Goal: Answer question/provide support: Share knowledge or assist other users

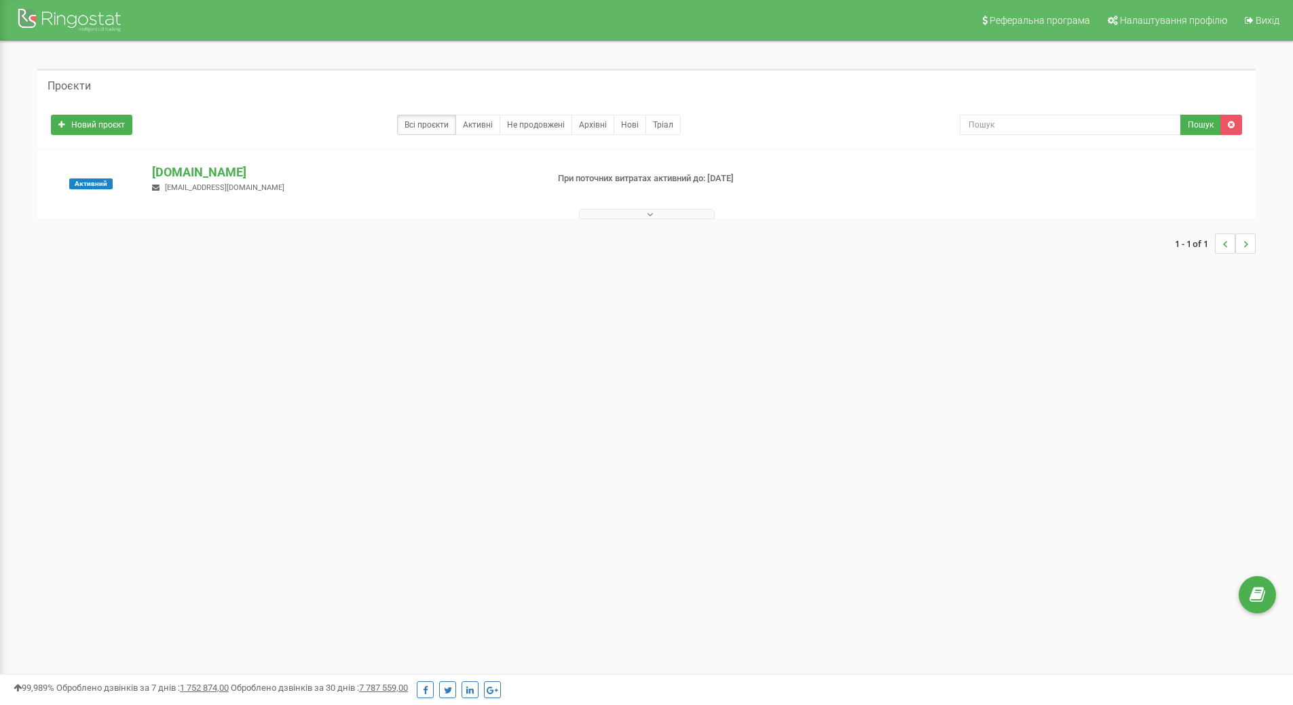
click at [633, 213] on button at bounding box center [647, 214] width 136 height 10
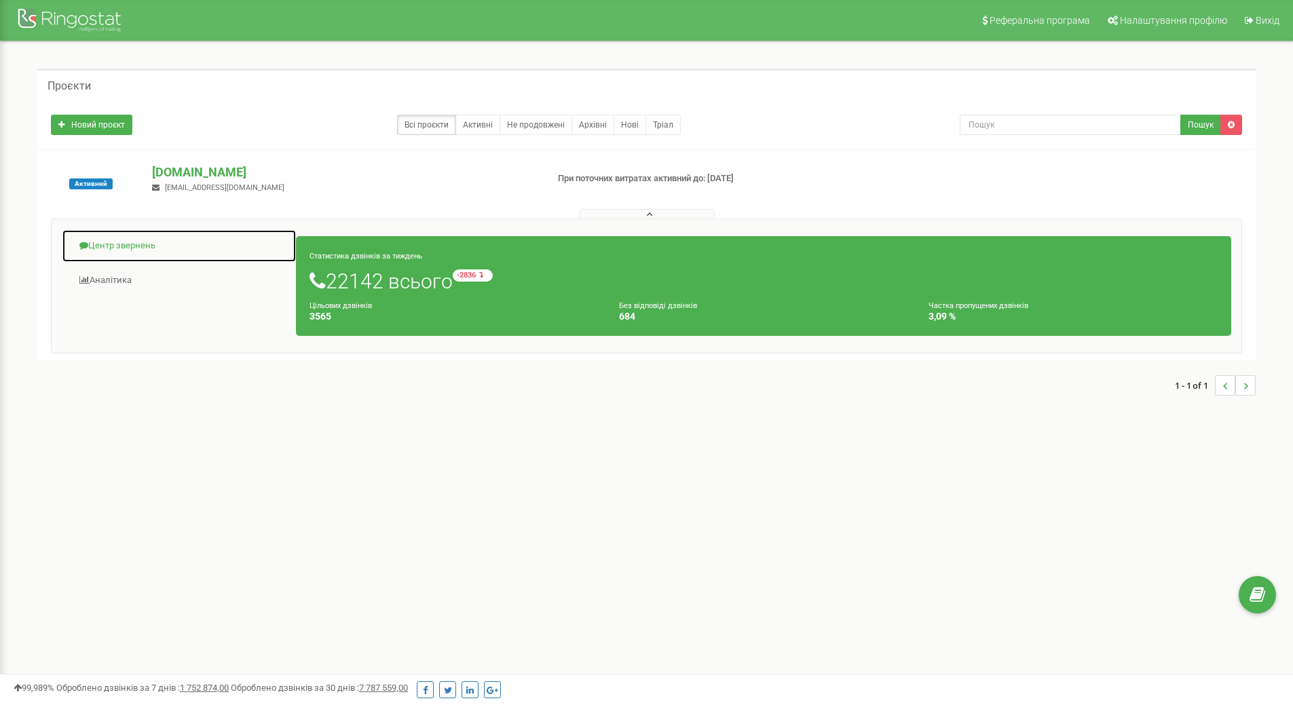
click at [98, 239] on link "Центр звернень" at bounding box center [179, 245] width 235 height 33
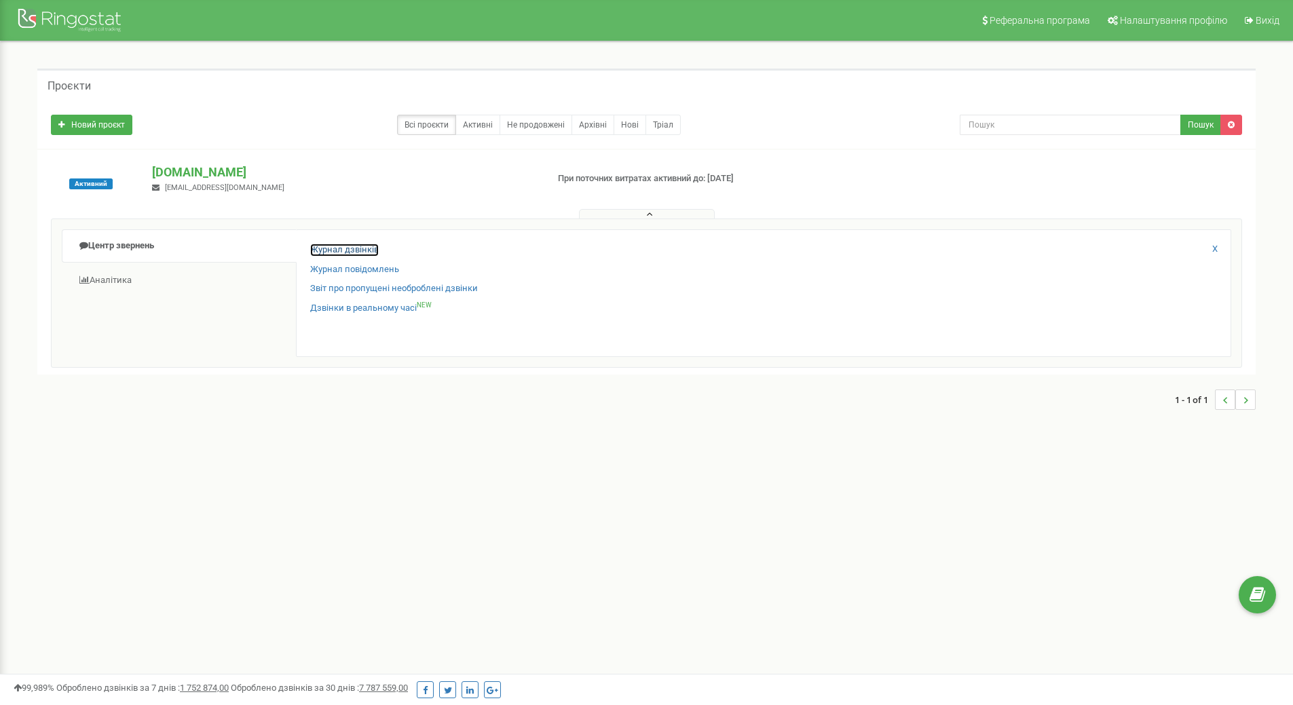
click at [342, 249] on link "Журнал дзвінків" at bounding box center [344, 250] width 69 height 13
click at [625, 213] on button at bounding box center [647, 214] width 136 height 10
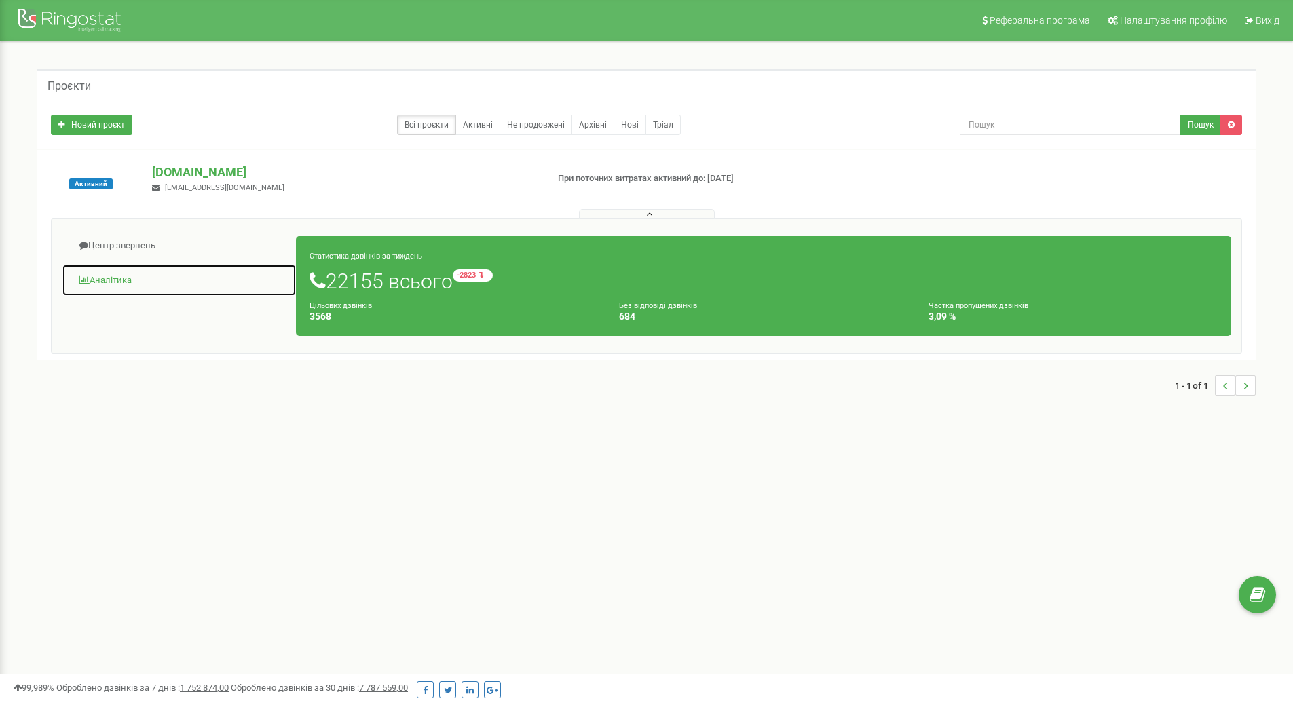
click at [104, 275] on link "Аналiтика" at bounding box center [179, 280] width 235 height 33
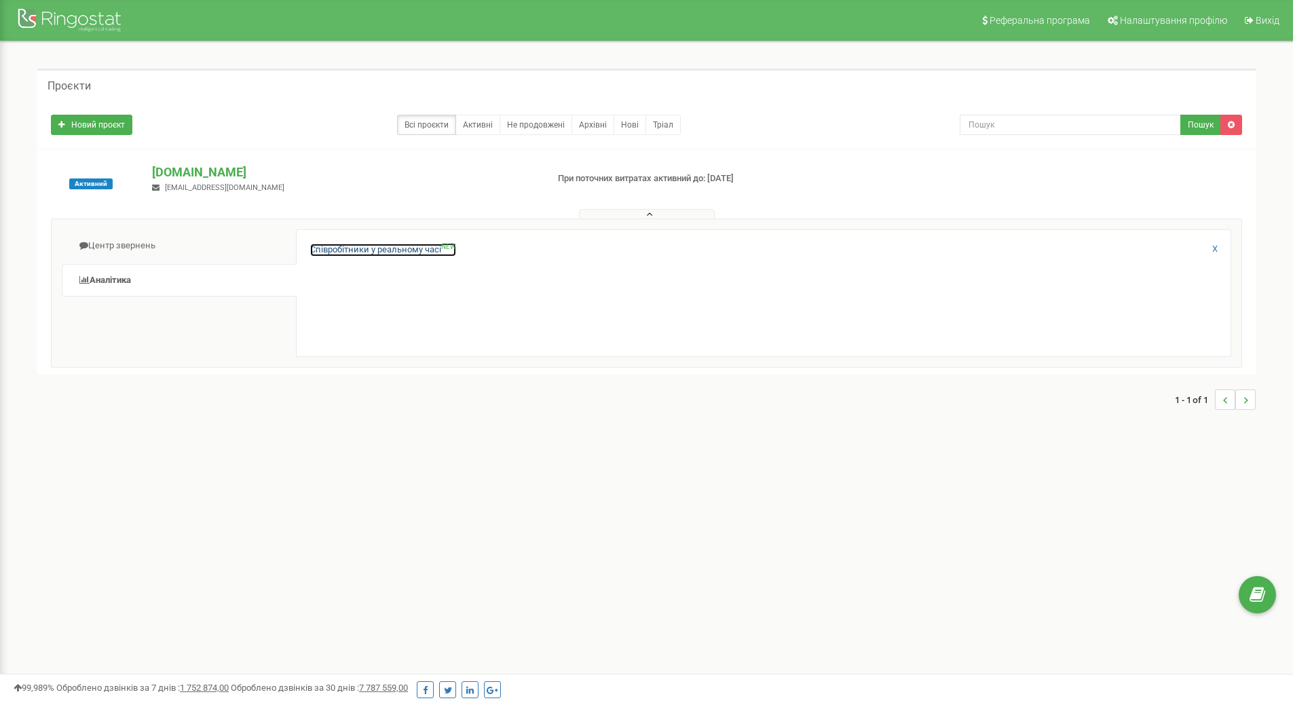
click at [379, 250] on link "Співробітники у реальному часі NEW" at bounding box center [383, 250] width 146 height 13
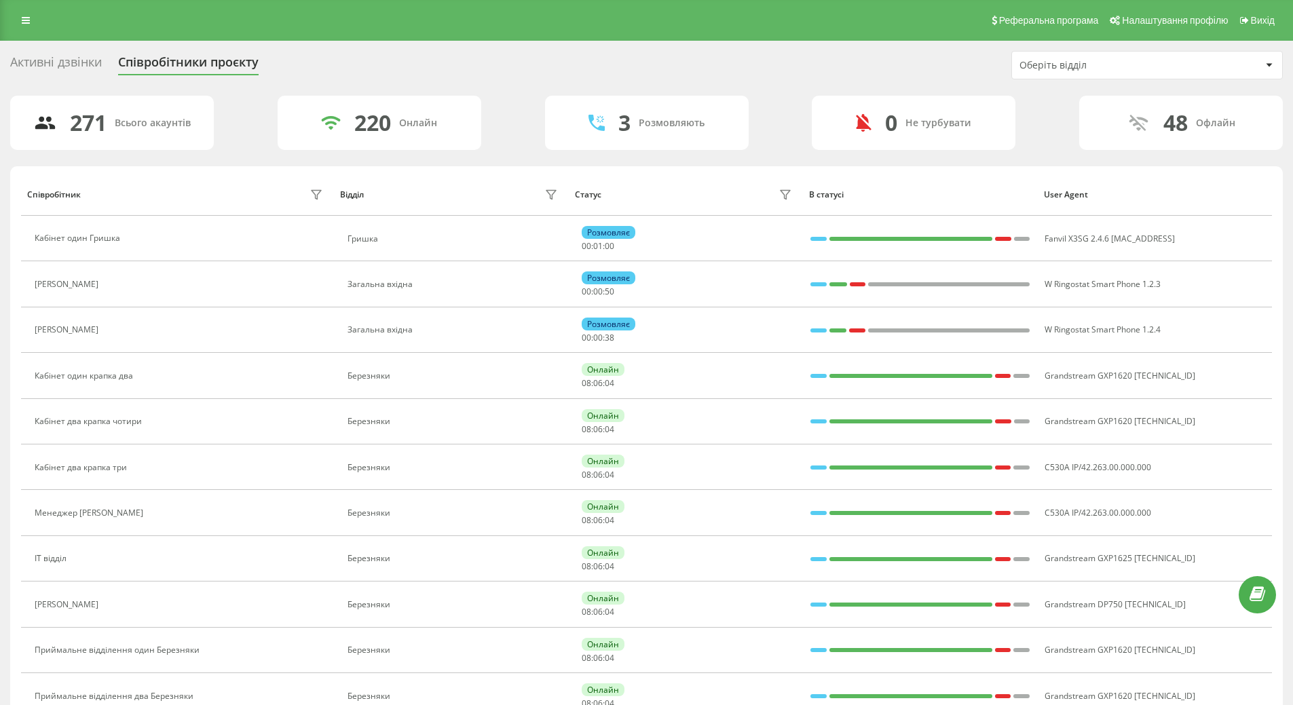
click at [1266, 64] on icon at bounding box center [1269, 65] width 7 height 4
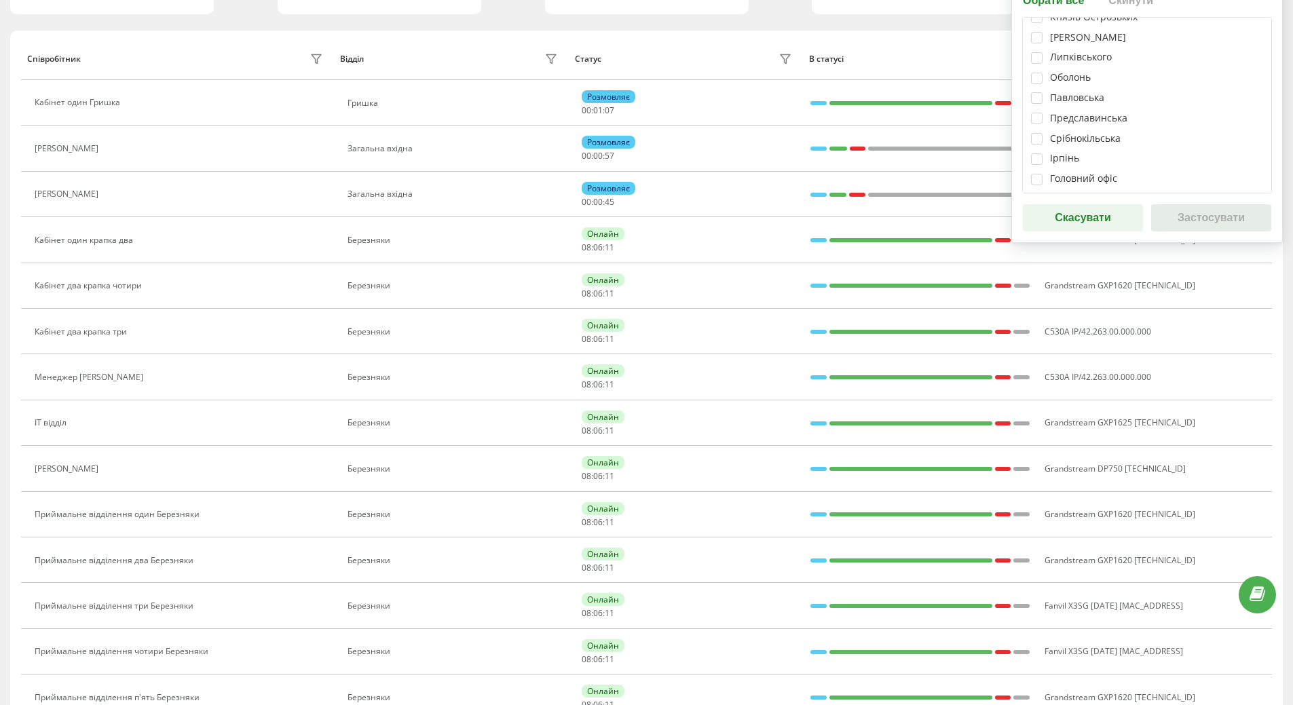
scroll to position [278, 0]
click at [1037, 52] on label at bounding box center [1037, 52] width 12 height 0
checkbox input "true"
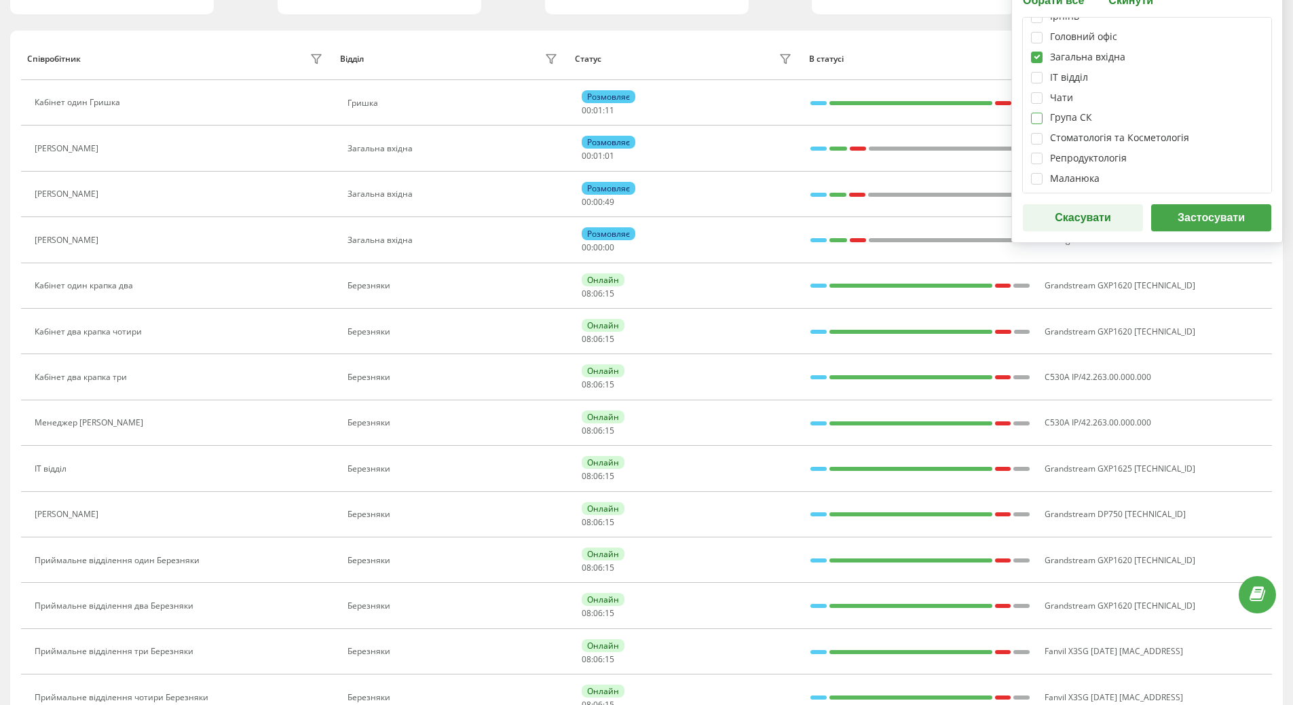
click at [1035, 113] on label at bounding box center [1037, 113] width 12 height 0
checkbox input "true"
click at [1198, 217] on button "Застосувати" at bounding box center [1211, 217] width 120 height 27
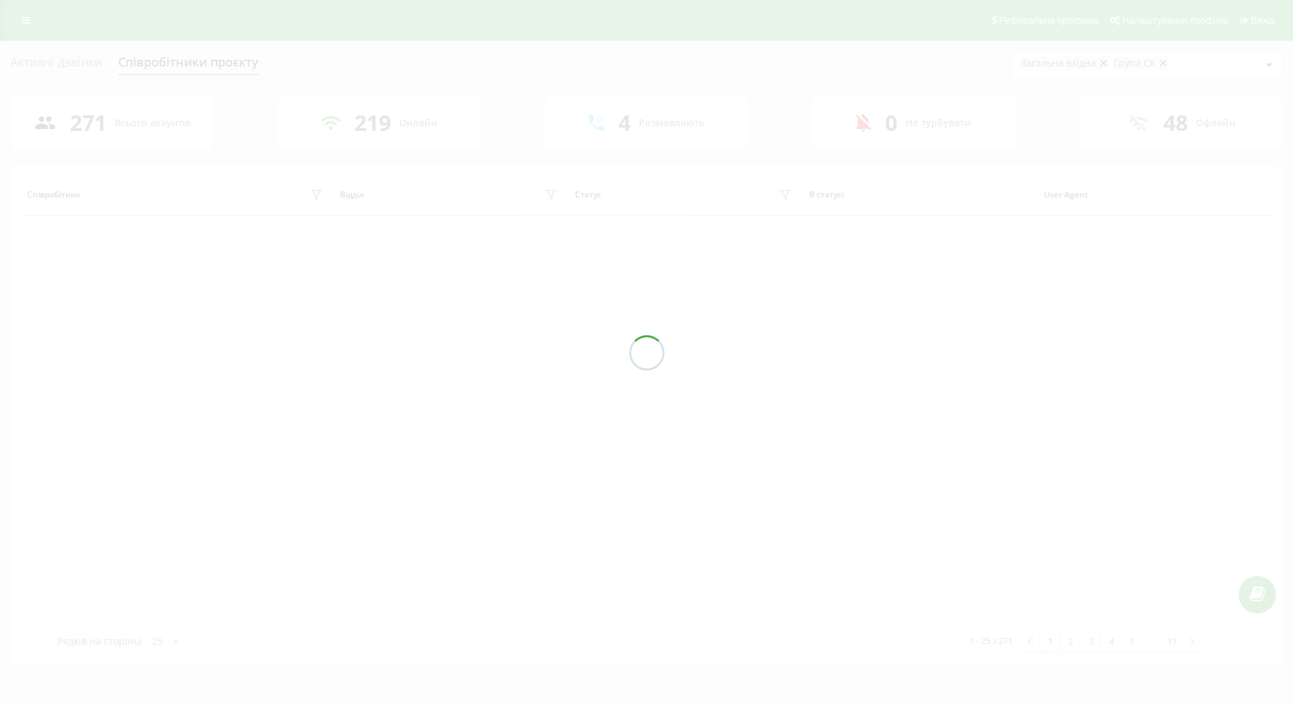
scroll to position [0, 0]
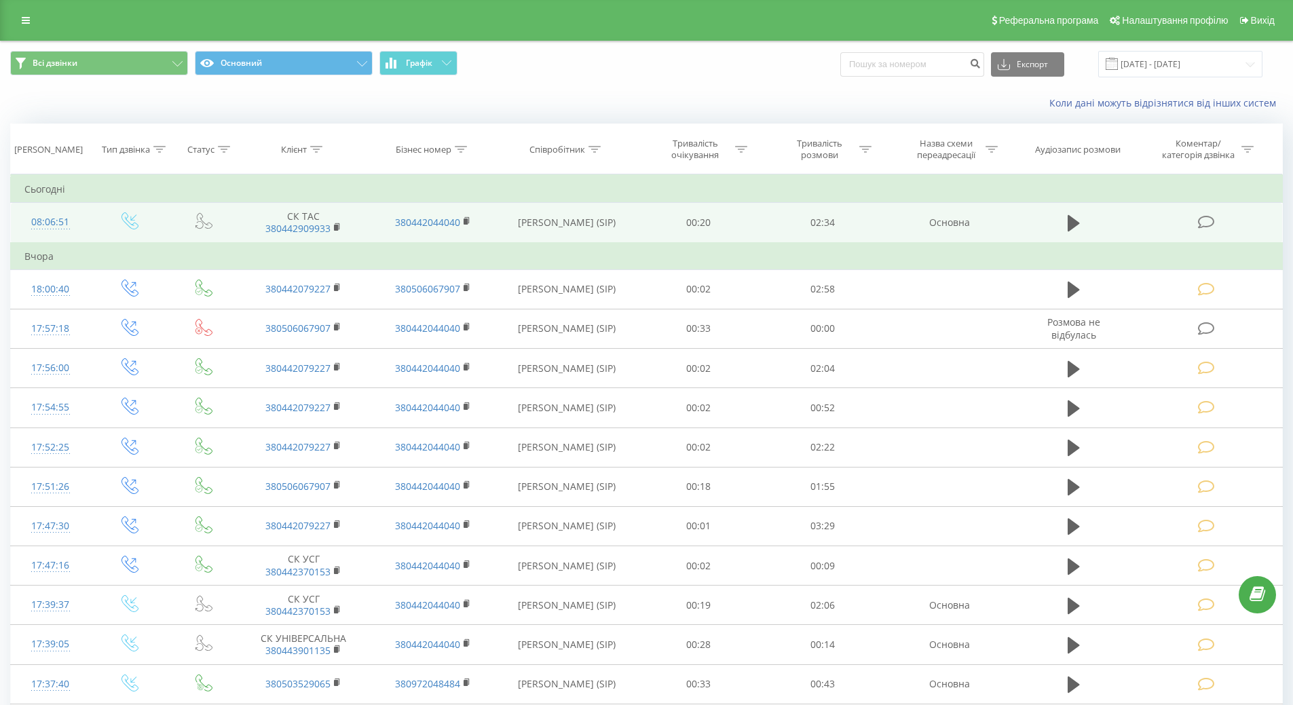
click at [1208, 220] on icon at bounding box center [1206, 222] width 17 height 14
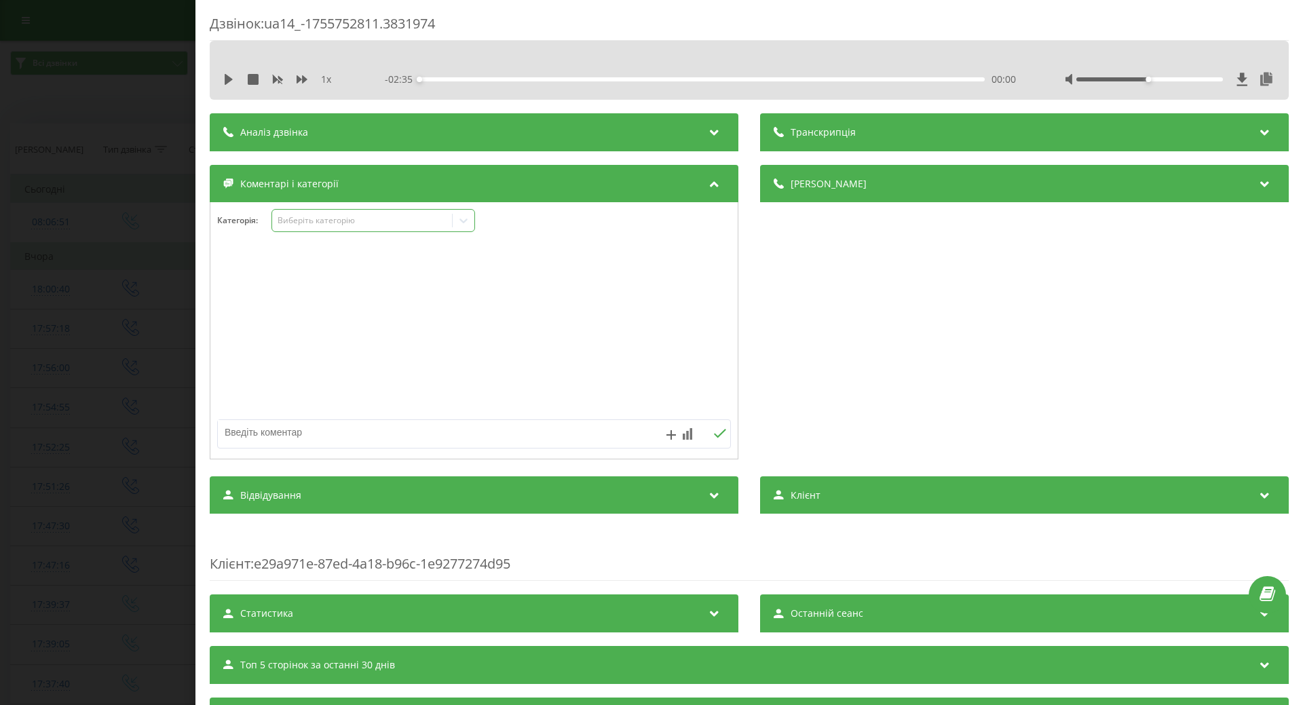
click at [461, 216] on icon at bounding box center [464, 221] width 14 height 14
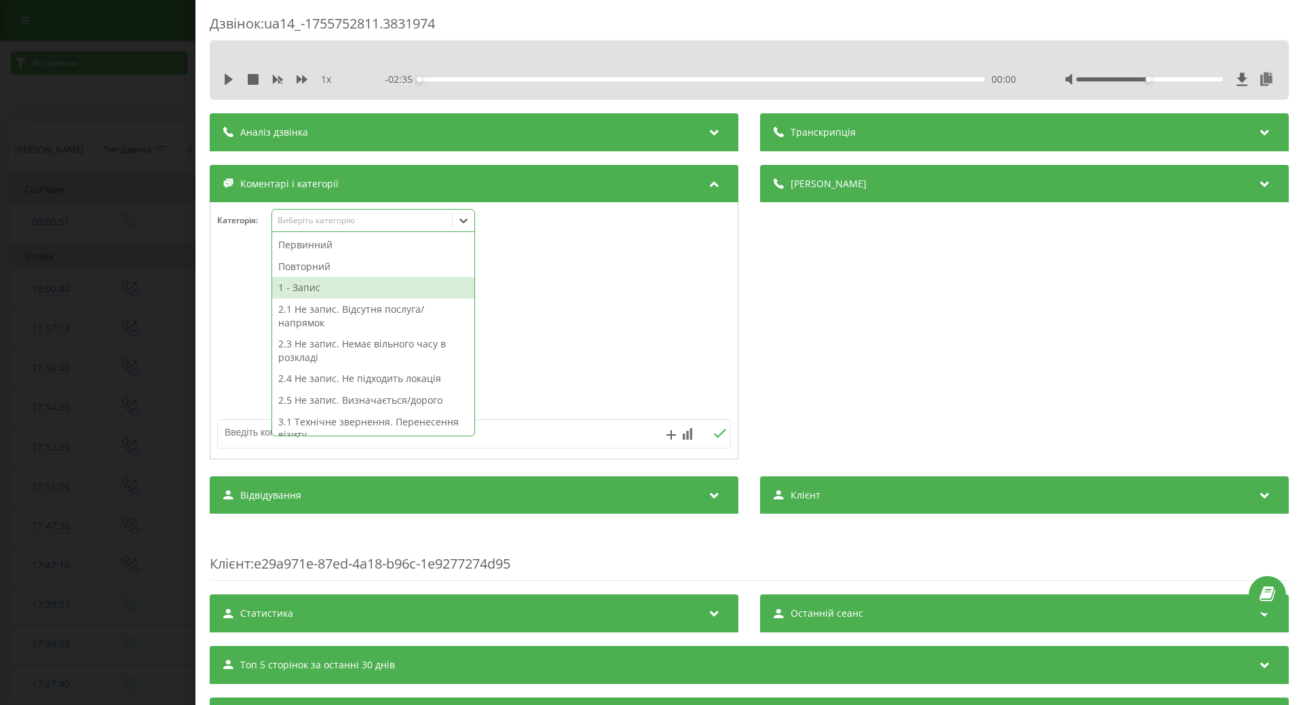
click at [313, 287] on div "1 - Запис" at bounding box center [373, 288] width 202 height 22
click at [254, 294] on div at bounding box center [473, 331] width 527 height 163
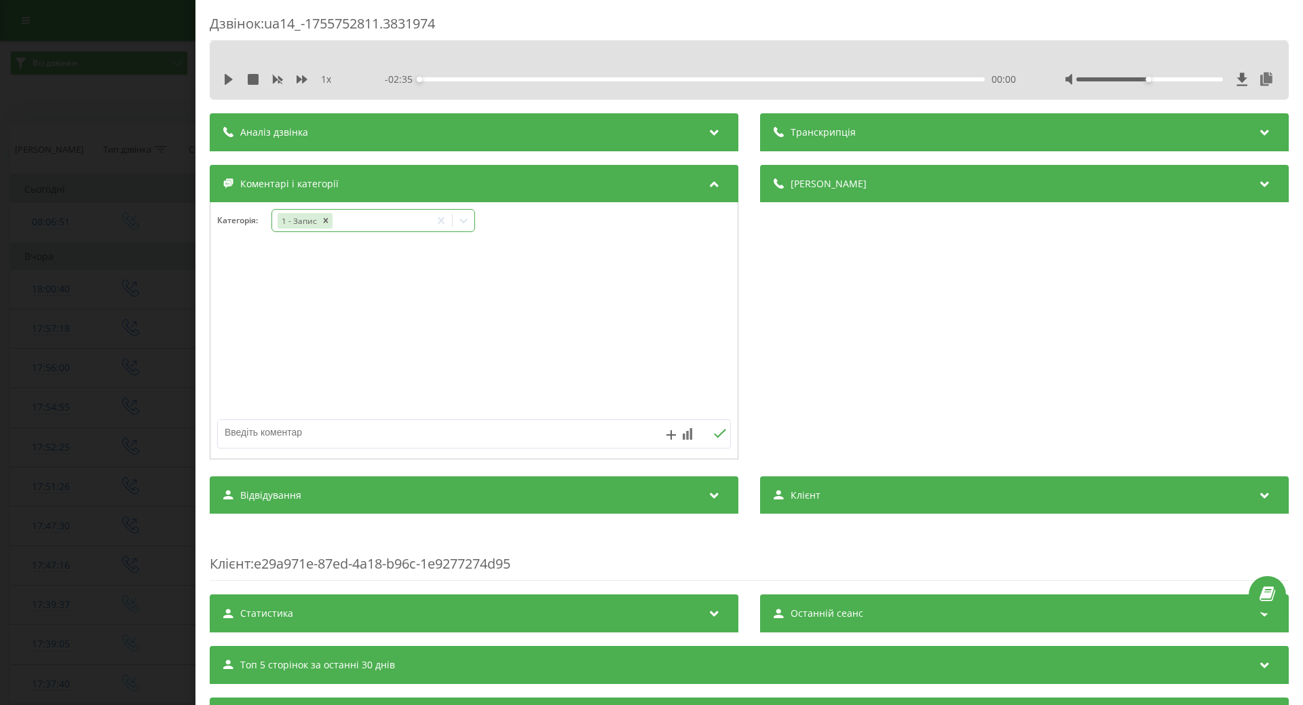
click at [467, 222] on icon at bounding box center [464, 221] width 14 height 14
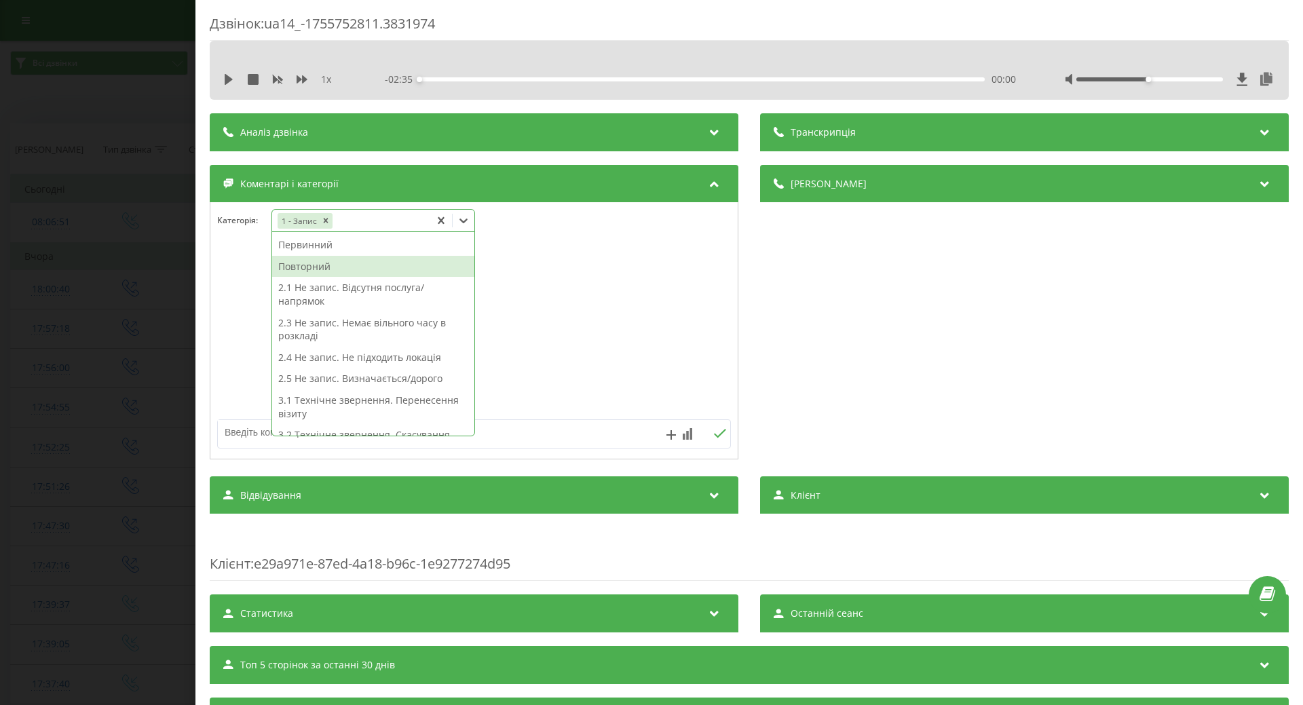
click at [314, 264] on div "Повторний" at bounding box center [373, 267] width 202 height 22
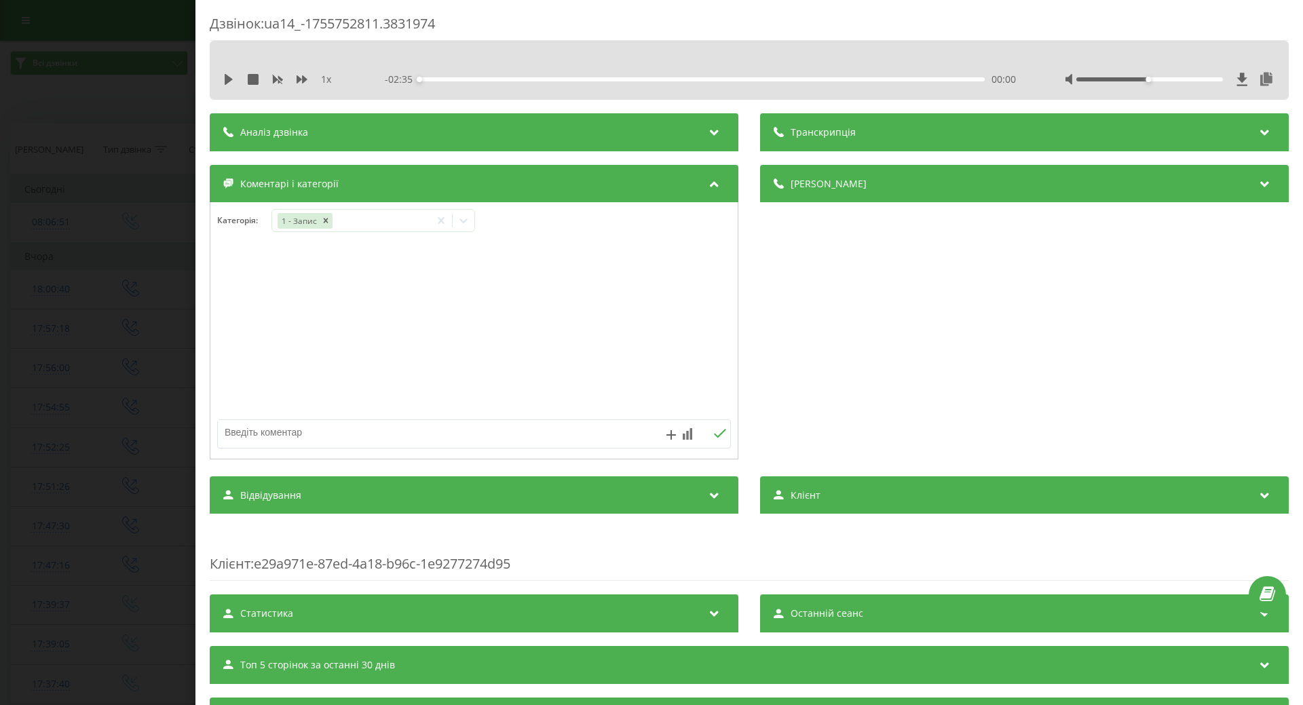
click at [238, 278] on div at bounding box center [473, 331] width 527 height 163
click at [73, 504] on div "Дзвінок : ua14_-1755752811.3831974 1 x - 02:35 00:00 00:00 Транскрипція Для AI-…" at bounding box center [651, 352] width 1303 height 705
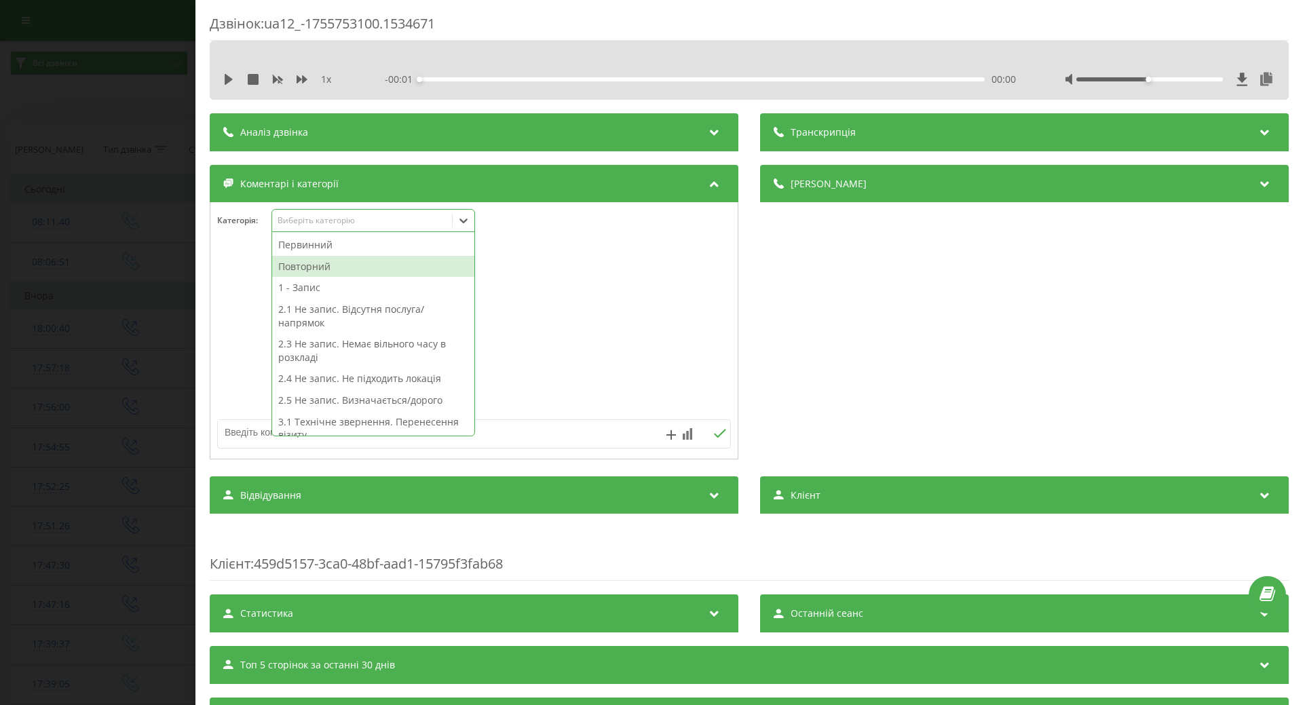
click at [322, 267] on div "Повторний" at bounding box center [373, 267] width 202 height 22
click at [301, 285] on div "1 - Запис" at bounding box center [373, 288] width 202 height 22
click at [306, 273] on div "Повторний" at bounding box center [373, 267] width 202 height 22
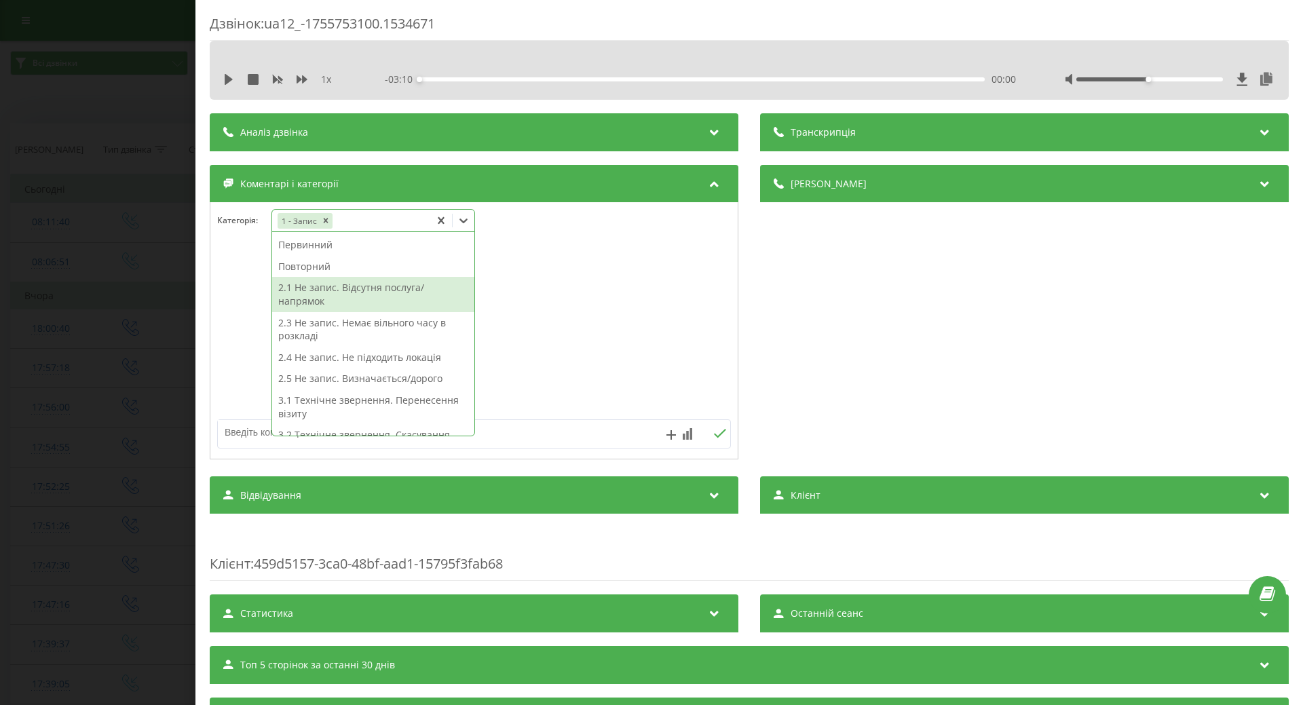
click at [658, 337] on div at bounding box center [473, 331] width 527 height 163
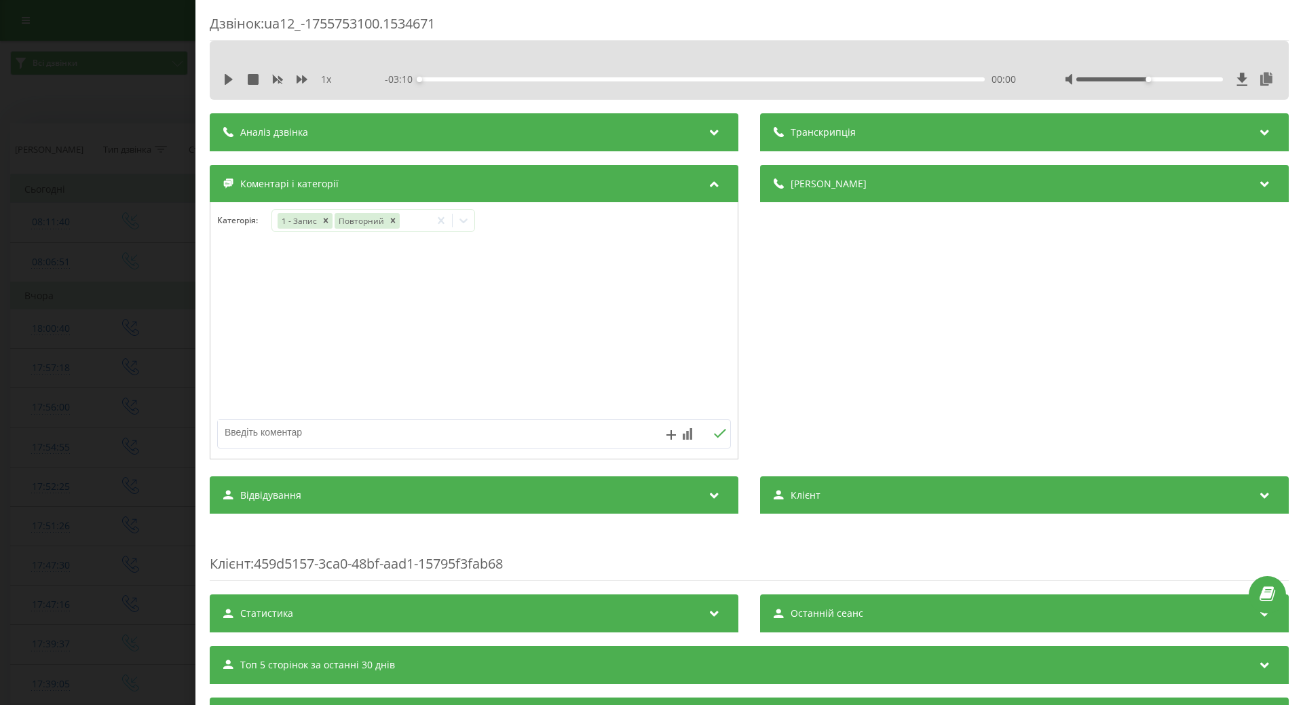
click at [90, 424] on div "Дзвінок : ua12_-1755753100.1534671 1 x - 03:10 00:00 00:00 Транскрипція Для AI-…" at bounding box center [651, 352] width 1303 height 705
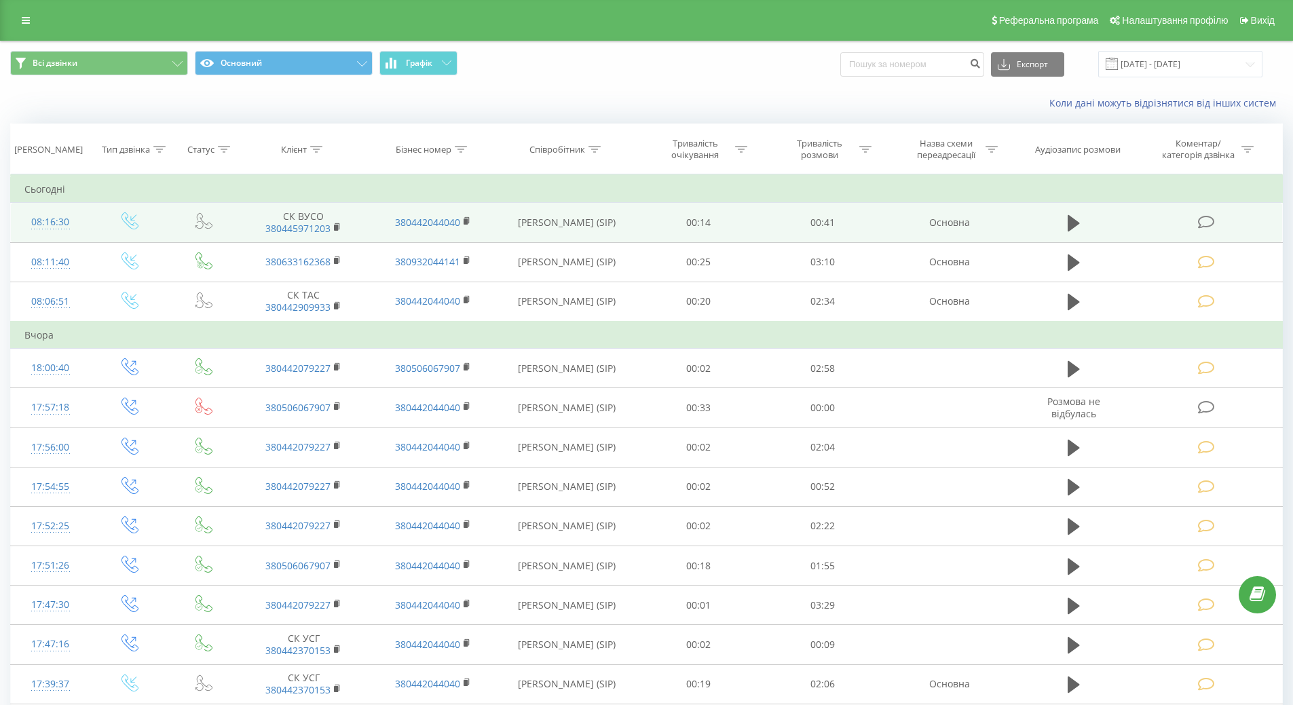
click at [1211, 221] on icon at bounding box center [1206, 222] width 17 height 14
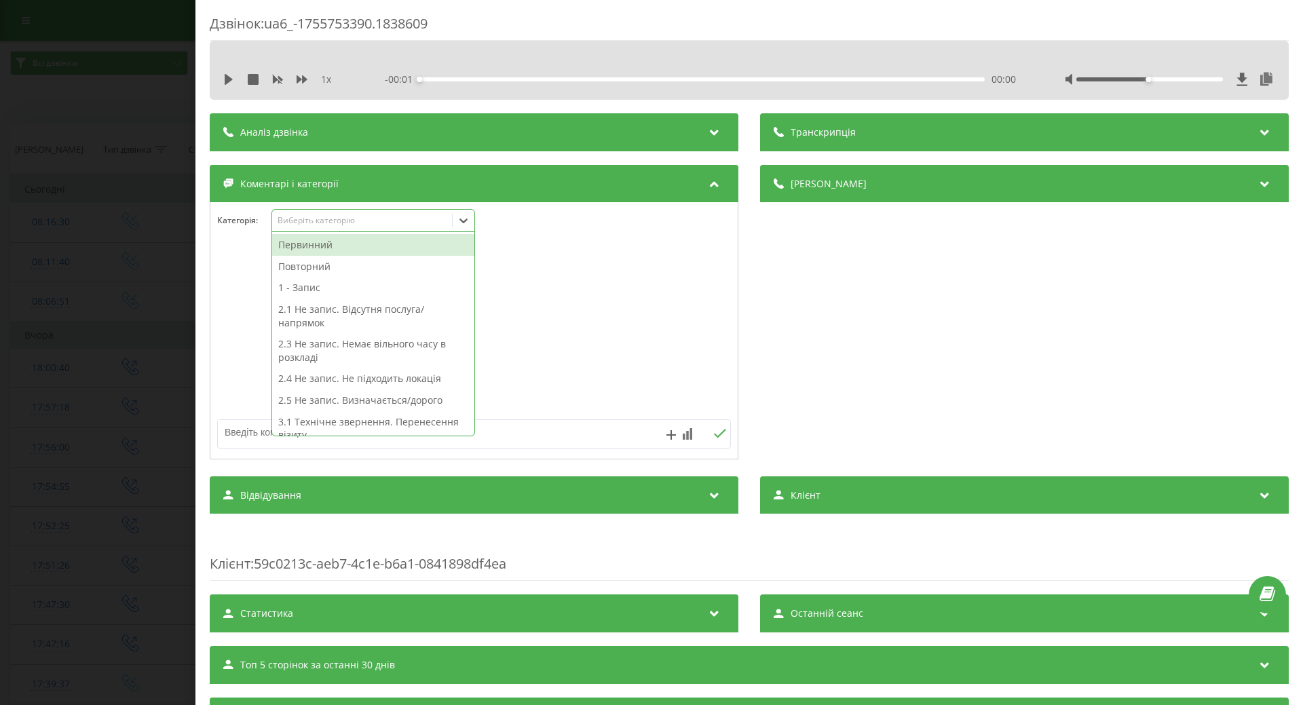
click at [427, 223] on div "Виберіть категорію" at bounding box center [363, 220] width 170 height 11
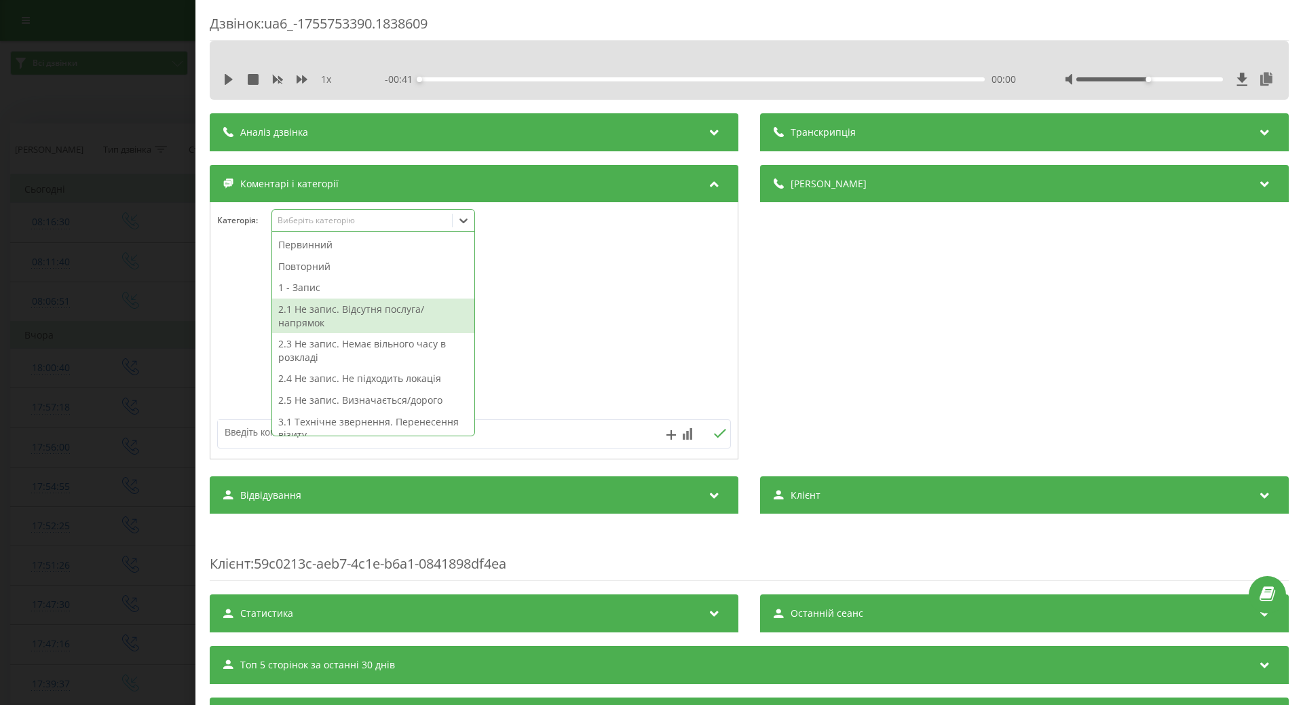
click at [365, 309] on div "2.1 Не запис. Відсутня послуга/напрямок" at bounding box center [373, 316] width 202 height 35
drag, startPoint x: 242, startPoint y: 434, endPoint x: 231, endPoint y: 423, distance: 15.4
click at [237, 427] on textarea at bounding box center [423, 432] width 410 height 24
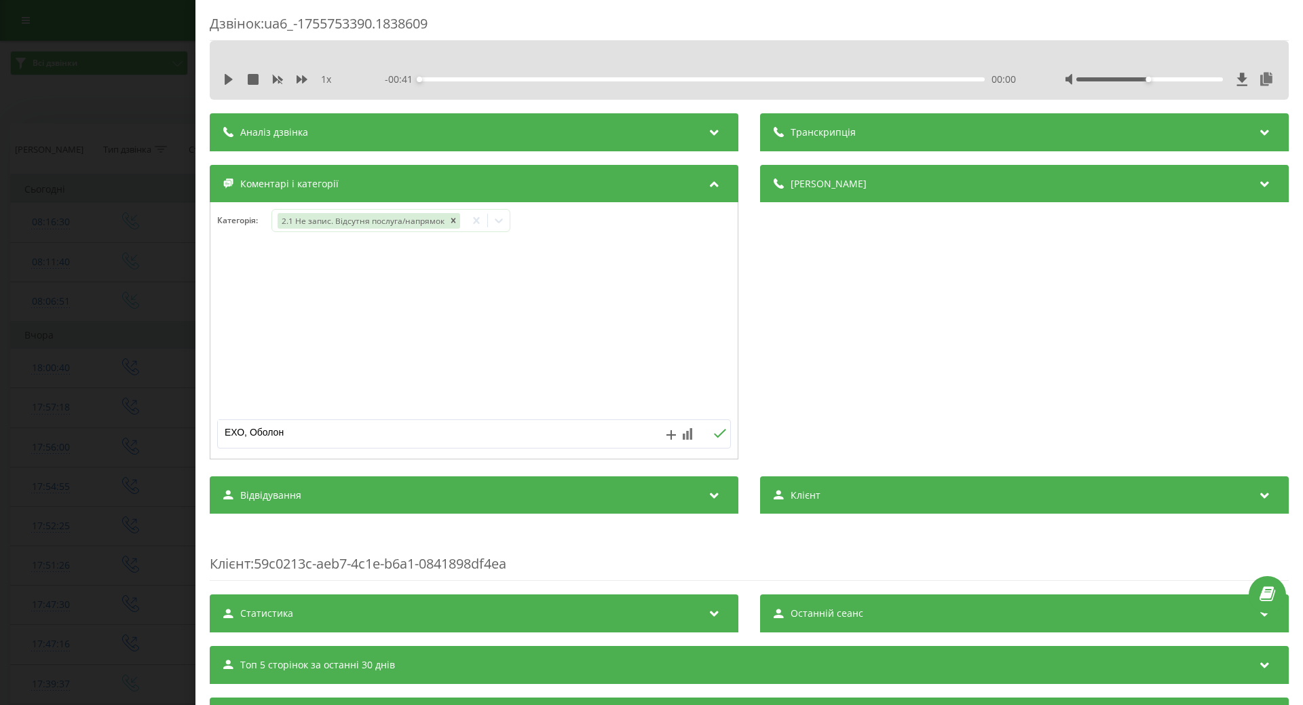
type textarea "ЕХО, Оболонь"
click at [31, 372] on div "Дзвінок : ua6_-1755753390.1838609 1 x - 00:41 00:00 00:00 Транскрипція Для AI-а…" at bounding box center [651, 352] width 1303 height 705
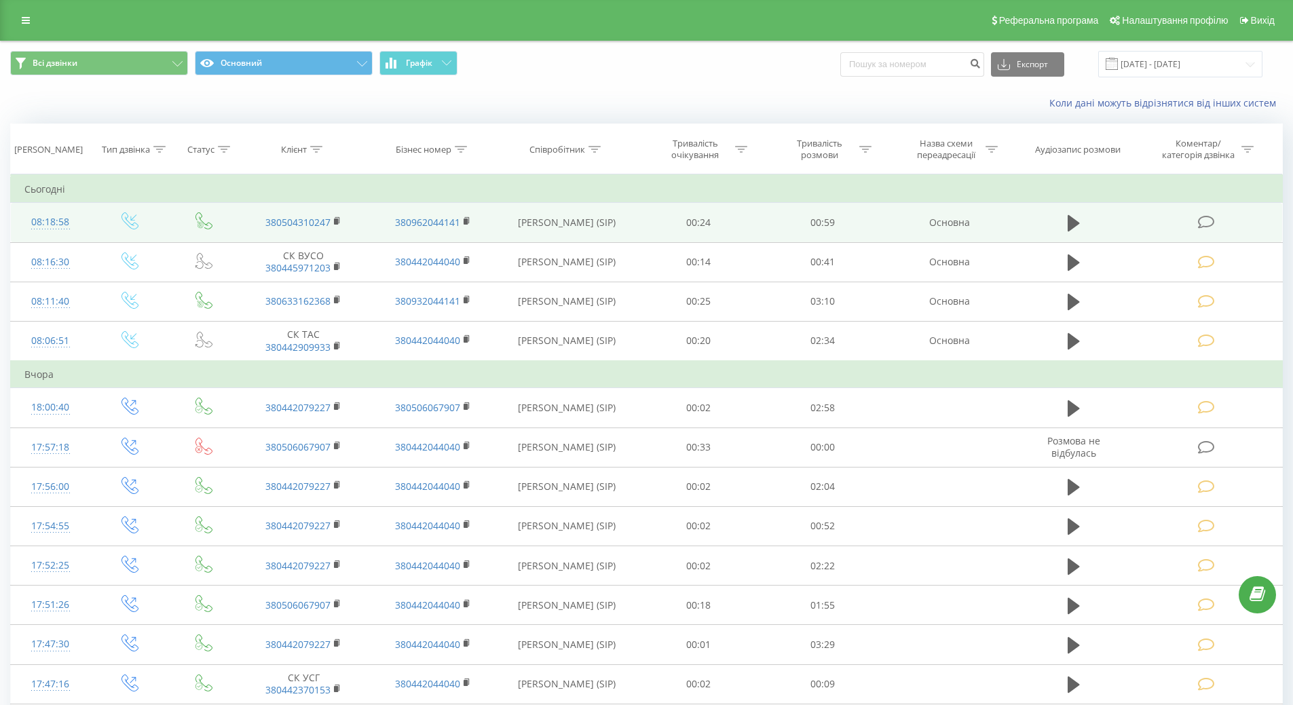
click at [1200, 223] on icon at bounding box center [1206, 222] width 17 height 14
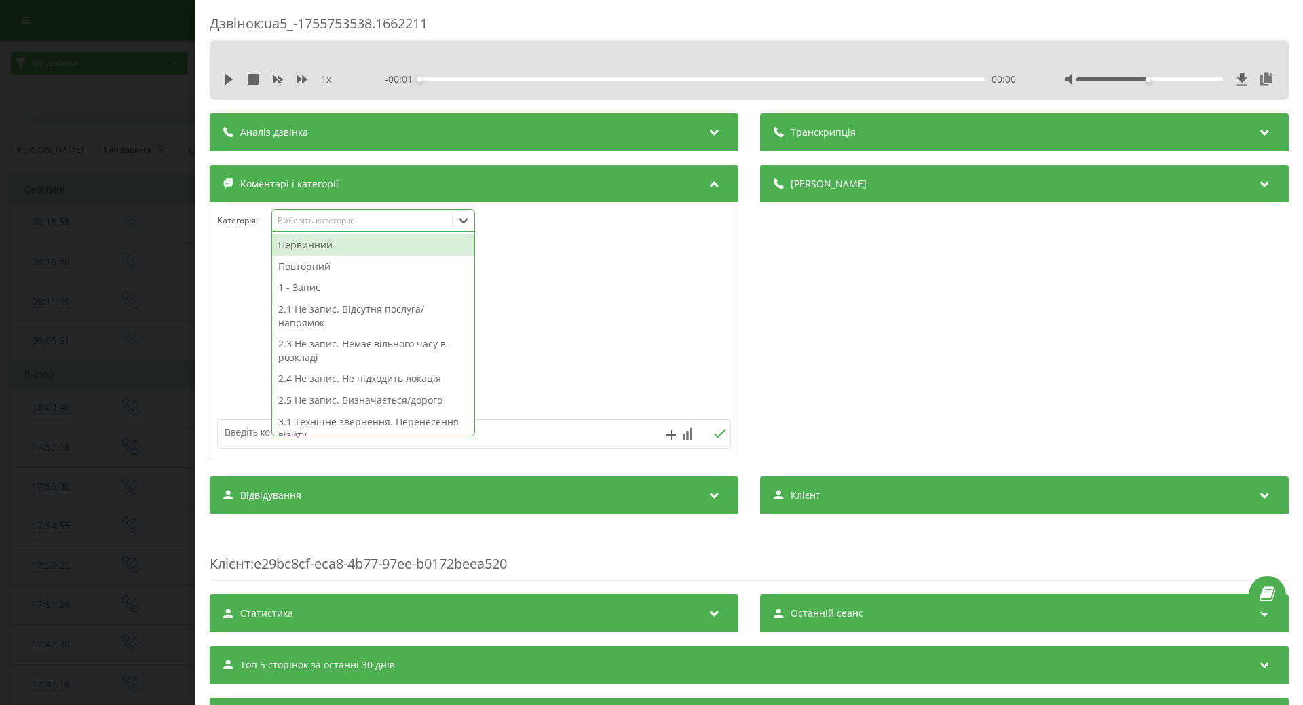
click at [460, 222] on icon at bounding box center [464, 221] width 14 height 14
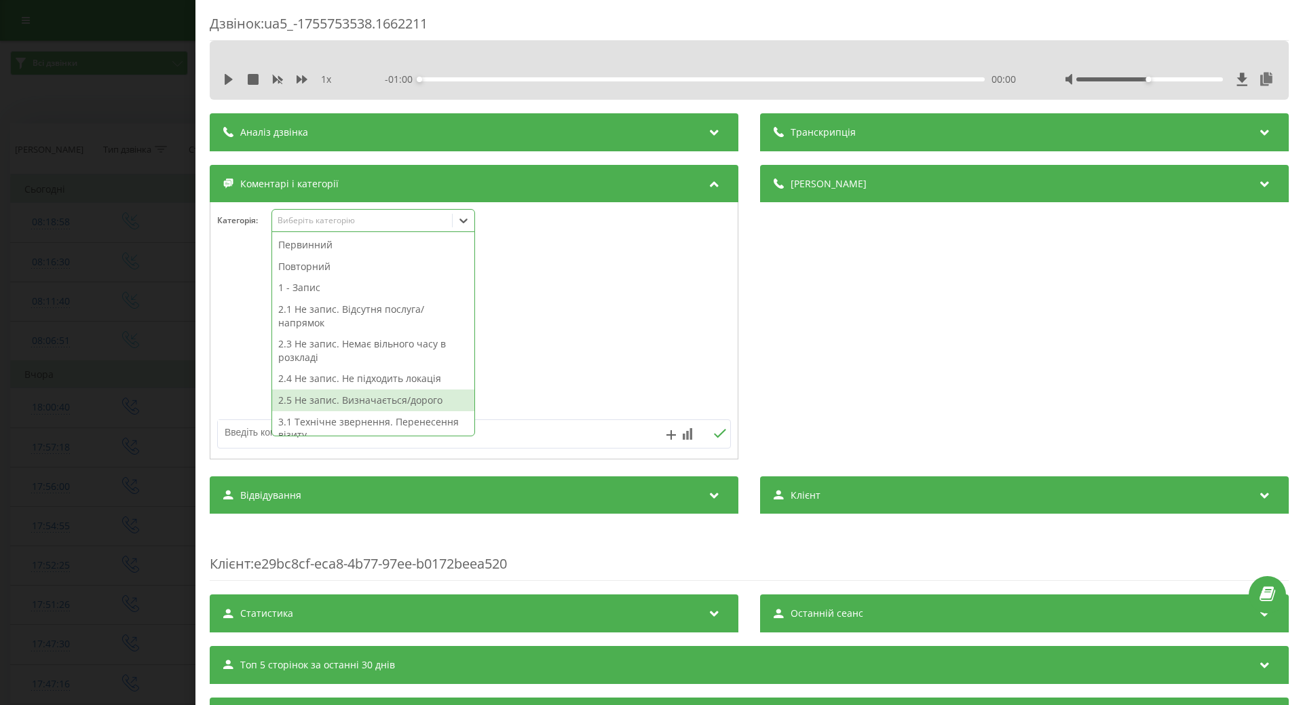
click at [362, 398] on div "2.5 Не запис. Визначається/дорого" at bounding box center [373, 400] width 202 height 22
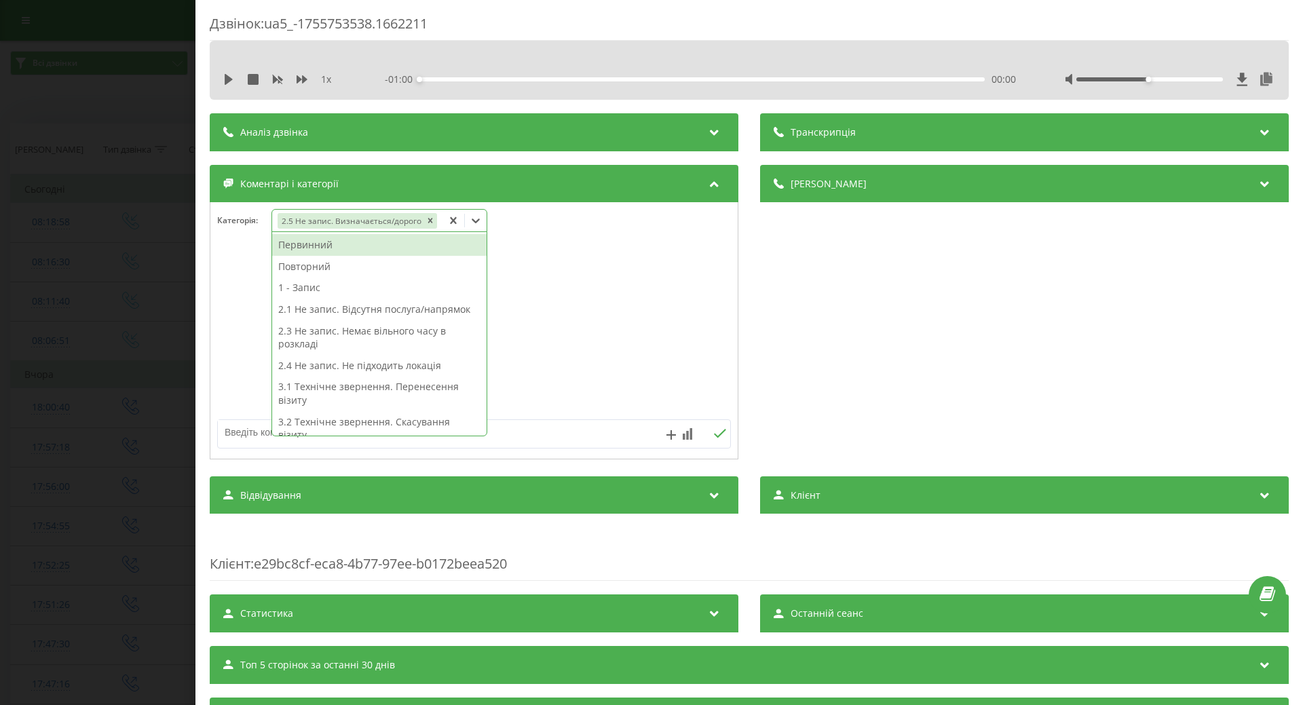
click at [115, 396] on div "Дзвінок : ua5_-1755753538.1662211 1 x - 01:00 00:00 00:00 Транскрипція Для AI-а…" at bounding box center [651, 352] width 1303 height 705
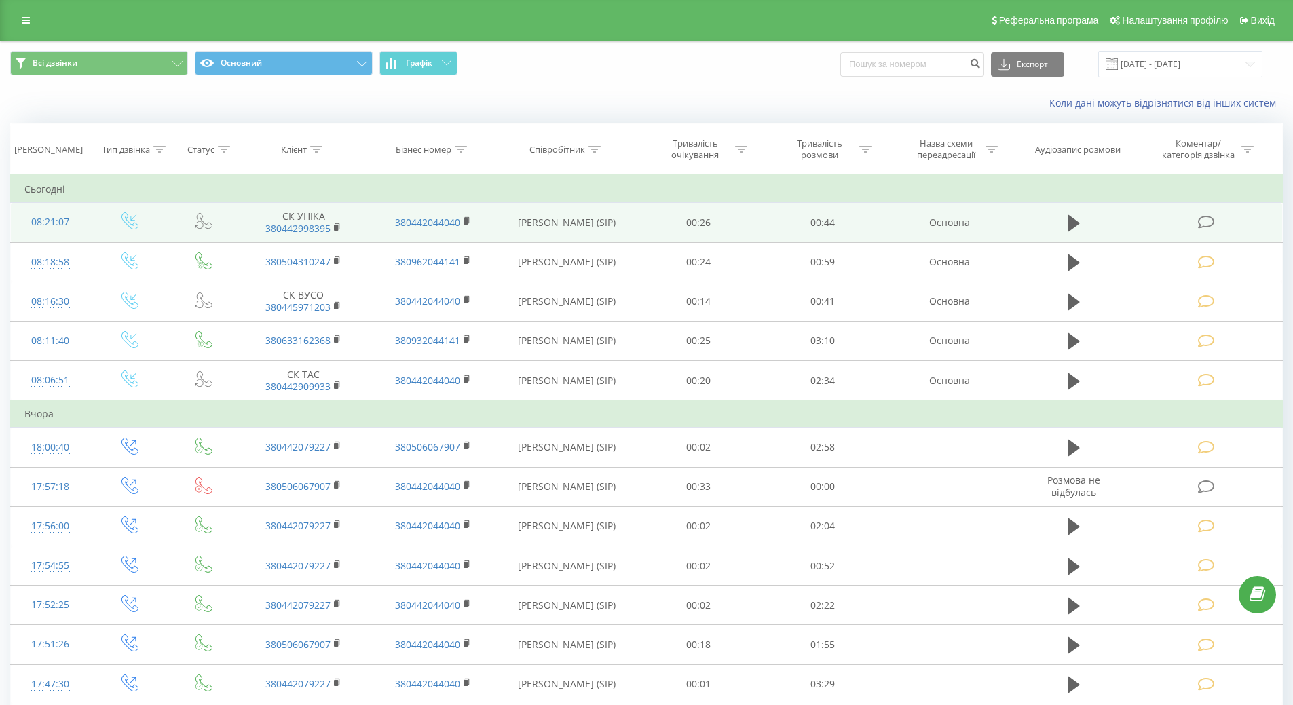
click at [1206, 223] on icon at bounding box center [1206, 222] width 17 height 14
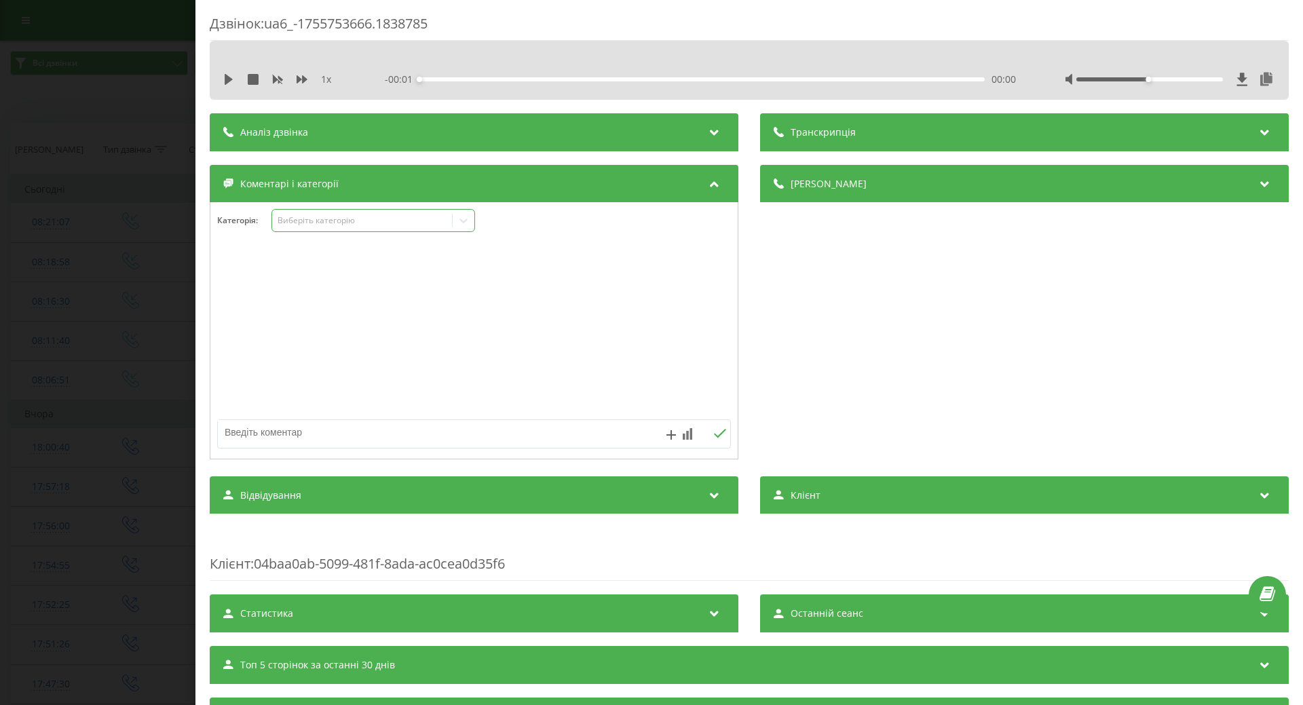
click at [462, 218] on icon at bounding box center [464, 221] width 14 height 14
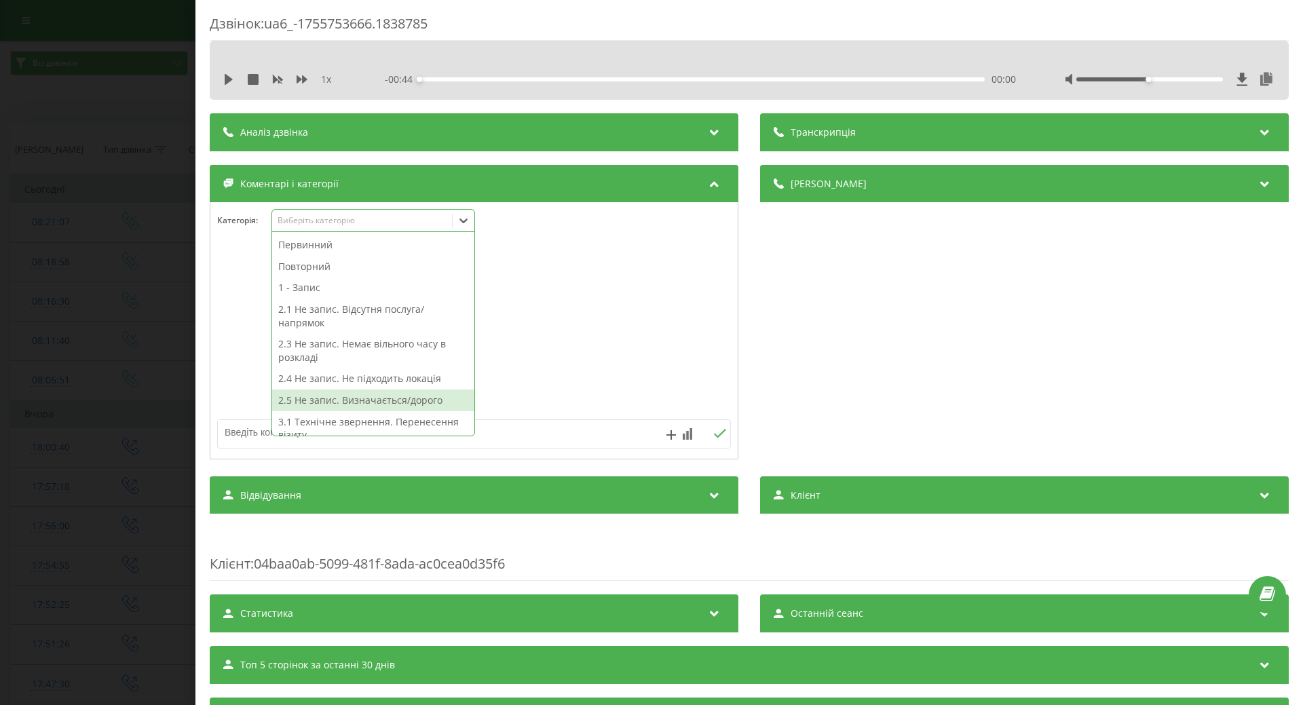
click at [326, 400] on div "2.5 Не запис. Визначається/дорого" at bounding box center [373, 400] width 202 height 22
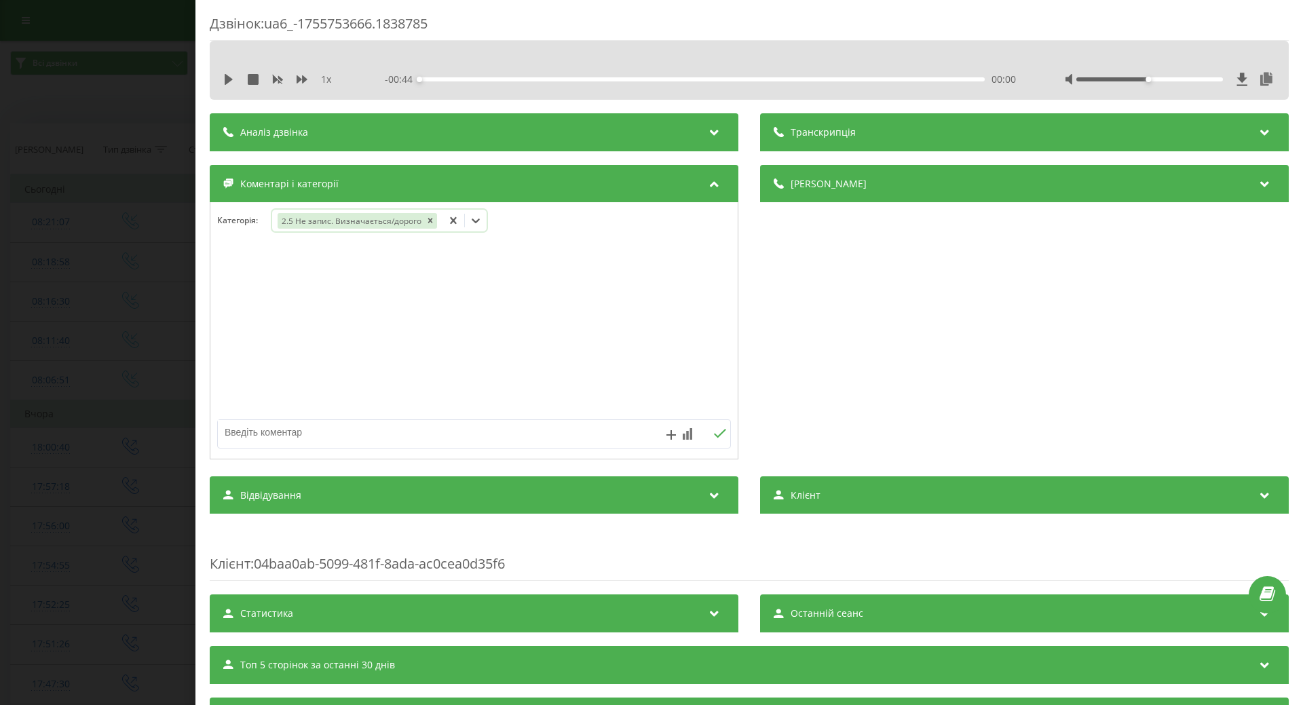
click at [116, 299] on div "Дзвінок : ua6_-1755753666.1838785 1 x - 00:44 00:00 00:00 Транскрипція Для AI-а…" at bounding box center [651, 352] width 1303 height 705
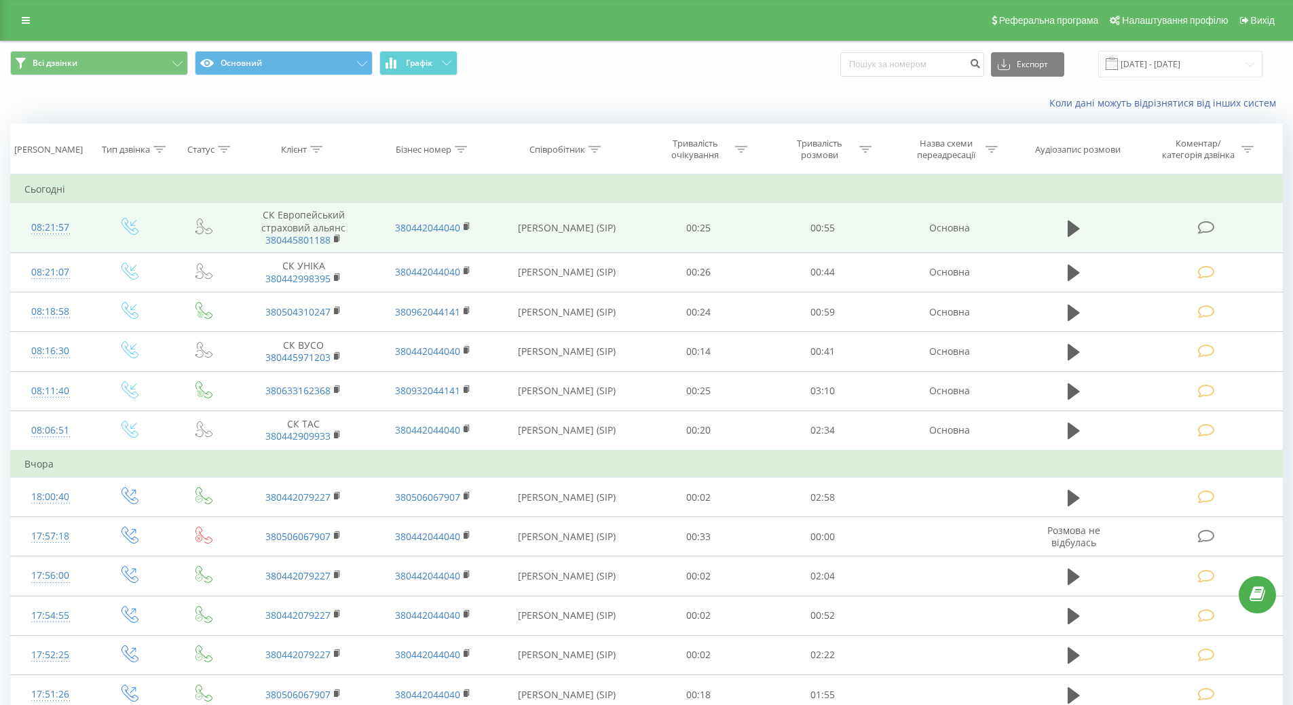
click at [1204, 225] on icon at bounding box center [1206, 228] width 17 height 14
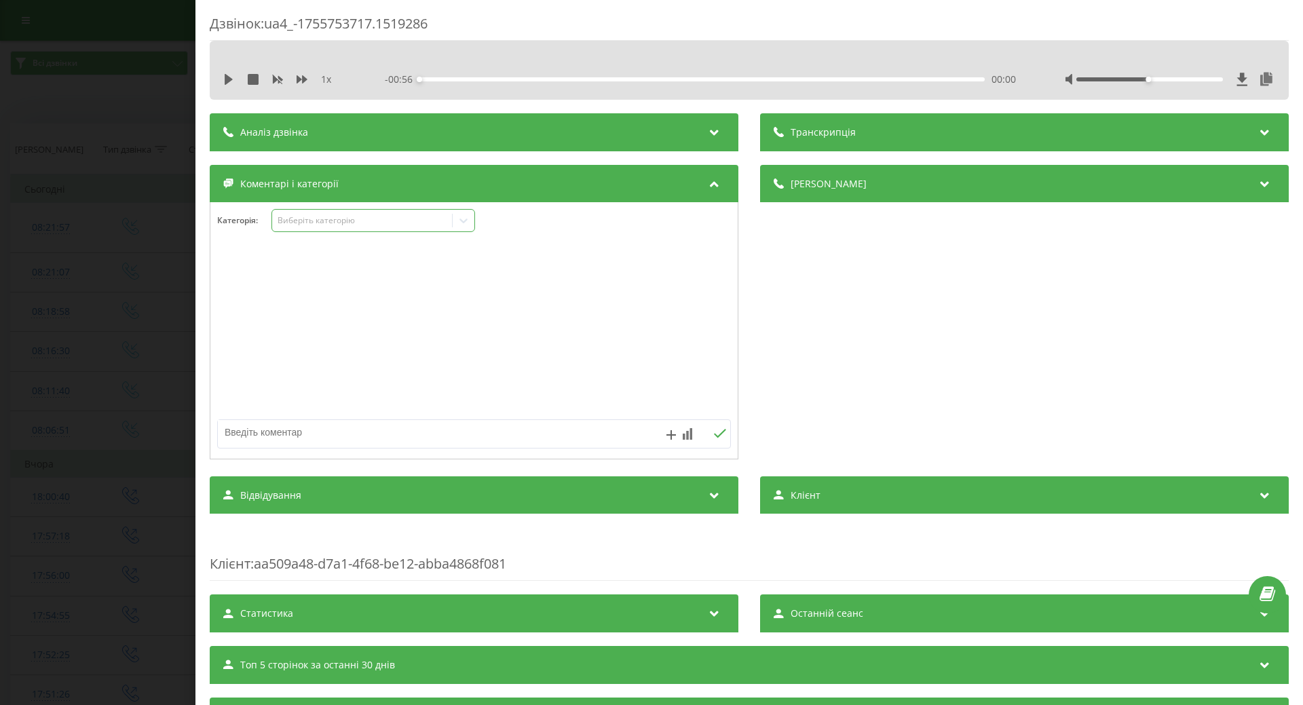
click at [468, 220] on icon at bounding box center [463, 220] width 8 height 5
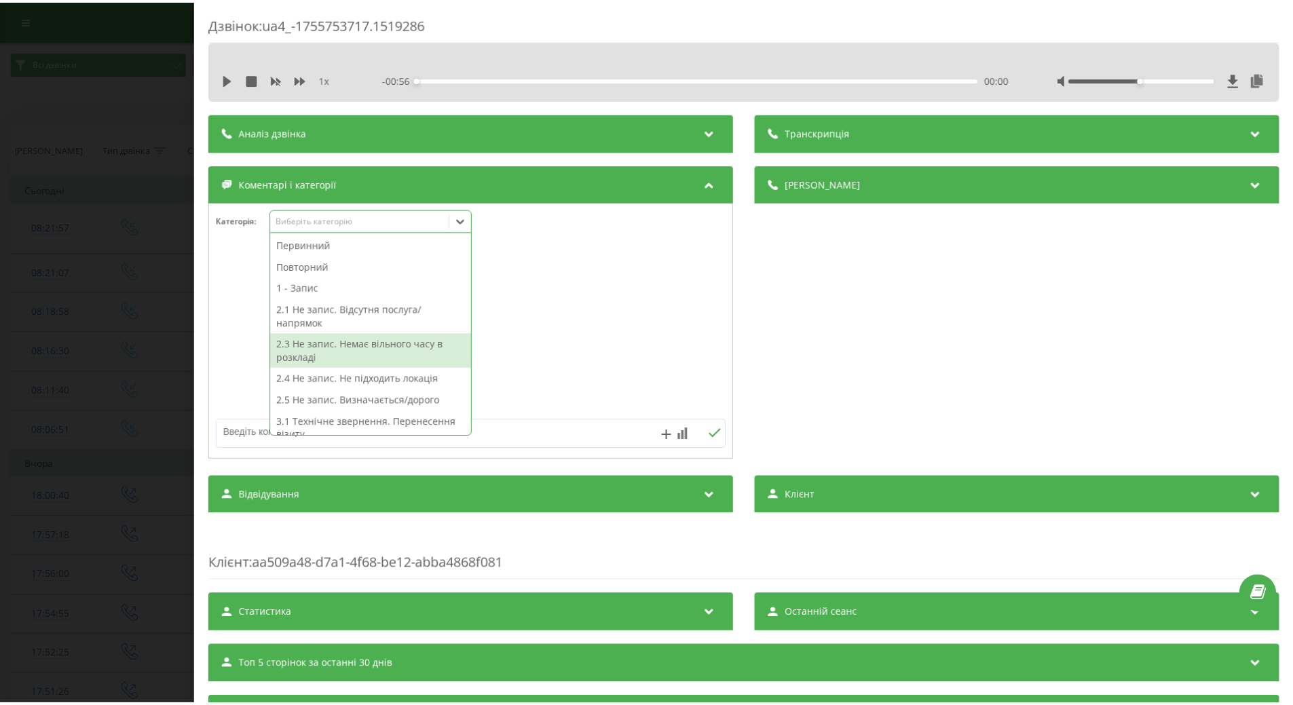
scroll to position [136, 0]
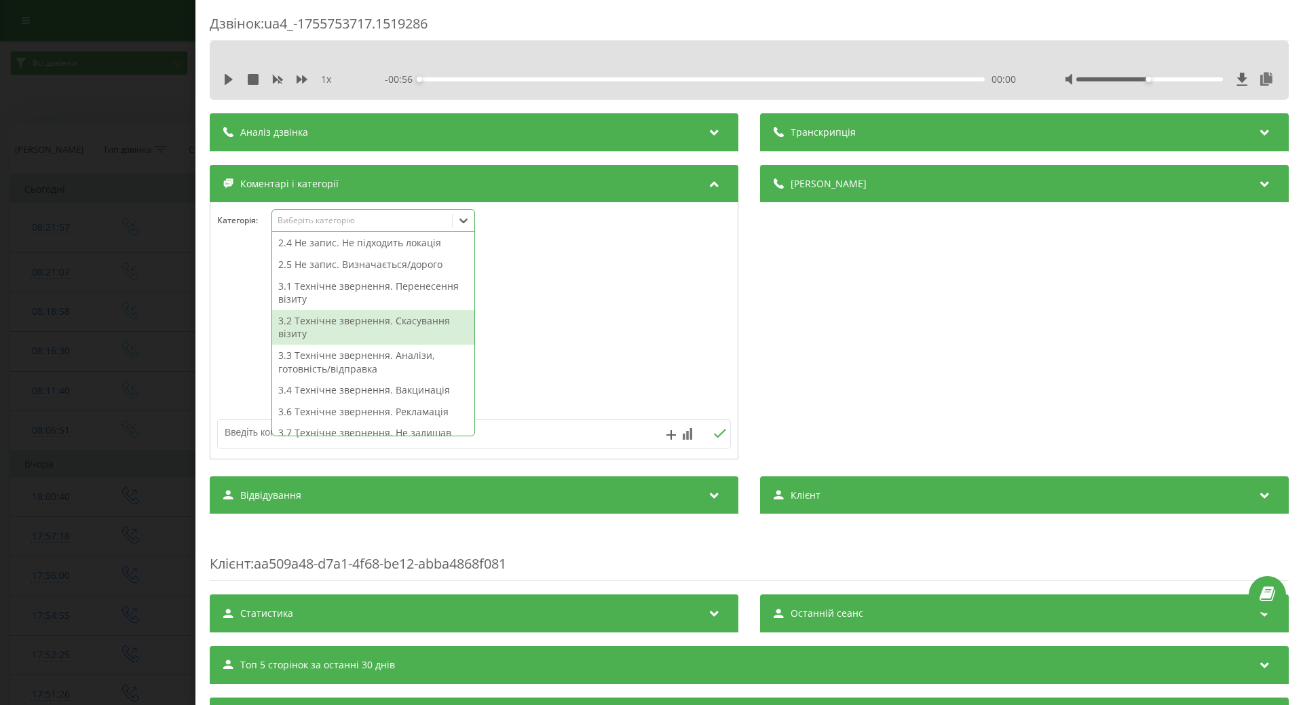
click at [417, 326] on div "3.2 Технічне звернення. Скасування візиту" at bounding box center [373, 327] width 202 height 35
click at [583, 325] on div at bounding box center [473, 331] width 527 height 163
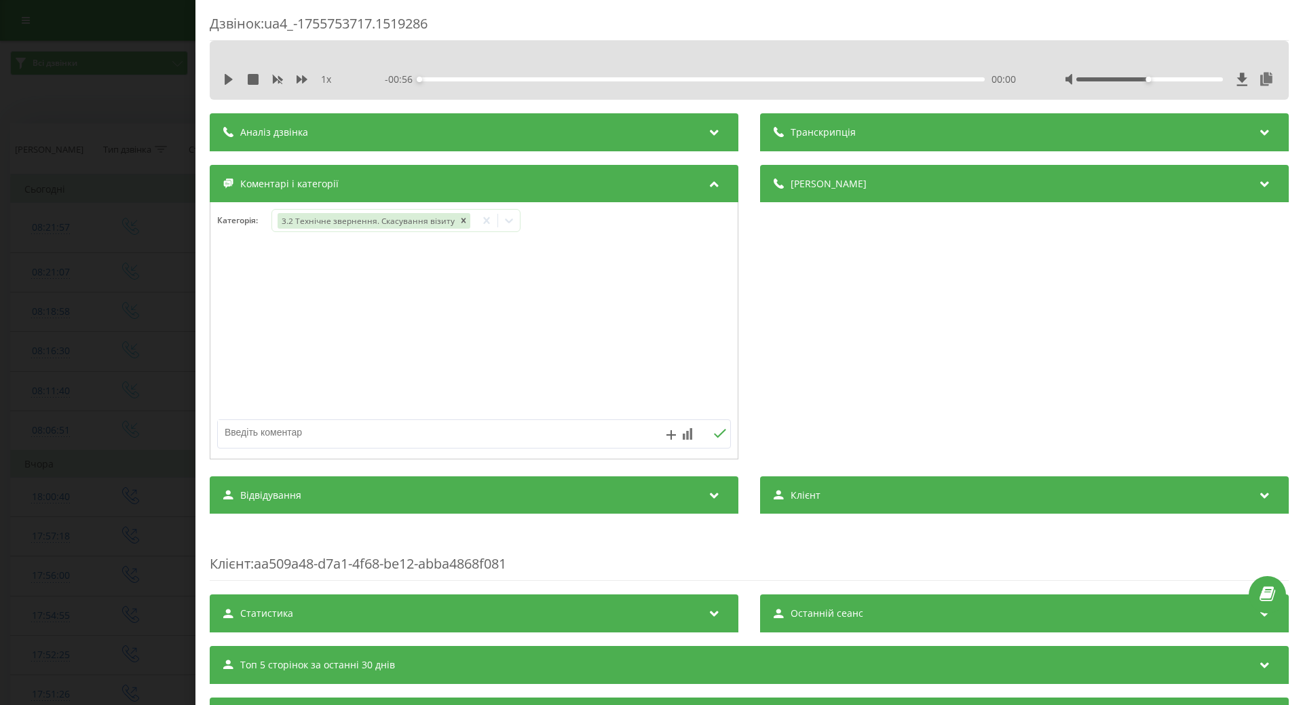
click at [50, 358] on div "Дзвінок : ua4_-1755753717.1519286 1 x - 00:56 00:00 00:00 Транскрипція Для AI-а…" at bounding box center [651, 352] width 1303 height 705
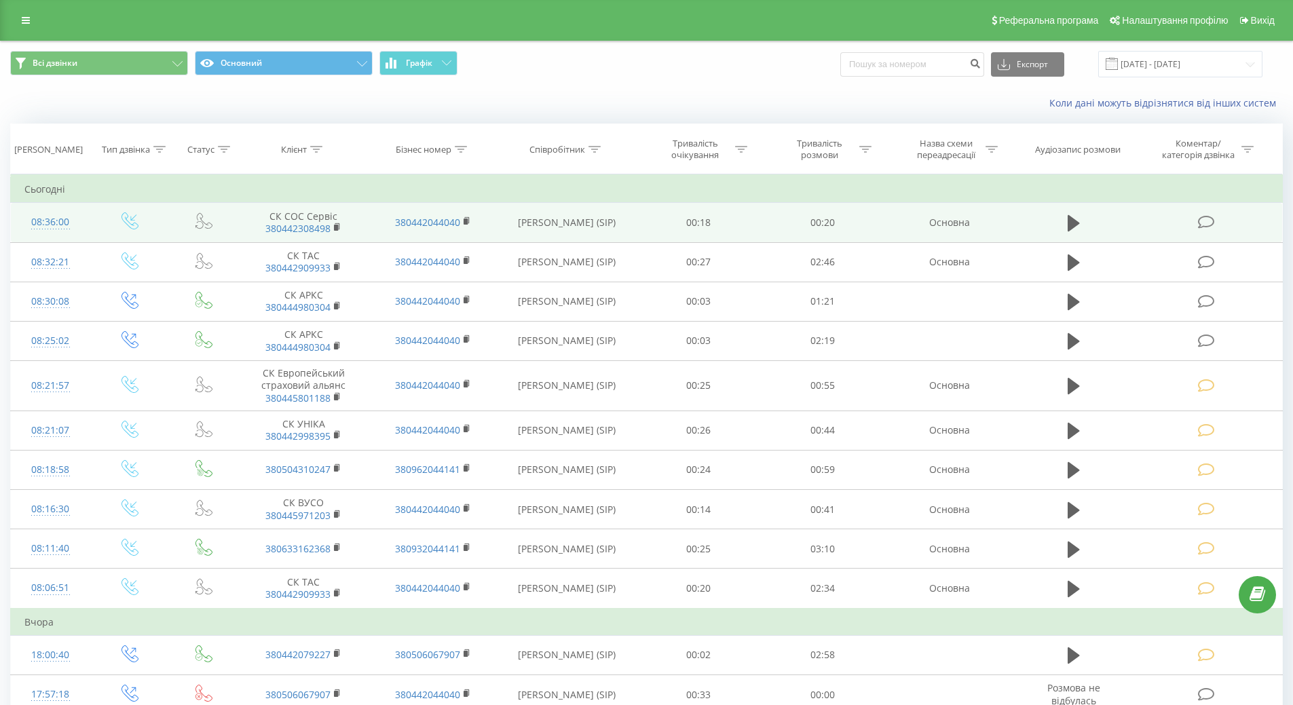
click at [1204, 224] on icon at bounding box center [1206, 222] width 17 height 14
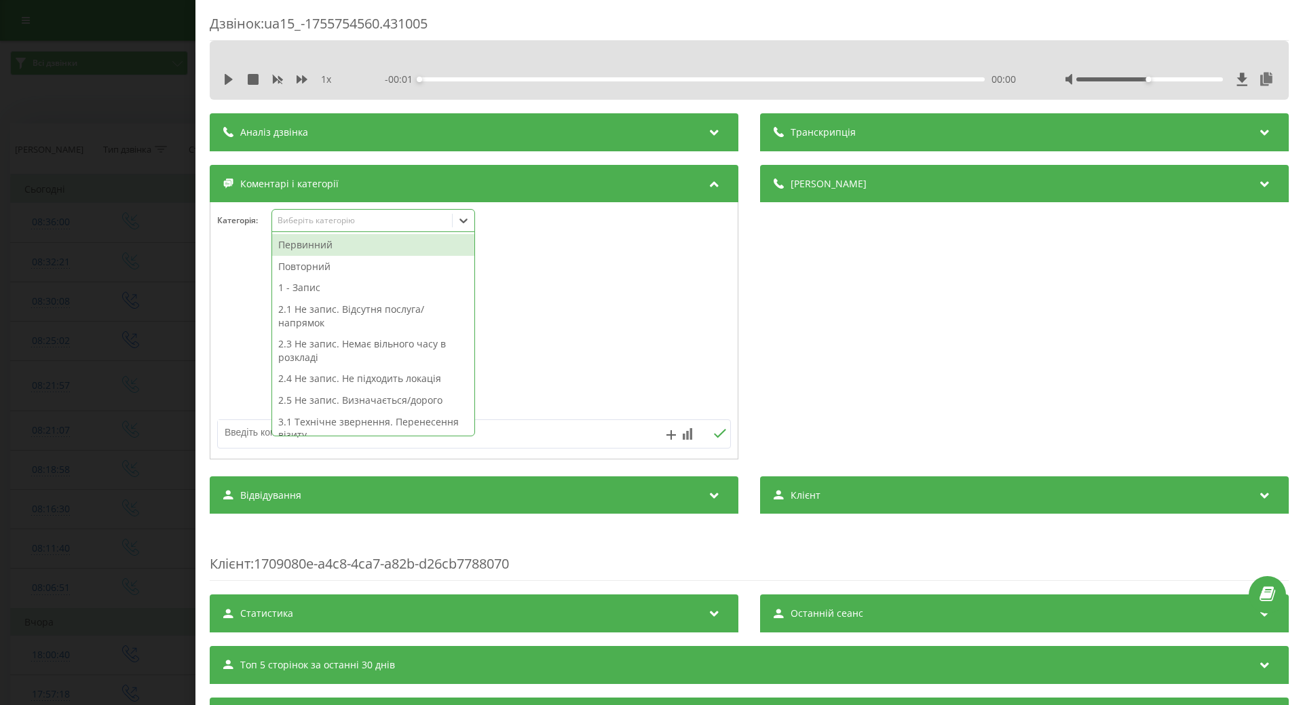
click at [427, 221] on div "Виберіть категорію" at bounding box center [363, 220] width 170 height 11
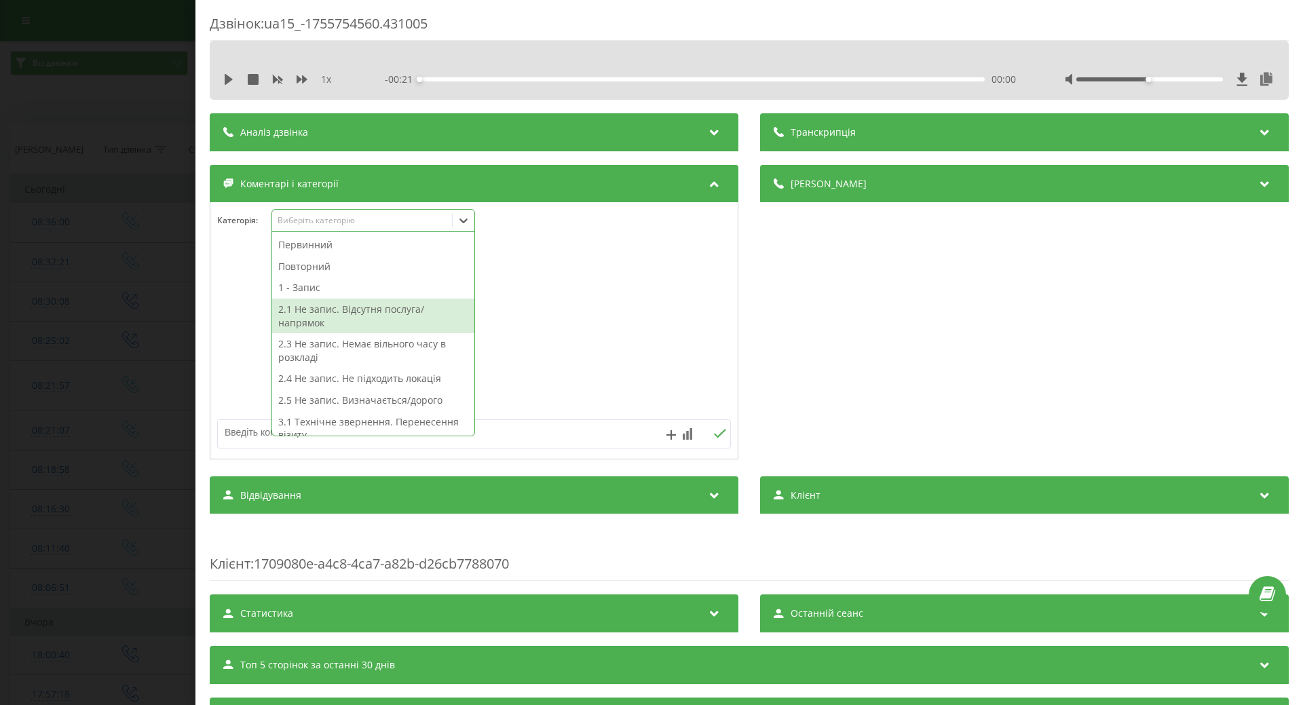
drag, startPoint x: 351, startPoint y: 314, endPoint x: 374, endPoint y: 318, distance: 22.6
click at [362, 316] on div "2.1 Не запис. Відсутня послуга/напрямок" at bounding box center [373, 316] width 202 height 35
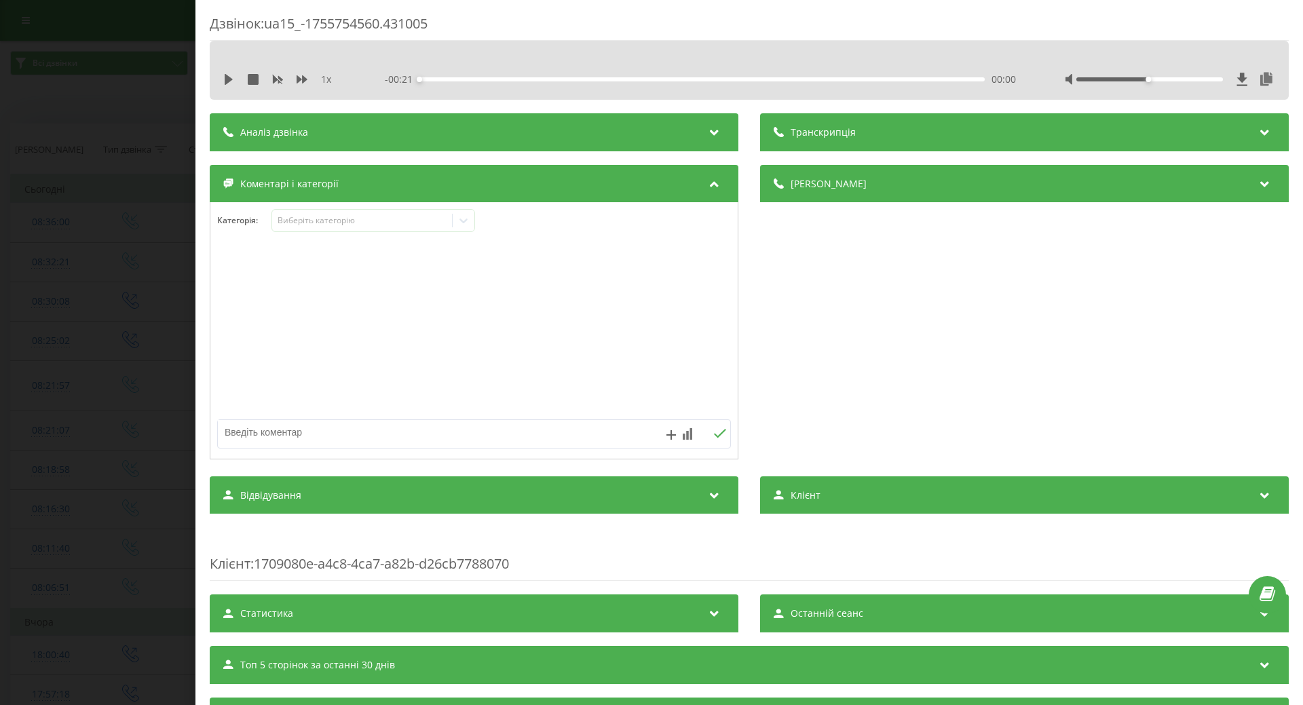
click at [569, 436] on textarea at bounding box center [423, 432] width 410 height 24
type textarea "Крамського, масаж, профілактичні не виконуються"
click at [716, 434] on icon at bounding box center [720, 433] width 12 height 9
click at [39, 350] on div "Дзвінок : ua15_-1755754560.431005 1 x - 00:21 00:00 00:00 Транскрипція Для AI-а…" at bounding box center [651, 352] width 1303 height 705
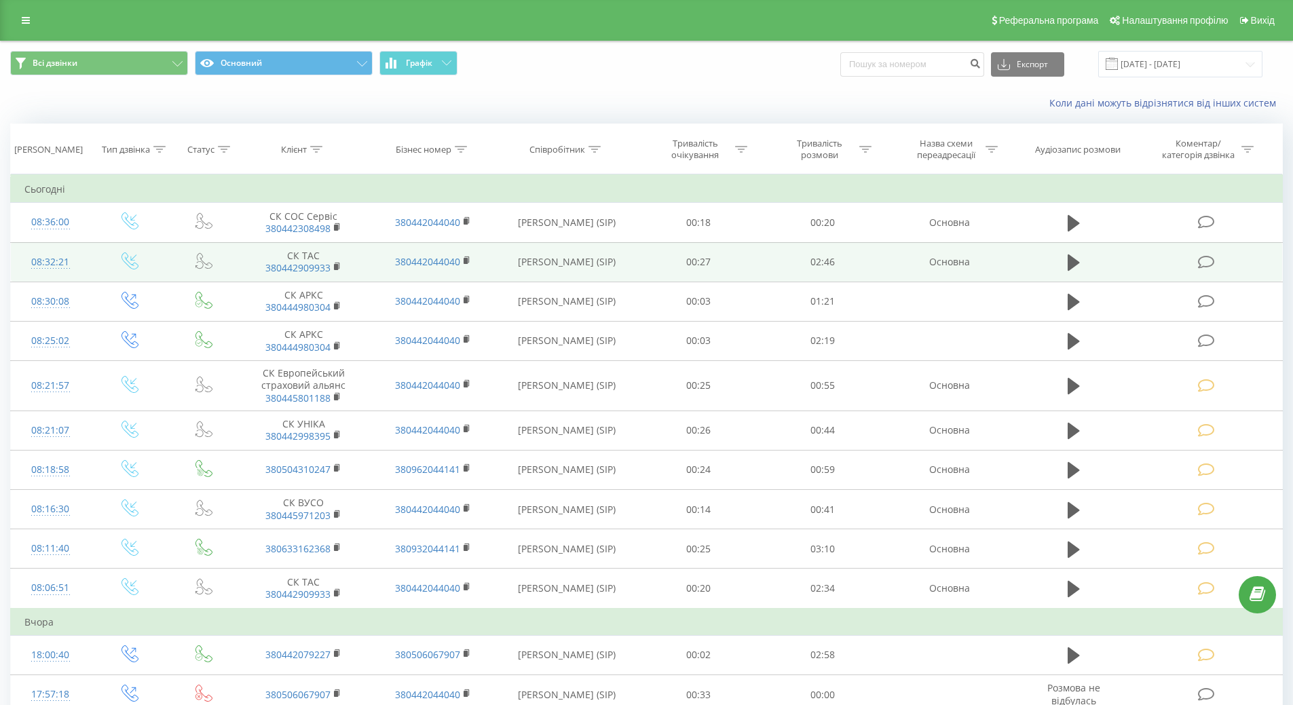
click at [61, 264] on div "08:32:21" at bounding box center [50, 262] width 52 height 26
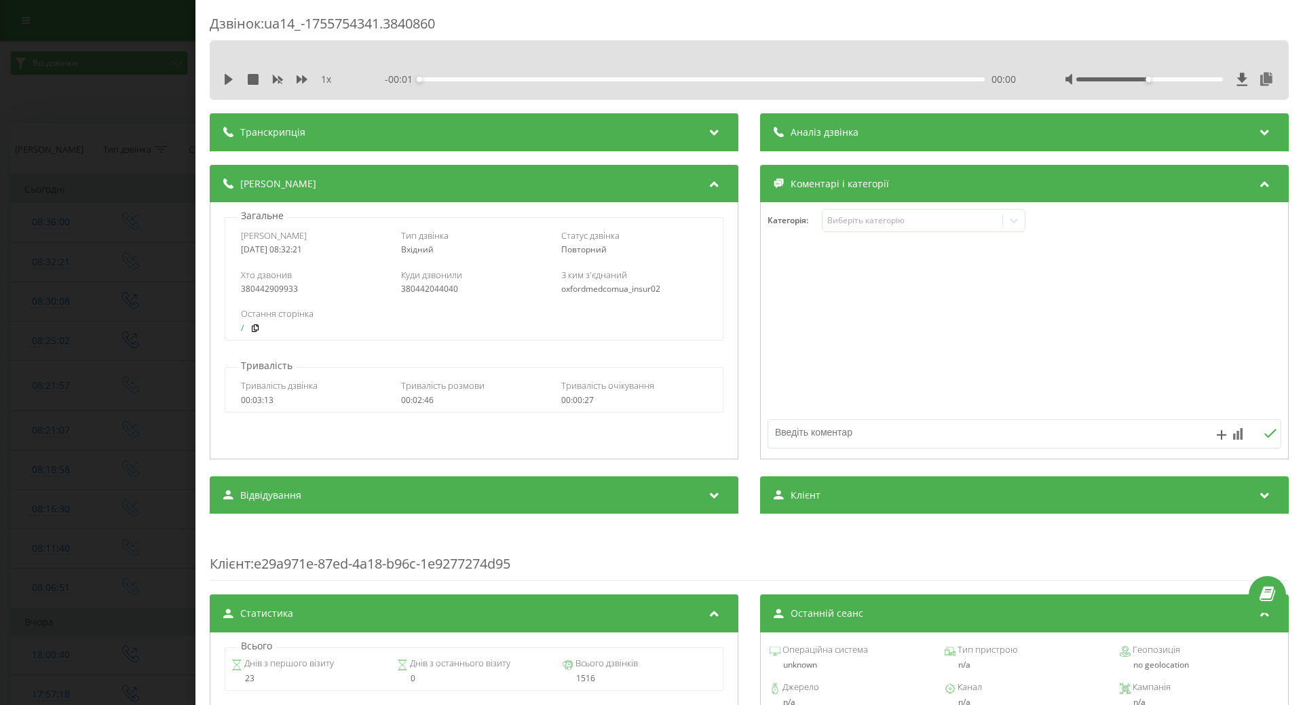
click at [229, 79] on icon at bounding box center [229, 79] width 8 height 11
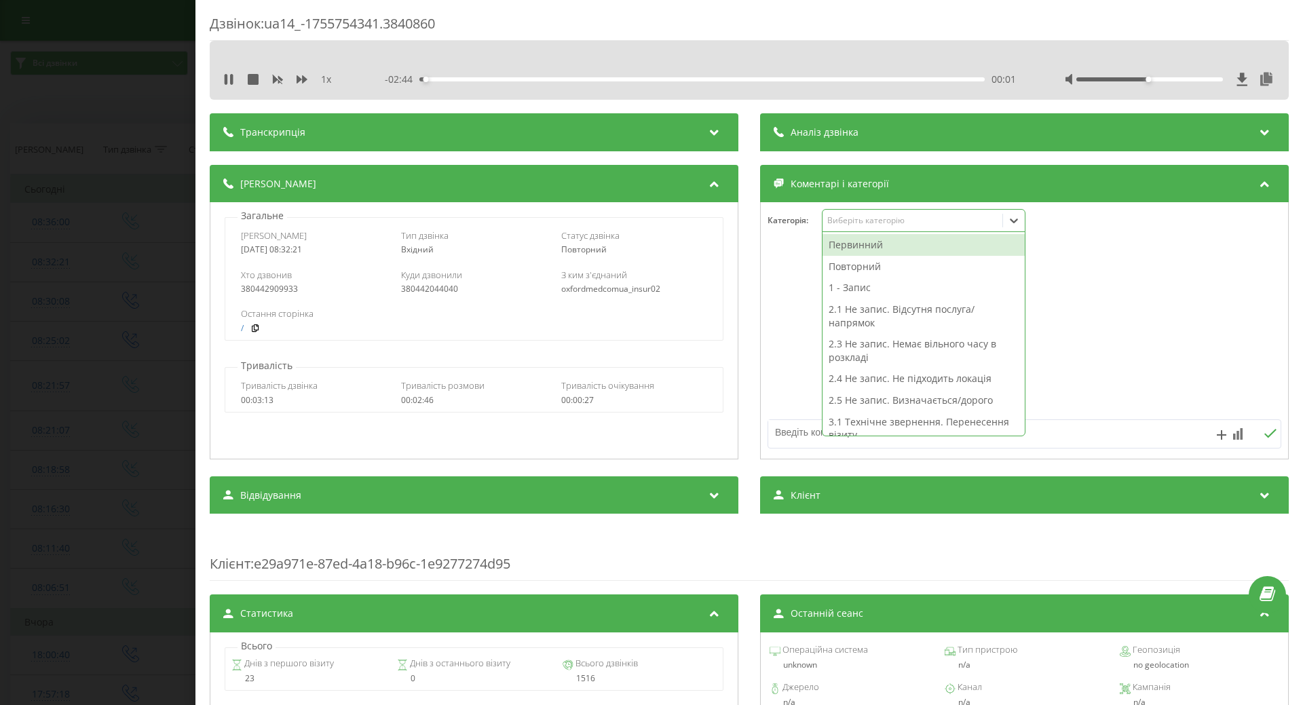
click at [1016, 220] on div at bounding box center [1014, 221] width 22 height 22
click at [847, 401] on div "2.5 Не запис. Визначається/дорого" at bounding box center [923, 400] width 202 height 22
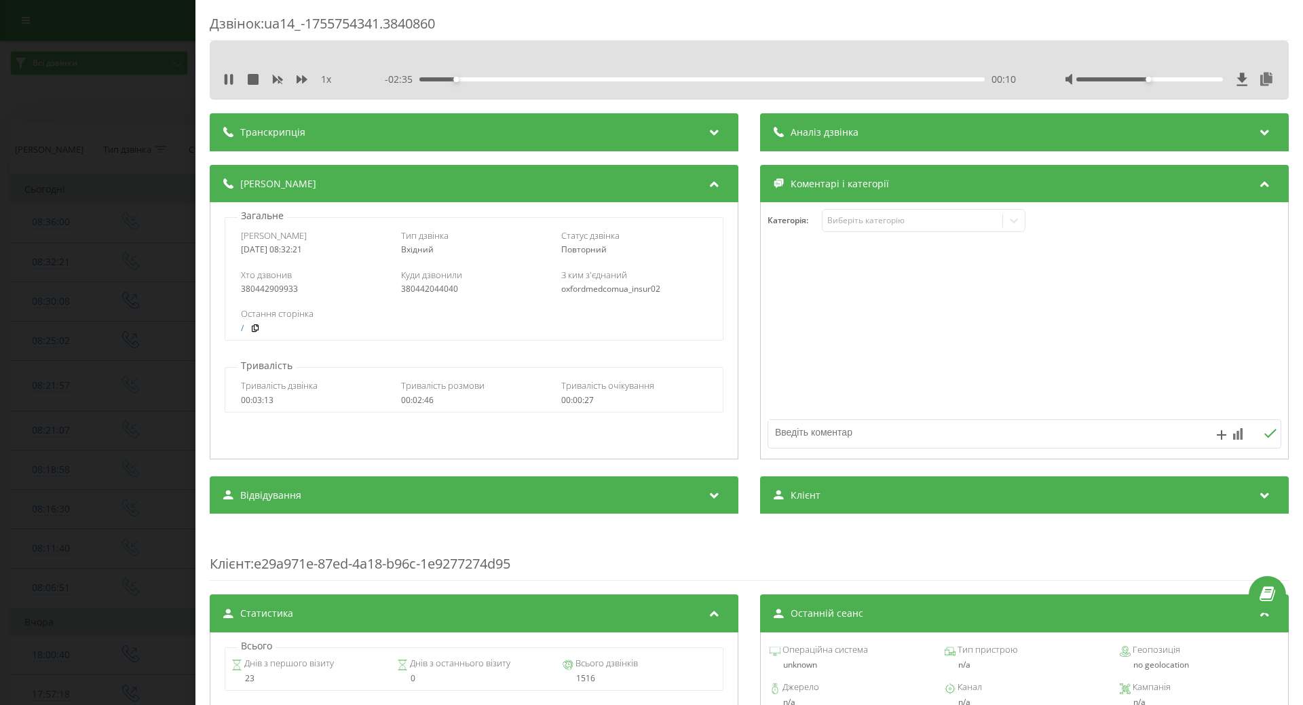
click at [788, 347] on div at bounding box center [1024, 331] width 527 height 163
click at [223, 79] on div "1 x - 02:33 00:13 00:13" at bounding box center [749, 79] width 1059 height 20
click at [227, 80] on icon at bounding box center [226, 79] width 3 height 11
click at [116, 213] on div "Дзвінок : ua14_-1755754341.3840860 1 x - 02:31 00:14 00:14 Транскрипція Для AI-…" at bounding box center [651, 352] width 1303 height 705
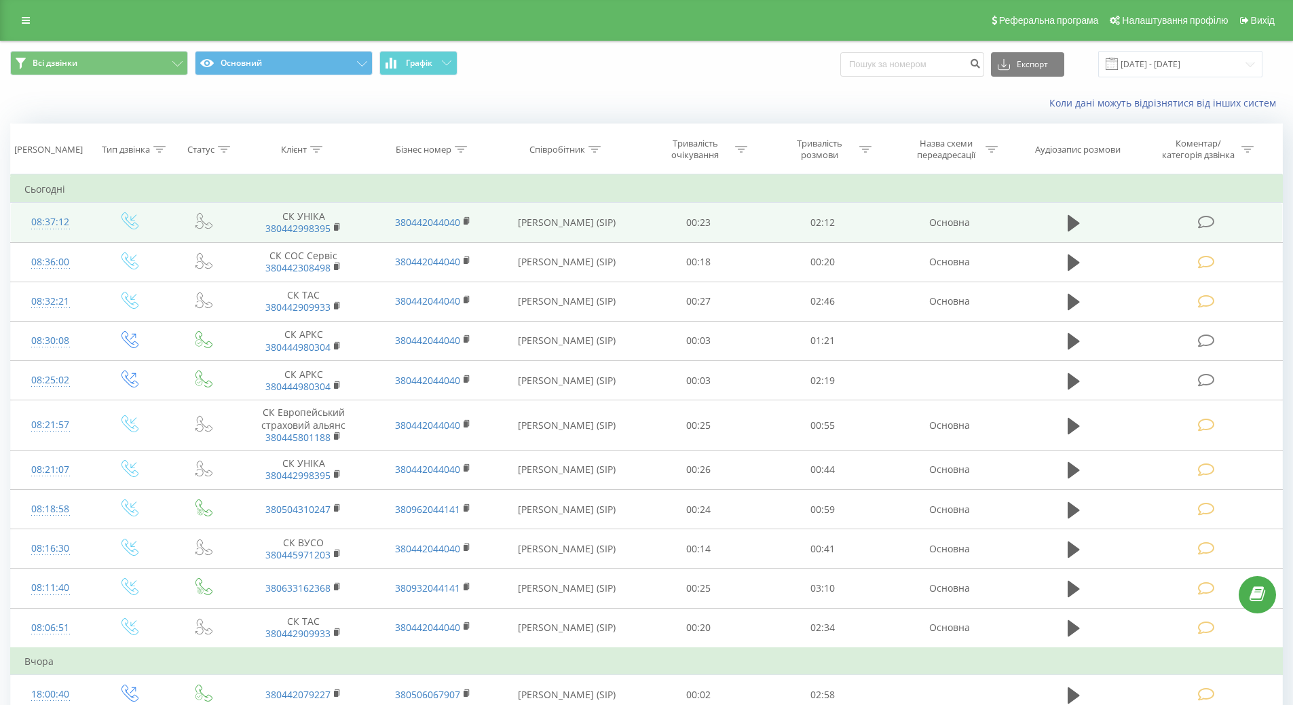
click at [1211, 223] on icon at bounding box center [1206, 222] width 17 height 14
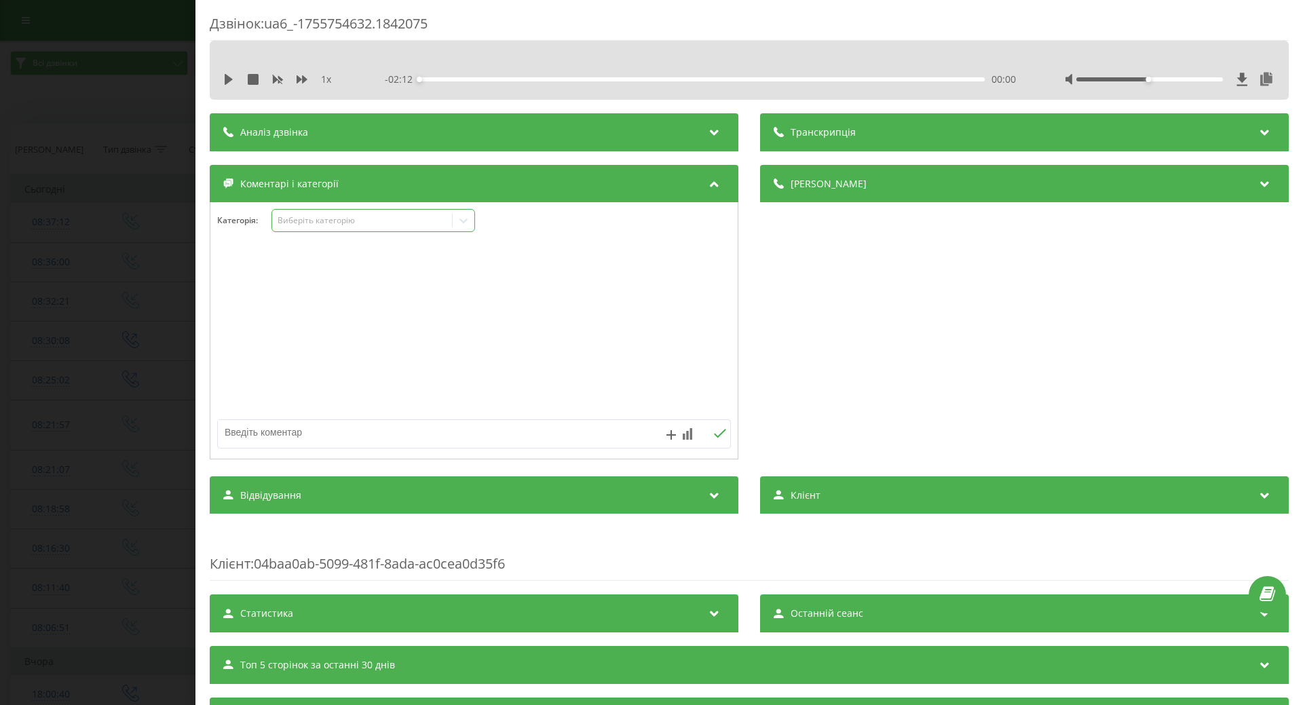
click at [472, 223] on div at bounding box center [464, 221] width 22 height 22
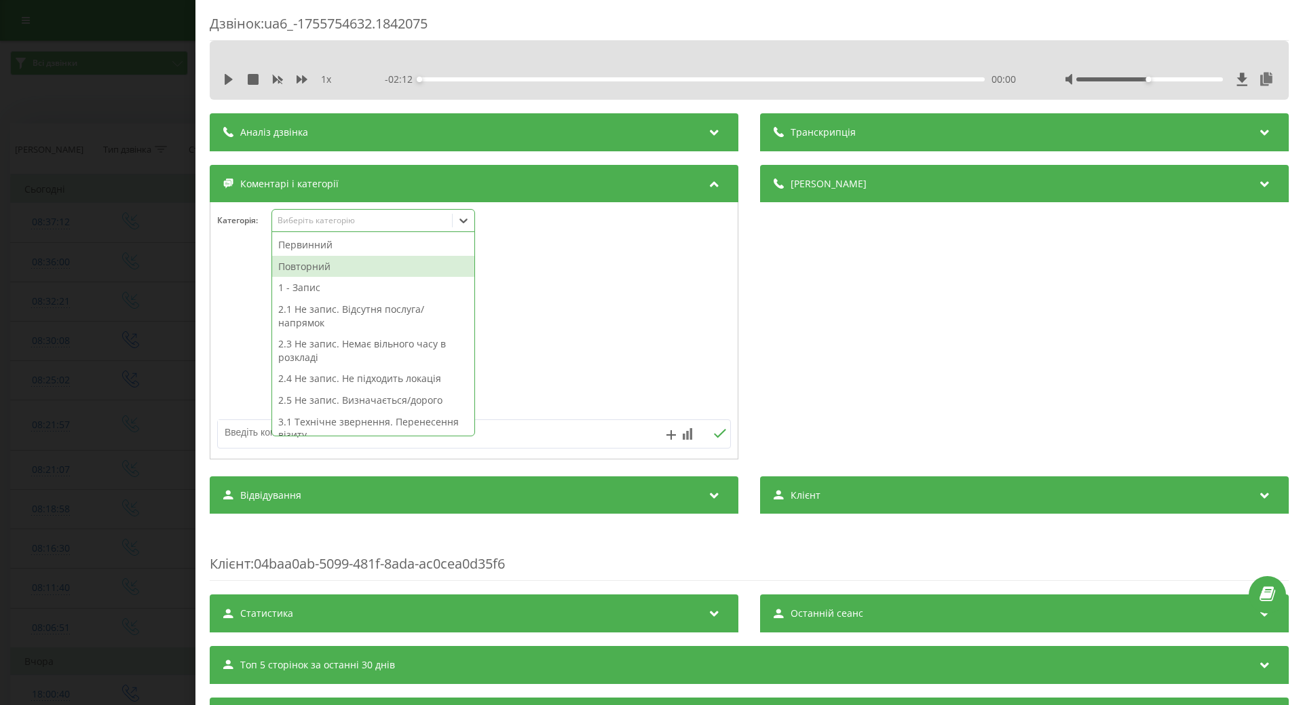
click at [303, 264] on div "Повторний" at bounding box center [373, 267] width 202 height 22
click at [303, 284] on div "1 - Запис" at bounding box center [373, 288] width 202 height 22
drag, startPoint x: 299, startPoint y: 263, endPoint x: 256, endPoint y: 271, distance: 42.9
click at [298, 263] on div "Повторний" at bounding box center [373, 267] width 202 height 22
click at [225, 278] on div at bounding box center [473, 331] width 527 height 163
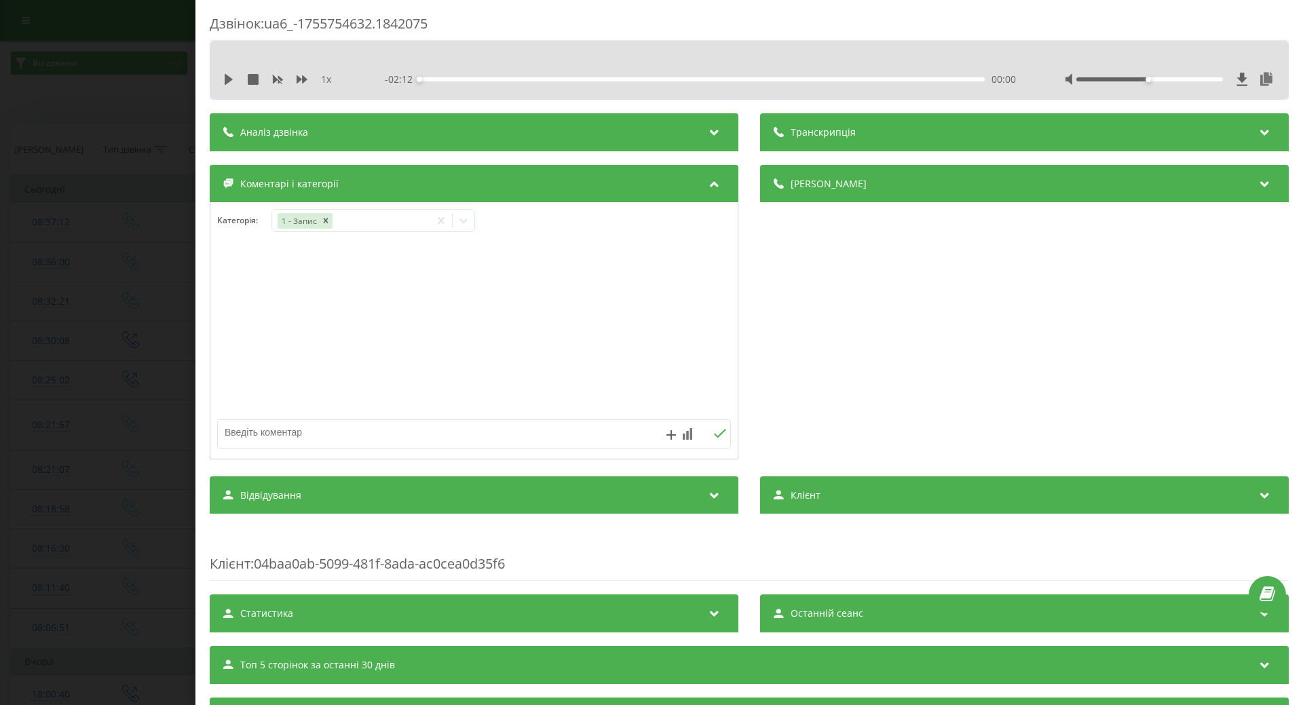
click at [136, 291] on div "Дзвінок : ua6_-1755754632.1842075 1 x - 02:12 00:00 00:00 Транскрипція Для AI-а…" at bounding box center [651, 352] width 1303 height 705
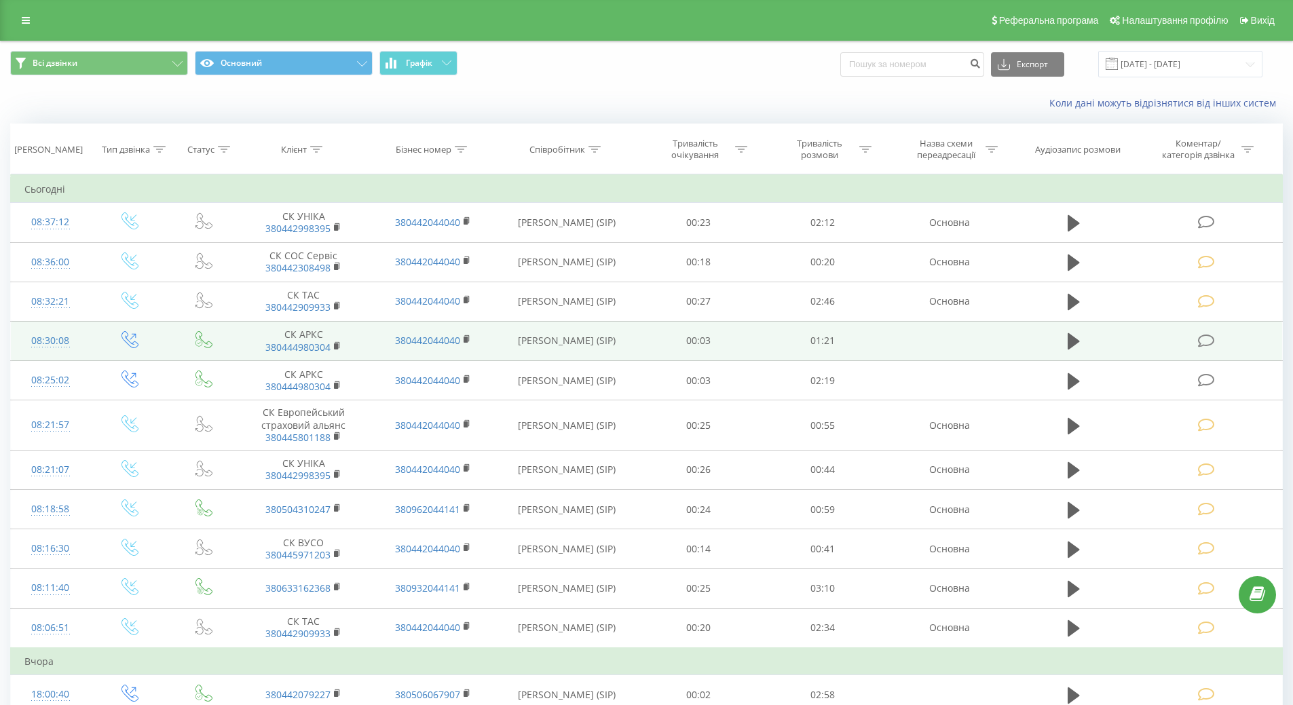
click at [1206, 338] on icon at bounding box center [1206, 341] width 17 height 14
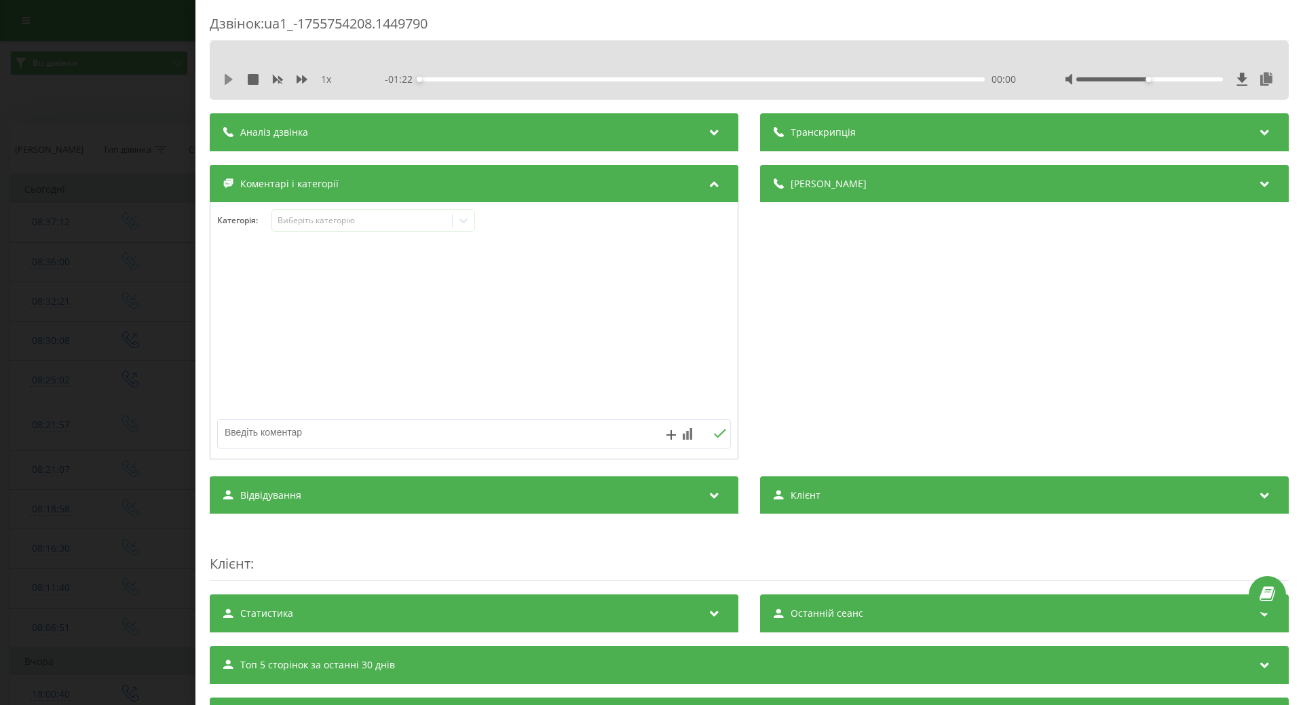
click at [231, 81] on icon at bounding box center [228, 79] width 11 height 11
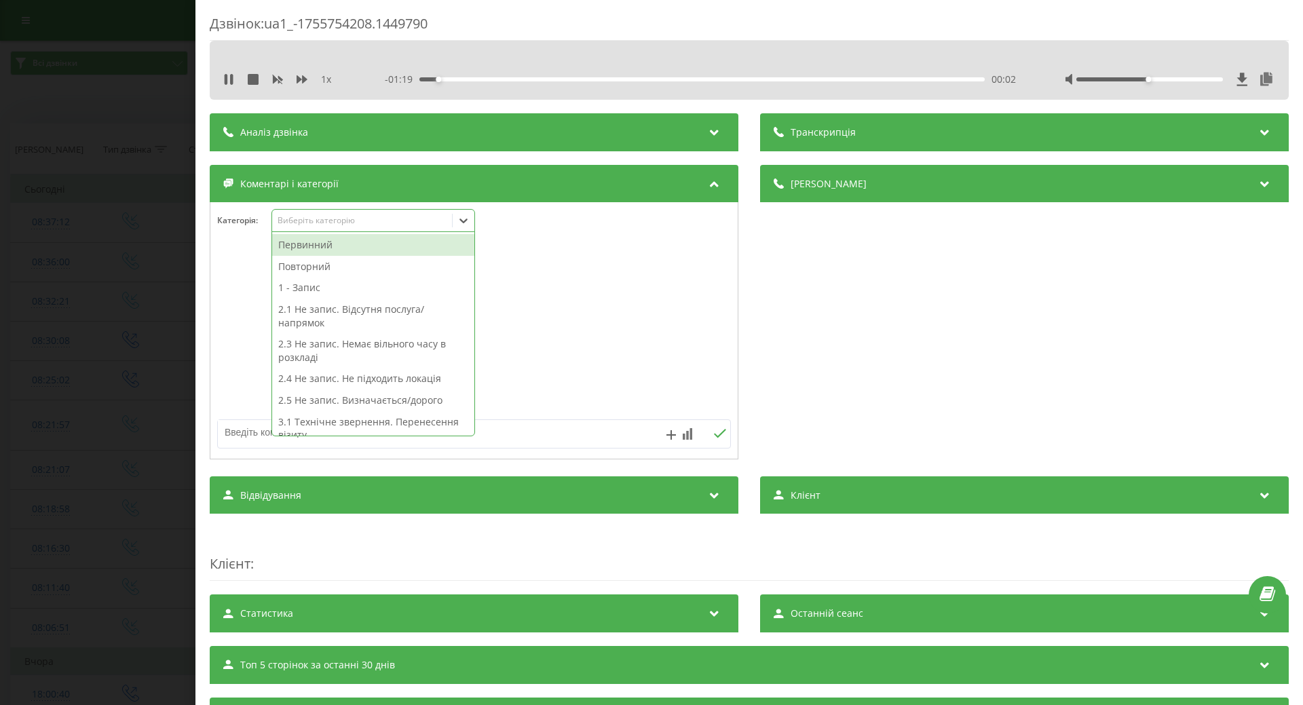
click at [464, 220] on icon at bounding box center [464, 221] width 14 height 14
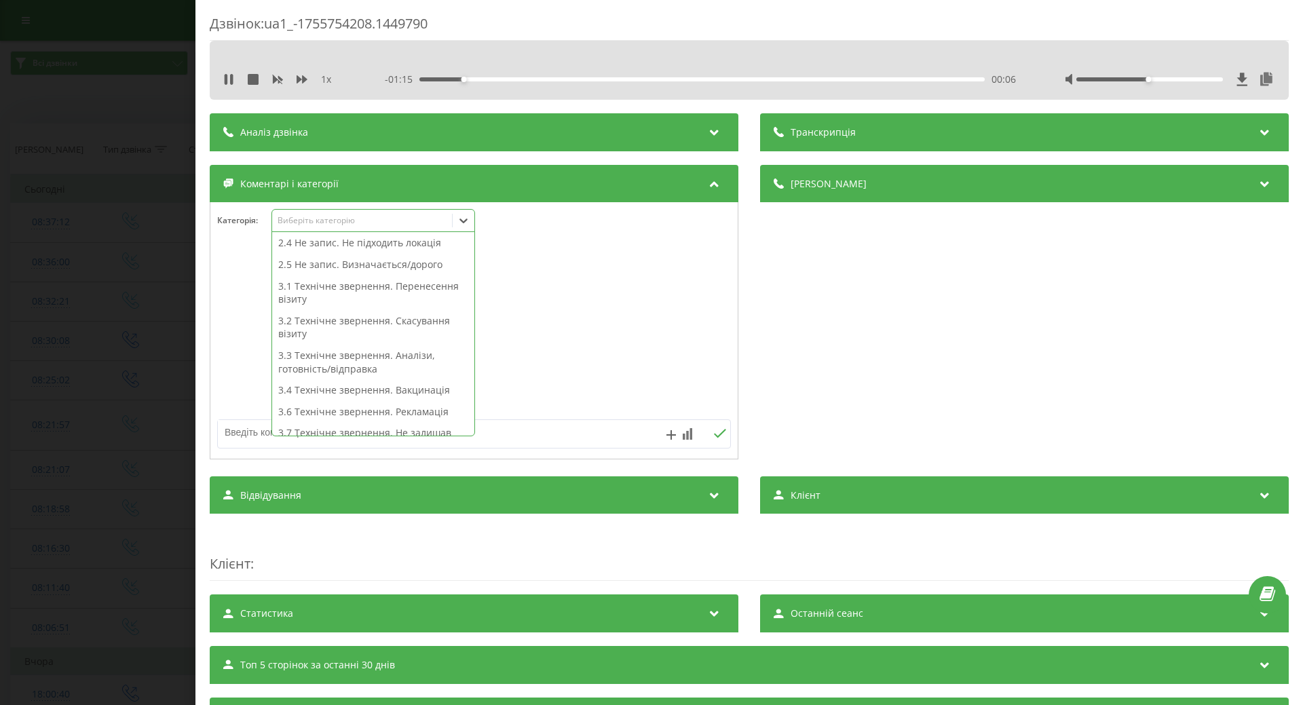
scroll to position [346, 0]
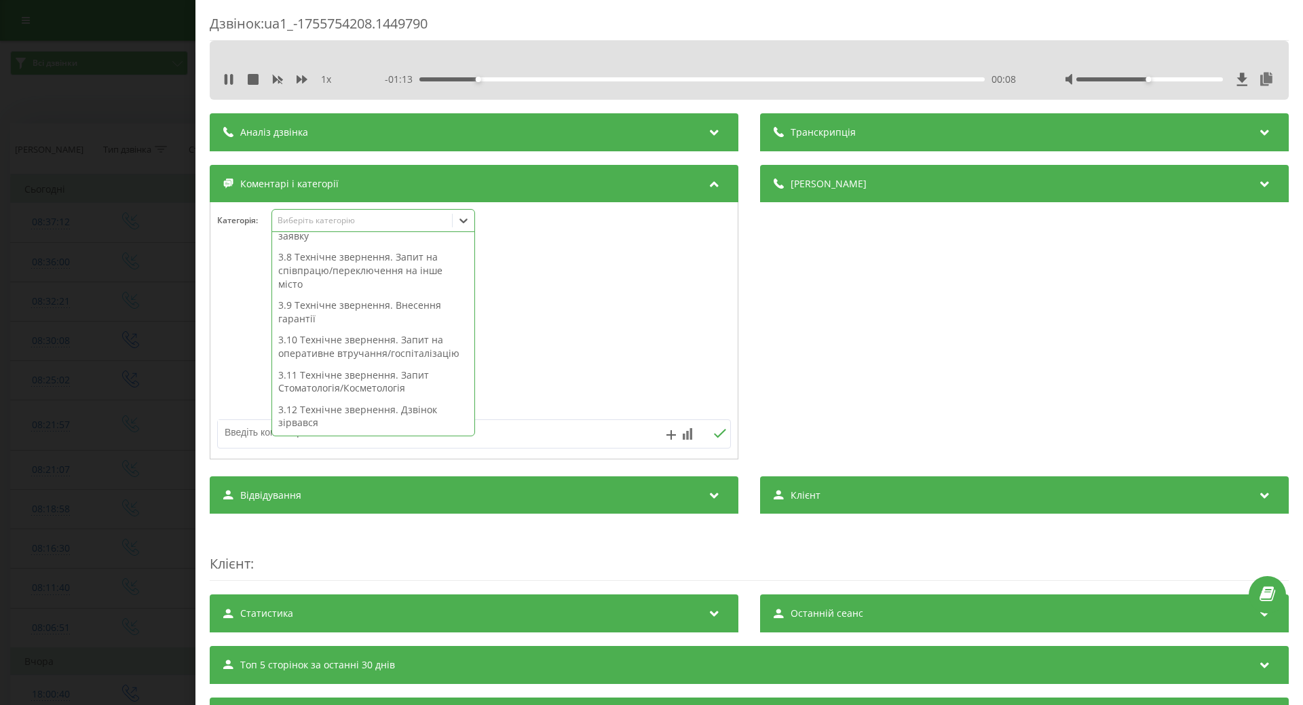
click at [326, 326] on div "3.9 Технічне звернення. Внесення гарантії" at bounding box center [373, 311] width 202 height 35
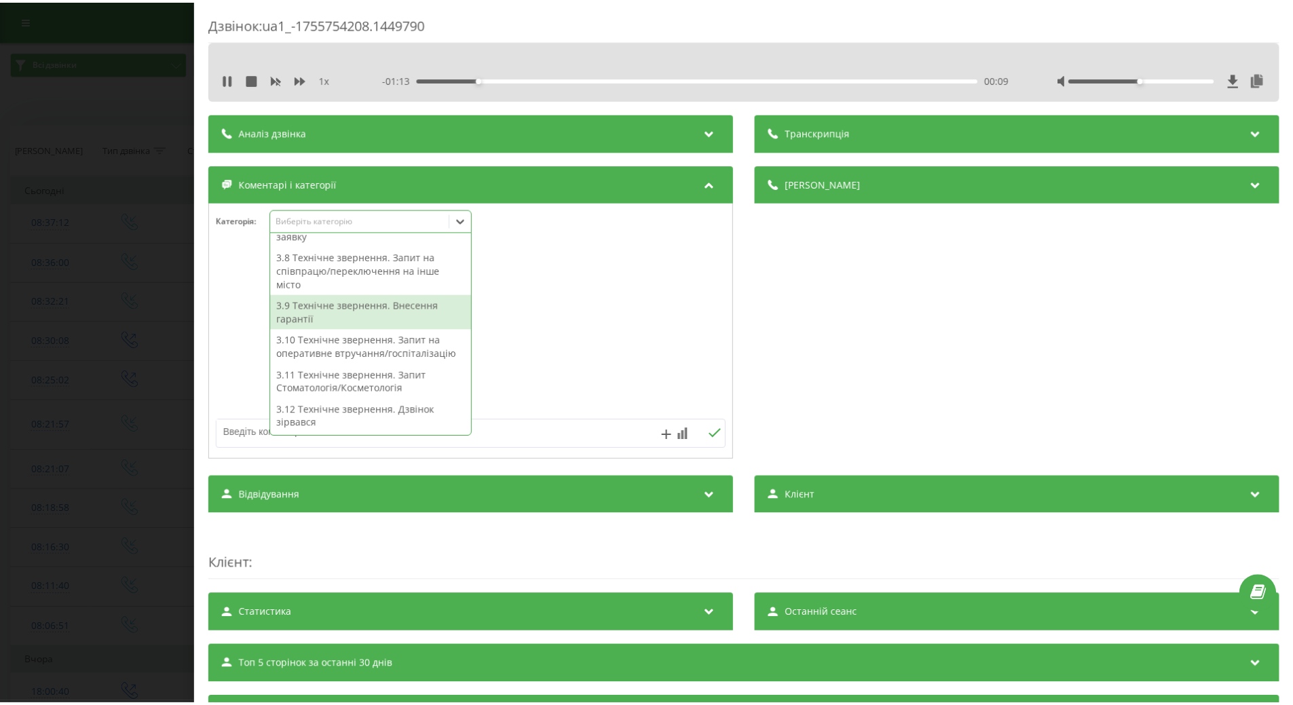
scroll to position [0, 0]
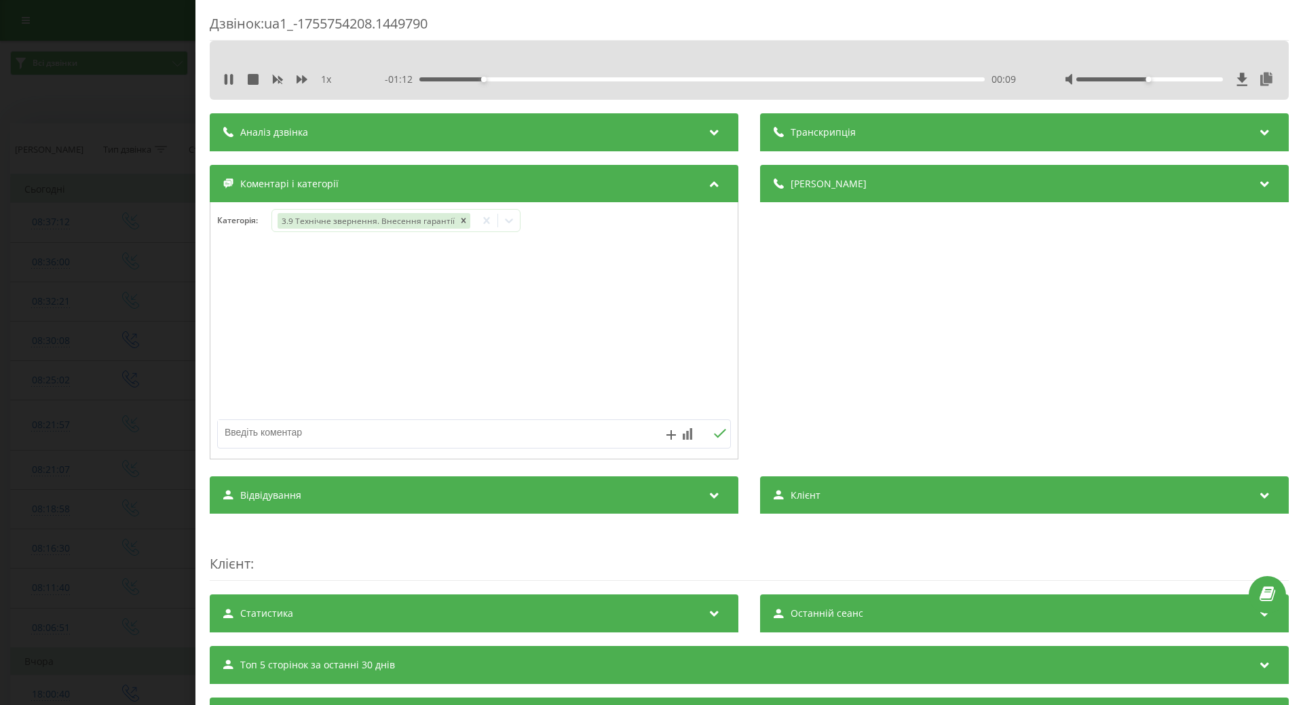
click at [608, 354] on div at bounding box center [473, 331] width 527 height 163
click at [345, 434] on textarea at bounding box center [423, 432] width 410 height 24
type textarea "щодо гарантації на рентген"
click at [717, 433] on icon at bounding box center [720, 433] width 12 height 9
click at [153, 323] on div "Дзвінок : ua1_-1755754208.1449790 1 x - 01:02 00:19 00:19 Транскрипція Для AI-а…" at bounding box center [651, 352] width 1303 height 705
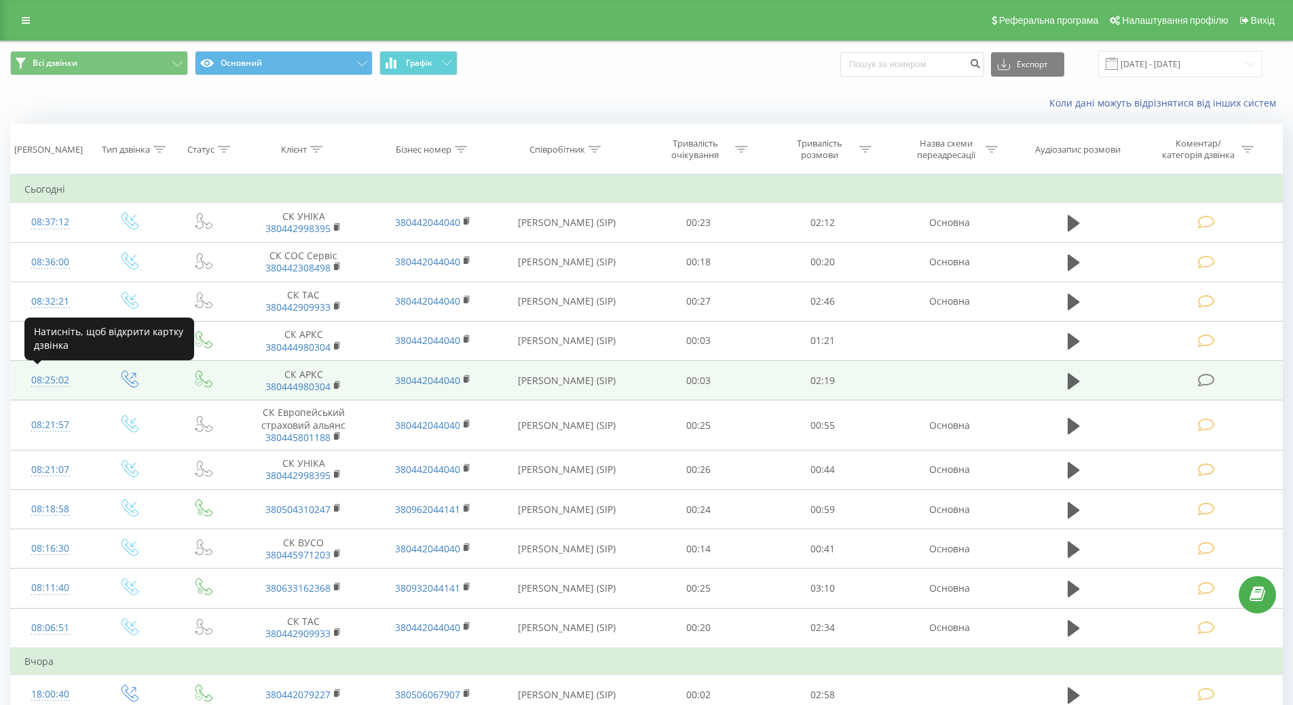
click at [62, 383] on div "08:25:02" at bounding box center [50, 380] width 52 height 26
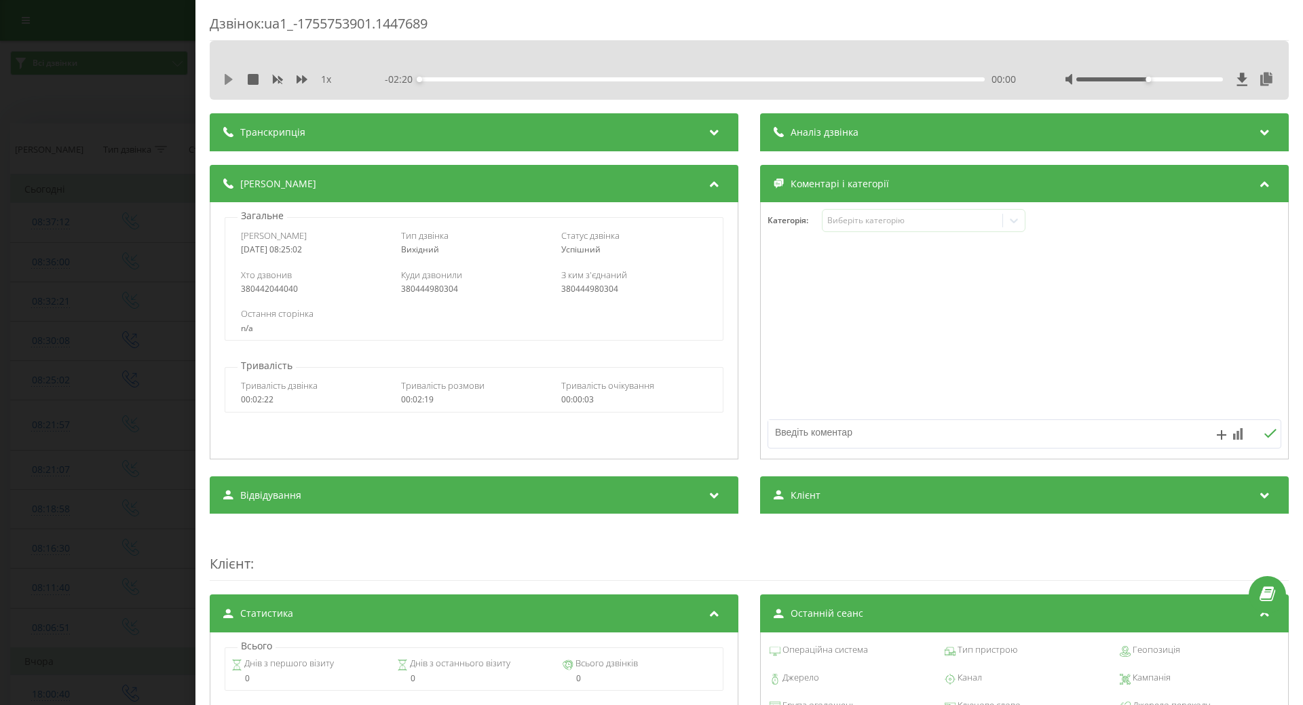
click at [224, 82] on icon at bounding box center [228, 79] width 11 height 11
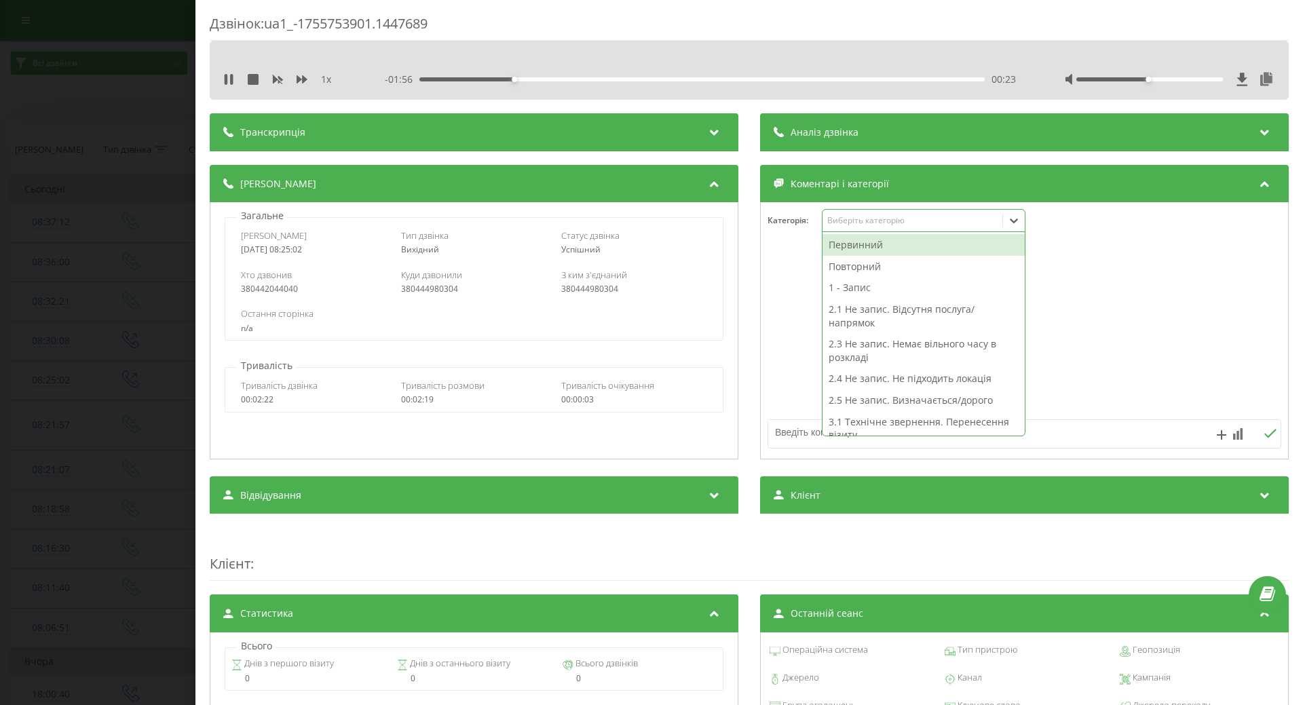
click at [1012, 231] on div at bounding box center [1014, 221] width 22 height 22
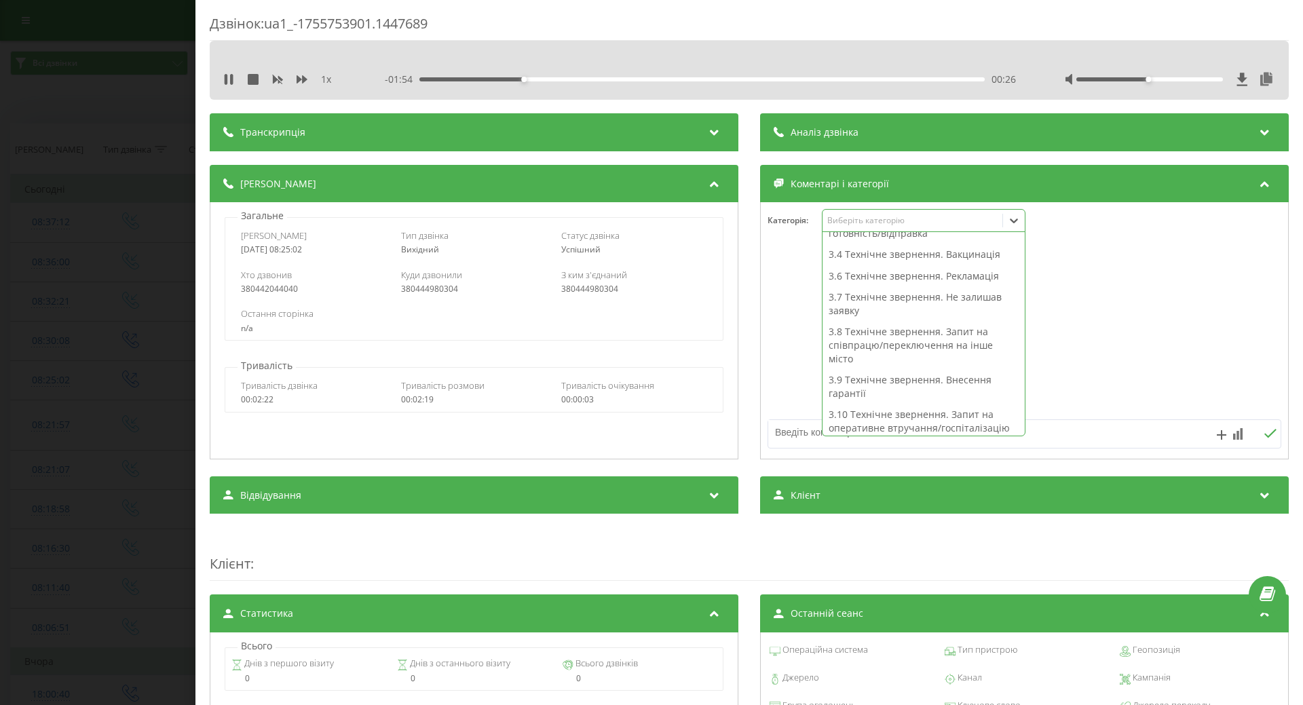
click at [896, 376] on div "3.9 Технічне звернення. Внесення гарантії" at bounding box center [923, 386] width 202 height 35
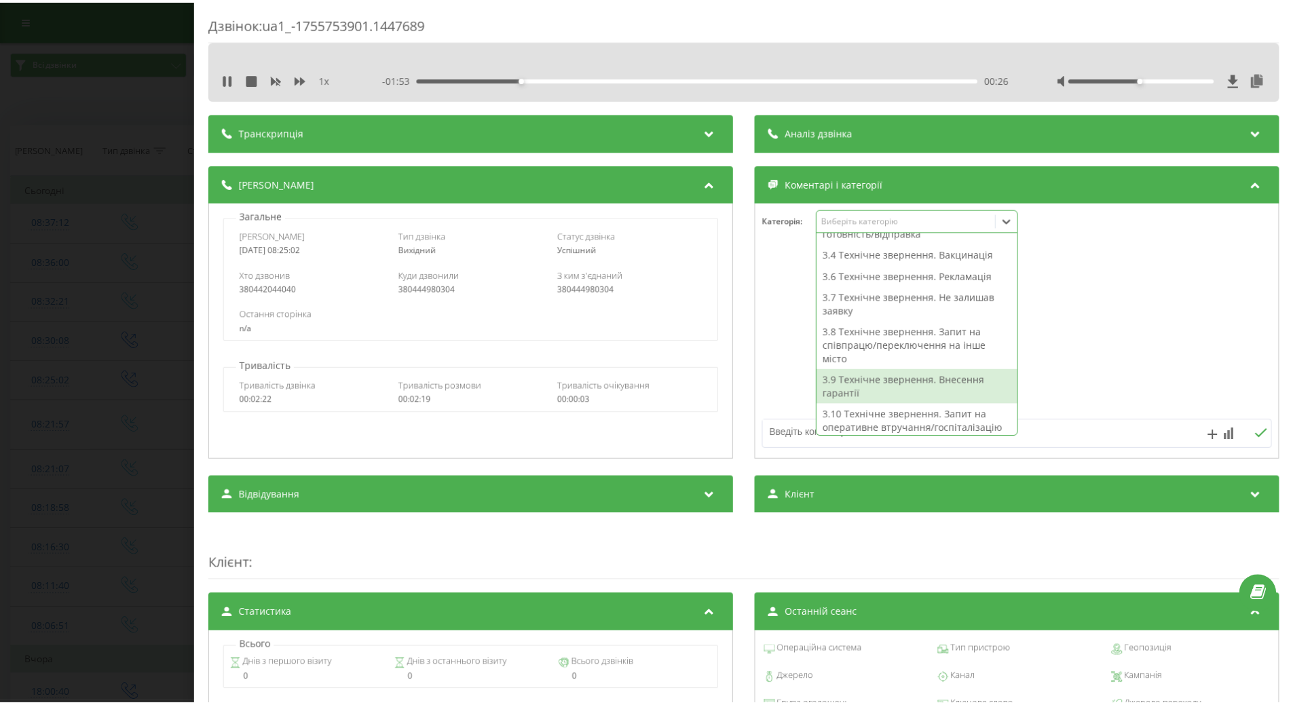
scroll to position [0, 0]
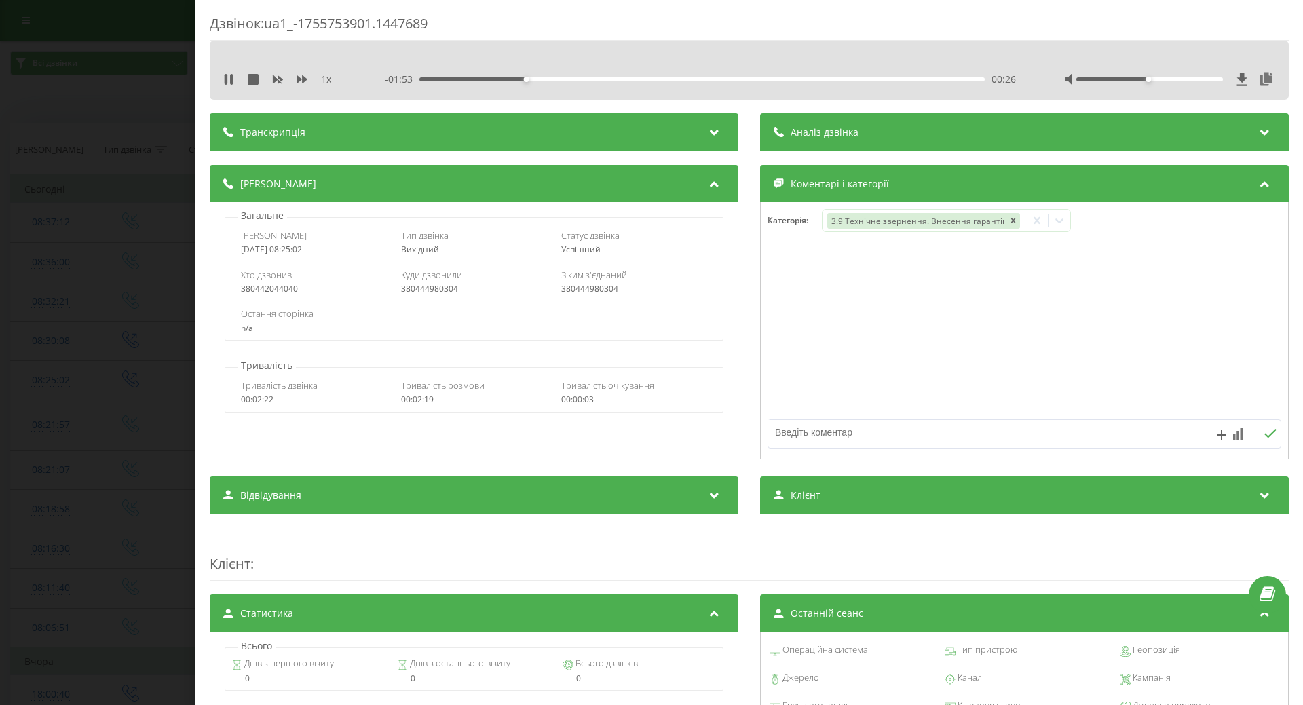
click at [794, 377] on div at bounding box center [1024, 331] width 527 height 163
click at [736, 391] on div "Деталі дзвінка Загальне Дата дзвінка [DATE] 08:25:02 Тип дзвінка Вихідний Стату…" at bounding box center [749, 314] width 1079 height 298
click at [123, 441] on div "Дзвінок : ua1_-1755753901.1447689 1 x - 01:49 00:30 00:30 Транскрипція Для AI-а…" at bounding box center [651, 352] width 1303 height 705
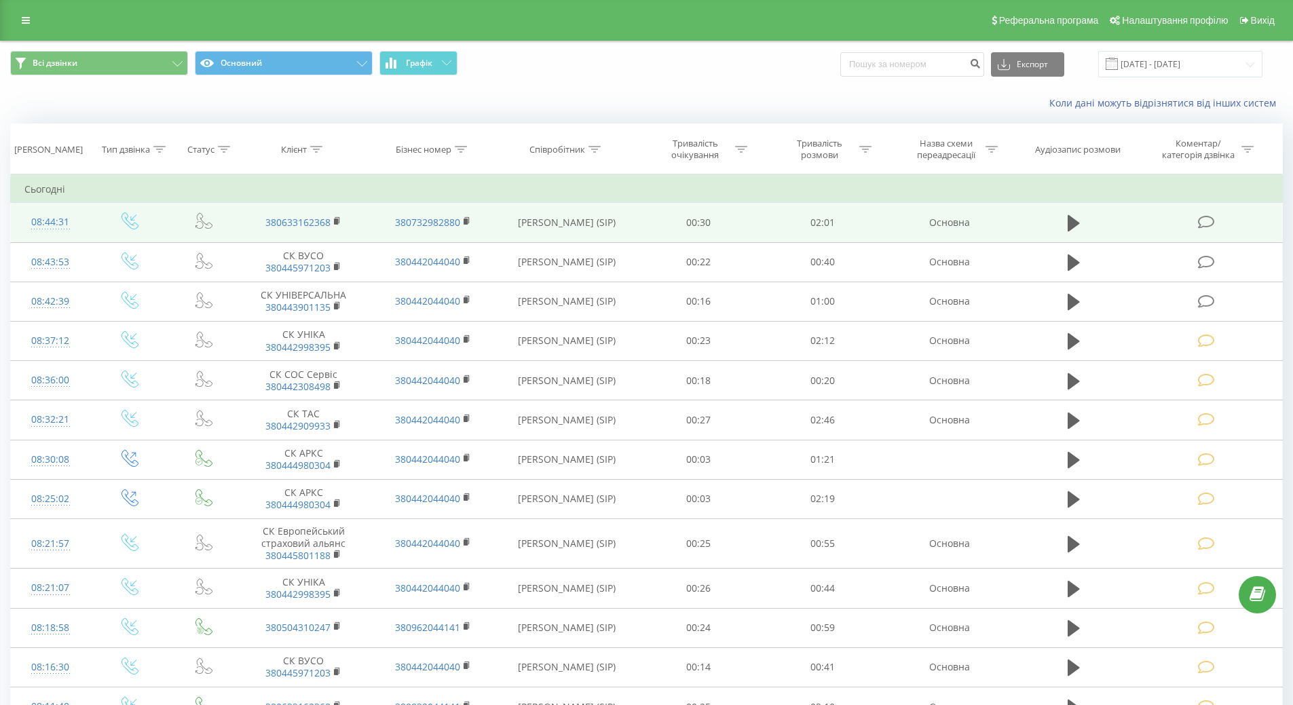
click at [1215, 222] on span at bounding box center [1207, 221] width 19 height 13
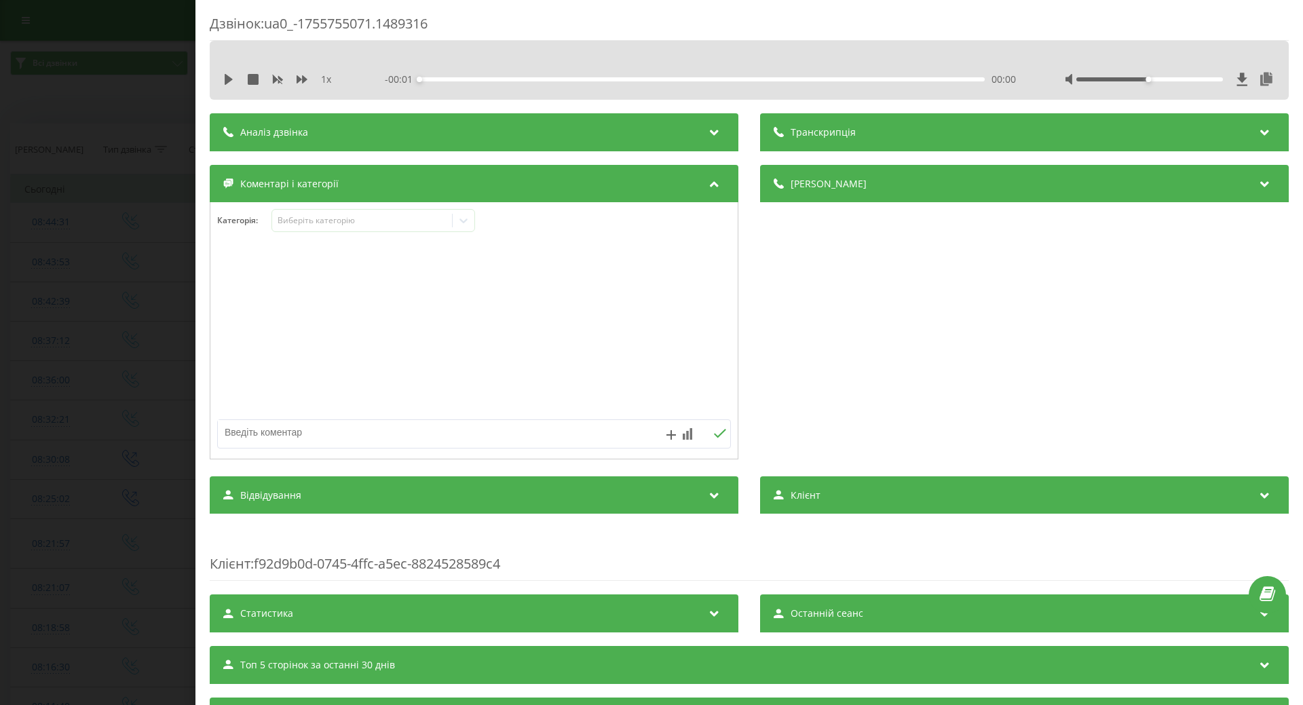
click at [234, 77] on div "1 x" at bounding box center [286, 80] width 126 height 14
click at [229, 82] on icon at bounding box center [229, 79] width 8 height 11
click at [229, 82] on icon at bounding box center [228, 79] width 11 height 11
click at [229, 82] on icon at bounding box center [229, 79] width 8 height 11
click at [458, 222] on icon at bounding box center [464, 221] width 14 height 14
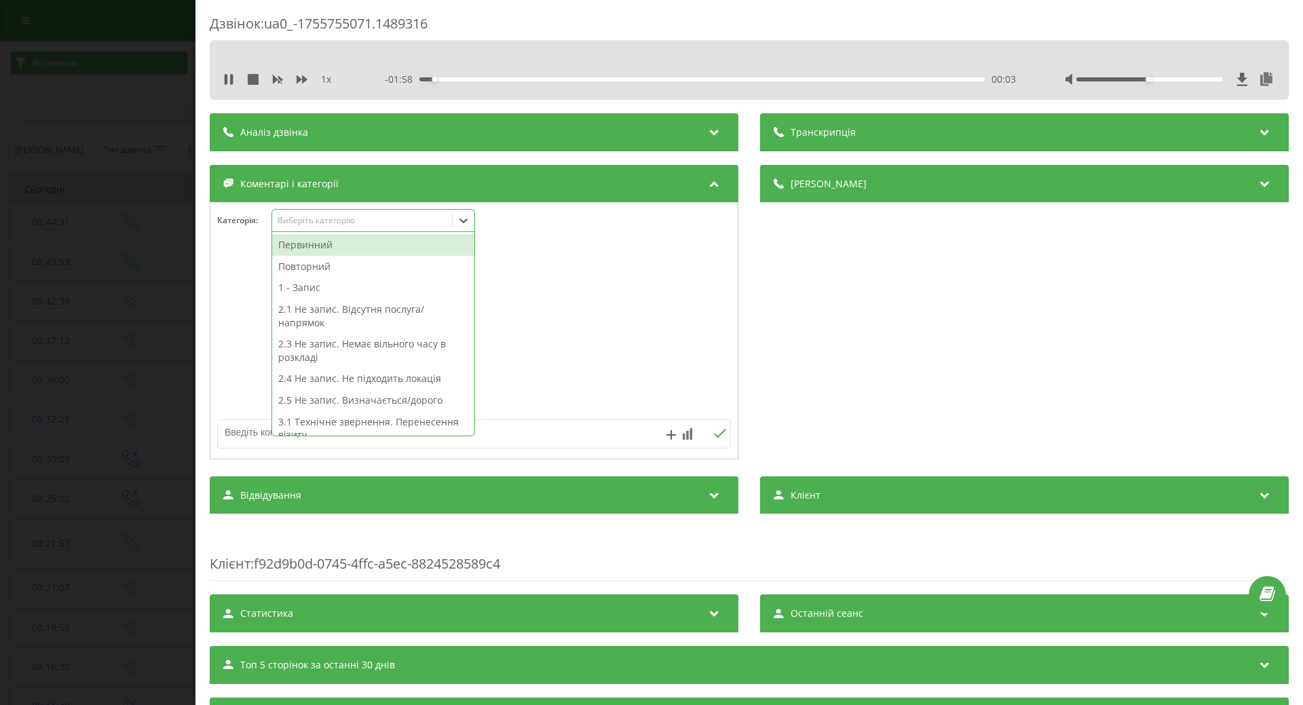
click at [311, 272] on div "Повторний" at bounding box center [373, 267] width 202 height 22
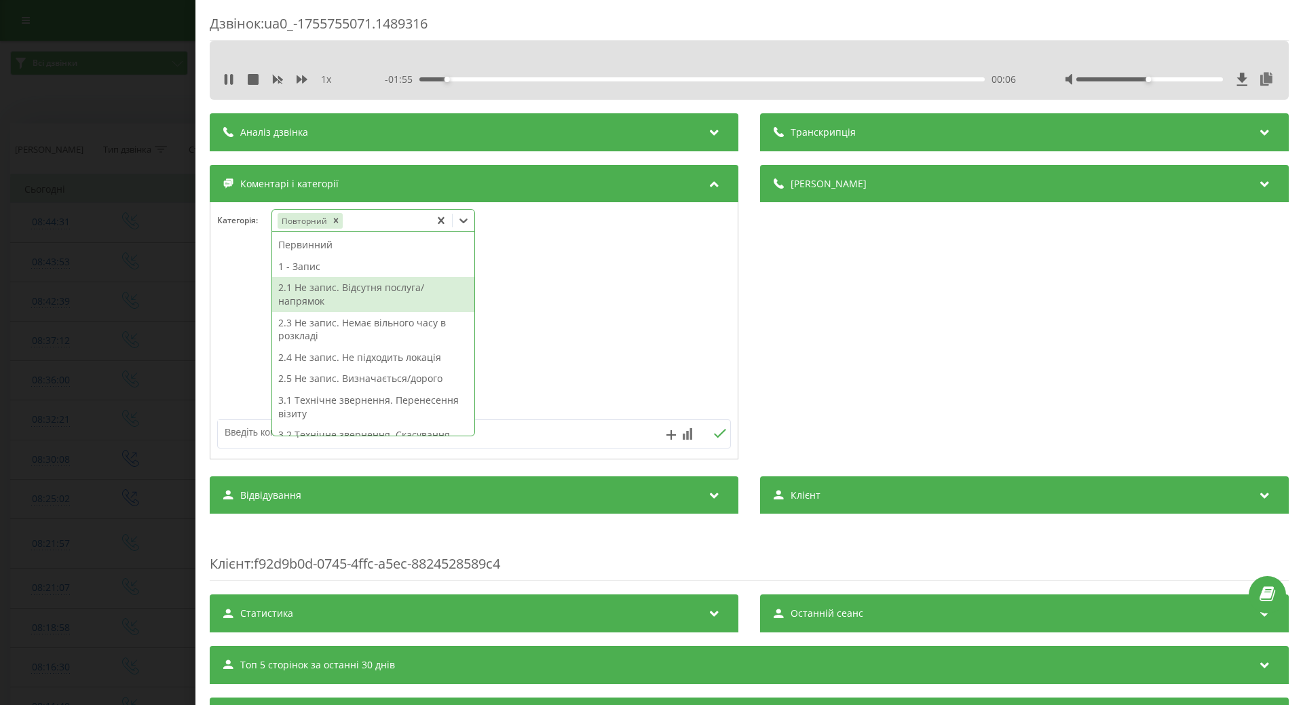
click at [304, 287] on div "2.1 Не запис. Відсутня послуга/напрямок" at bounding box center [373, 294] width 202 height 35
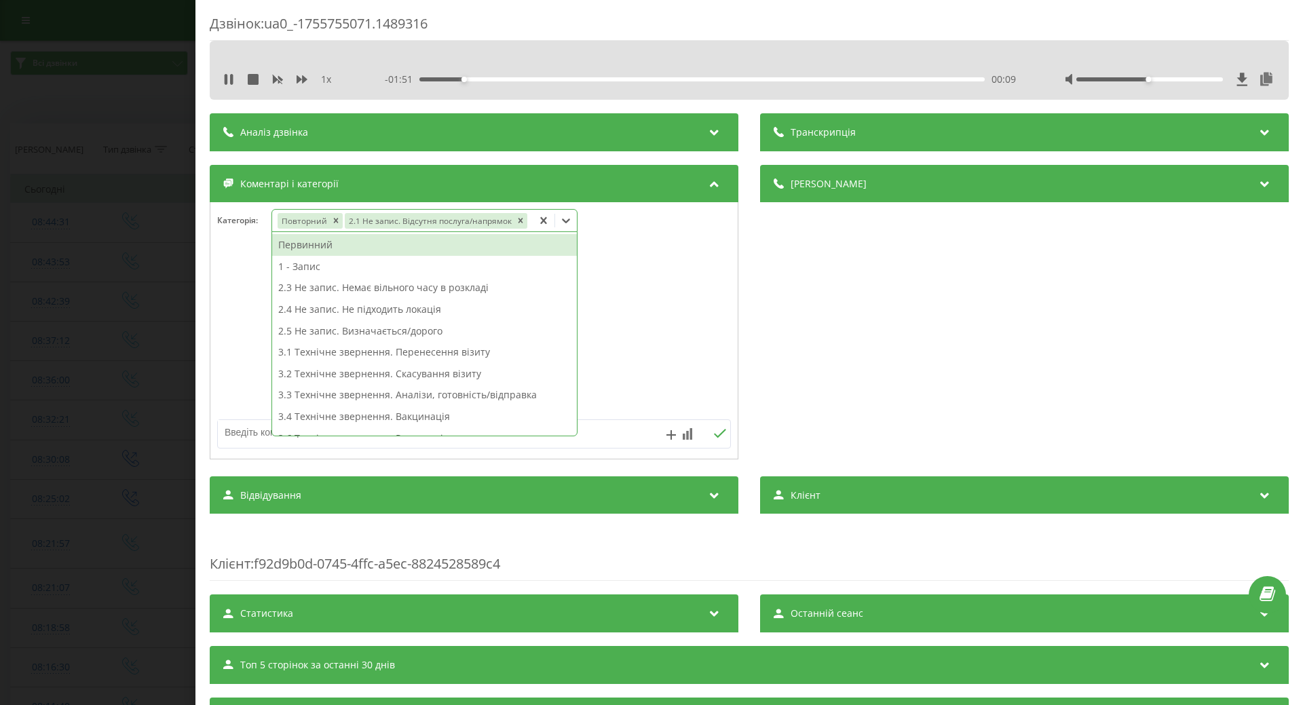
click at [540, 223] on icon at bounding box center [543, 220] width 6 height 7
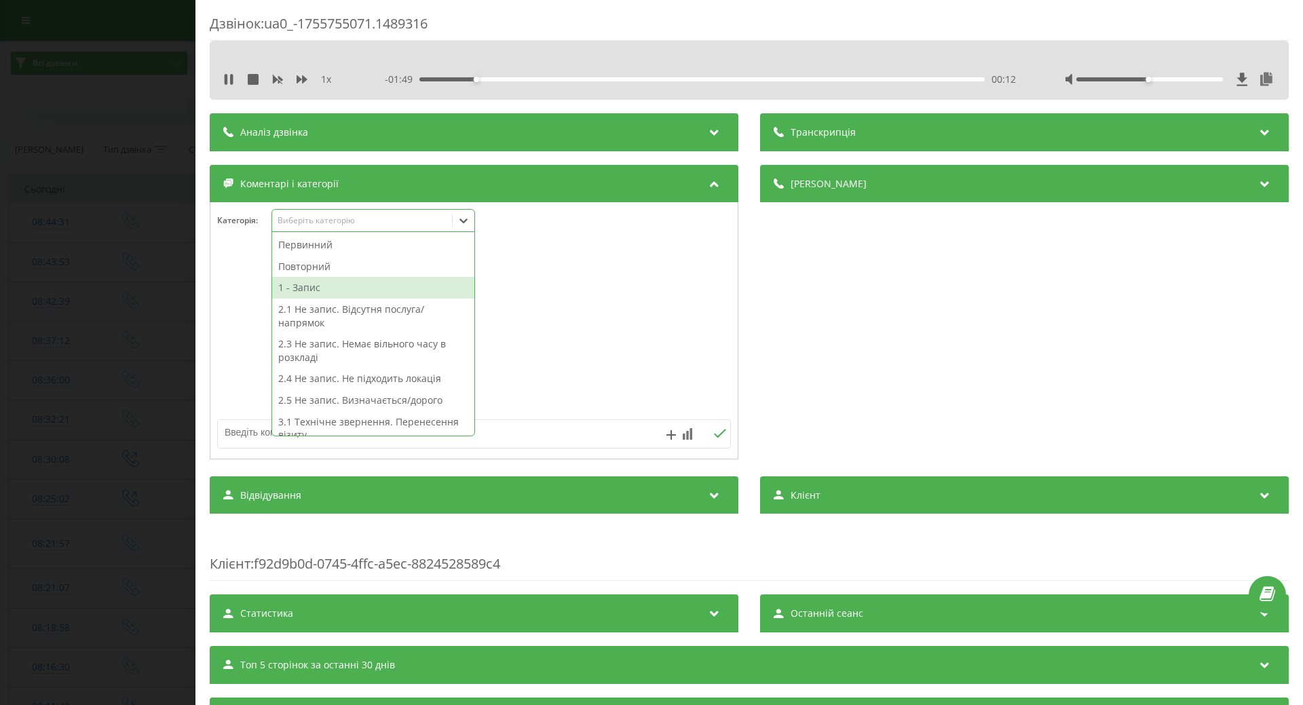
click at [298, 289] on div "1 - Запис" at bounding box center [373, 288] width 202 height 22
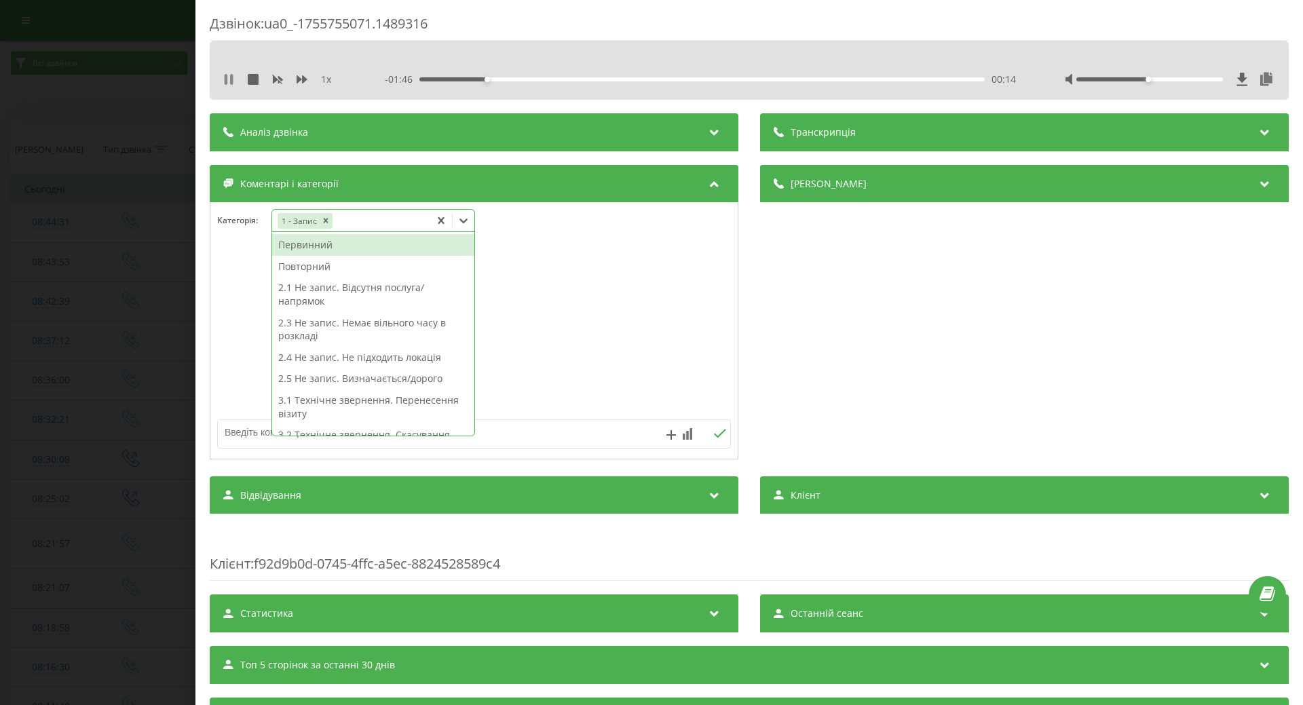
click at [227, 83] on icon at bounding box center [226, 79] width 3 height 11
drag, startPoint x: 470, startPoint y: 219, endPoint x: 455, endPoint y: 226, distance: 15.8
click at [470, 218] on icon at bounding box center [464, 221] width 14 height 14
drag, startPoint x: 355, startPoint y: 261, endPoint x: 420, endPoint y: 274, distance: 66.4
click at [357, 261] on div "Повторний" at bounding box center [373, 267] width 202 height 22
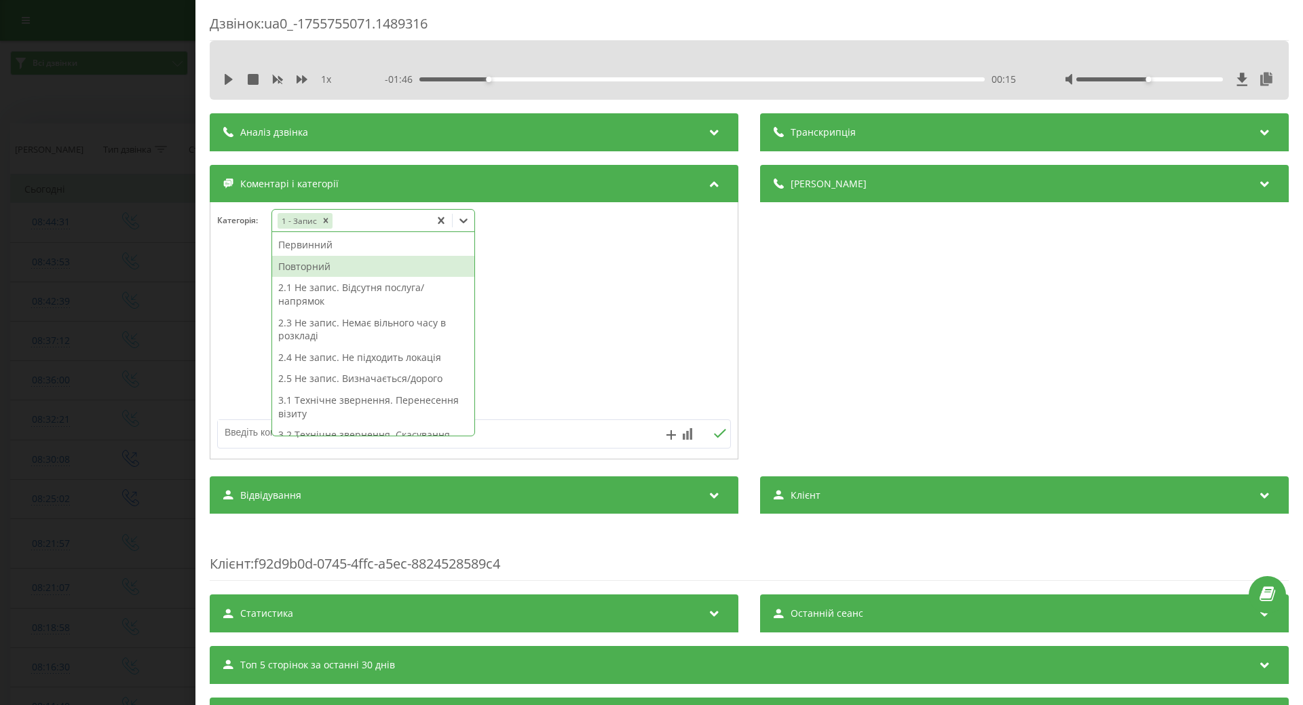
click at [559, 275] on div at bounding box center [473, 331] width 527 height 163
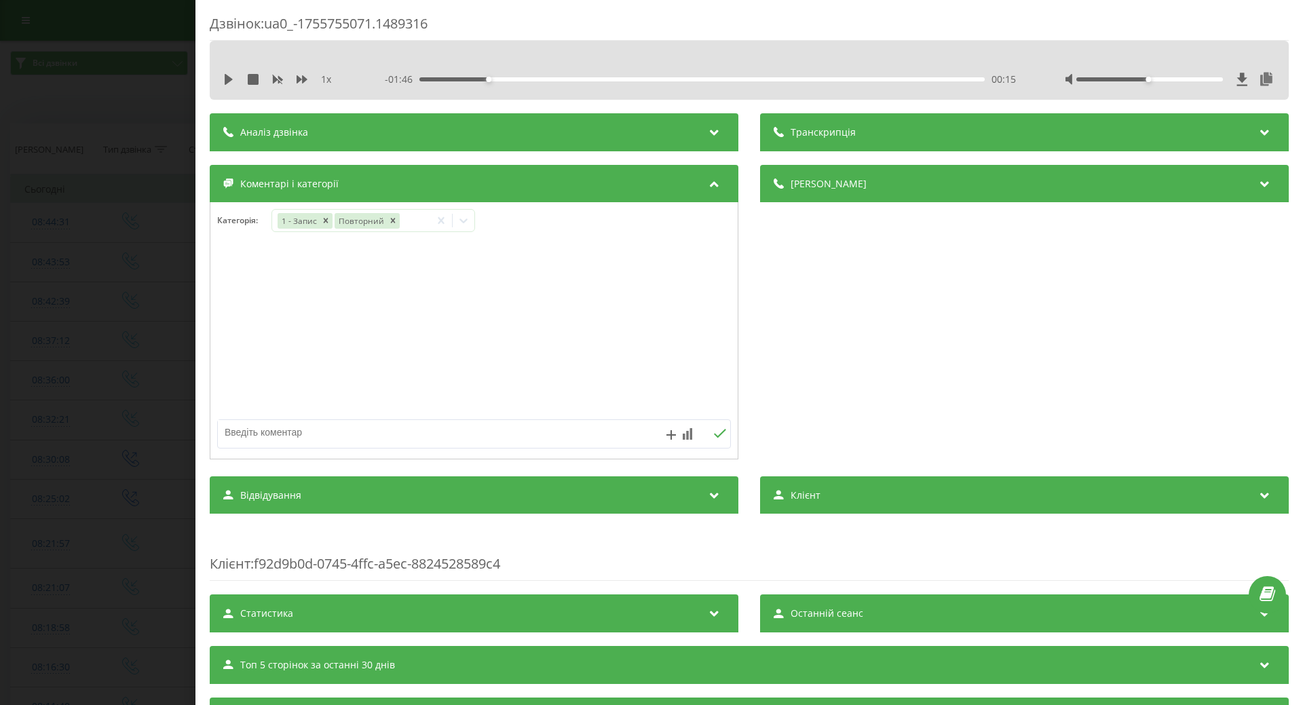
click at [166, 335] on div "Дзвінок : ua0_-1755755071.1489316 1 x - 01:46 00:15 00:15 Транскрипція Для AI-а…" at bounding box center [651, 352] width 1303 height 705
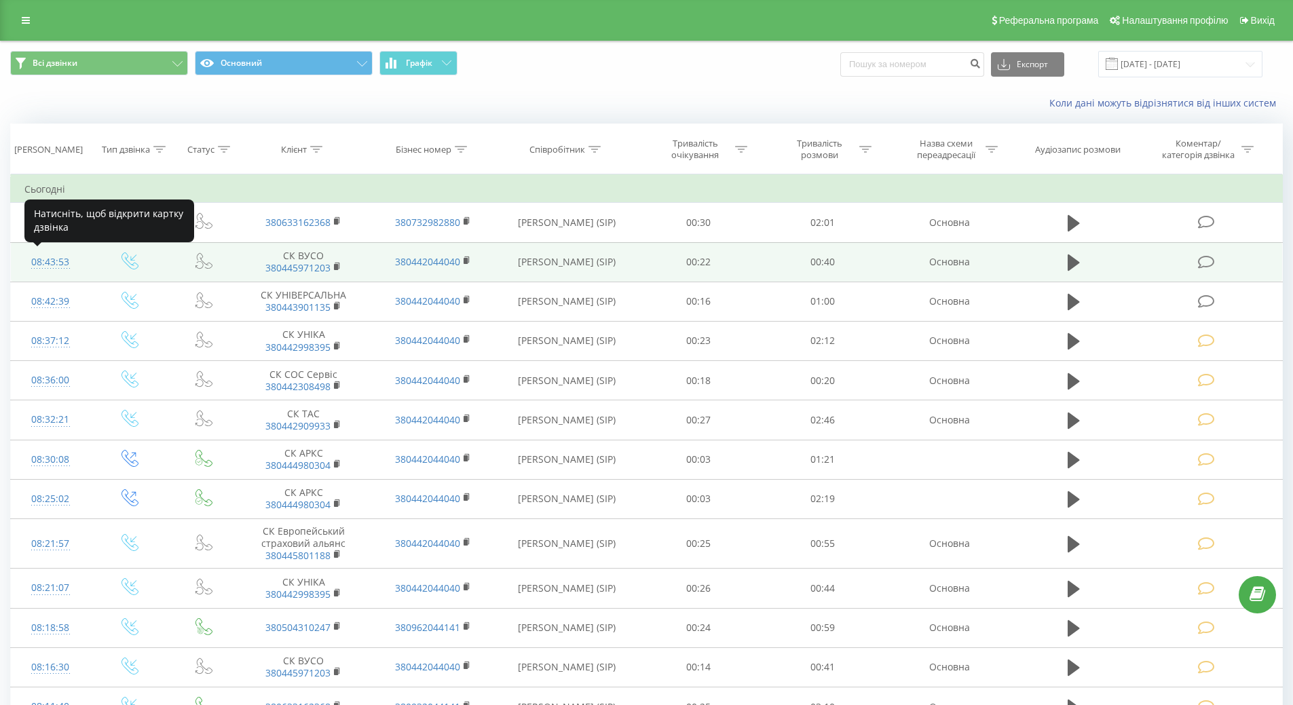
click at [46, 259] on div "08:43:53" at bounding box center [50, 262] width 52 height 26
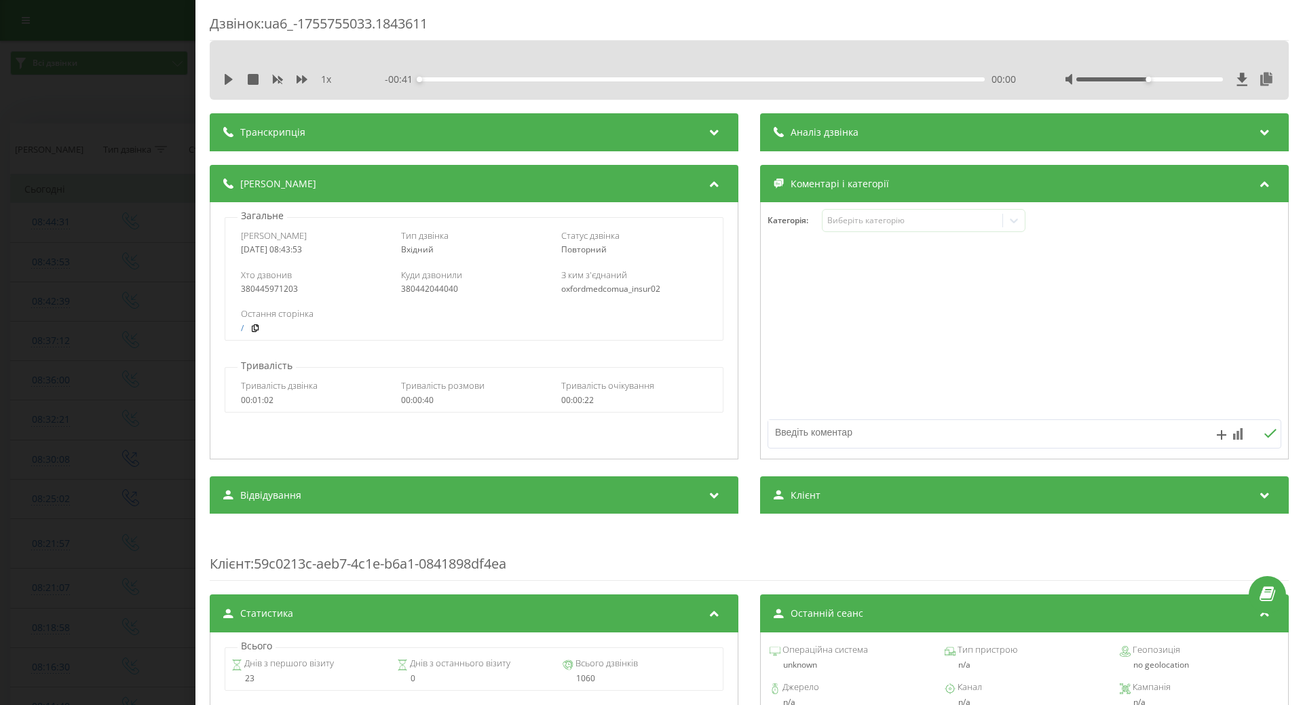
click at [222, 80] on div "1 x - 00:41 00:00 00:00" at bounding box center [749, 79] width 1059 height 20
click at [227, 80] on icon at bounding box center [229, 79] width 8 height 11
click at [228, 78] on icon at bounding box center [228, 79] width 11 height 11
click at [1012, 218] on icon at bounding box center [1014, 221] width 14 height 14
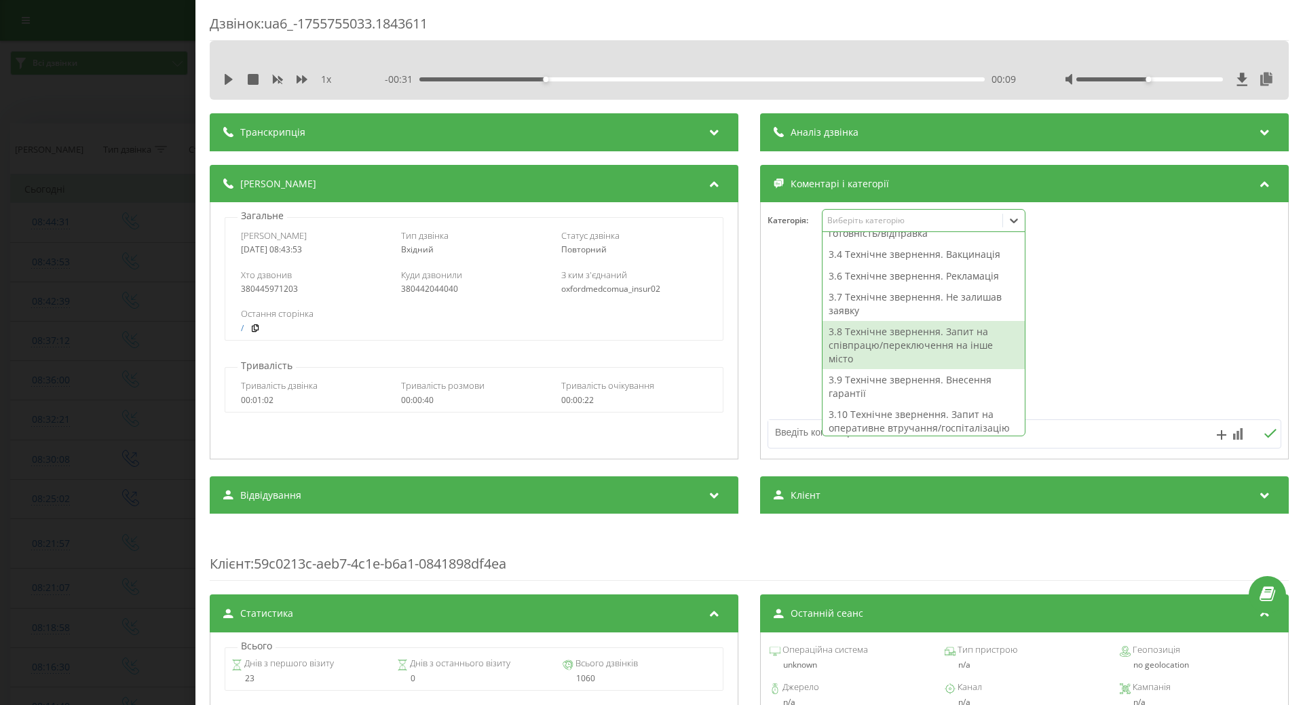
scroll to position [204, 0]
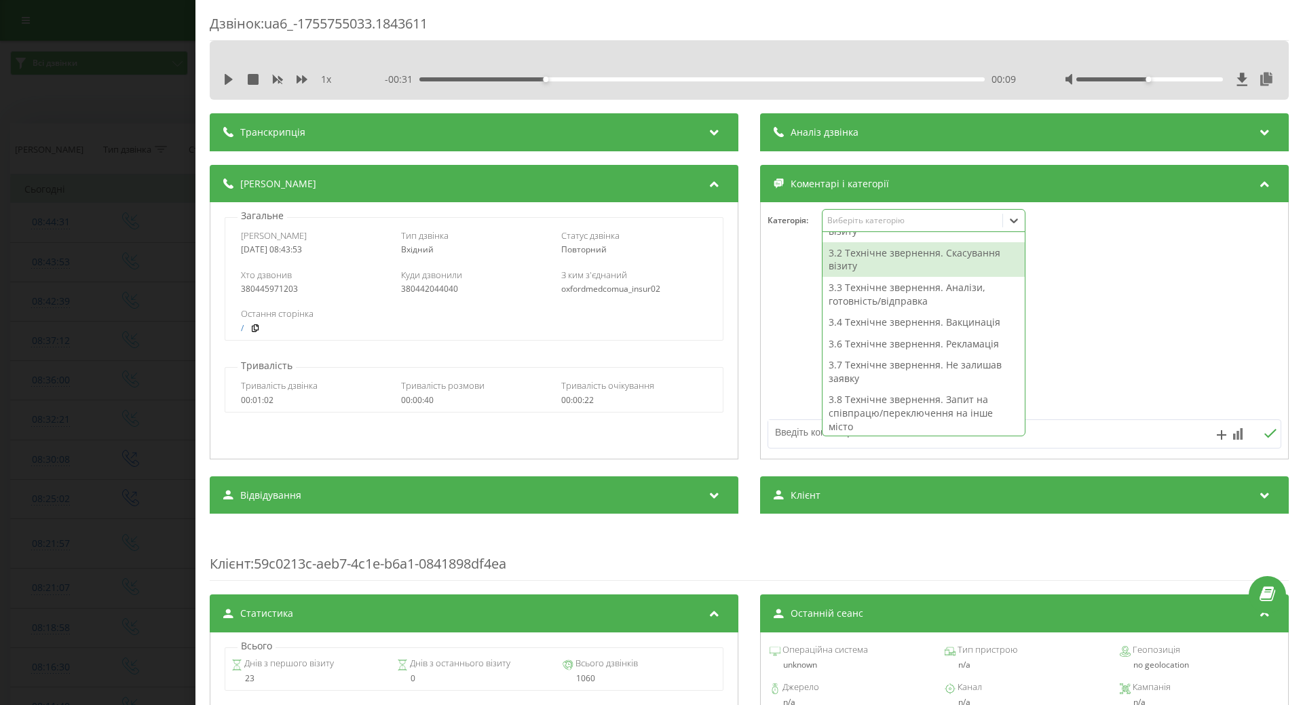
click at [897, 262] on div "3.2 Технічне звернення. Скасування візиту" at bounding box center [923, 259] width 202 height 35
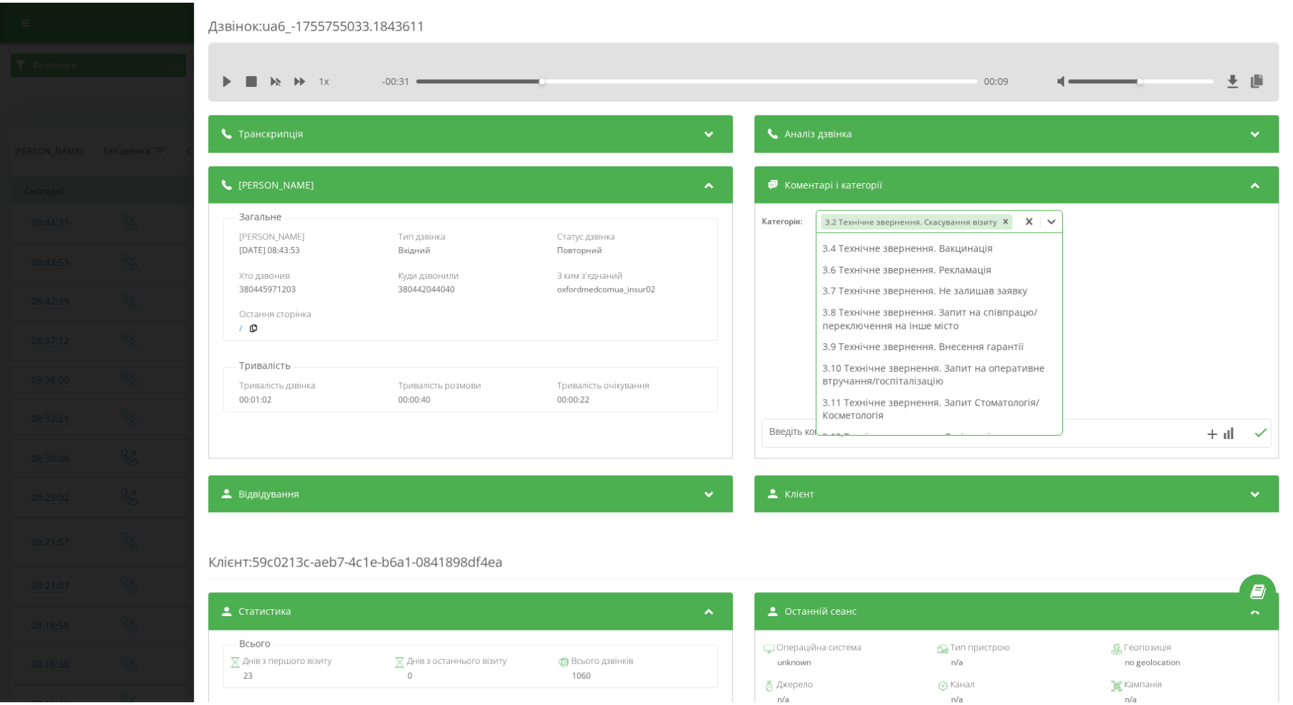
scroll to position [177, 0]
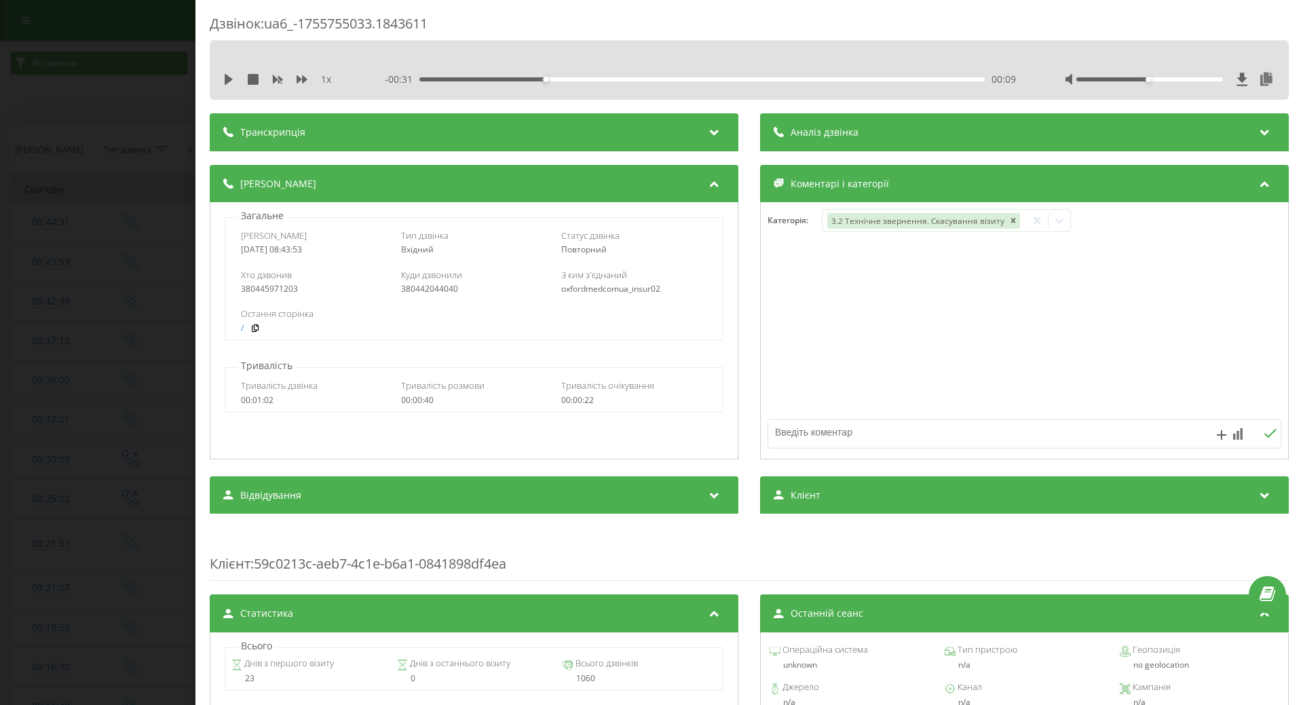
click at [781, 372] on div at bounding box center [1024, 331] width 527 height 163
click at [109, 386] on div "Дзвінок : ua6_-1755755033.1843611 1 x - 00:31 00:09 00:09 Транскрипція Для AI-а…" at bounding box center [651, 352] width 1303 height 705
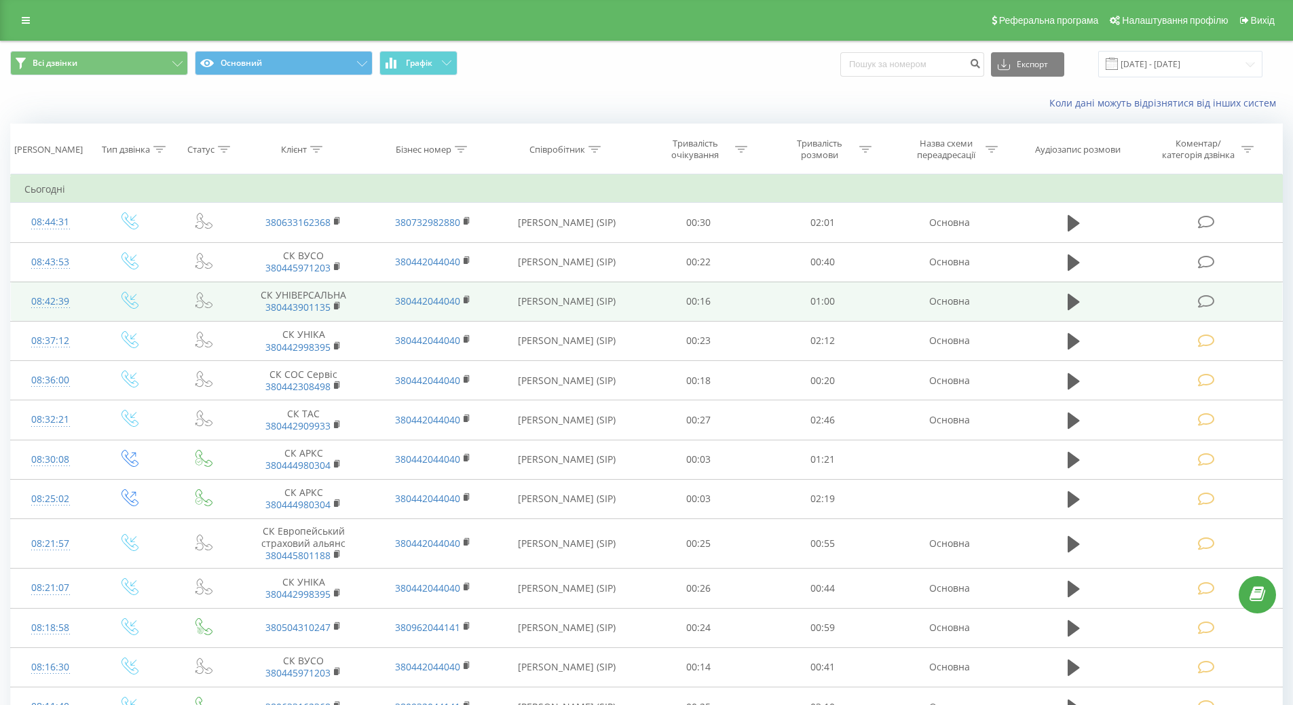
click at [1208, 303] on icon at bounding box center [1206, 301] width 17 height 14
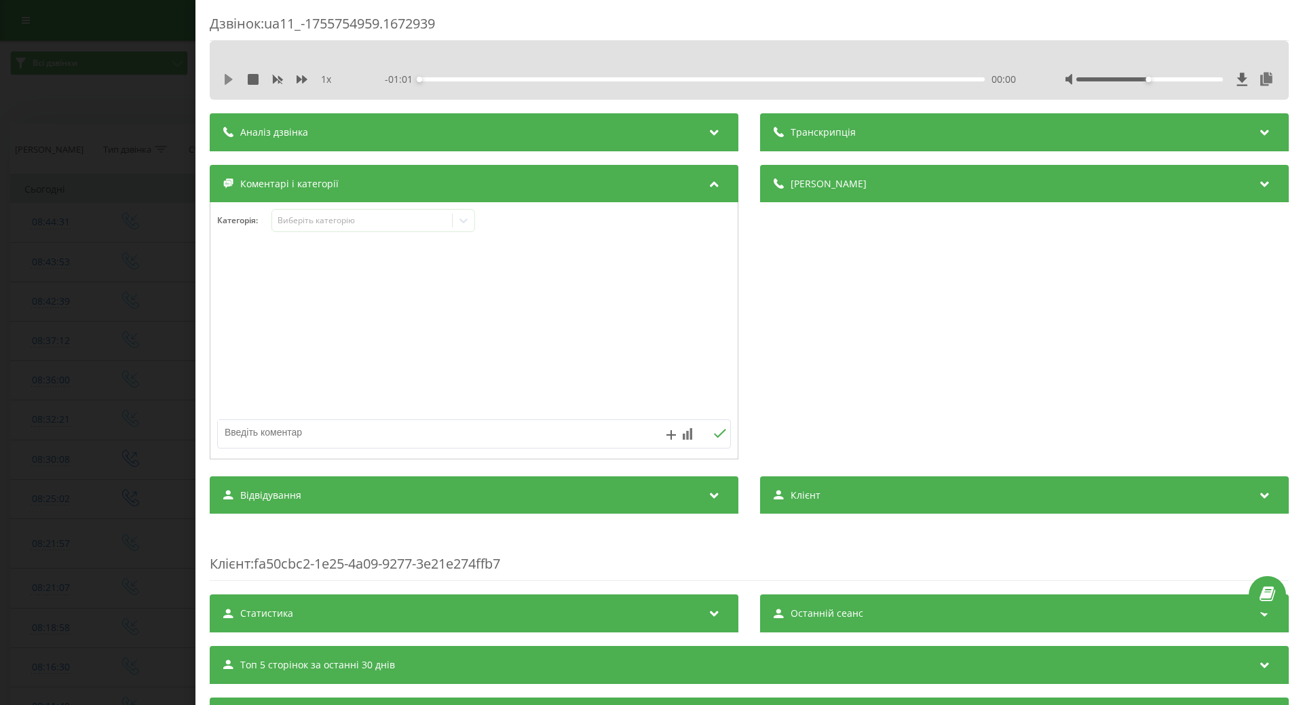
click at [230, 82] on icon at bounding box center [228, 79] width 11 height 11
click at [230, 81] on icon at bounding box center [228, 79] width 11 height 11
click at [473, 226] on div at bounding box center [464, 221] width 22 height 22
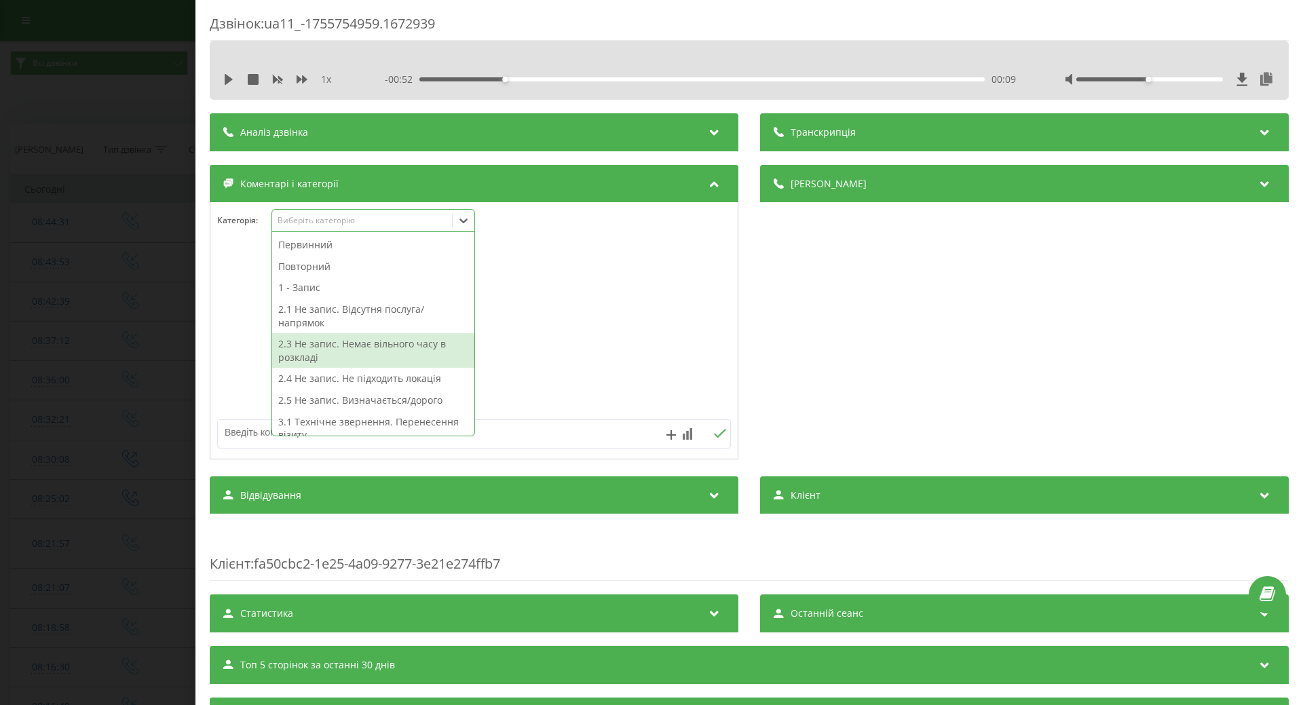
click at [387, 342] on div "2.3 Не запис. Немає вільного часу в розкладі" at bounding box center [373, 350] width 202 height 35
click at [674, 345] on div at bounding box center [473, 331] width 527 height 163
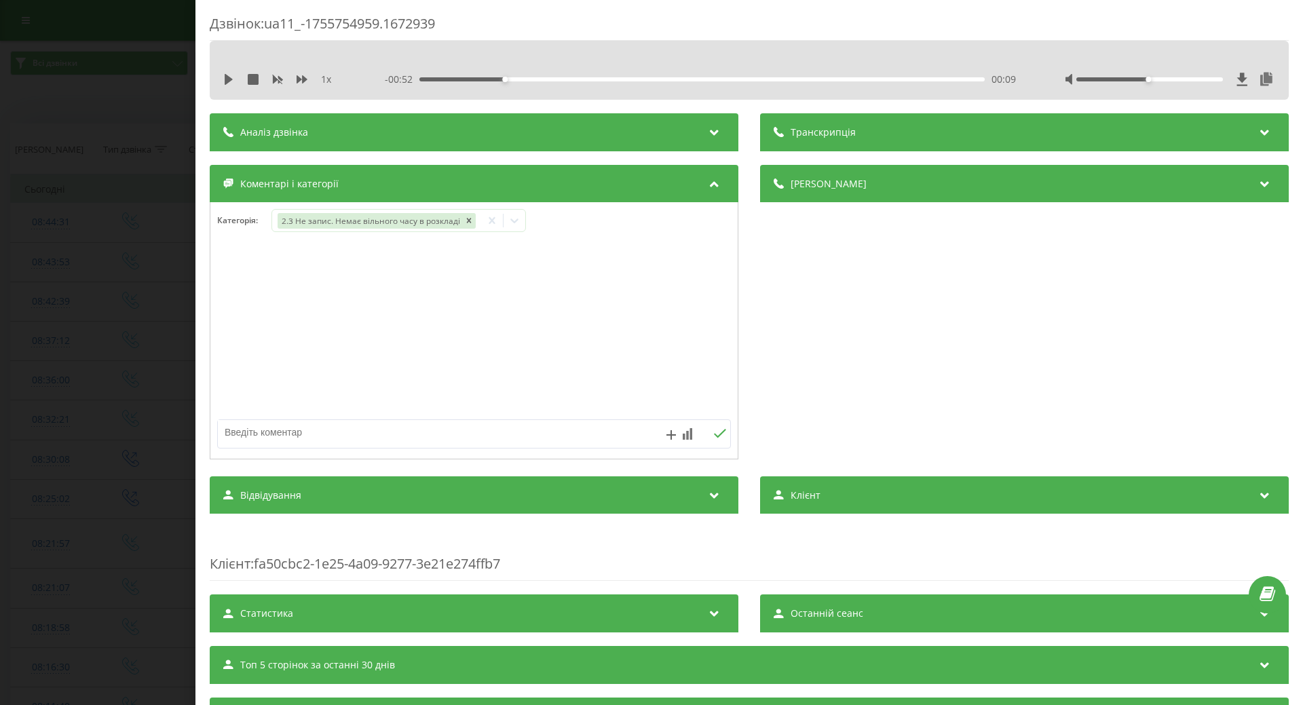
click at [312, 436] on textarea at bounding box center [423, 432] width 410 height 24
click at [237, 433] on textarea "неіролог Ірпінь" at bounding box center [423, 432] width 410 height 24
type textarea "невролог Ірпінь"
click at [714, 436] on icon at bounding box center [720, 433] width 12 height 9
click at [60, 462] on div "Дзвінок : ua11_-1755754959.1672939 1 x - 00:52 00:09 00:09 Транскрипція Для AI-…" at bounding box center [651, 352] width 1303 height 705
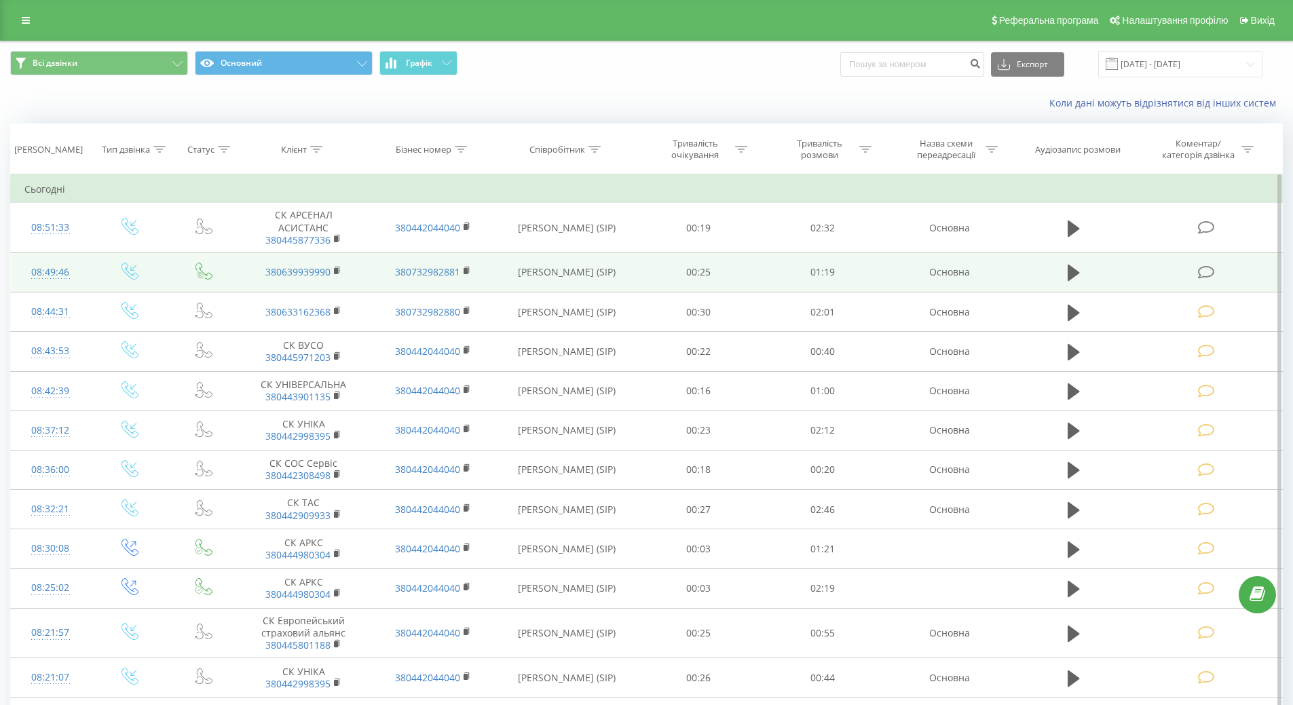
click at [1209, 275] on icon at bounding box center [1206, 272] width 17 height 14
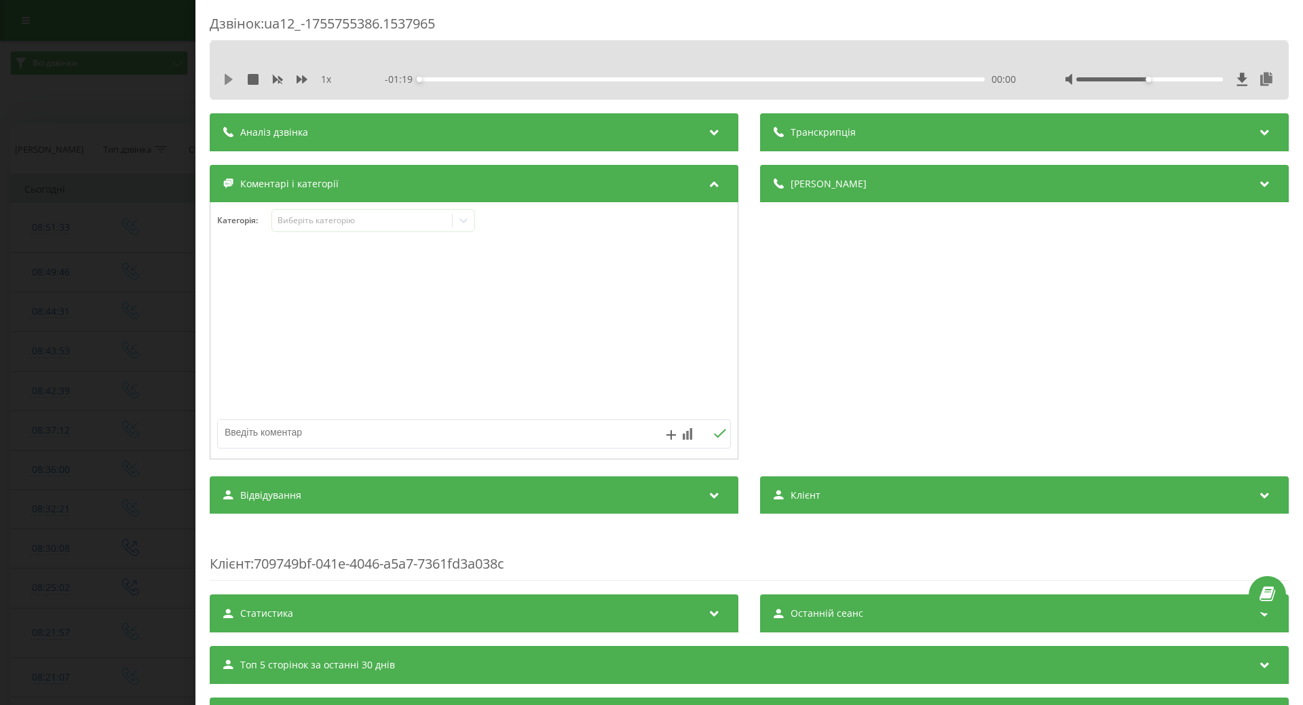
click at [226, 83] on icon at bounding box center [229, 79] width 8 height 11
click at [466, 217] on icon at bounding box center [464, 221] width 14 height 14
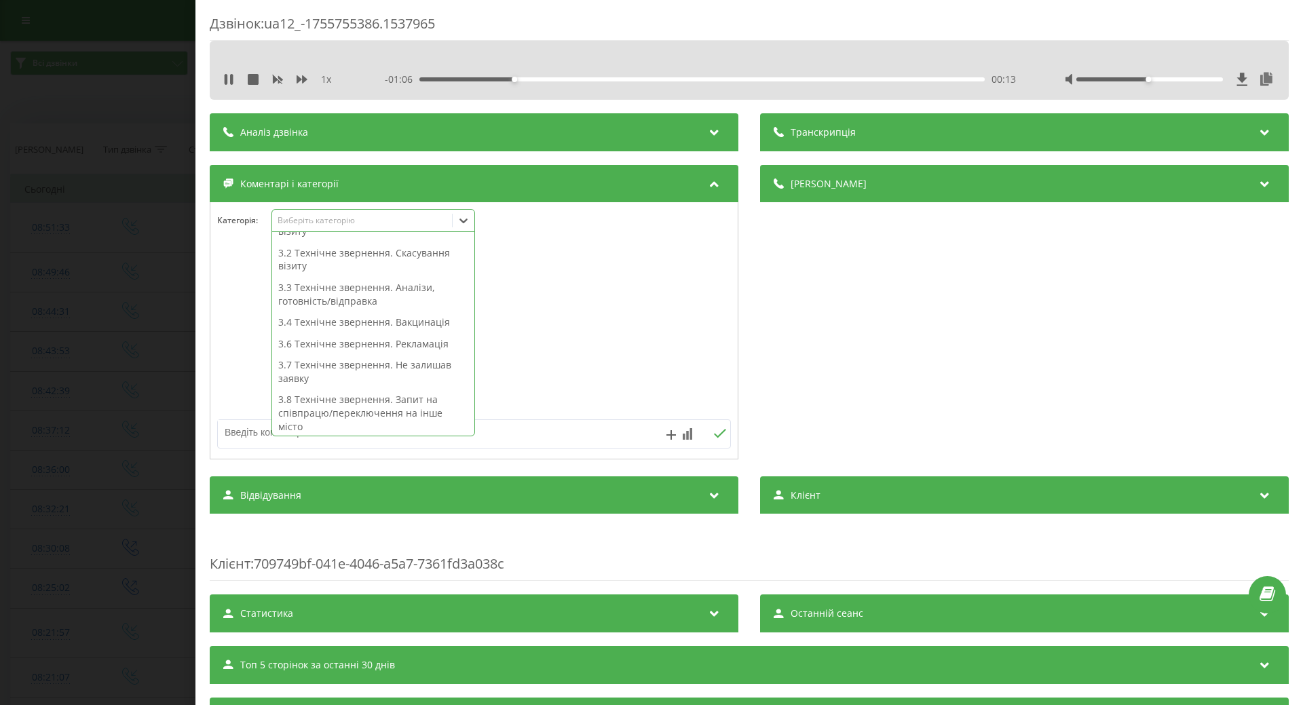
scroll to position [136, 0]
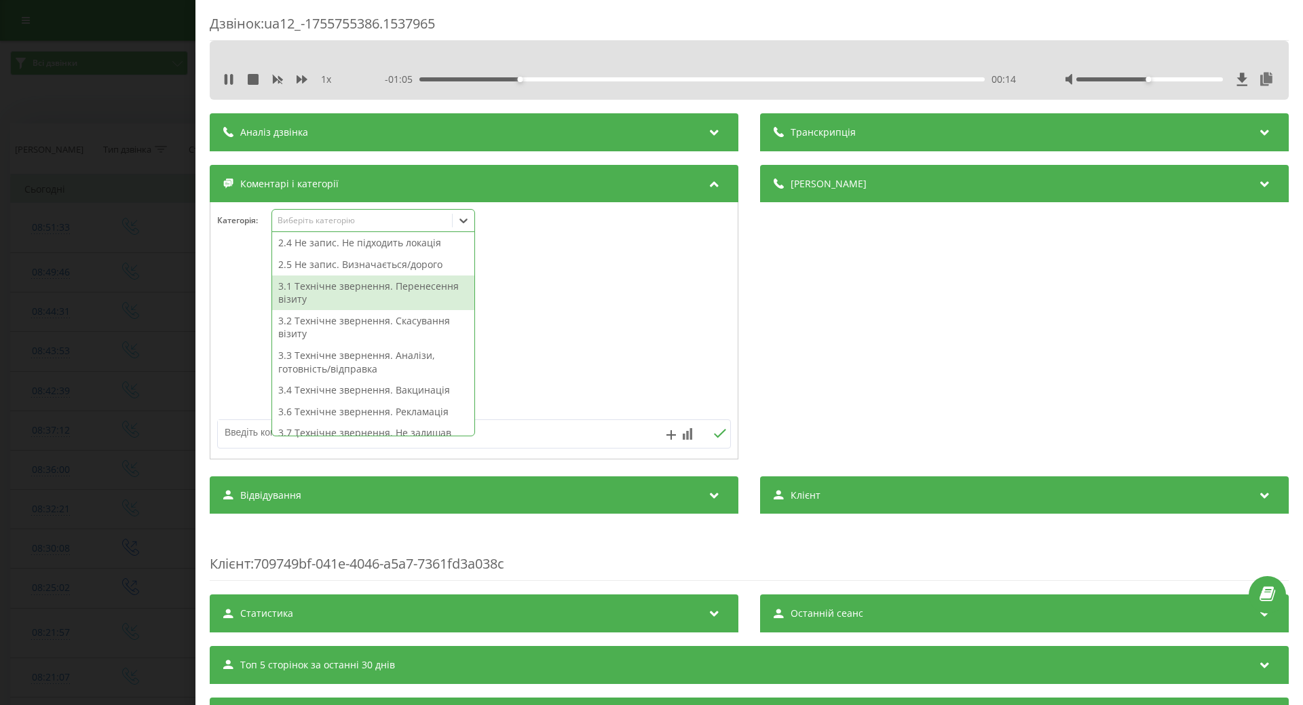
click at [358, 292] on div "3.1 Технічне звернення. Перенесення візиту" at bounding box center [373, 292] width 202 height 35
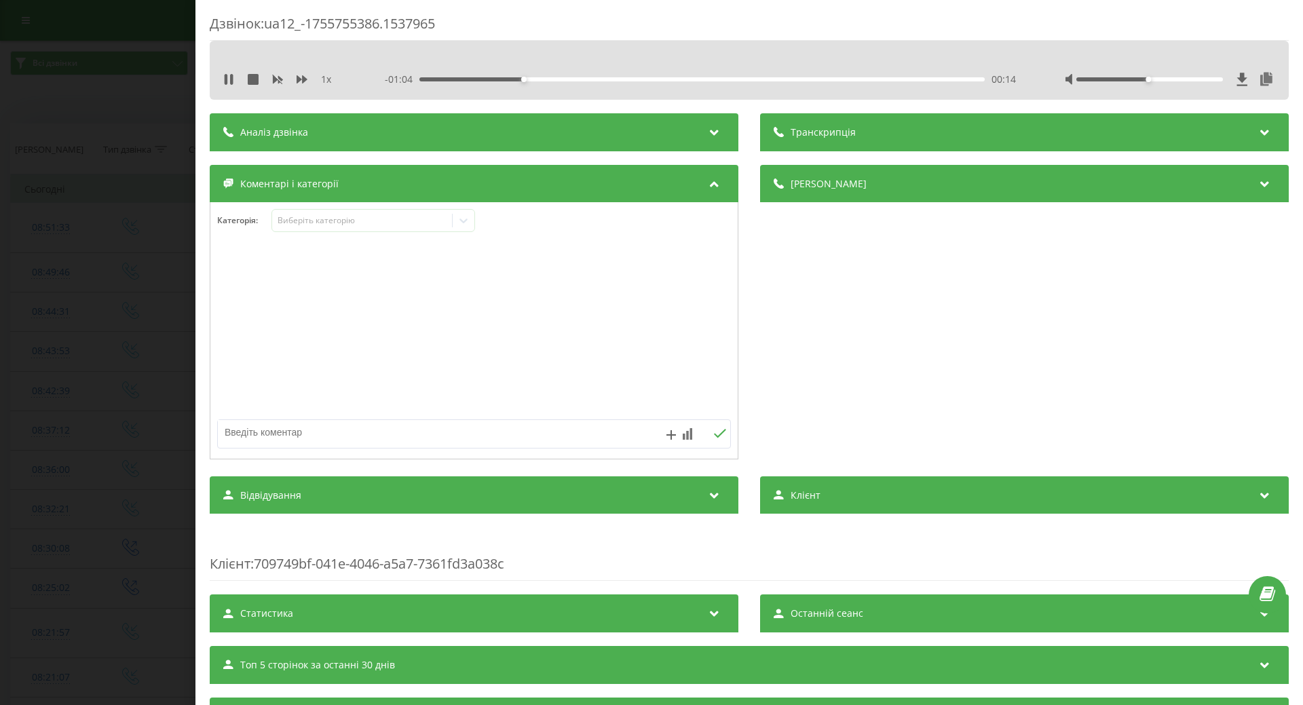
click at [658, 332] on div at bounding box center [473, 331] width 527 height 163
click at [123, 381] on div "Дзвінок : ua12_-1755755386.1537965 1 x - 01:03 00:16 00:16 Транскрипція Для AI-…" at bounding box center [651, 352] width 1303 height 705
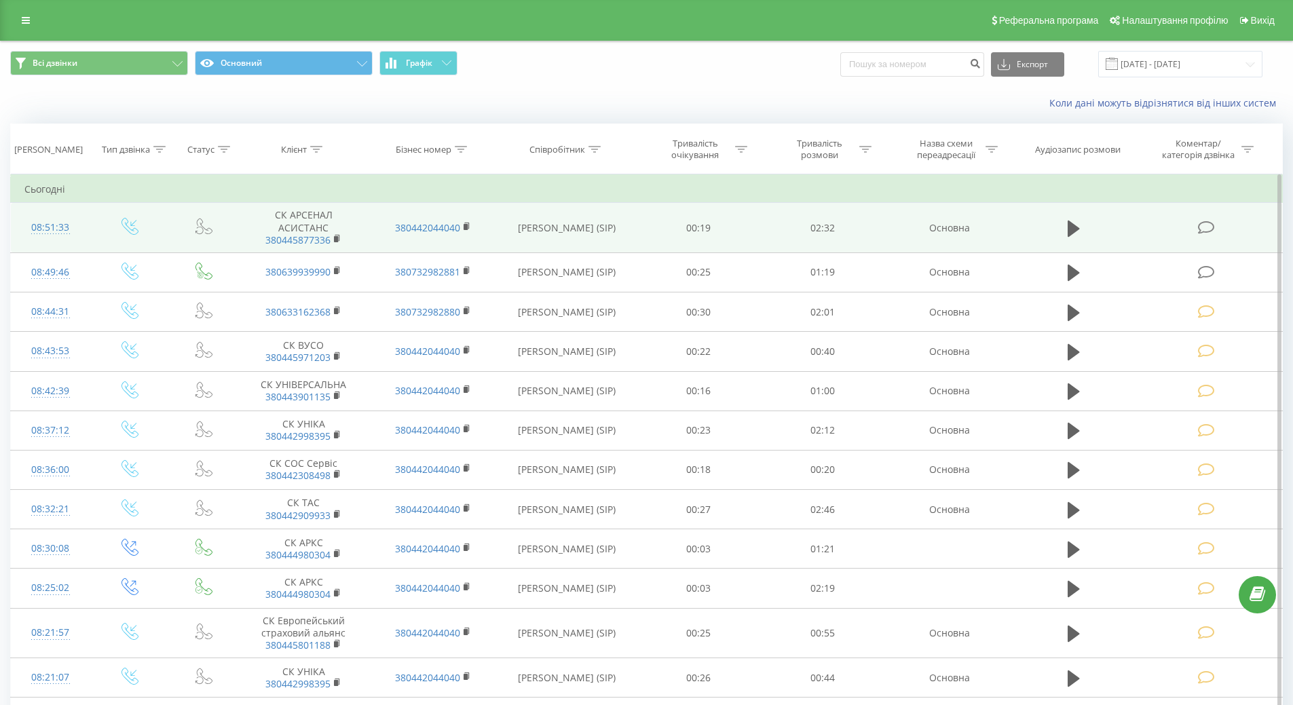
click at [1208, 232] on icon at bounding box center [1206, 228] width 17 height 14
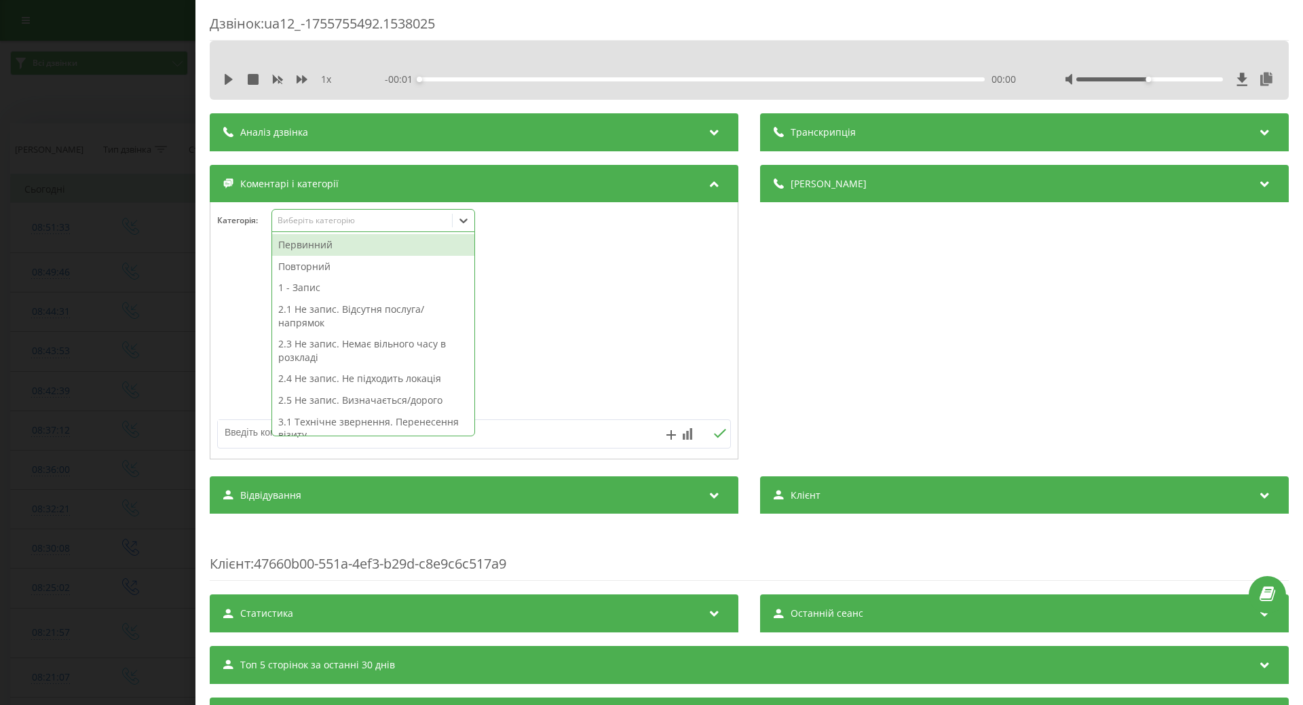
click at [461, 227] on icon at bounding box center [464, 221] width 14 height 14
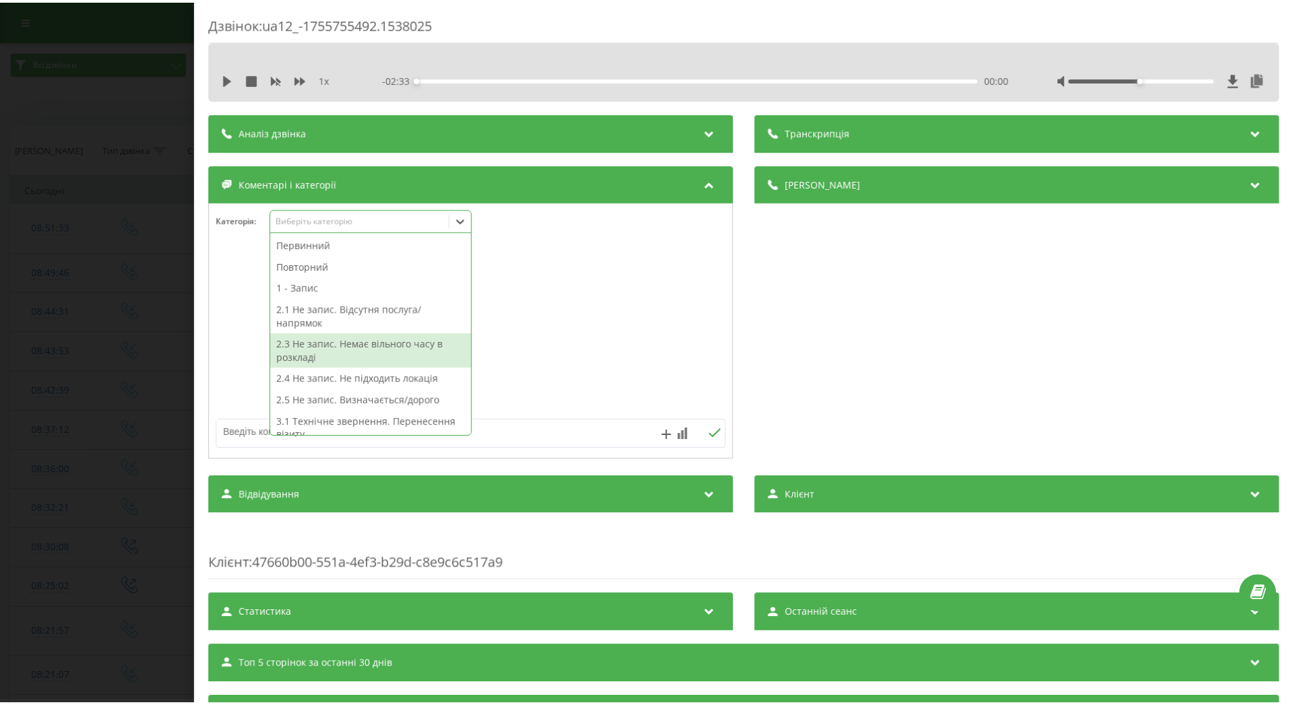
scroll to position [68, 0]
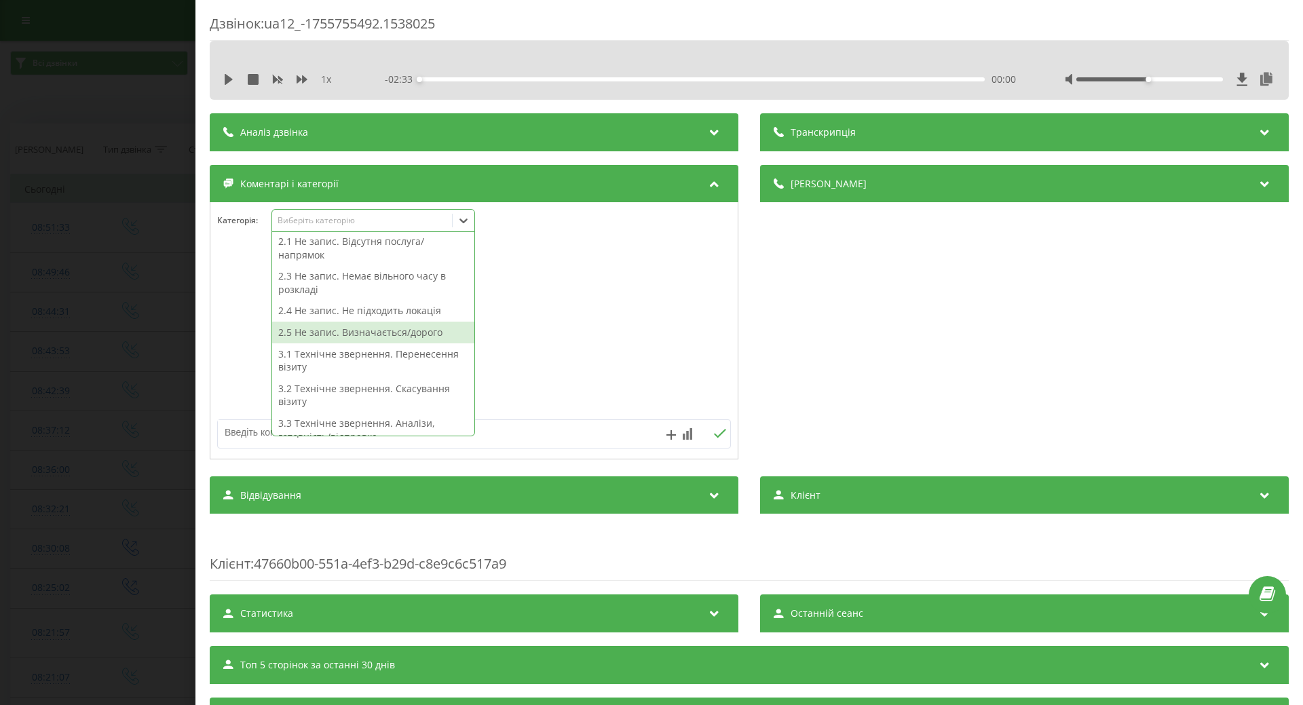
click at [365, 340] on div "2.5 Не запис. Визначається/дорого" at bounding box center [373, 333] width 202 height 22
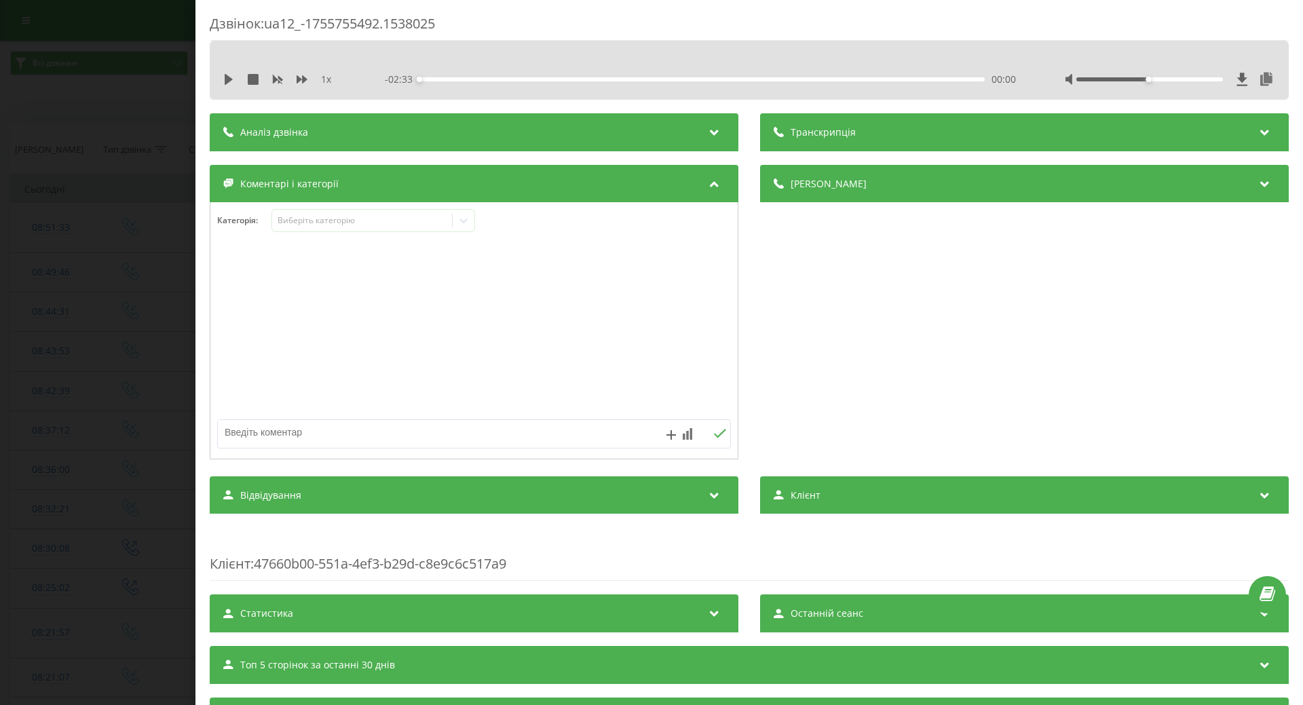
click at [554, 425] on textarea at bounding box center [423, 432] width 410 height 24
type textarea "ск надана інф. щодо вартості послуг"
click at [714, 436] on icon at bounding box center [720, 433] width 12 height 9
click at [81, 341] on div "Дзвінок : ua12_-1755755492.1538025 1 x - 02:33 00:00 00:00 Транскрипція Для AI-…" at bounding box center [651, 352] width 1303 height 705
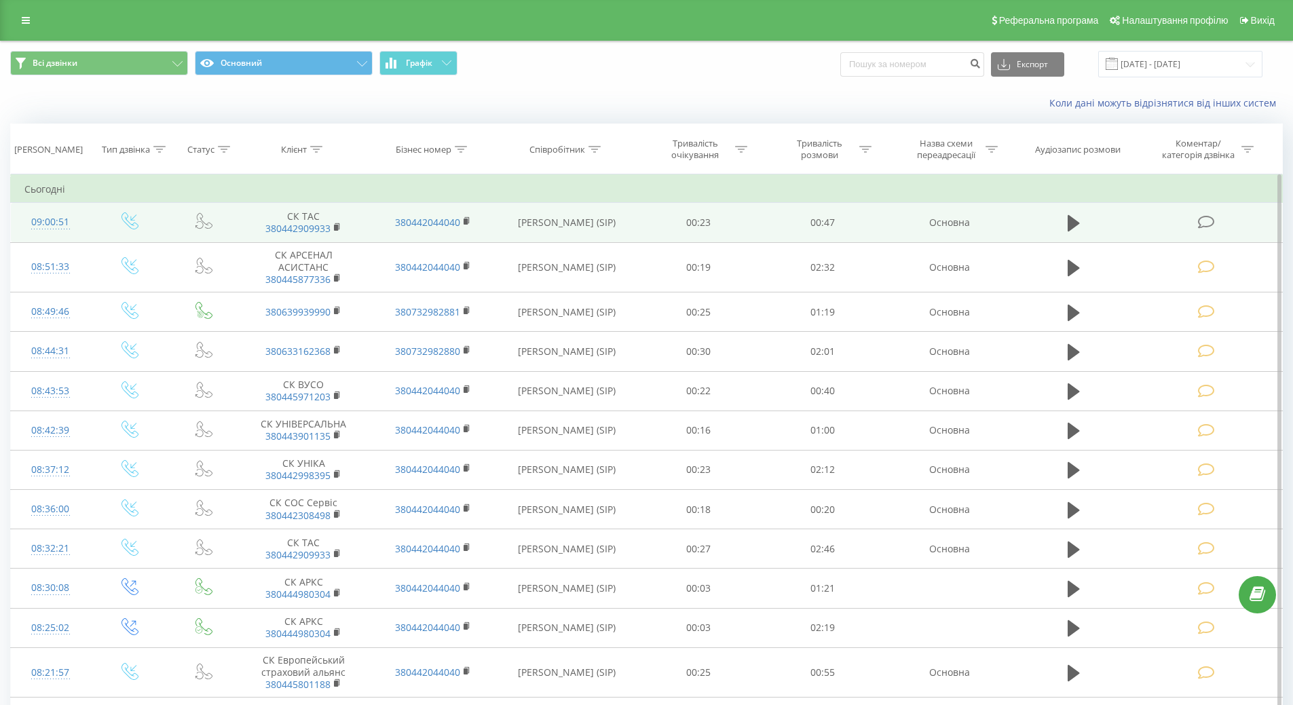
click at [1201, 222] on icon at bounding box center [1206, 222] width 17 height 14
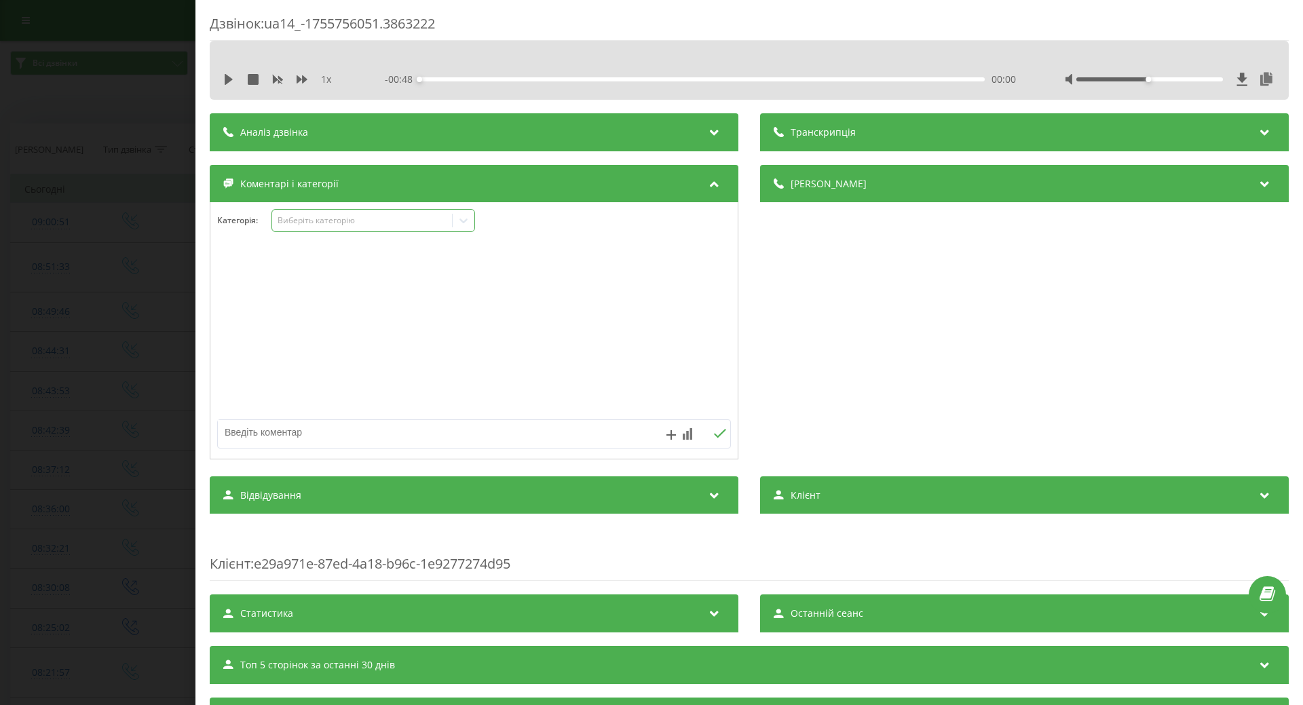
click at [463, 218] on icon at bounding box center [464, 221] width 14 height 14
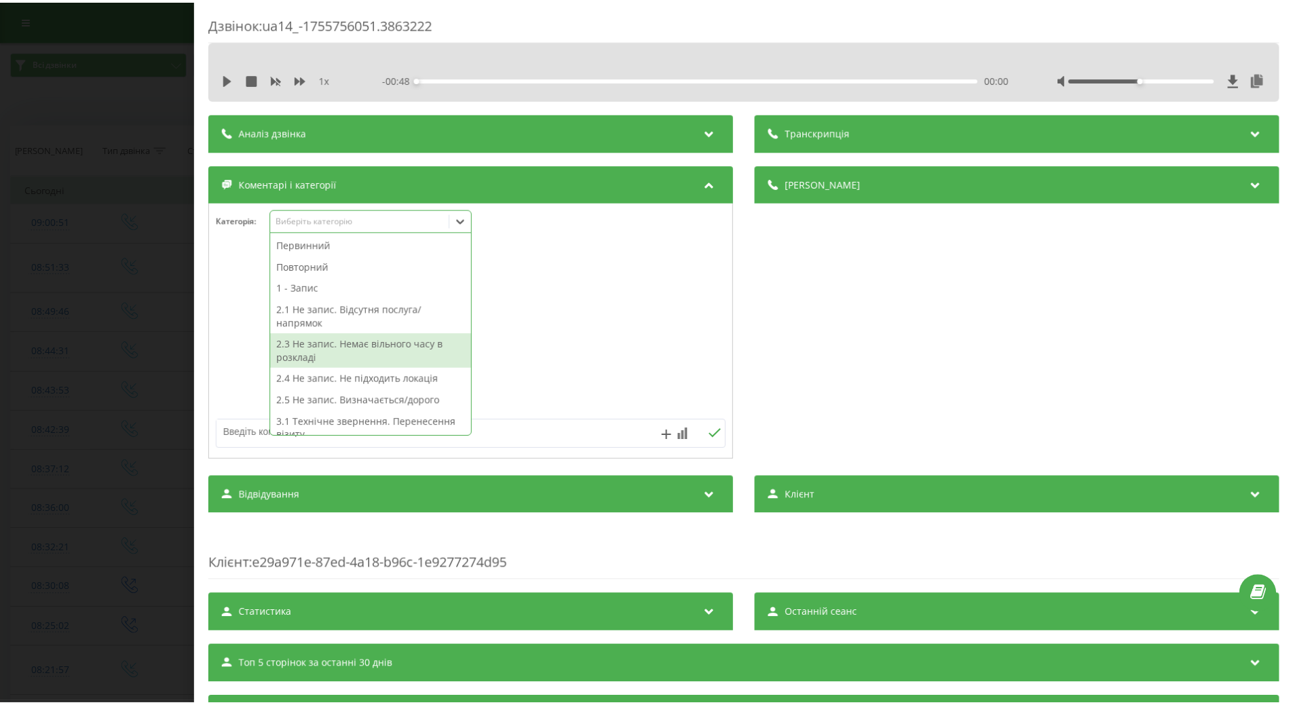
scroll to position [68, 0]
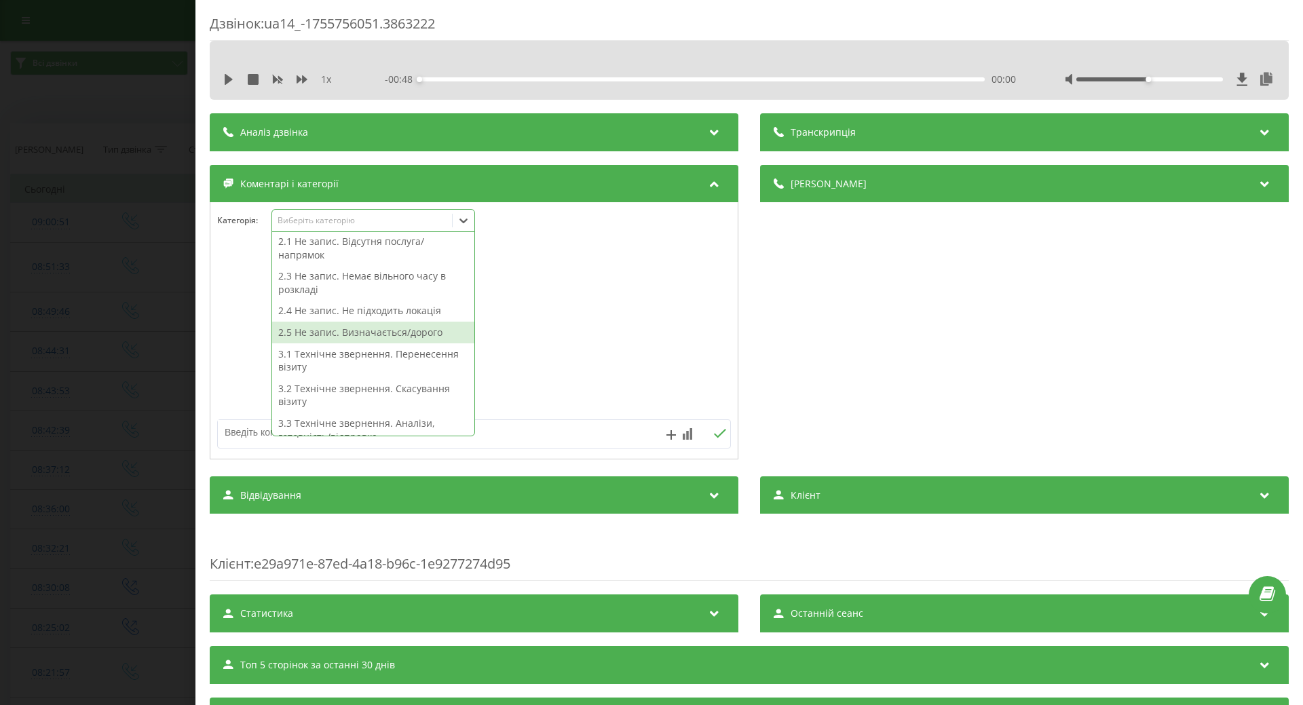
click at [396, 339] on div "2.5 Не запис. Визначається/дорого" at bounding box center [373, 333] width 202 height 22
click at [696, 335] on div at bounding box center [473, 331] width 527 height 163
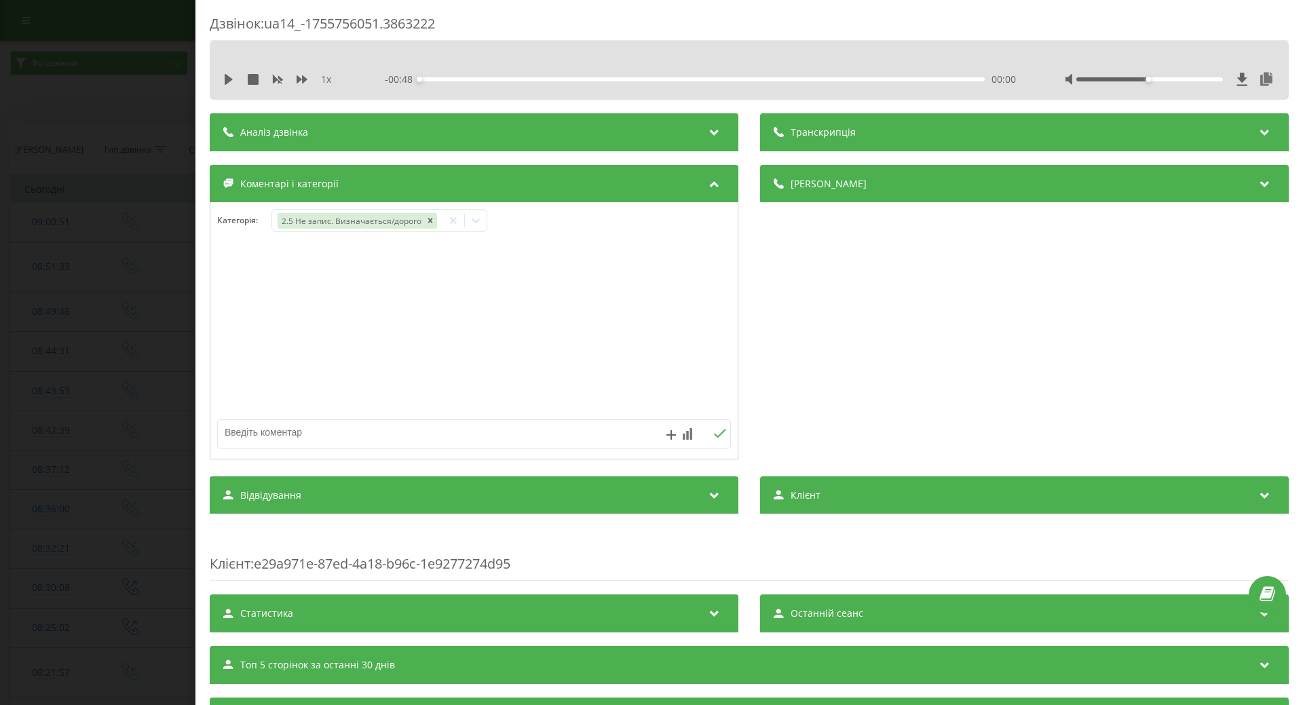
drag, startPoint x: 87, startPoint y: 398, endPoint x: 138, endPoint y: 382, distance: 53.9
click at [86, 394] on div "Дзвінок : ua14_-1755756051.3863222 1 x - 00:48 00:00 00:00 Транскрипція Для AI-…" at bounding box center [651, 352] width 1303 height 705
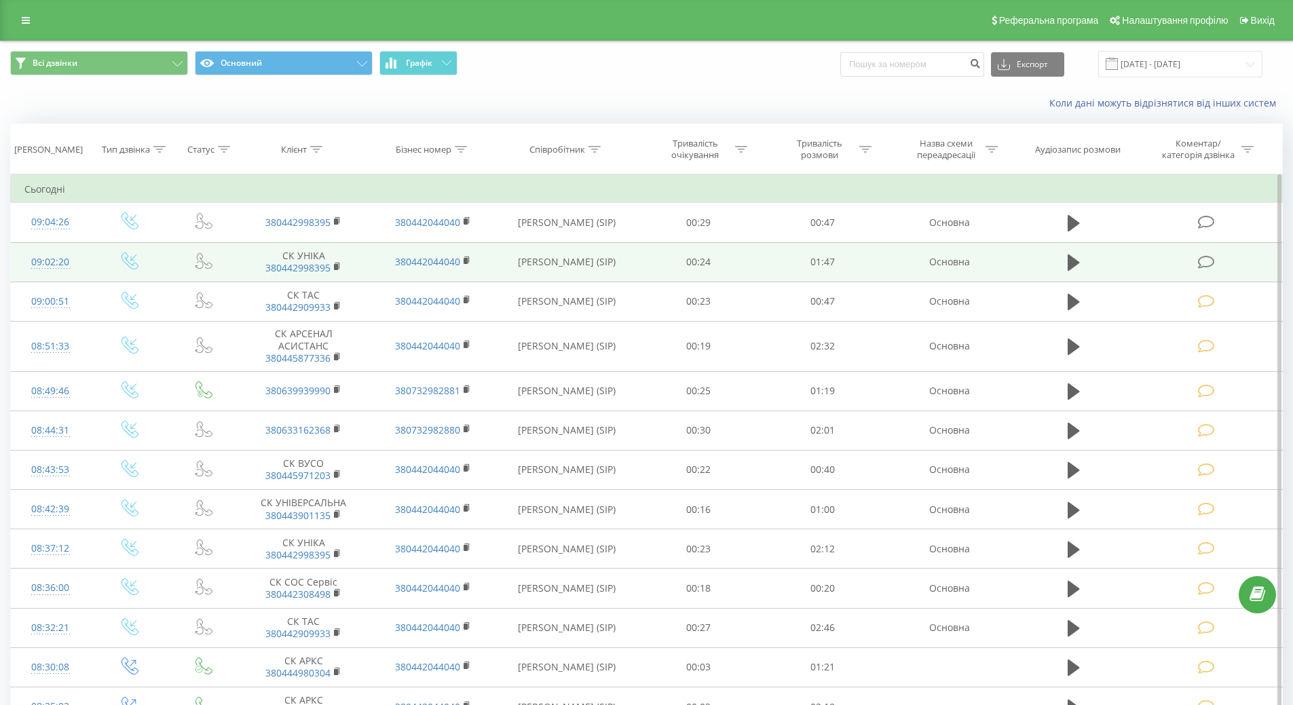
click at [1206, 258] on icon at bounding box center [1206, 262] width 17 height 14
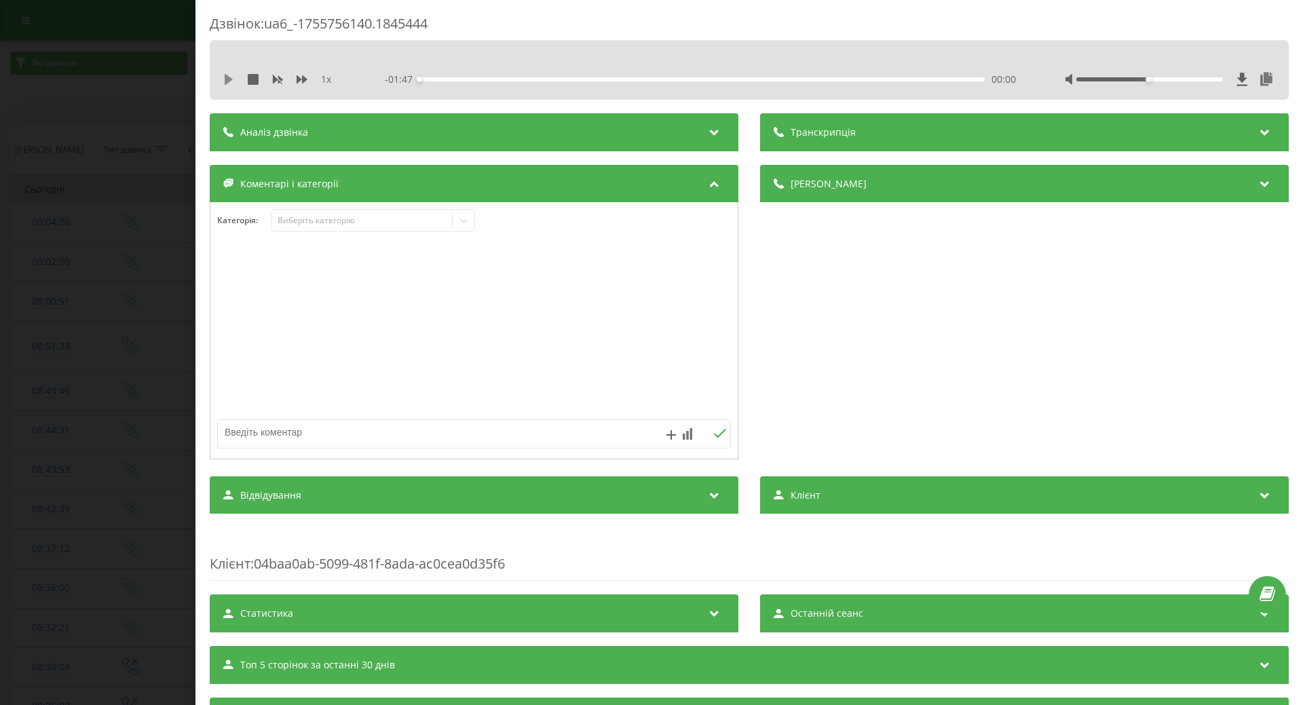
click at [227, 77] on icon at bounding box center [229, 79] width 8 height 11
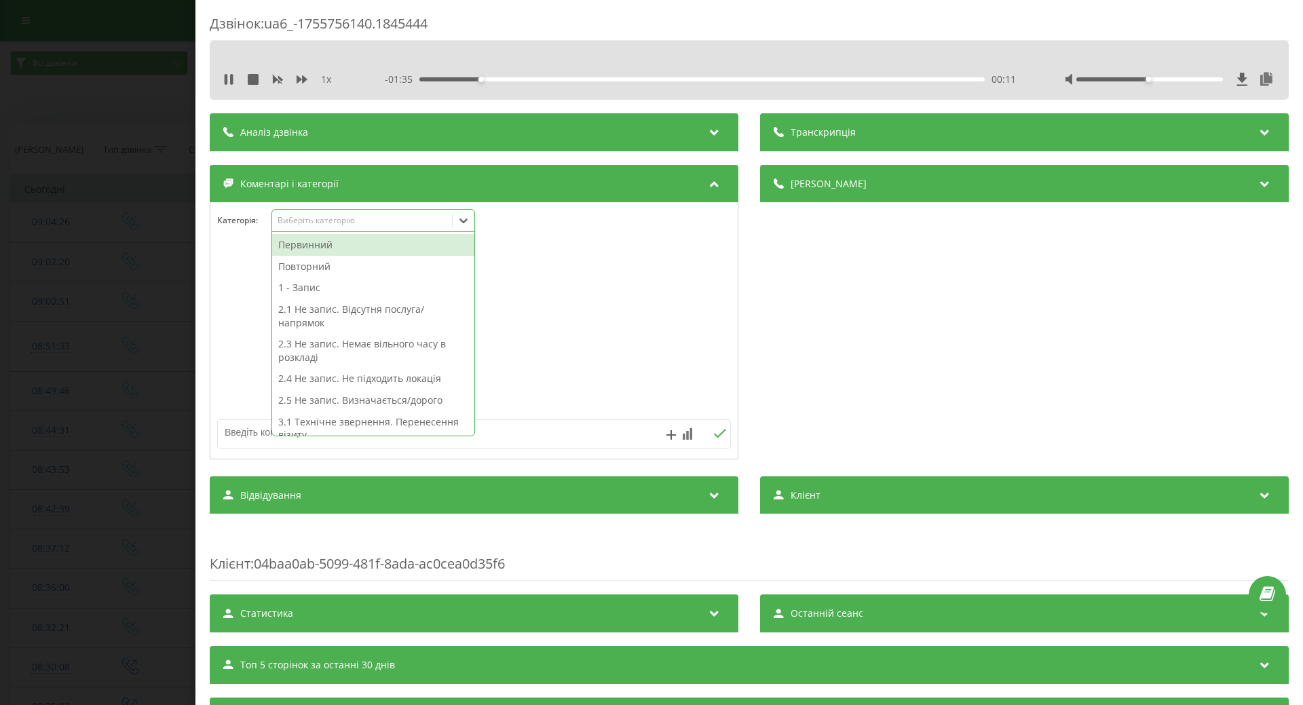
click at [470, 223] on icon at bounding box center [464, 221] width 14 height 14
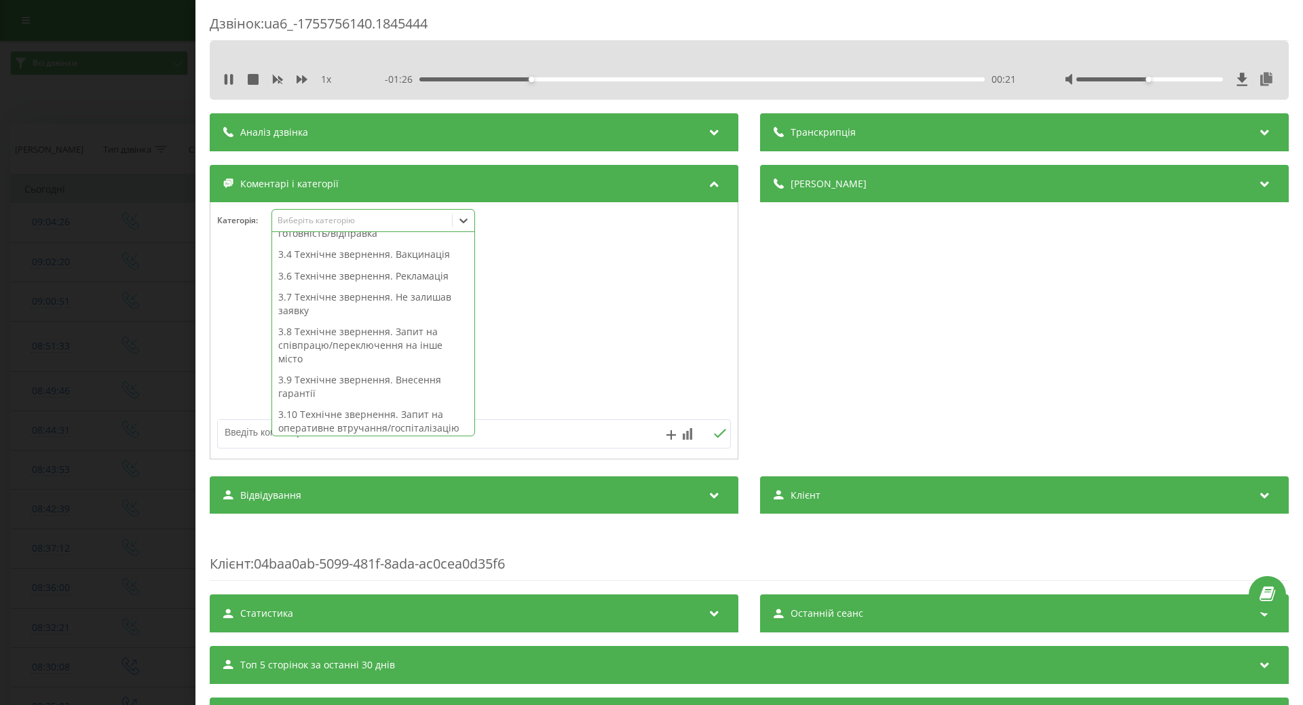
scroll to position [339, 0]
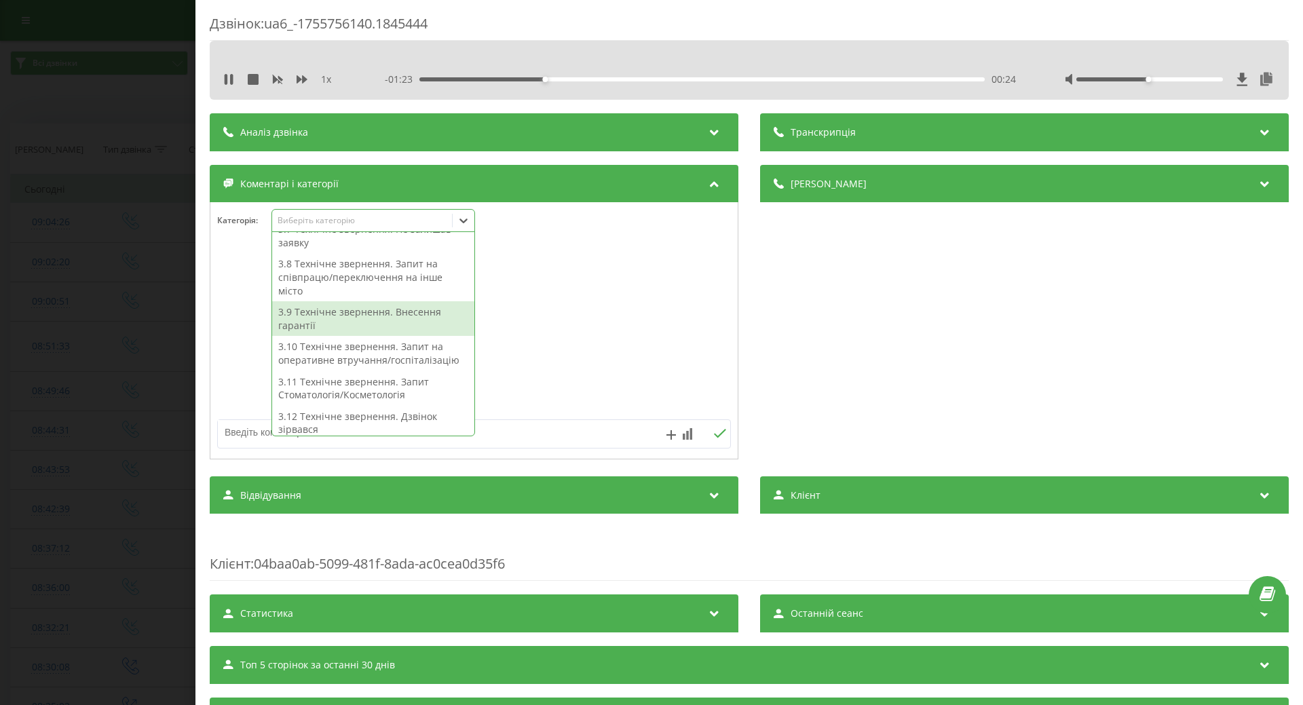
click at [367, 321] on div "3.9 Технічне звернення. Внесення гарантії" at bounding box center [373, 318] width 202 height 35
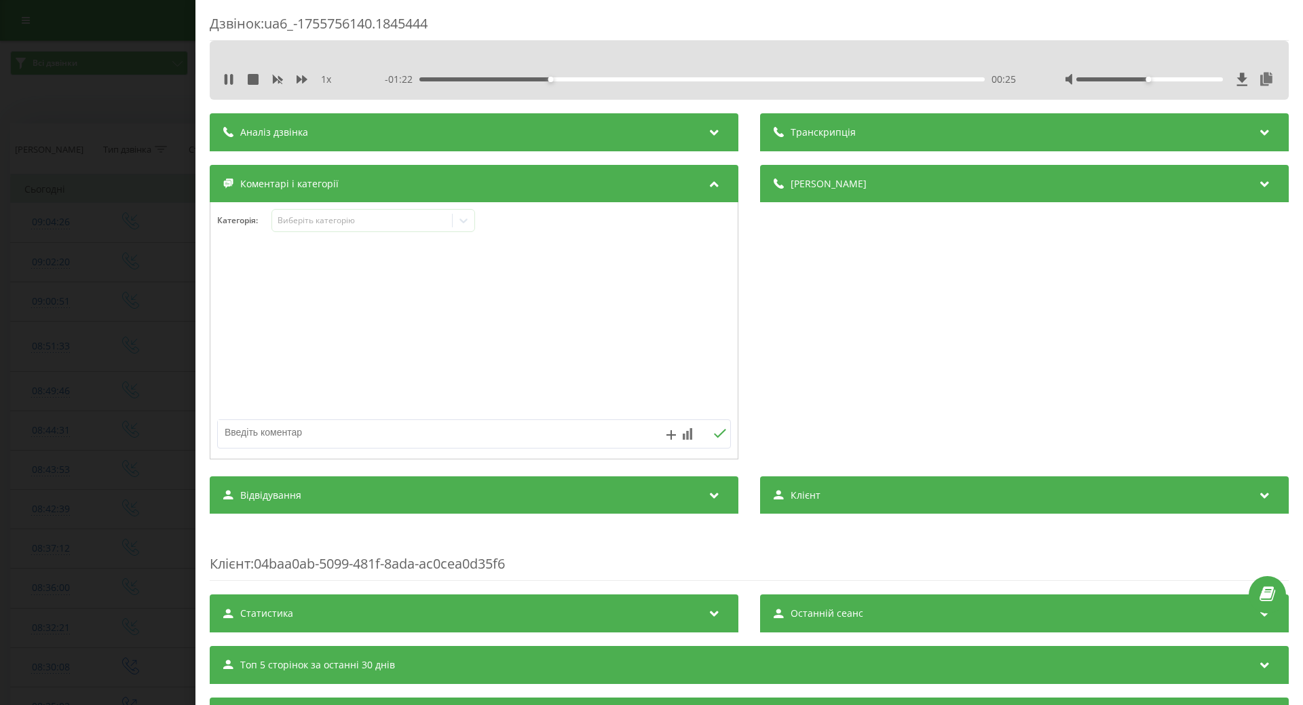
click at [242, 437] on textarea at bounding box center [423, 432] width 410 height 24
type textarea "пацієнтка не записувалась"
click at [719, 434] on icon at bounding box center [719, 433] width 13 height 9
click at [159, 291] on div "Дзвінок : ua6_-1755756140.1845444 1 x - 01:12 00:35 00:35 Транскрипція Для AI-а…" at bounding box center [651, 352] width 1303 height 705
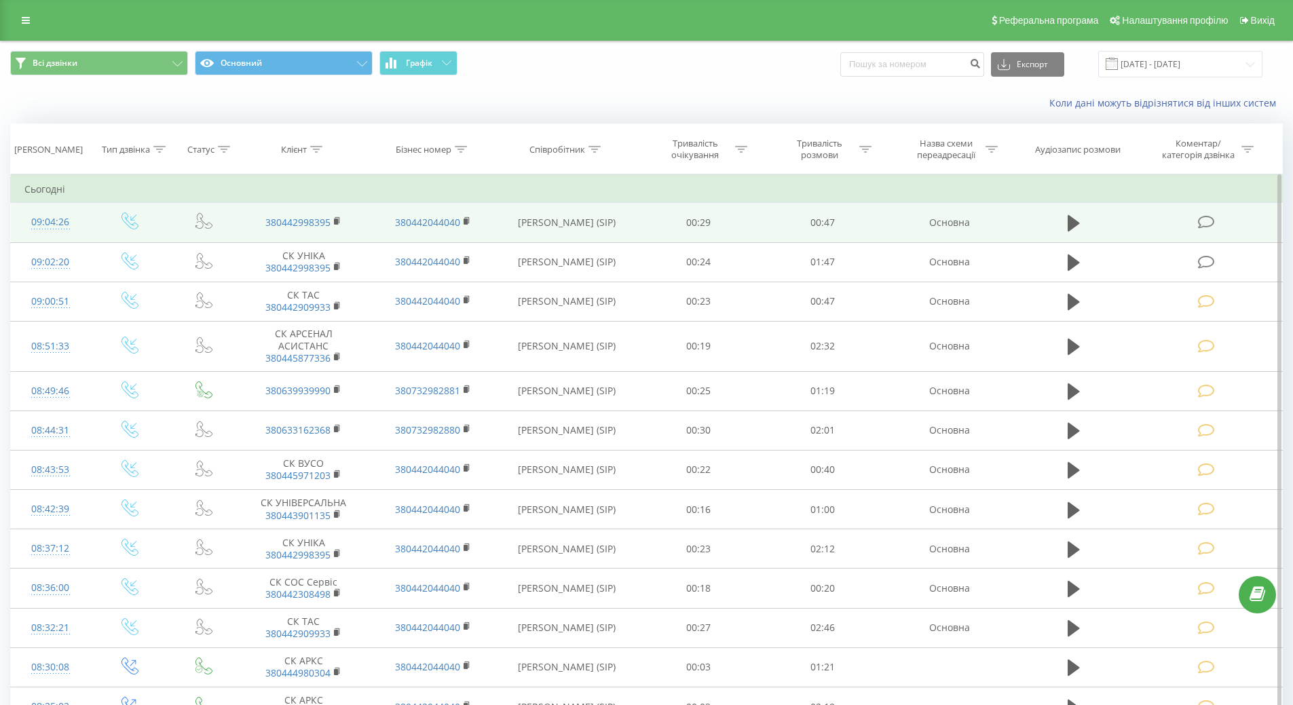
click at [1205, 219] on icon at bounding box center [1206, 222] width 17 height 14
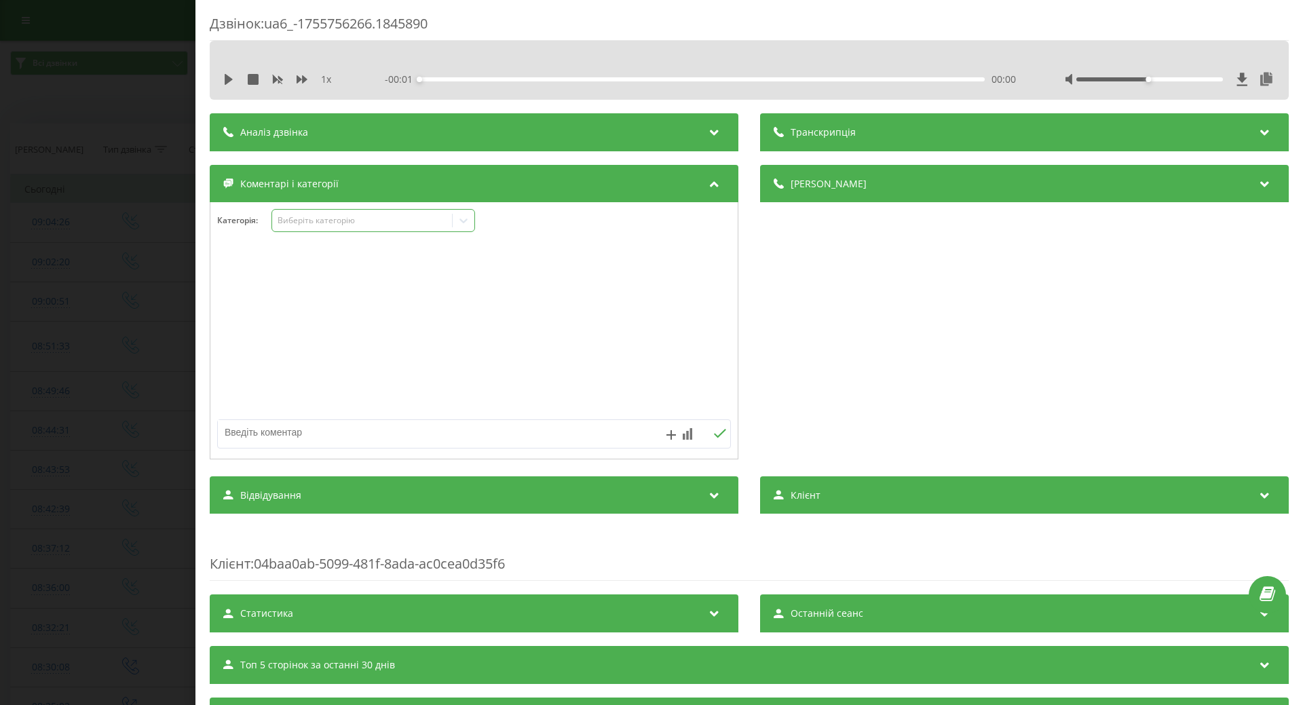
click at [468, 216] on icon at bounding box center [464, 221] width 14 height 14
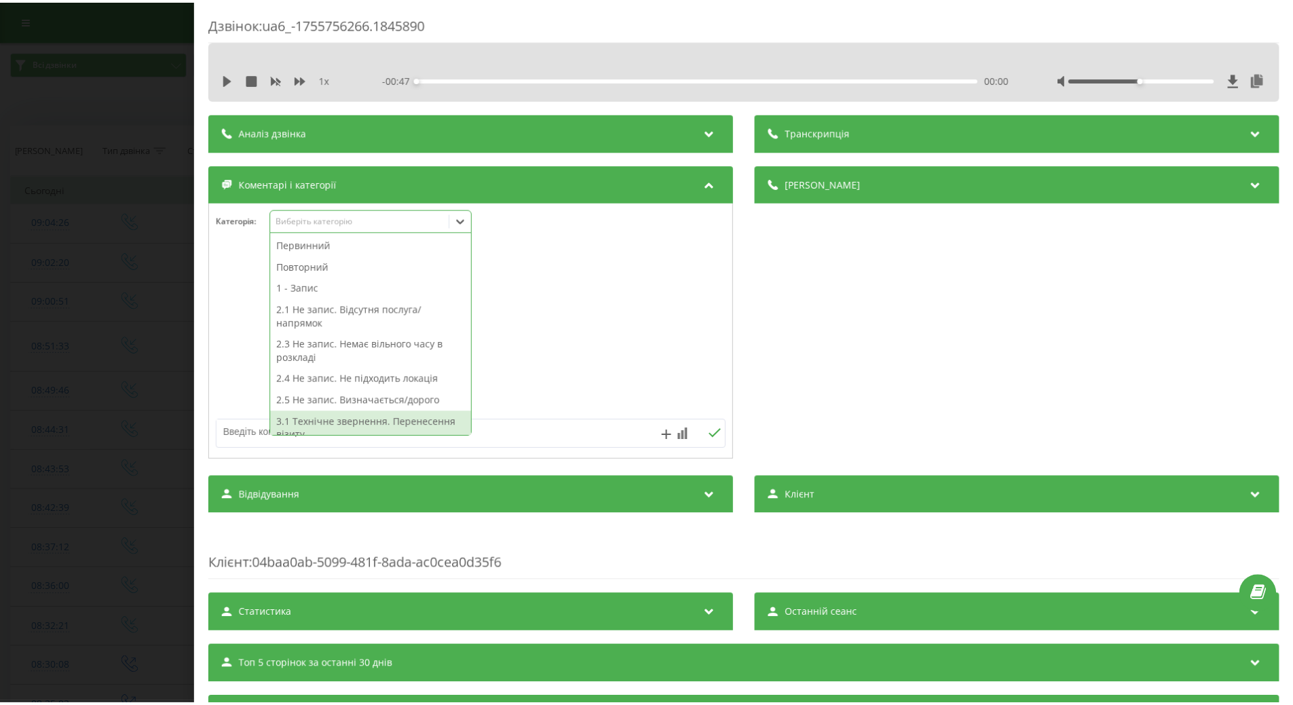
scroll to position [136, 0]
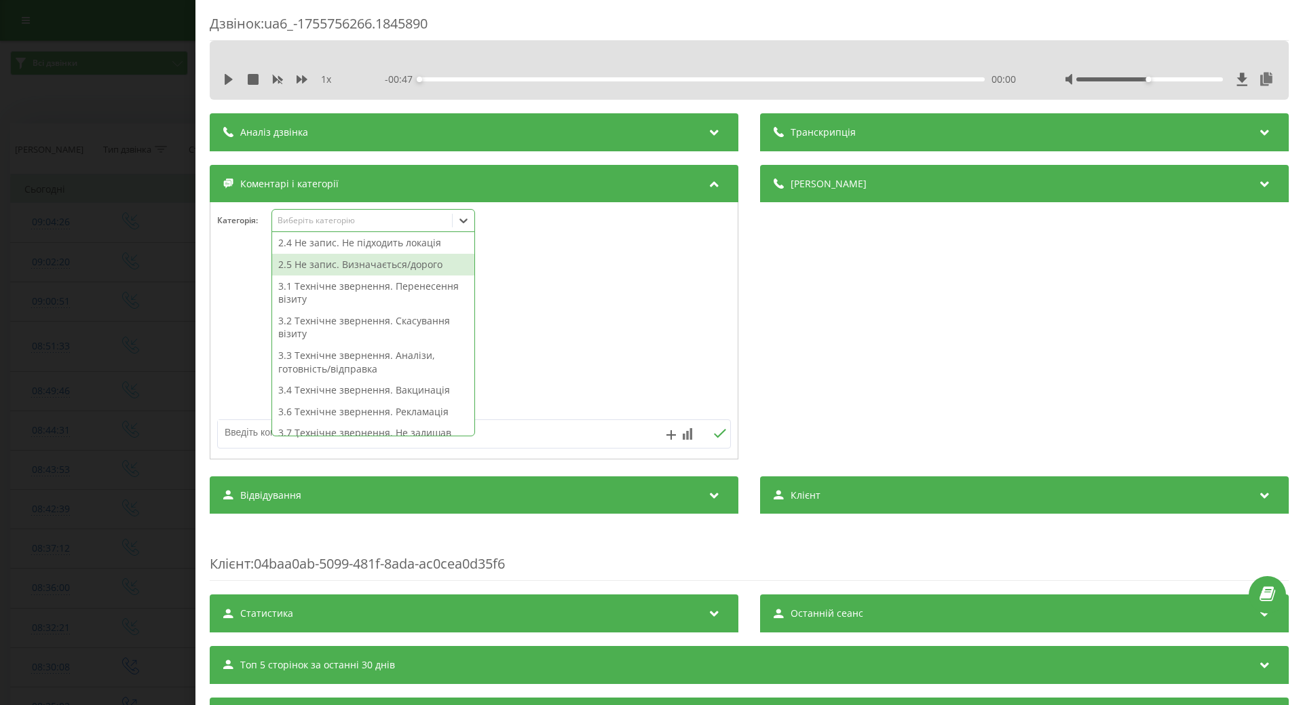
click at [370, 268] on div "2.5 Не запис. Визначається/дорого" at bounding box center [373, 265] width 202 height 22
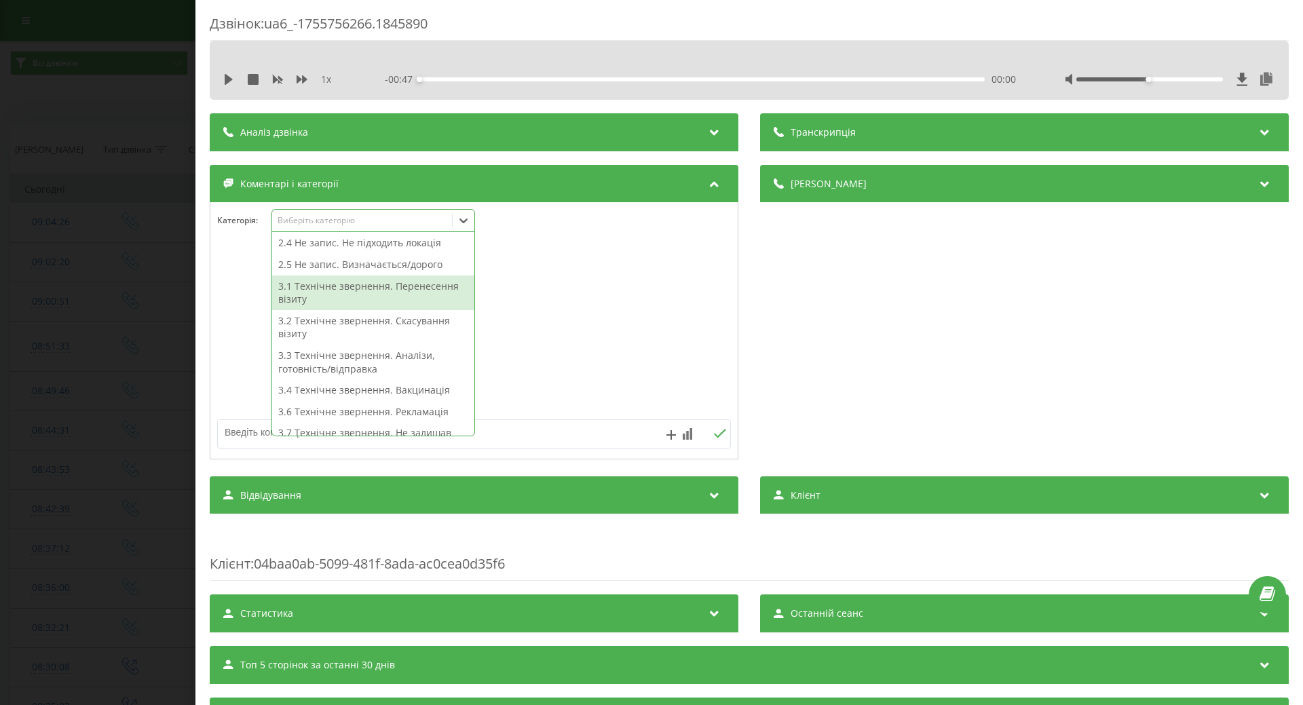
click at [630, 330] on div at bounding box center [473, 331] width 527 height 163
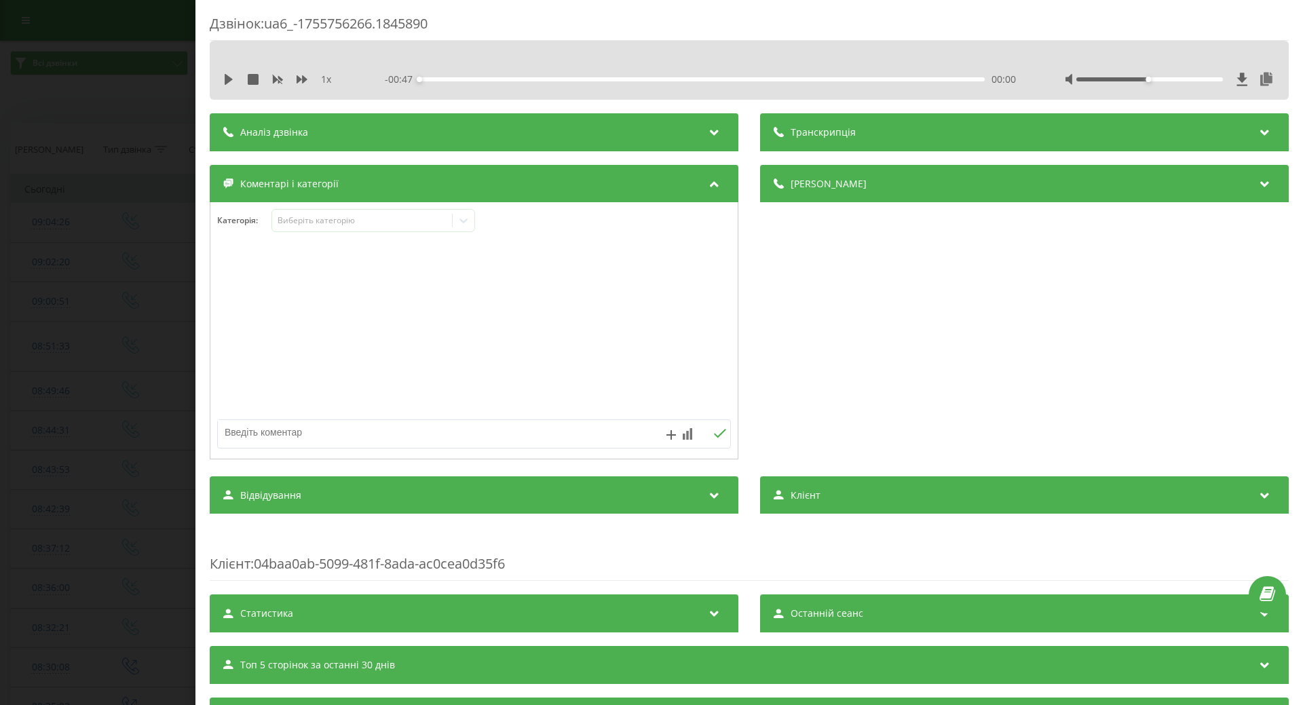
click at [358, 436] on textarea at bounding box center [423, 432] width 410 height 24
click at [132, 397] on div "Дзвінок : ua6_-1755756266.1845890 1 x - 00:47 00:00 00:00 Транскрипція Для AI-а…" at bounding box center [651, 352] width 1303 height 705
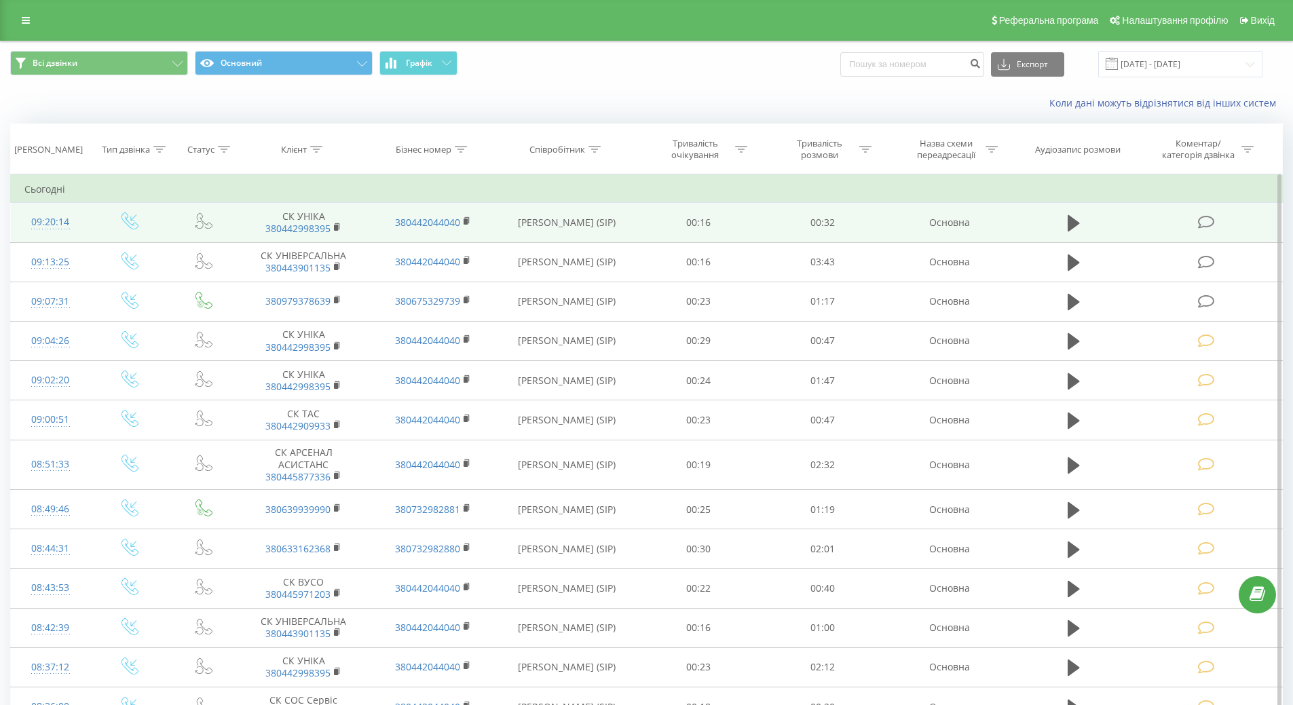
click at [1207, 221] on icon at bounding box center [1206, 222] width 17 height 14
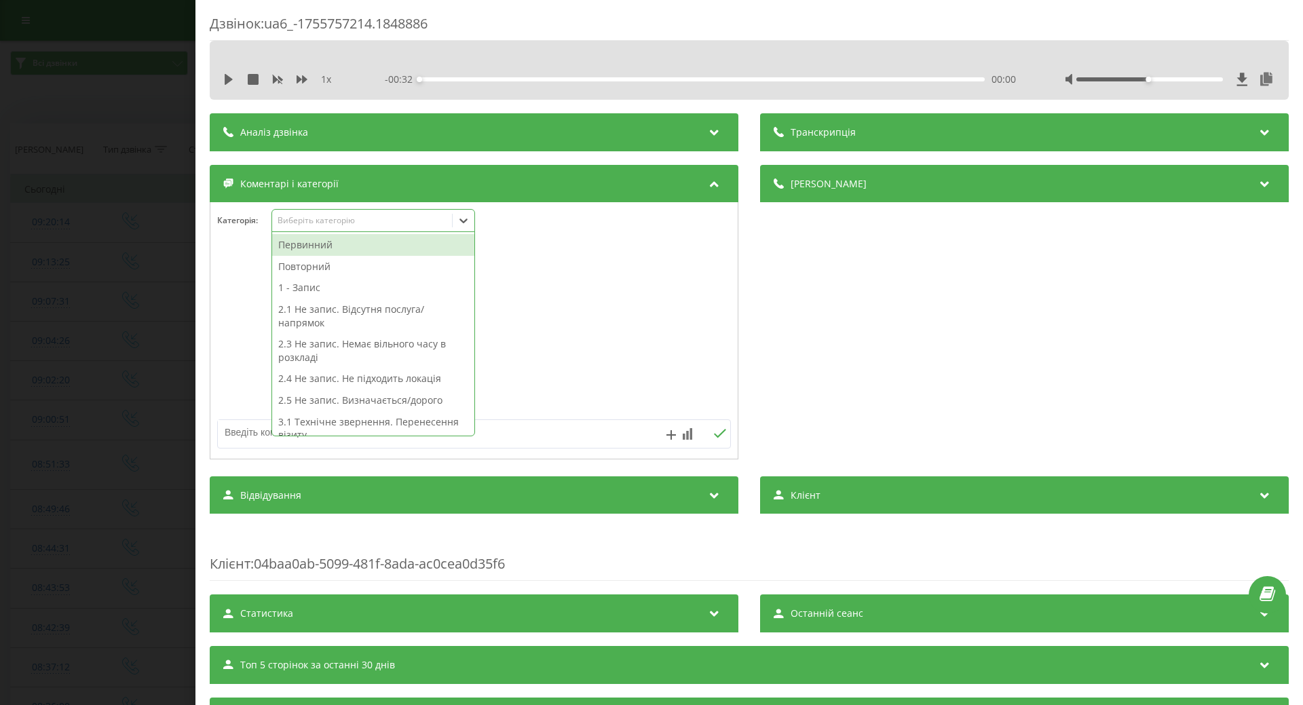
drag, startPoint x: 461, startPoint y: 225, endPoint x: 453, endPoint y: 251, distance: 27.5
click at [461, 225] on icon at bounding box center [464, 221] width 14 height 14
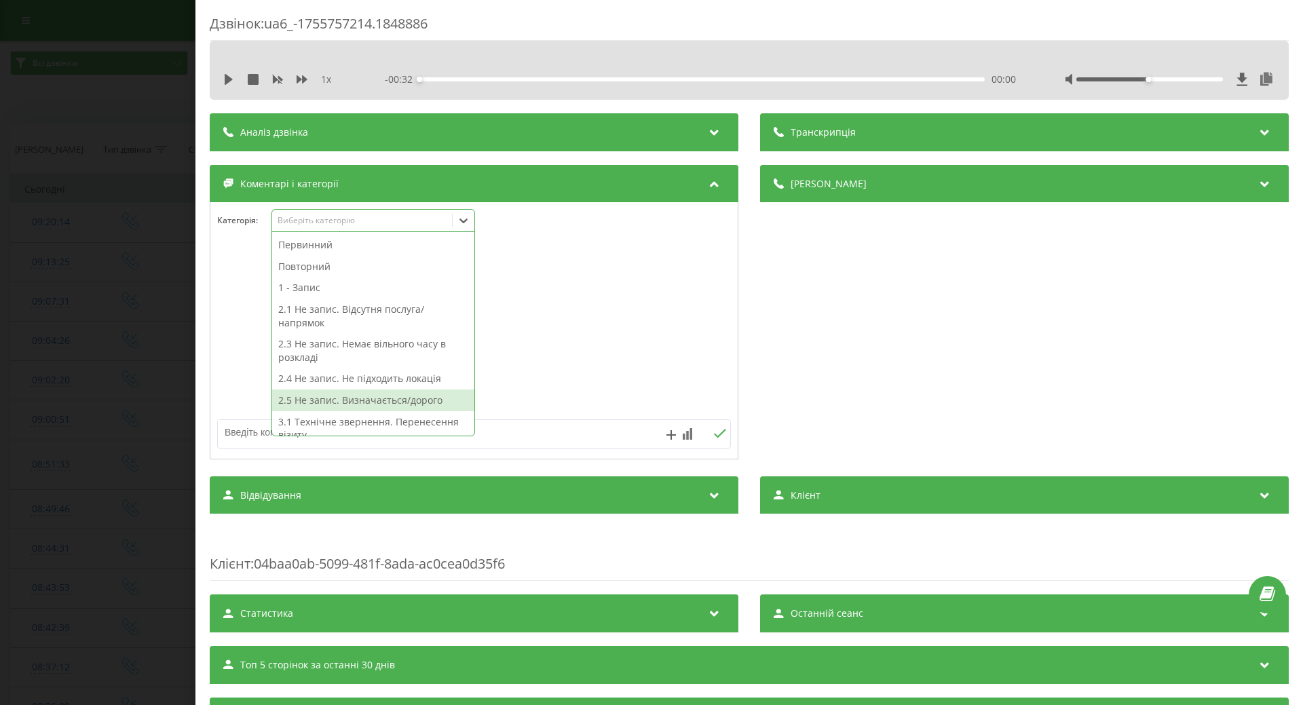
click at [386, 398] on div "2.5 Не запис. Визначається/дорого" at bounding box center [373, 400] width 202 height 22
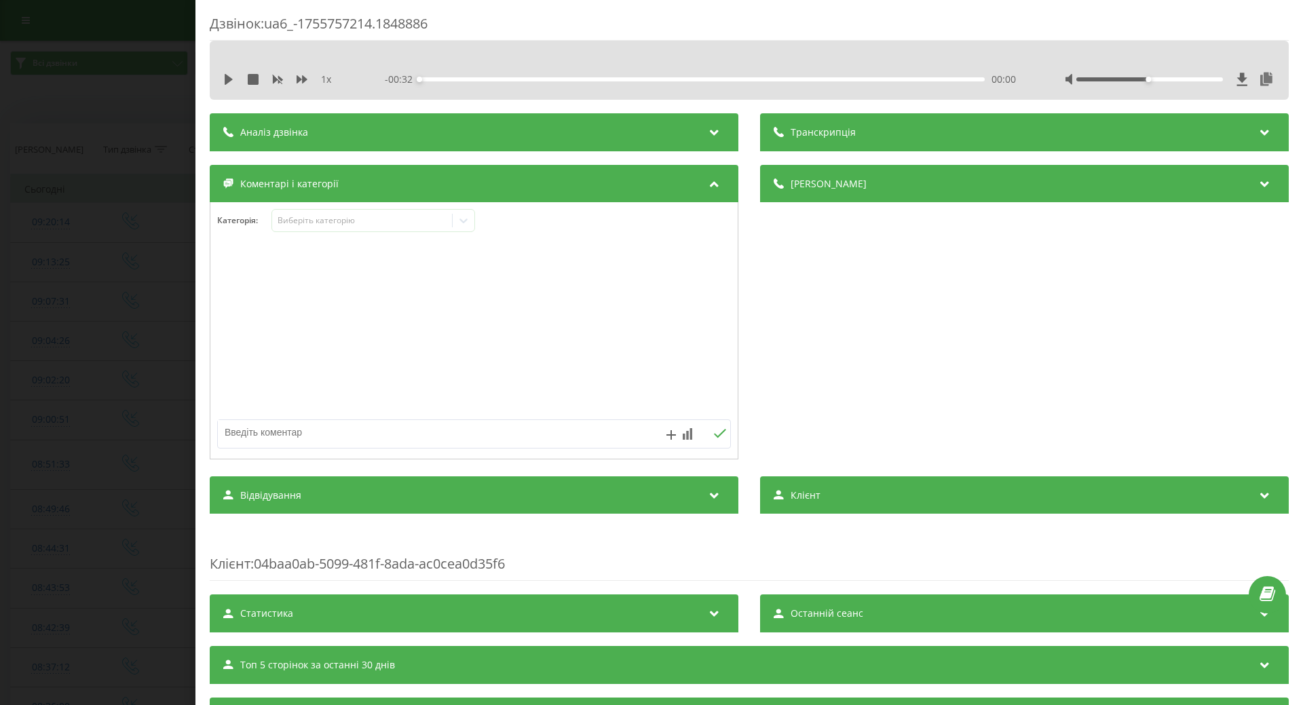
click at [662, 377] on div at bounding box center [473, 331] width 527 height 163
click at [142, 371] on div "Дзвінок : ua6_-1755757214.1848886 1 x - 00:32 00:00 00:00 Транскрипція Для AI-а…" at bounding box center [651, 352] width 1303 height 705
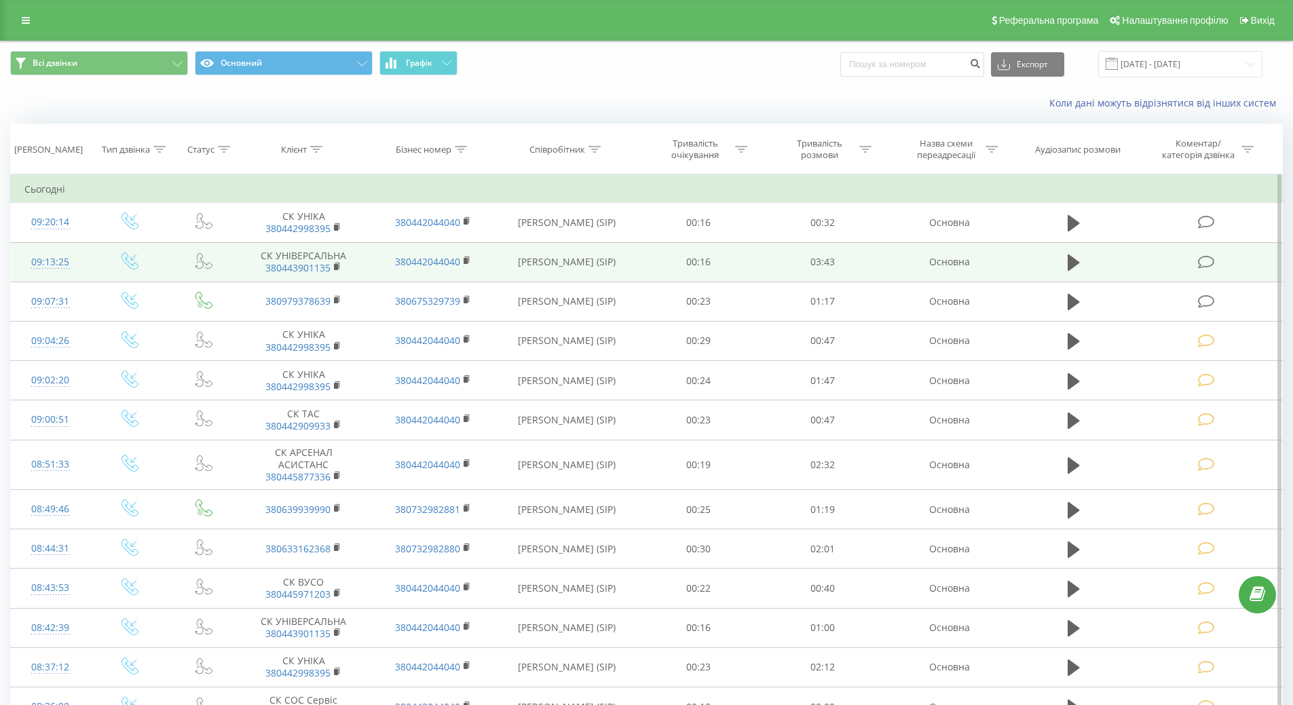
click at [1206, 268] on icon at bounding box center [1206, 262] width 17 height 14
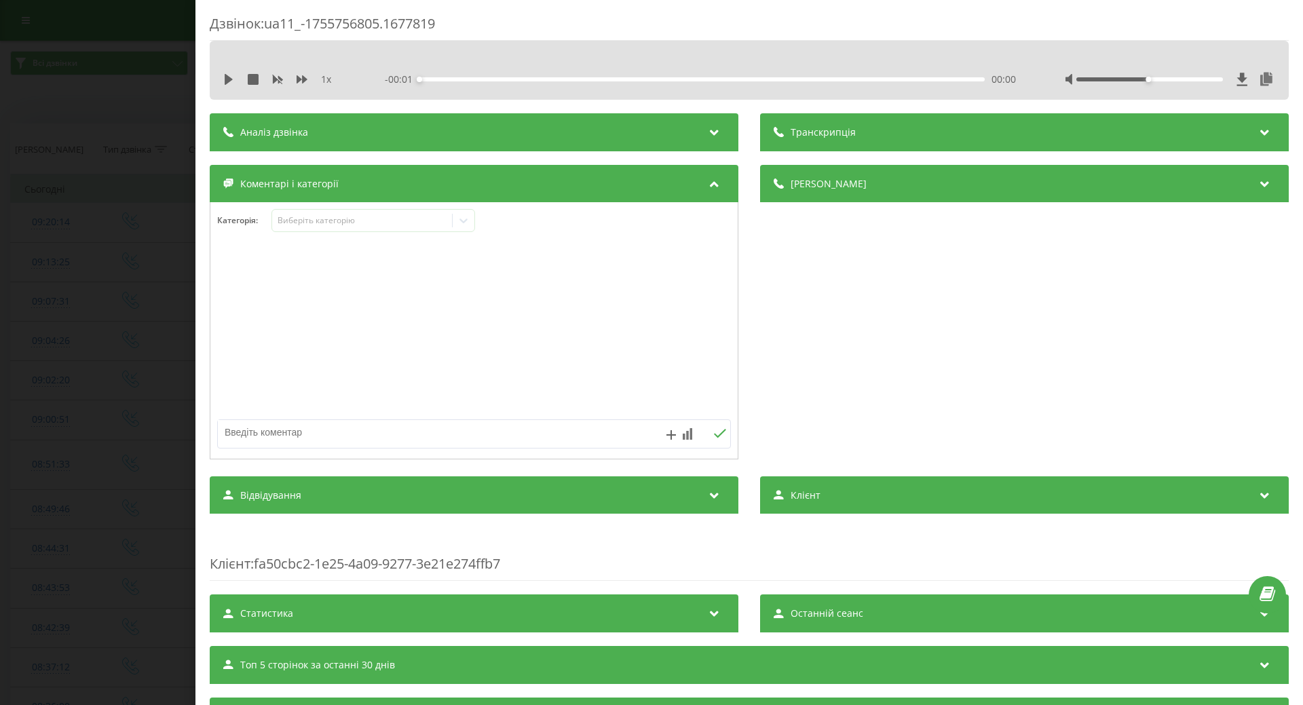
click at [234, 86] on div "1 x - 00:01 00:00 00:00" at bounding box center [749, 79] width 1059 height 20
click at [229, 79] on icon at bounding box center [229, 79] width 8 height 11
click at [463, 221] on icon at bounding box center [463, 220] width 8 height 5
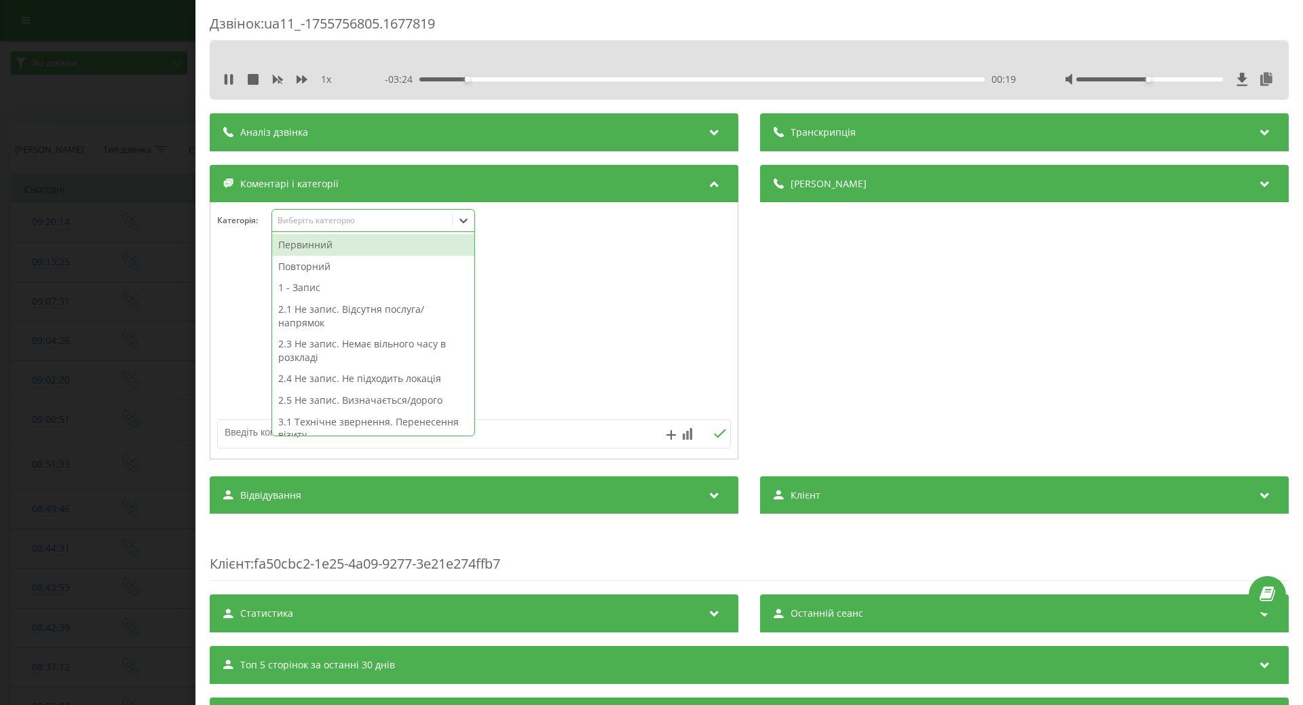
click at [308, 270] on div "Повторний" at bounding box center [373, 267] width 202 height 22
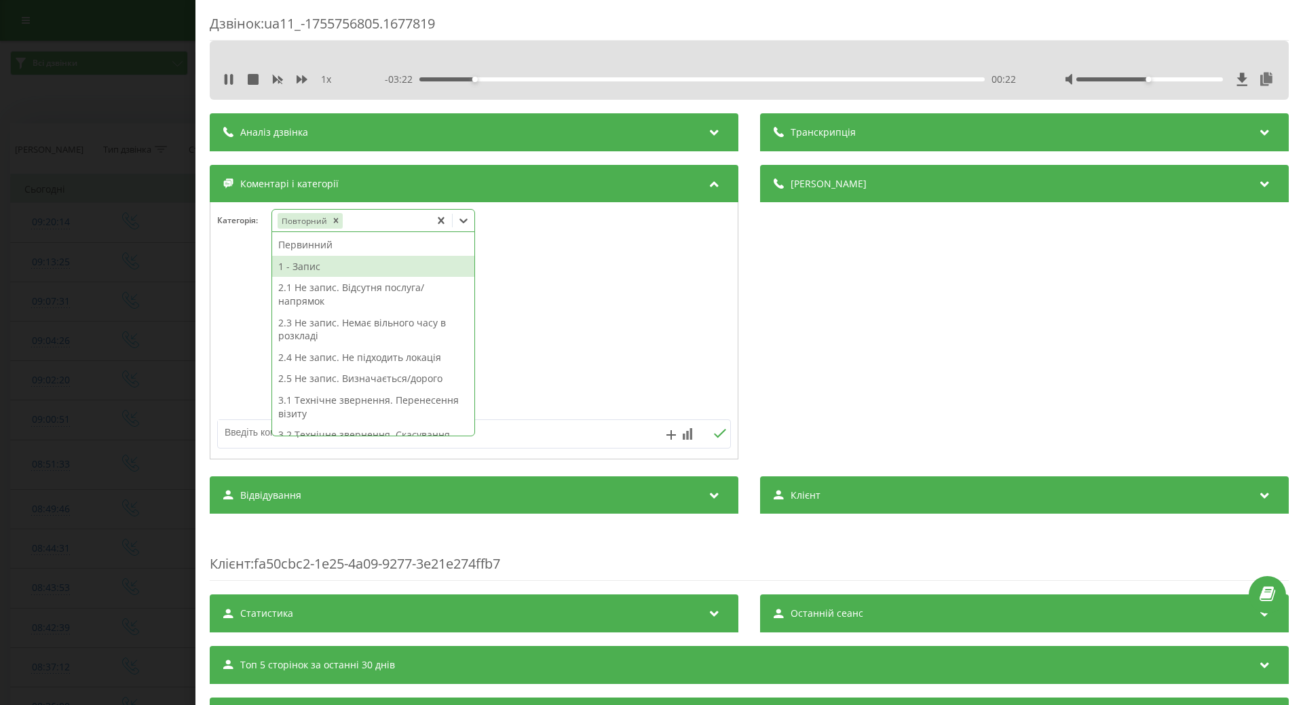
click at [302, 269] on div "1 - Запис" at bounding box center [373, 267] width 202 height 22
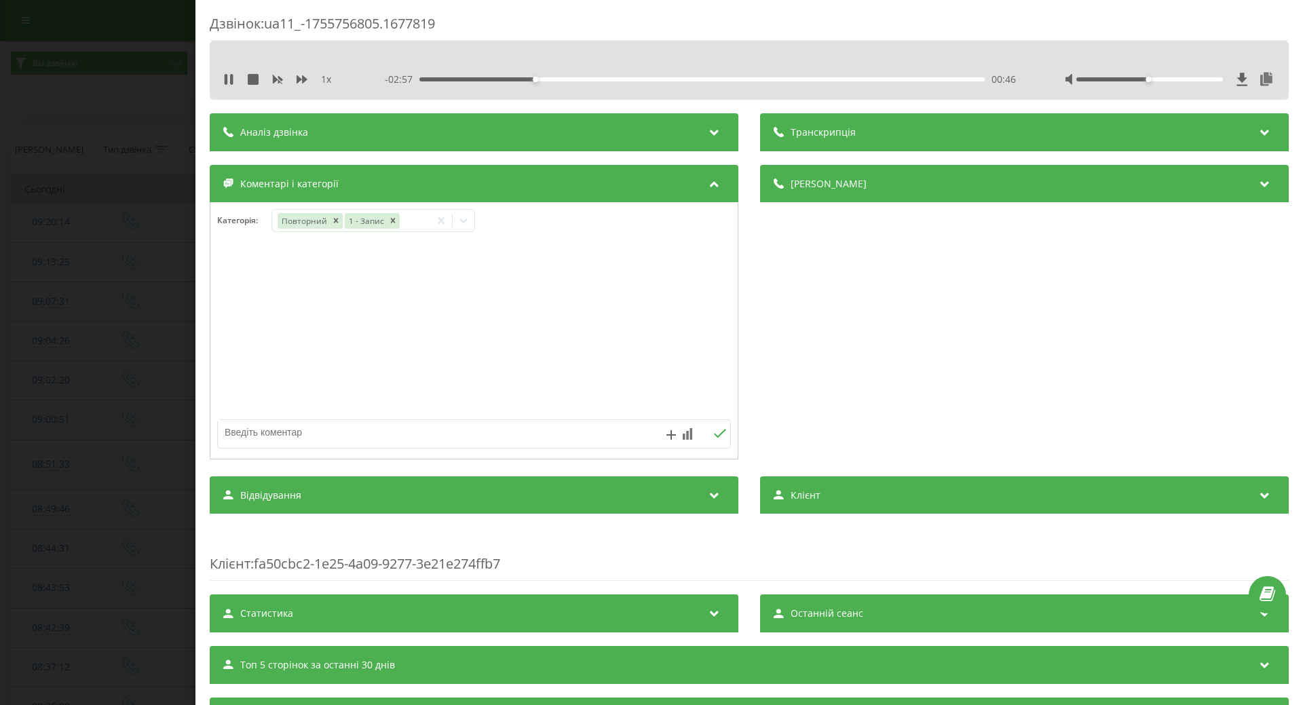
click at [237, 295] on div at bounding box center [473, 331] width 527 height 163
click at [255, 431] on textarea at bounding box center [423, 432] width 410 height 24
type textarea "р"
type textarea "травматолог"
click at [717, 435] on icon at bounding box center [719, 433] width 13 height 9
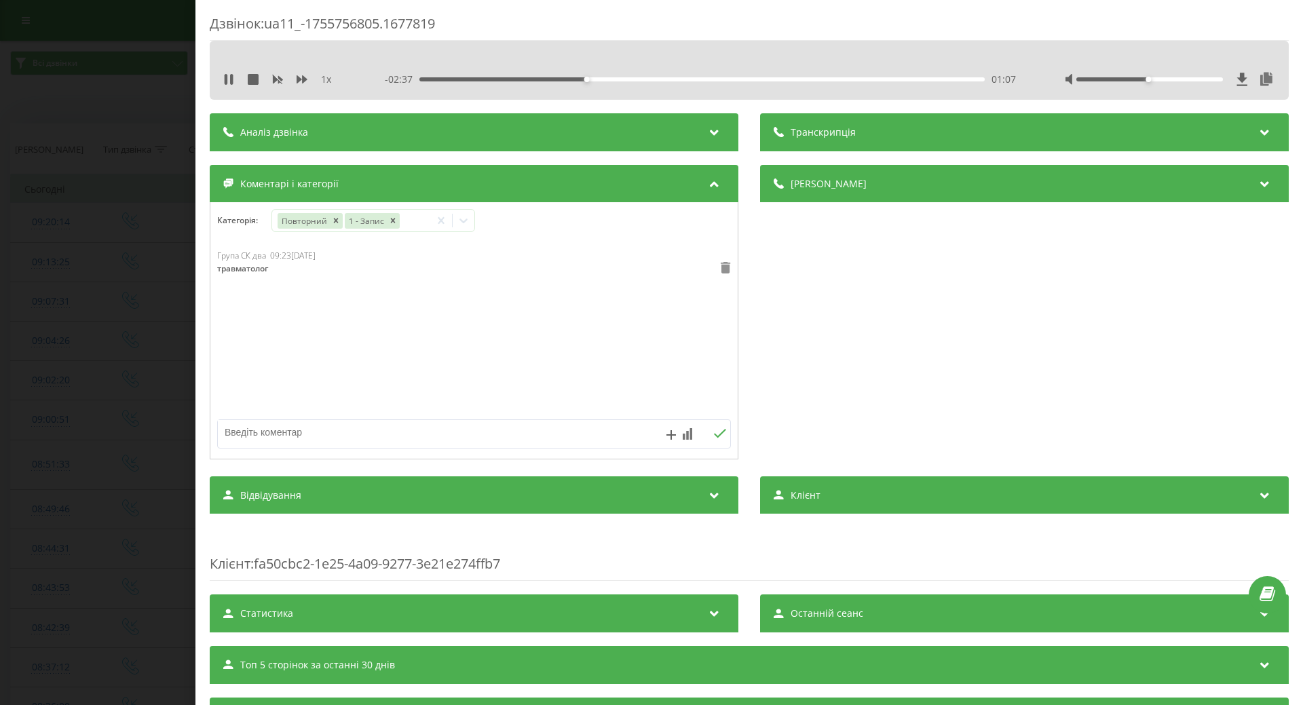
click at [721, 268] on icon at bounding box center [725, 268] width 9 height 12
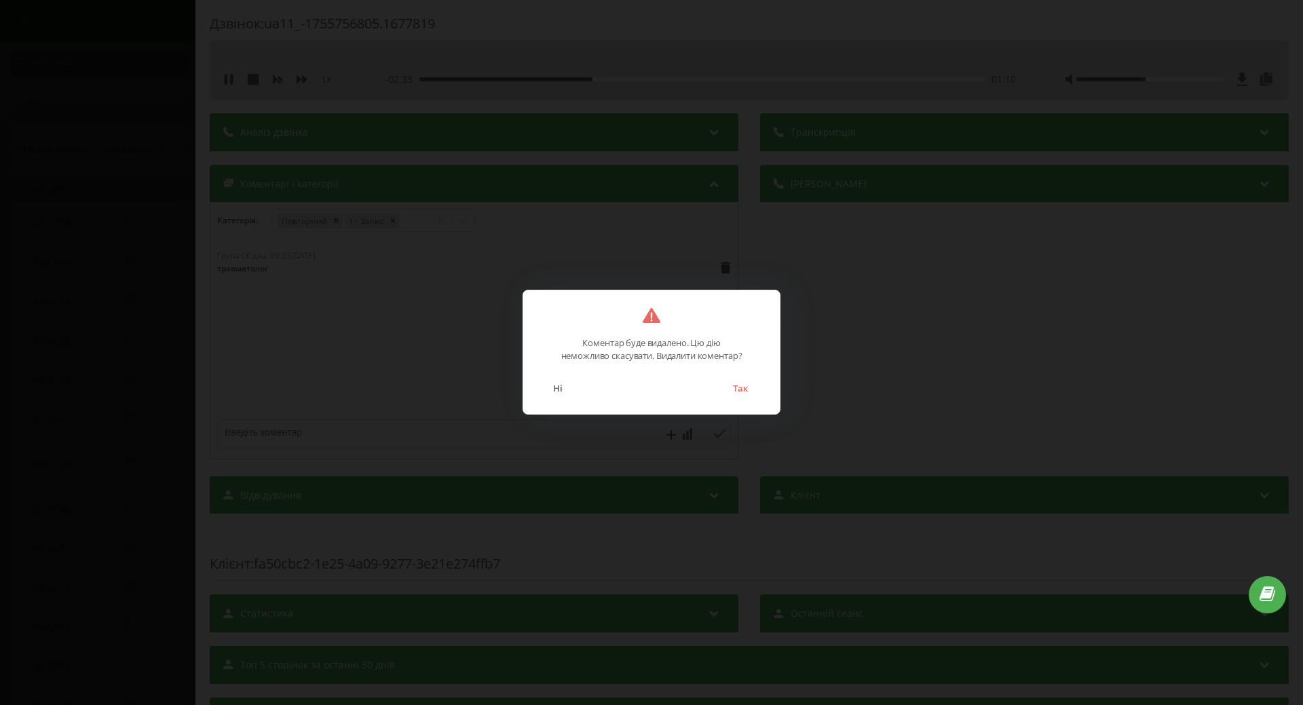
click at [735, 395] on button "Так" at bounding box center [740, 388] width 28 height 18
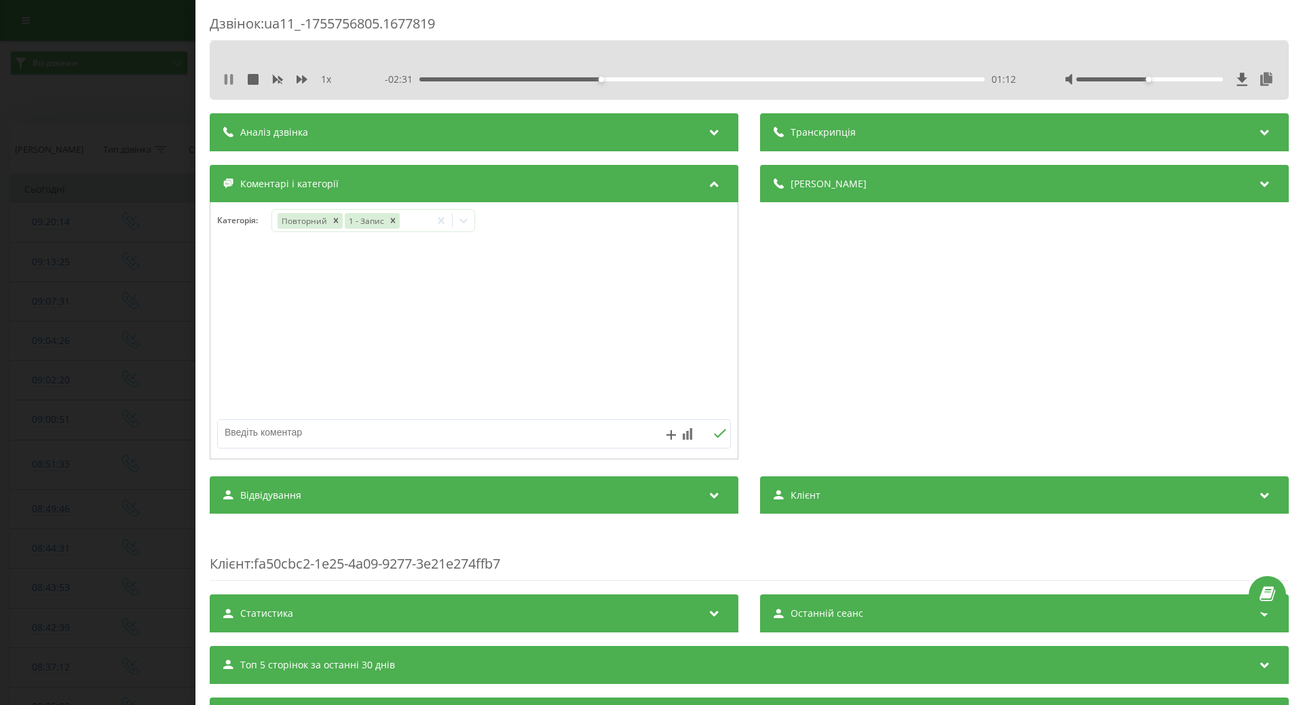
click at [229, 84] on icon at bounding box center [228, 79] width 11 height 11
click at [141, 415] on div "Дзвінок : ua11_-1755756805.1677819 1 x - 02:31 01:13 01:13 Транскрипція Для AI-…" at bounding box center [651, 352] width 1303 height 705
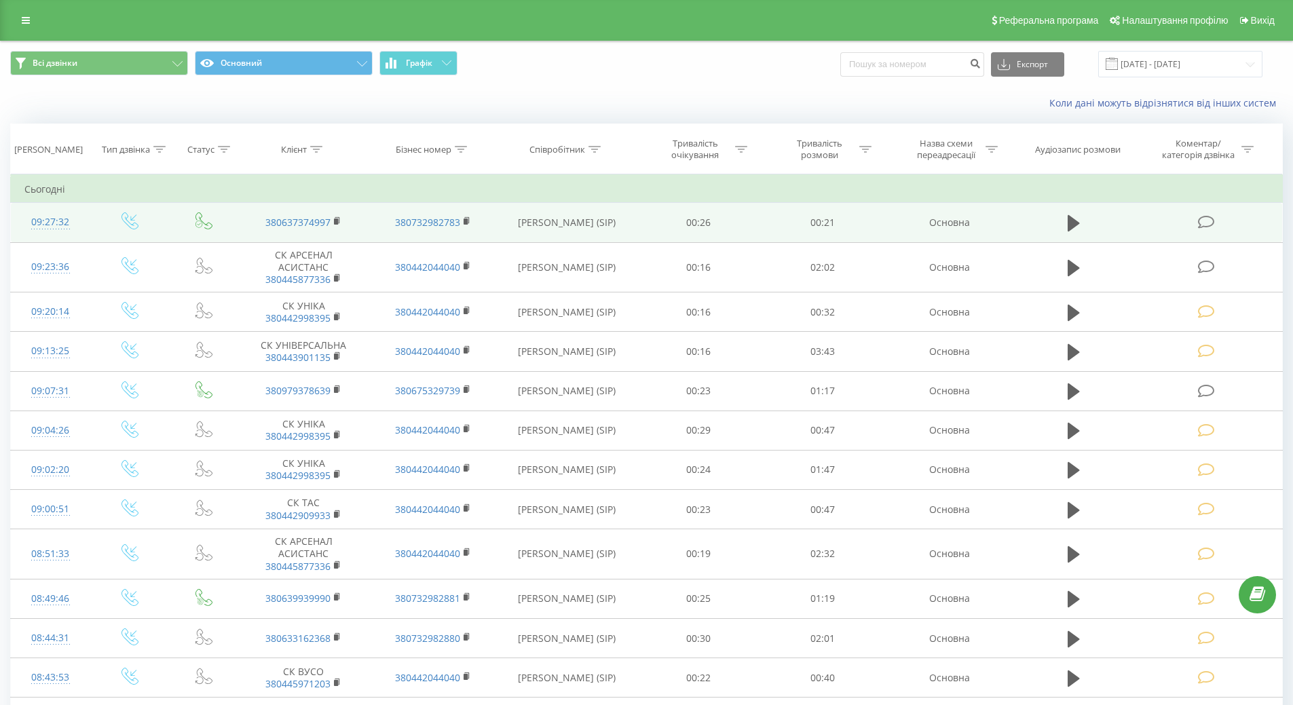
click at [1211, 220] on icon at bounding box center [1206, 222] width 17 height 14
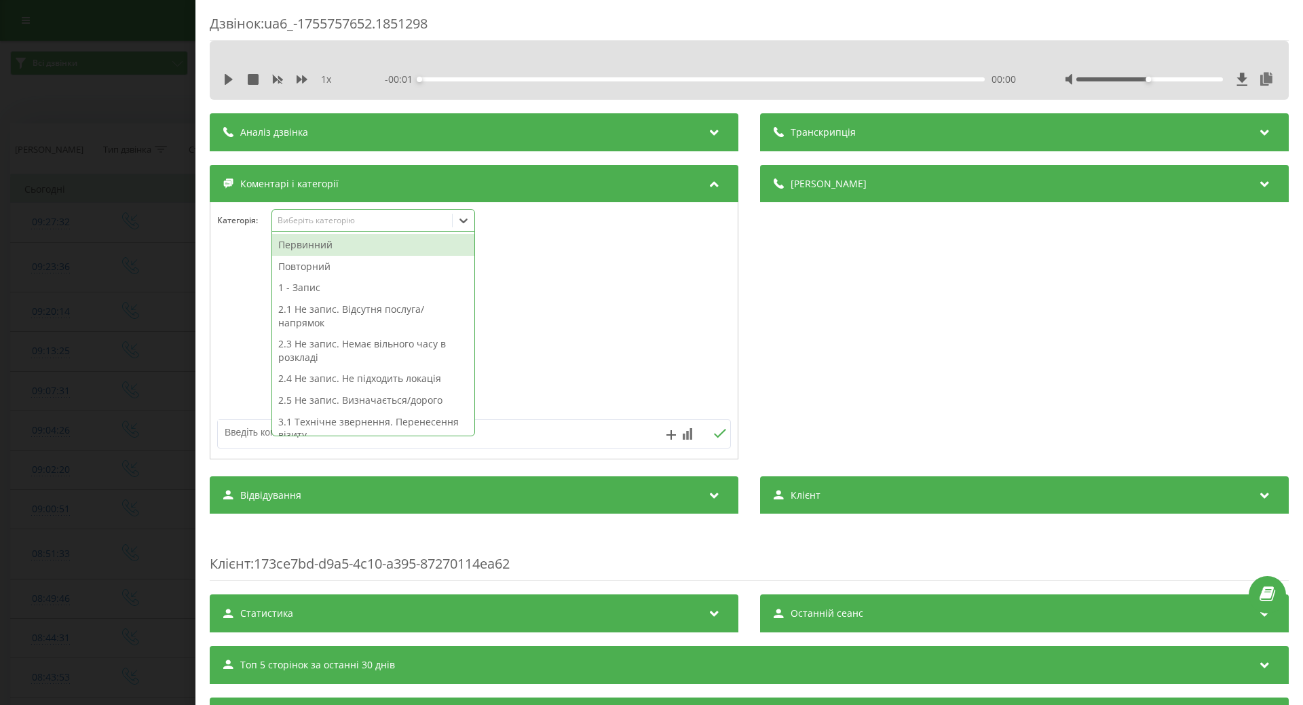
click at [474, 221] on div at bounding box center [464, 221] width 22 height 22
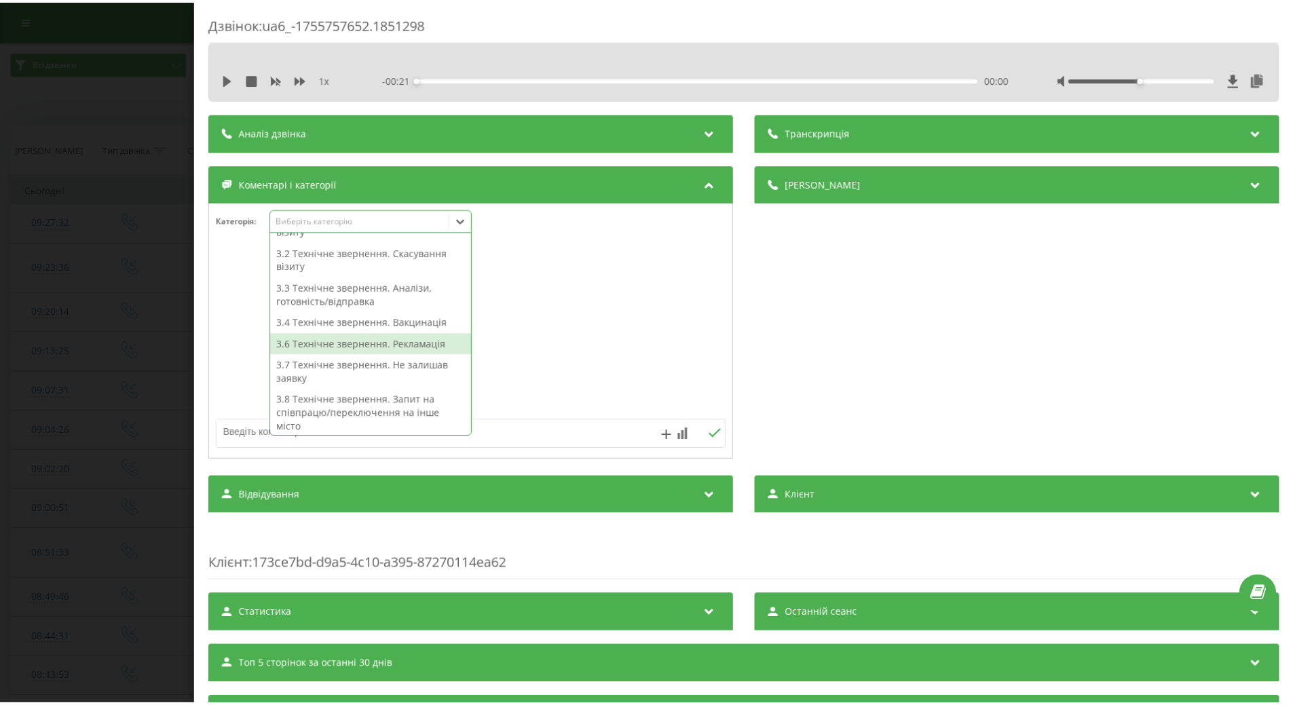
scroll to position [68, 0]
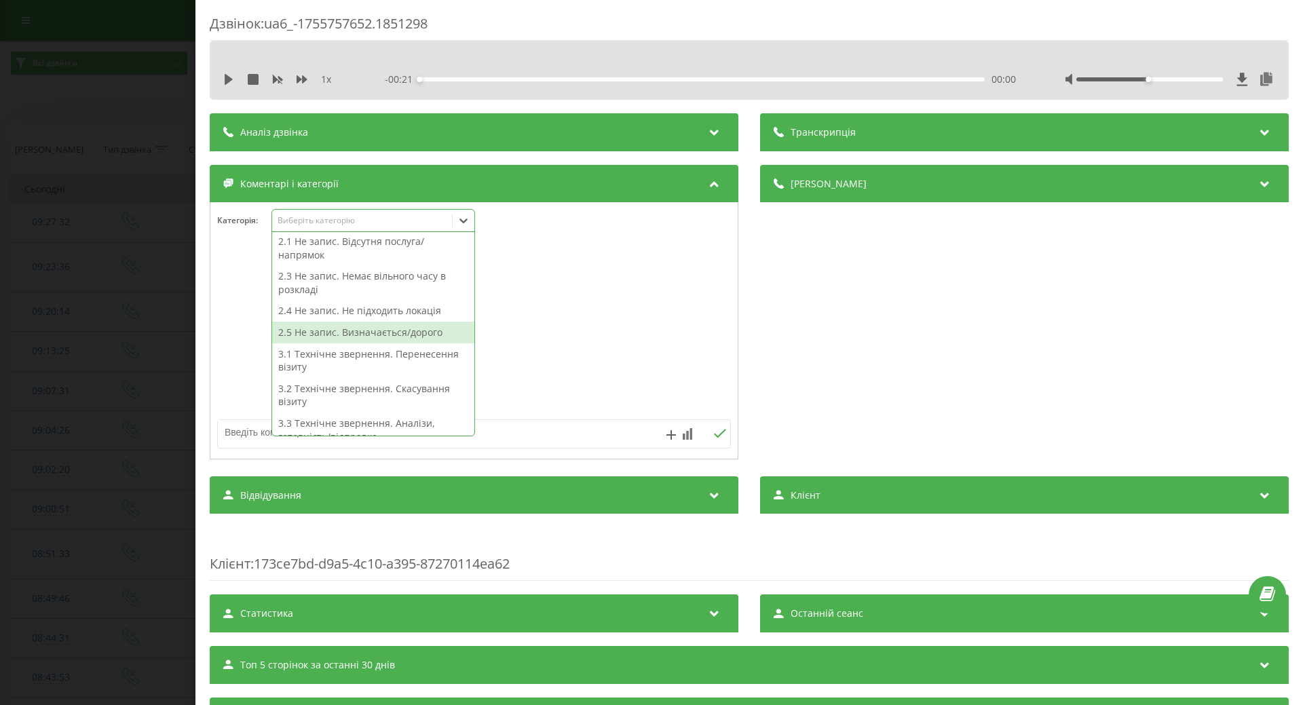
drag, startPoint x: 354, startPoint y: 252, endPoint x: 363, endPoint y: 331, distance: 79.3
click at [363, 331] on div "Первинний Повторний 1 - Запис 2.1 Не запис. Відсутня послуга/напрямок 2.3 Не за…" at bounding box center [373, 334] width 202 height 204
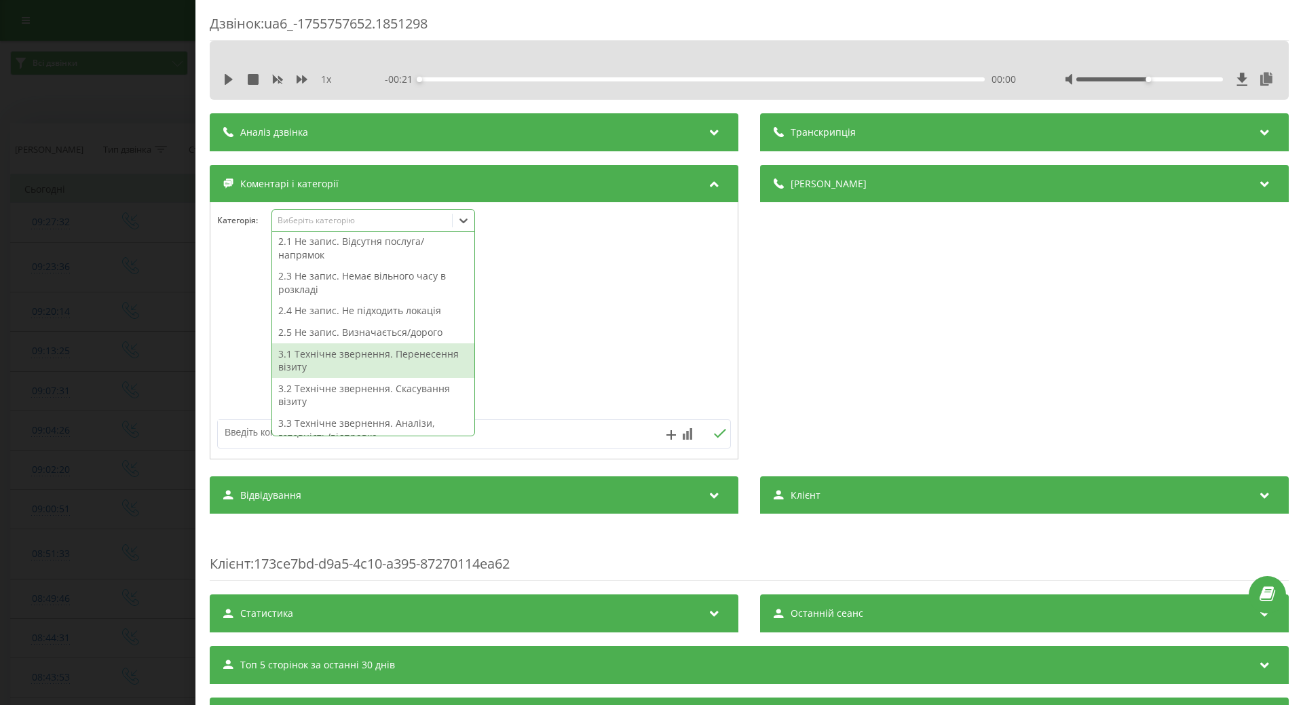
click at [237, 436] on textarea at bounding box center [423, 432] width 410 height 24
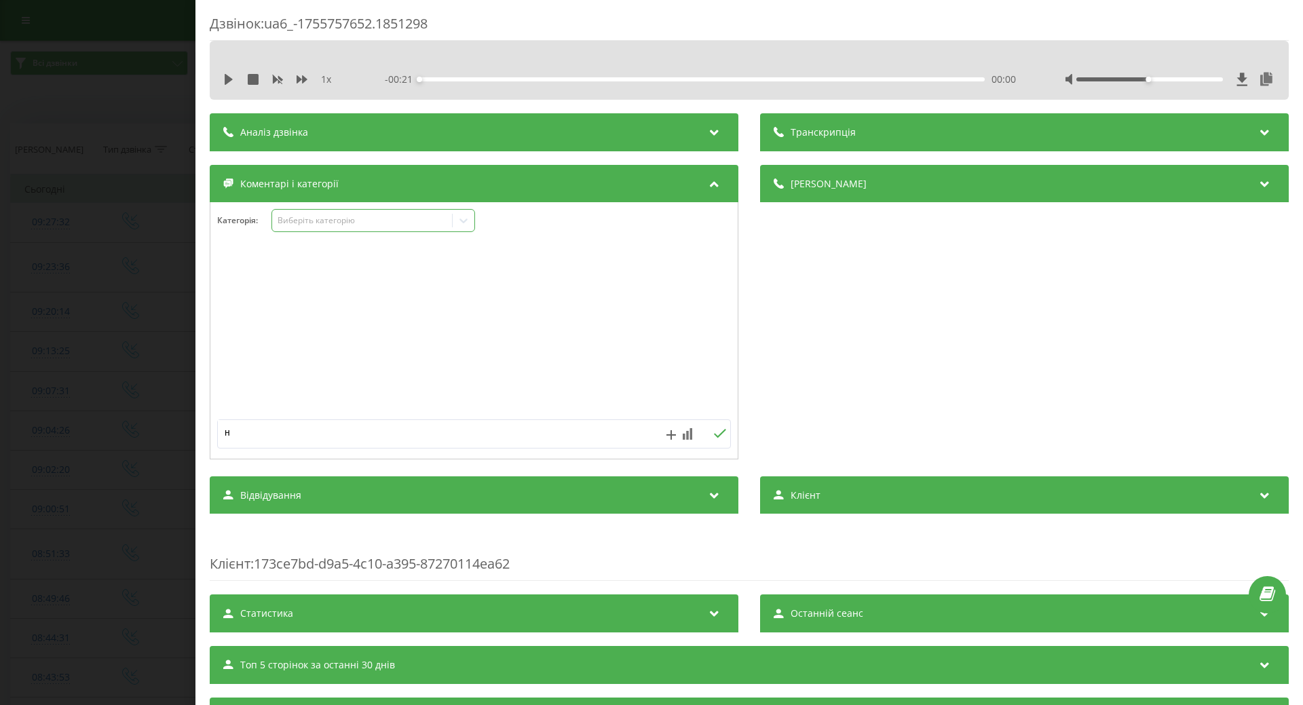
click at [374, 231] on div "Виберіть категорію" at bounding box center [373, 220] width 204 height 23
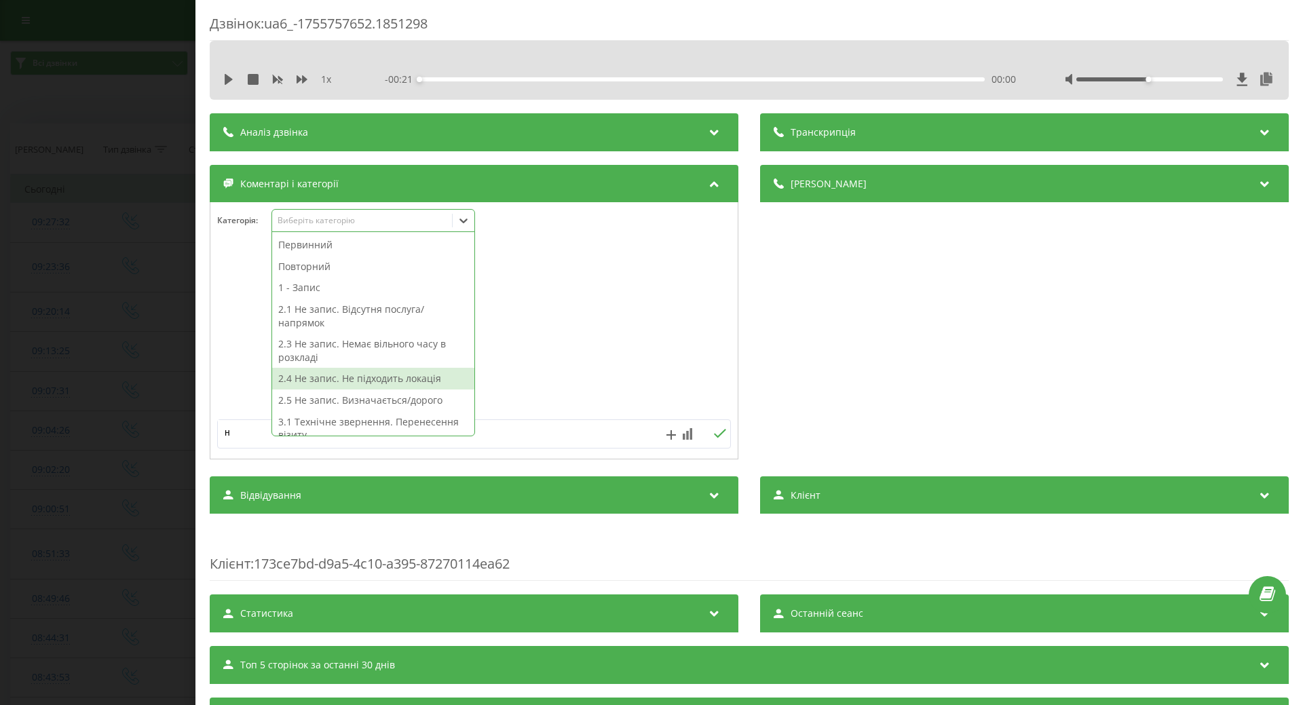
click at [372, 385] on div "2.4 Не запис. Не підходить локація" at bounding box center [373, 379] width 202 height 22
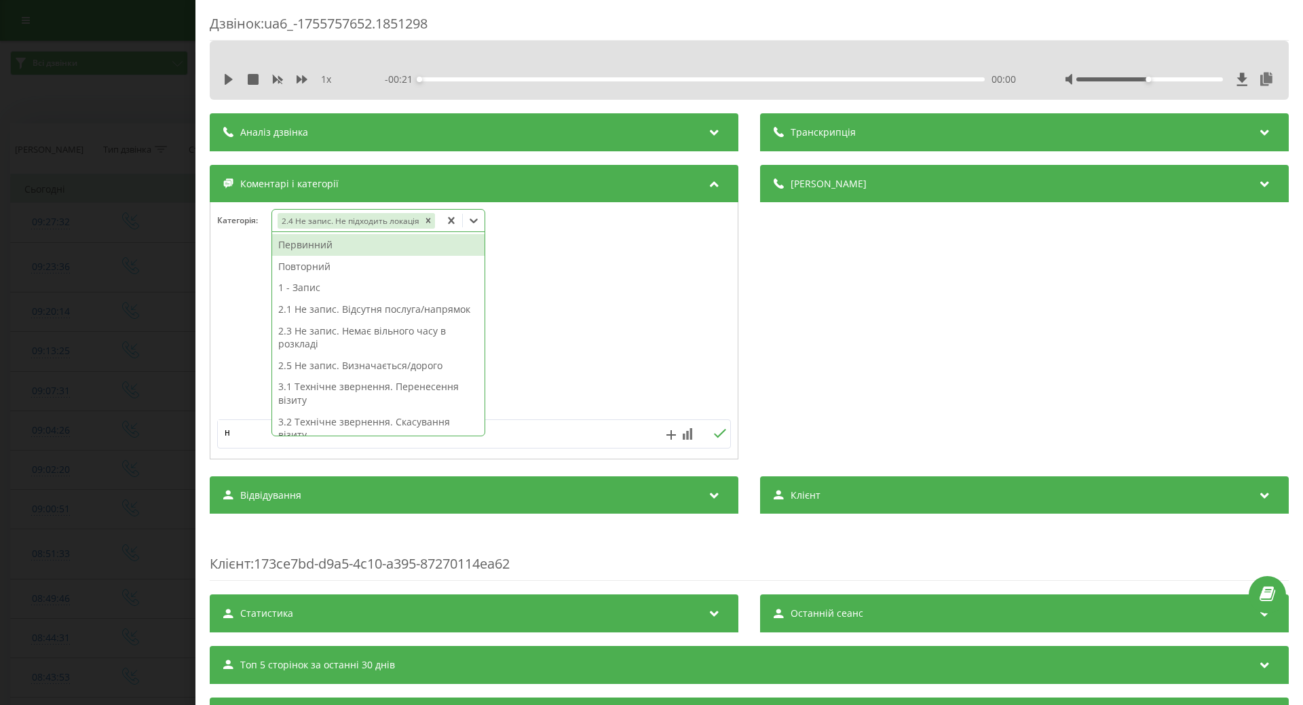
click at [220, 335] on div at bounding box center [473, 331] width 527 height 163
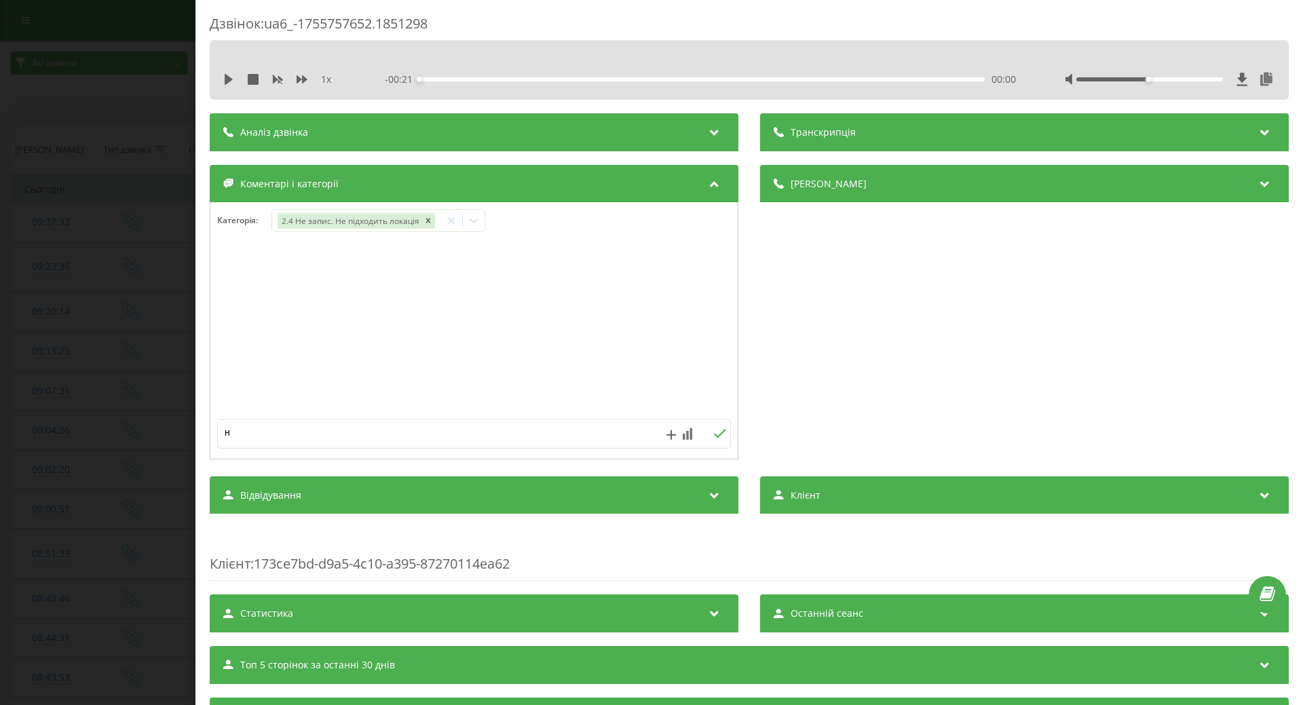
drag, startPoint x: 242, startPoint y: 434, endPoint x: 151, endPoint y: 411, distance: 93.2
click at [164, 425] on div "Дзвінок : ua6_-1755757652.1851298 1 x - 00:21 00:00 00:00 Транскрипція Для AI-а…" at bounding box center [651, 352] width 1303 height 705
type textarea "травматлог на Липківського"
click at [715, 434] on icon at bounding box center [720, 433] width 12 height 9
click at [90, 161] on div "Дзвінок : ua6_-1755757652.1851298 1 x - 00:21 00:00 00:00 Транскрипція Для AI-а…" at bounding box center [651, 352] width 1303 height 705
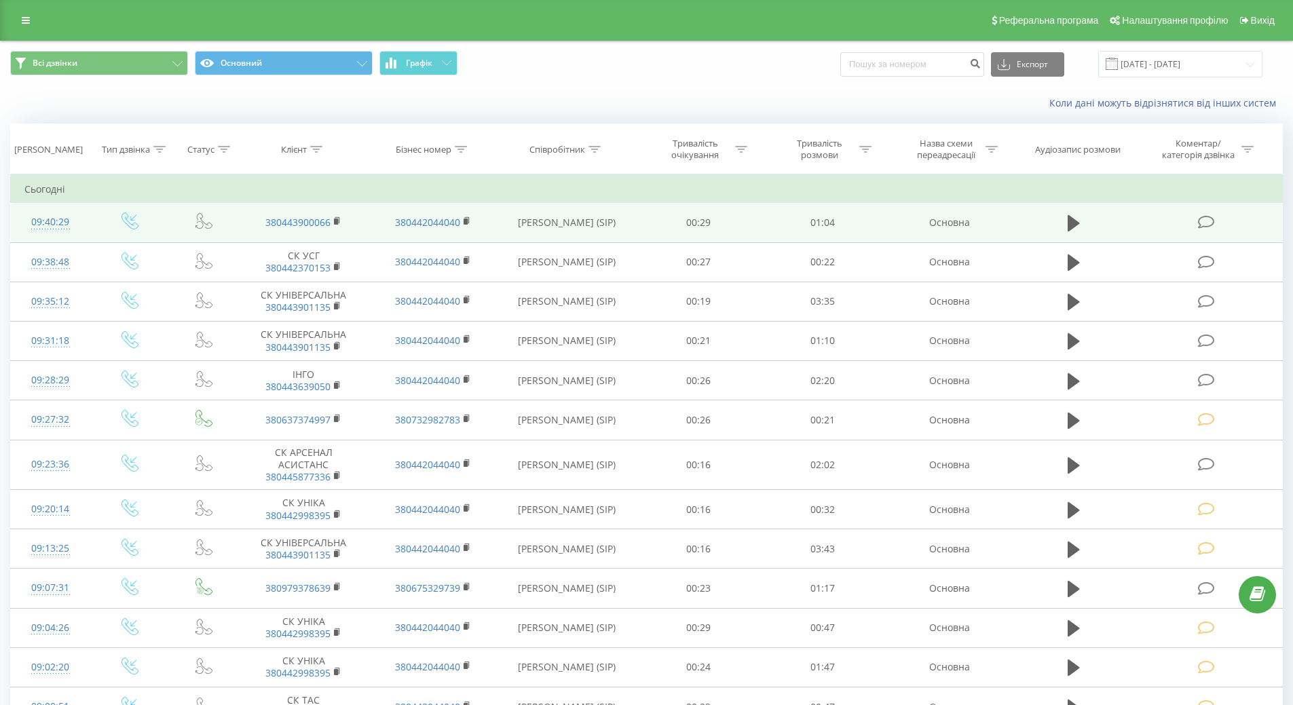
click at [1208, 221] on icon at bounding box center [1206, 222] width 17 height 14
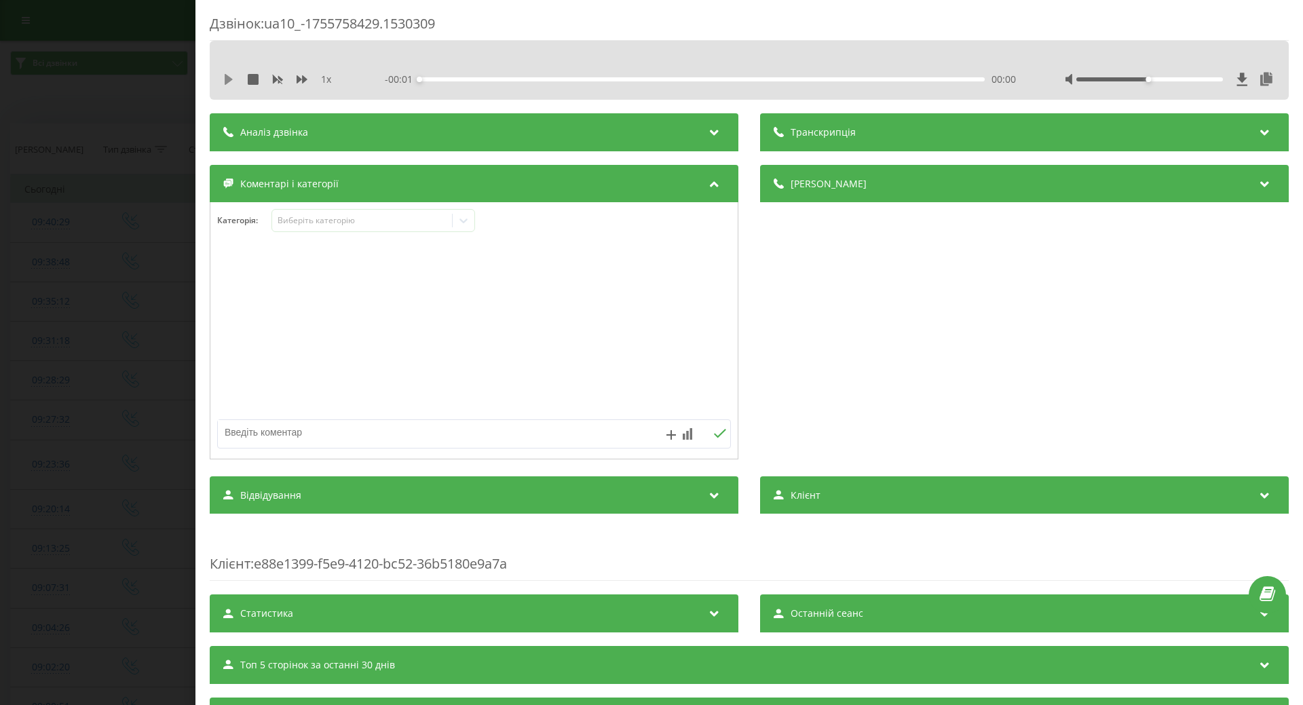
click at [229, 84] on icon at bounding box center [228, 79] width 11 height 11
click at [456, 223] on div at bounding box center [464, 221] width 22 height 22
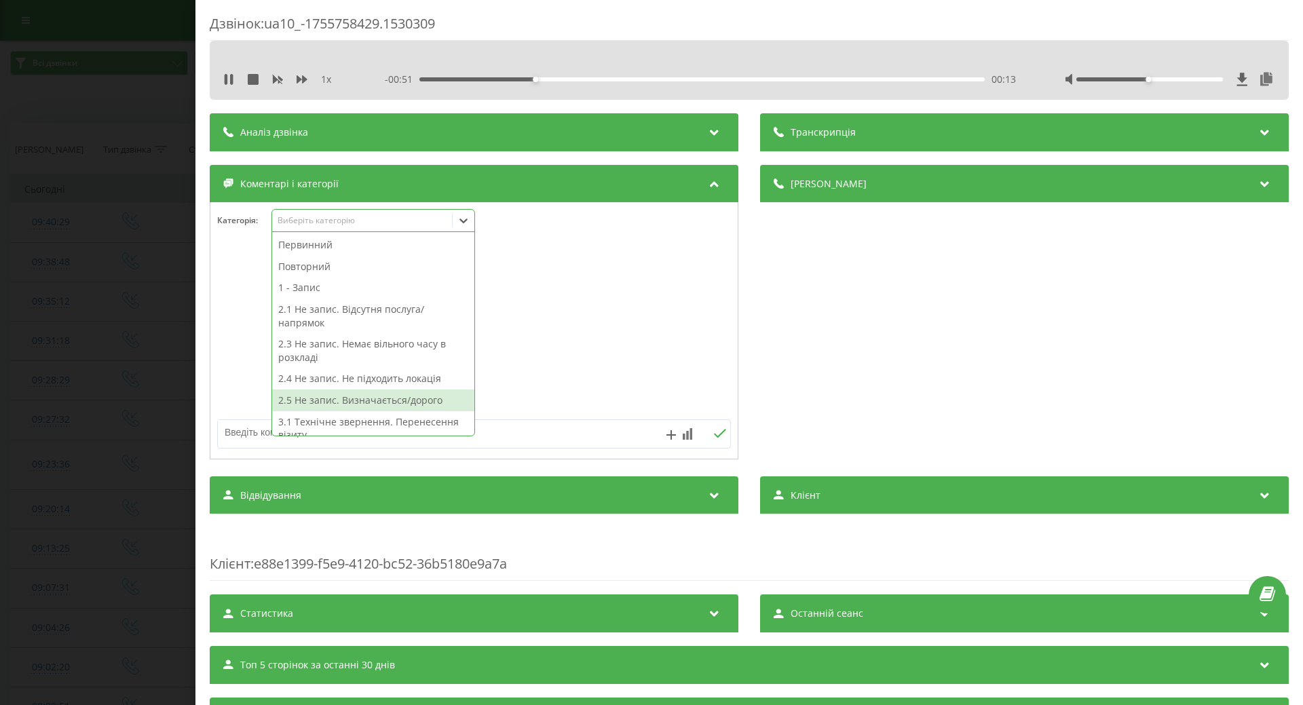
drag, startPoint x: 376, startPoint y: 398, endPoint x: 481, endPoint y: 417, distance: 106.8
click at [381, 398] on div "2.5 Не запис. Визначається/дорого" at bounding box center [373, 400] width 202 height 22
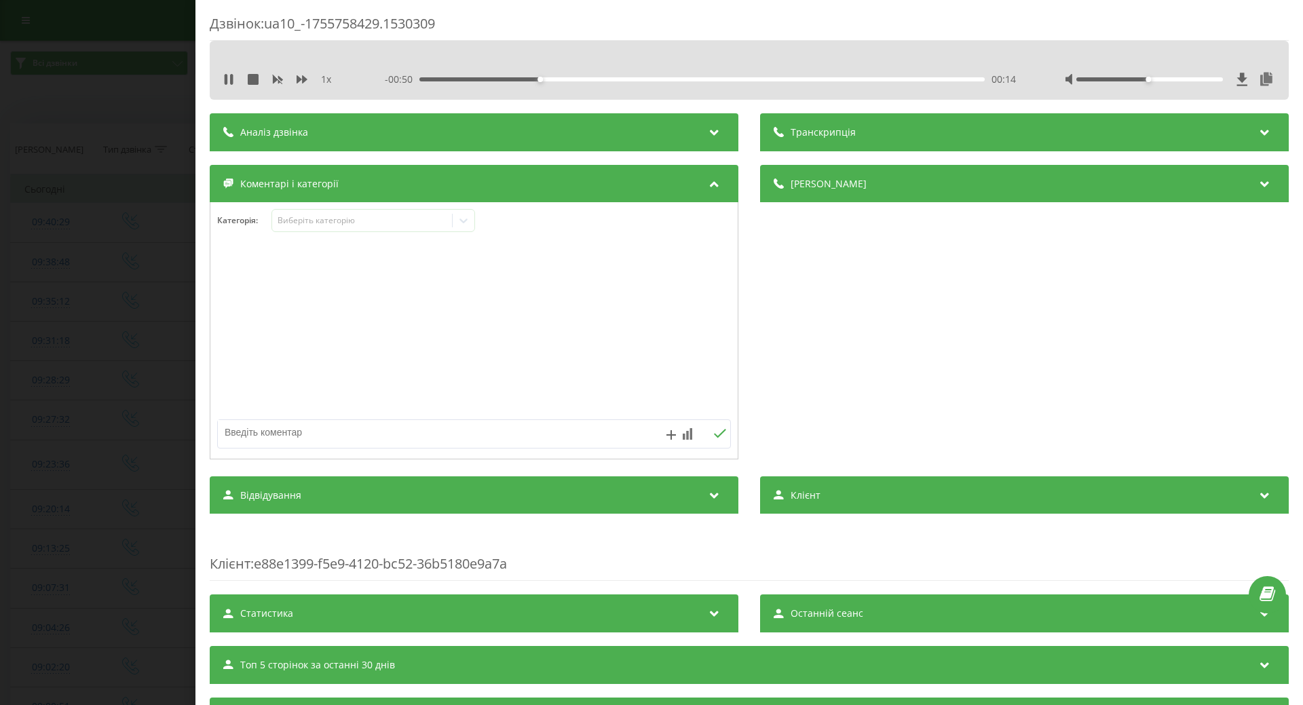
drag, startPoint x: 653, startPoint y: 402, endPoint x: 628, endPoint y: 398, distance: 25.4
click at [651, 401] on div at bounding box center [473, 331] width 527 height 163
click at [124, 381] on div "Дзвінок : ua10_-1755758429.1530309 1 x - 00:48 00:16 00:16 Транскрипція Для AI-…" at bounding box center [651, 352] width 1303 height 705
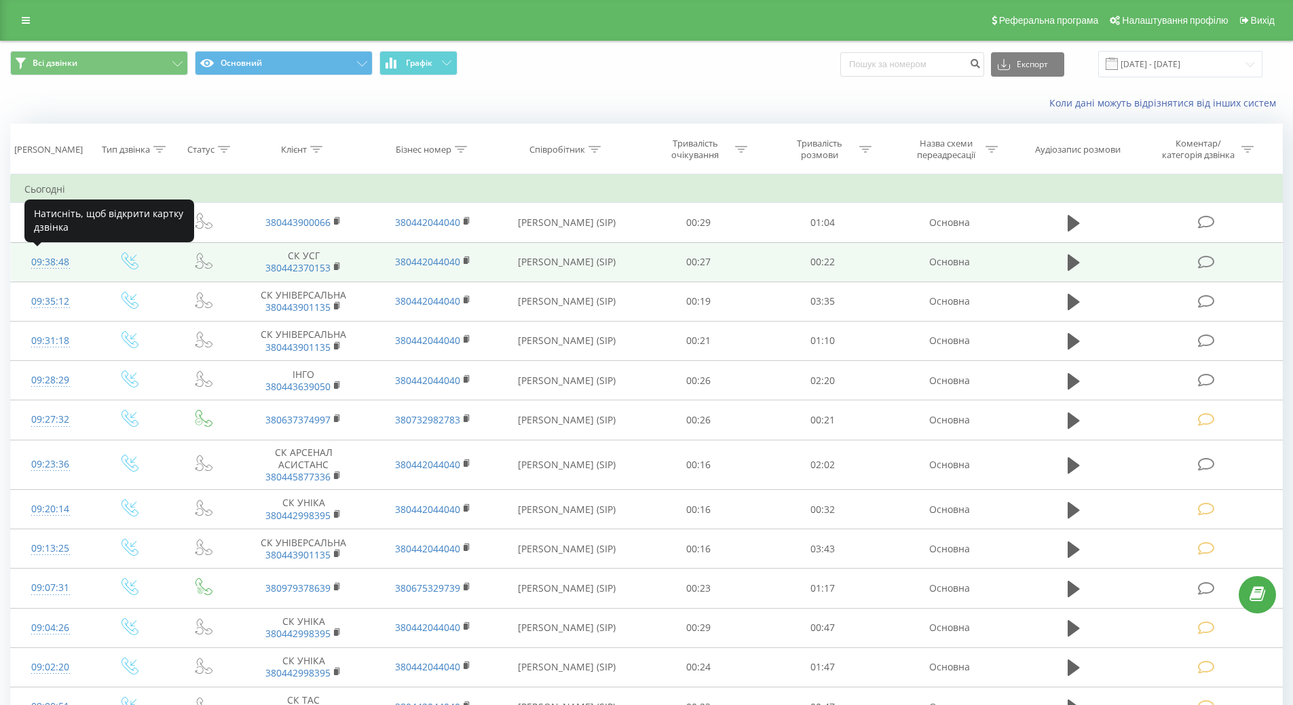
click at [56, 257] on div "09:38:48" at bounding box center [50, 262] width 52 height 26
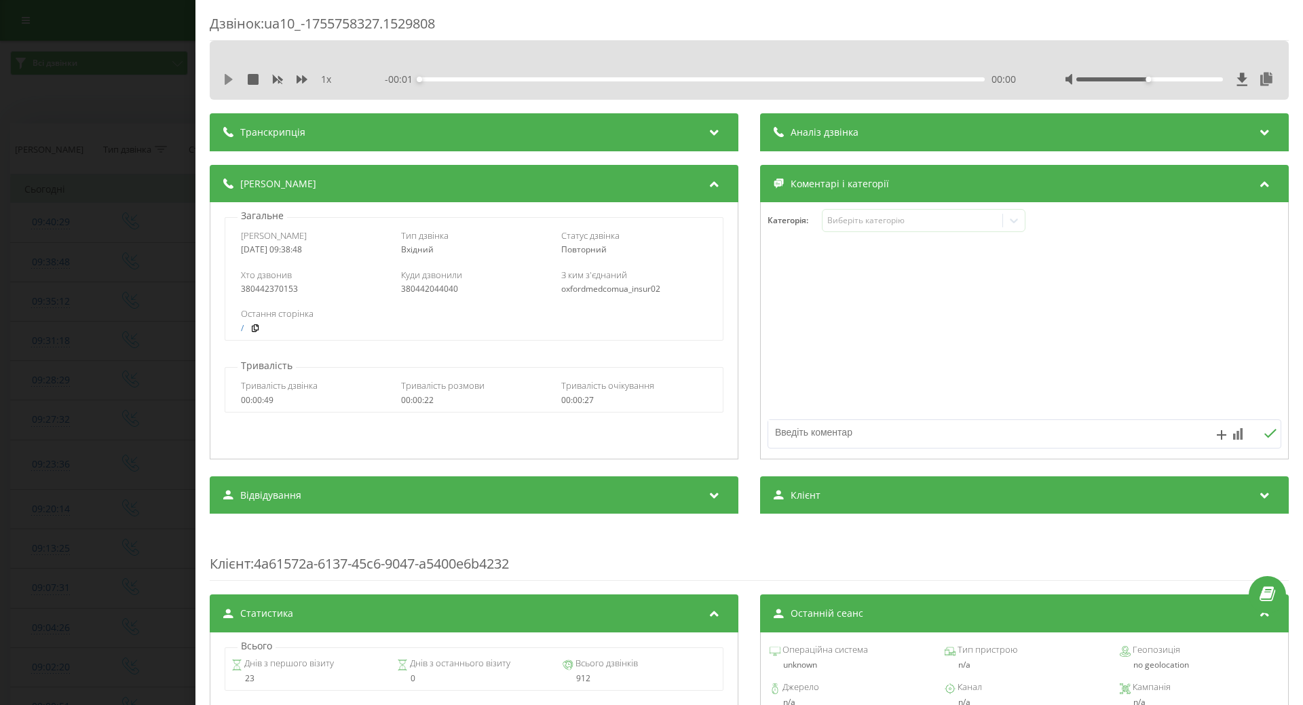
click at [229, 79] on icon at bounding box center [229, 79] width 8 height 11
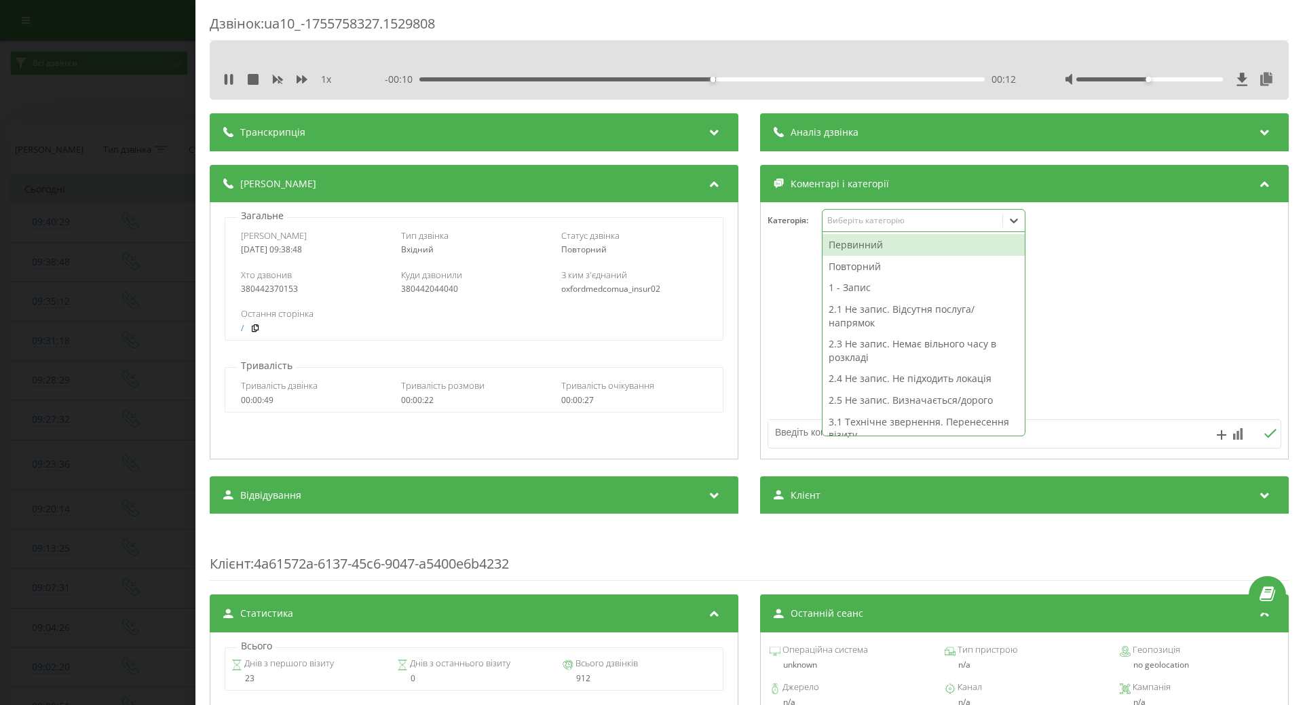
click at [1014, 218] on icon at bounding box center [1014, 221] width 14 height 14
click at [892, 312] on div "2.1 Не запис. Відсутня послуга/напрямок" at bounding box center [923, 316] width 202 height 35
click at [782, 431] on textarea at bounding box center [973, 432] width 410 height 24
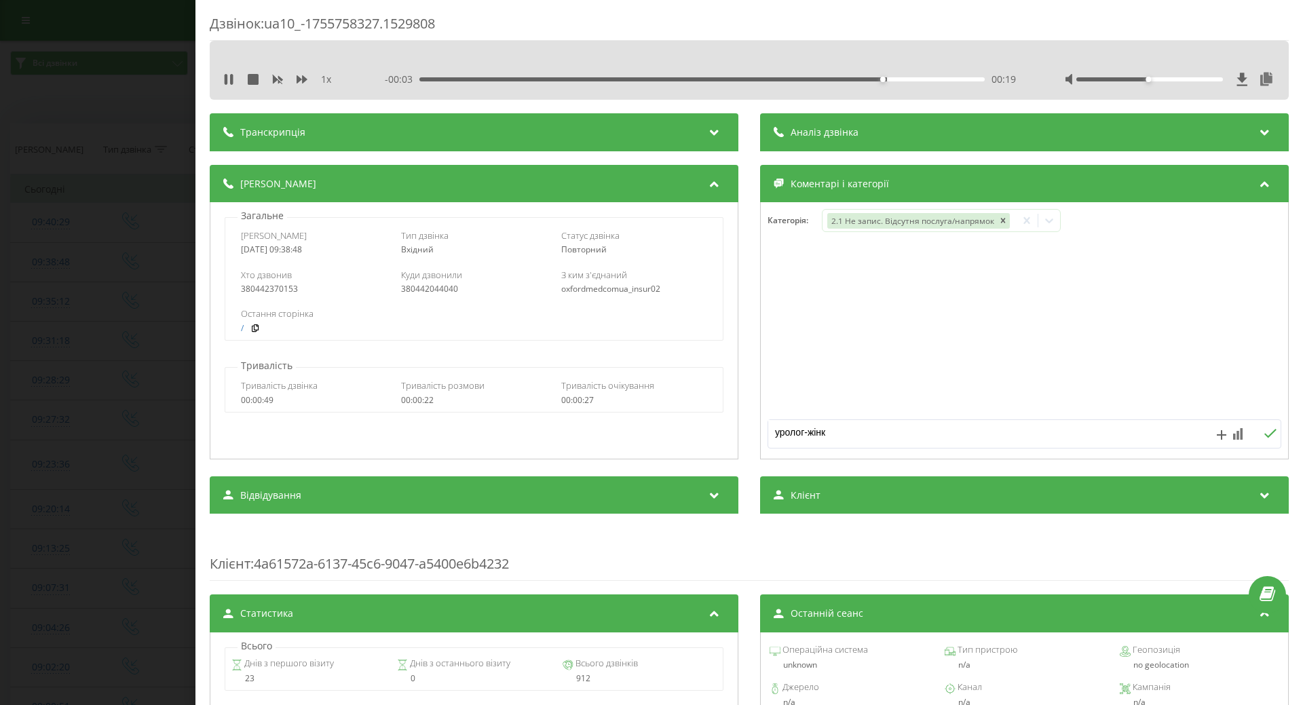
type textarea "уролог-жінка"
drag, startPoint x: 76, startPoint y: 276, endPoint x: 82, endPoint y: 263, distance: 14.3
click at [77, 276] on div "Дзвінок : ua10_-1755758327.1529808 1 x 00:00 00:23 00:23 Транскрипція Для AI-ан…" at bounding box center [651, 352] width 1303 height 705
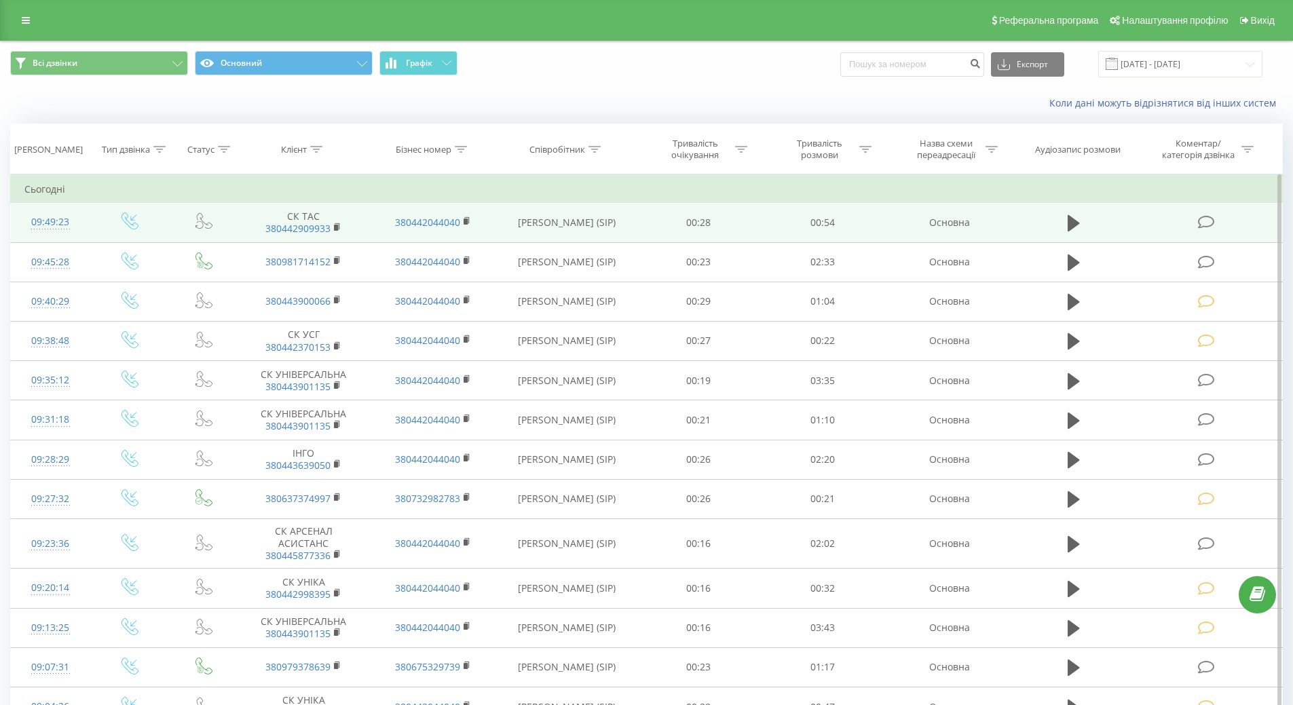
click at [1211, 220] on icon at bounding box center [1206, 222] width 17 height 14
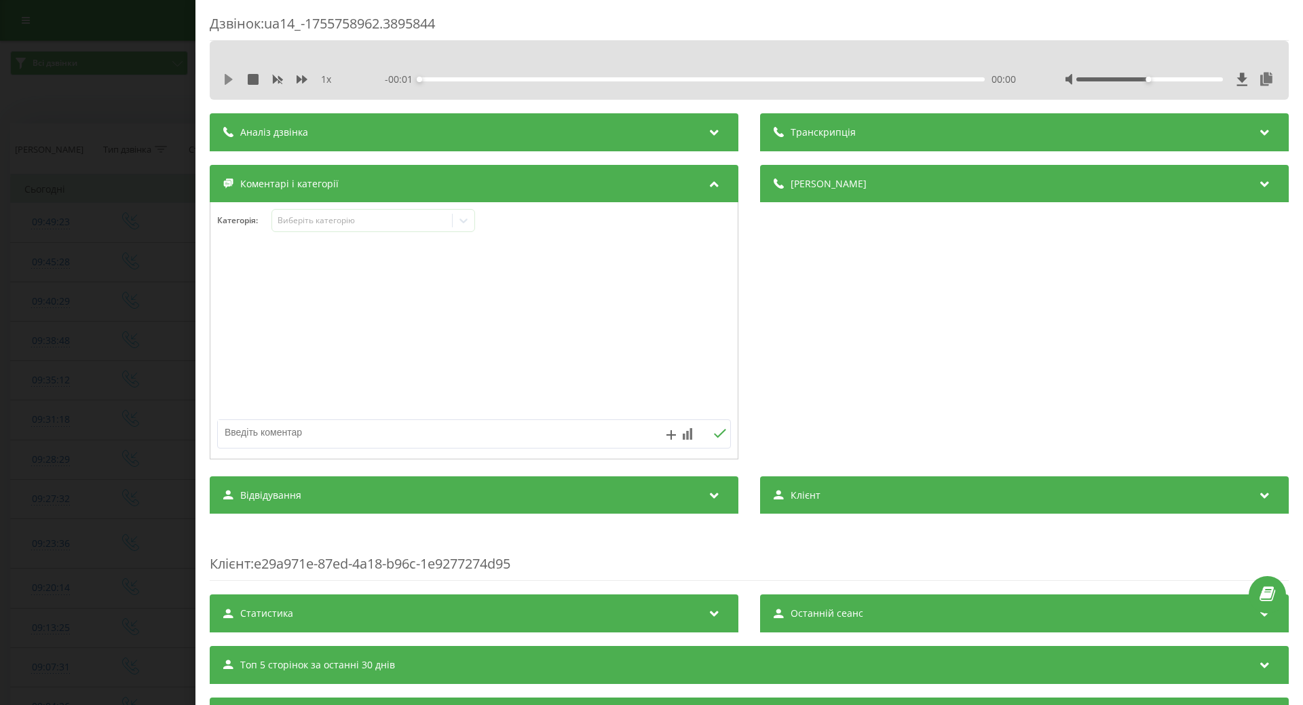
click at [227, 79] on icon at bounding box center [229, 79] width 8 height 11
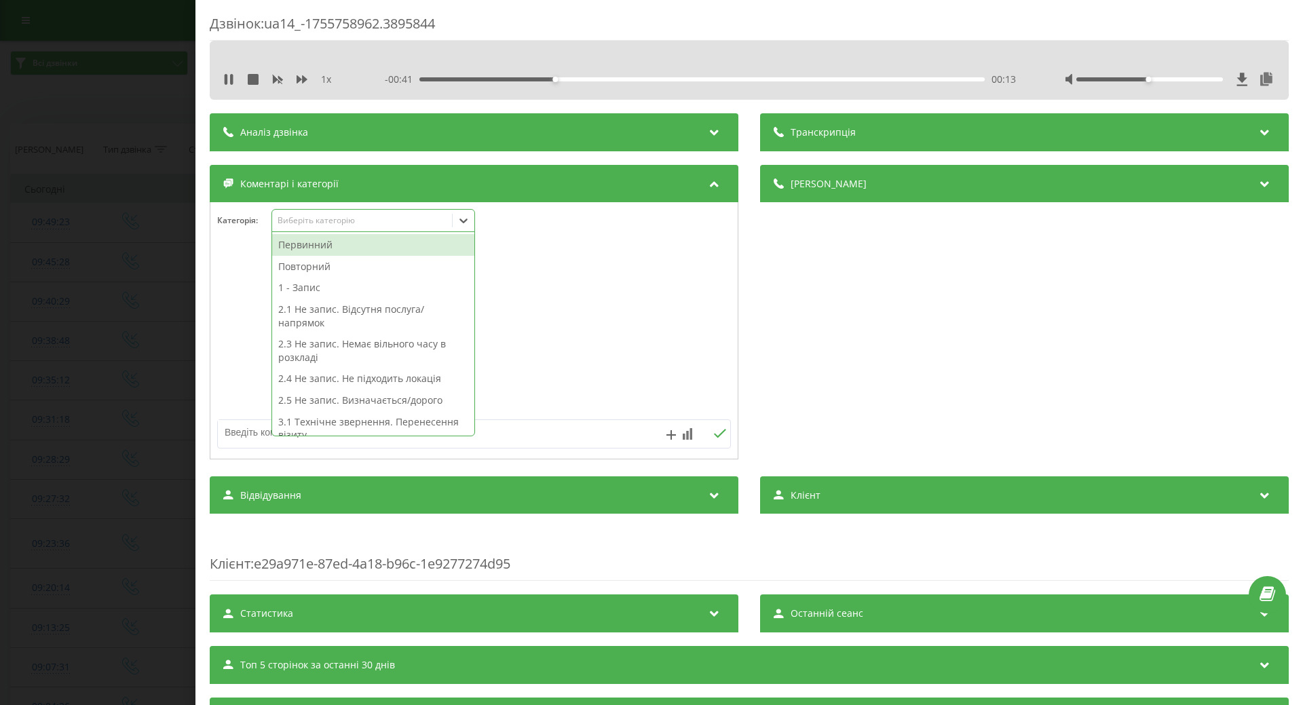
click at [392, 225] on div "Виберіть категорію" at bounding box center [363, 220] width 170 height 11
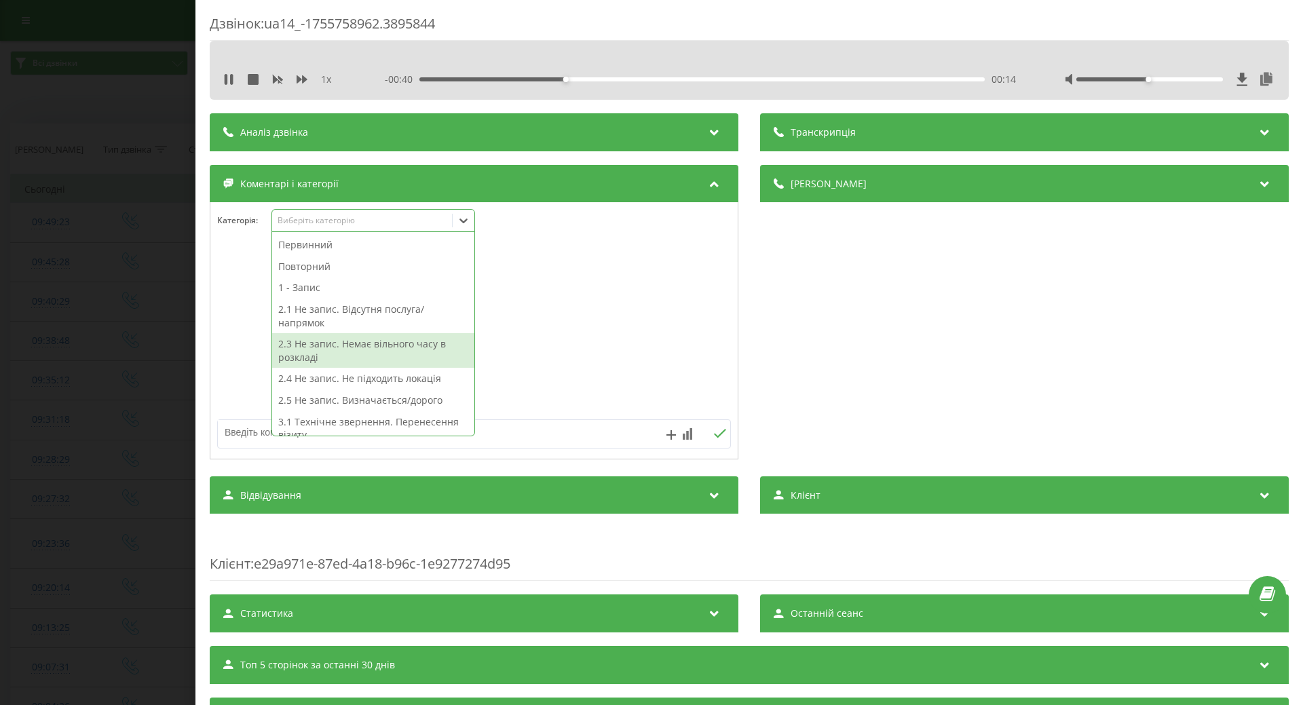
click at [383, 343] on div "2.3 Не запис. Немає вільного часу в розкладі" at bounding box center [373, 350] width 202 height 35
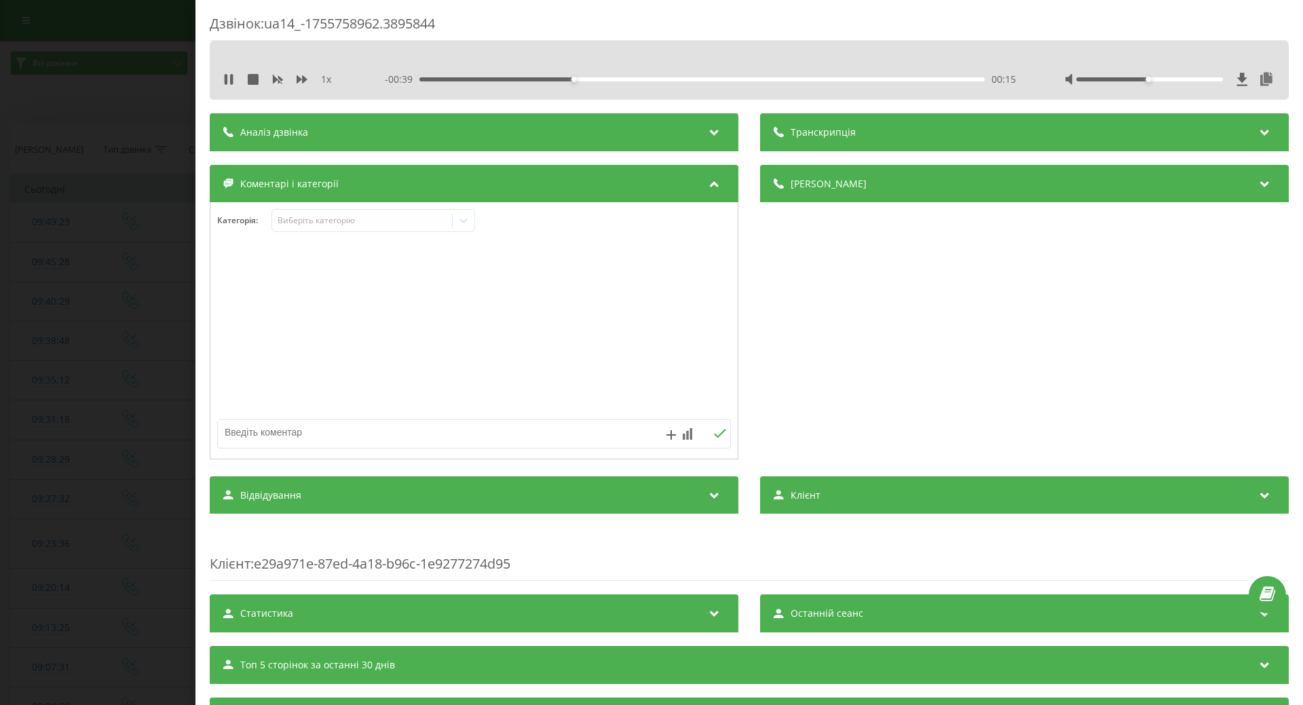
click at [245, 433] on textarea at bounding box center [423, 432] width 410 height 24
type textarea "н"
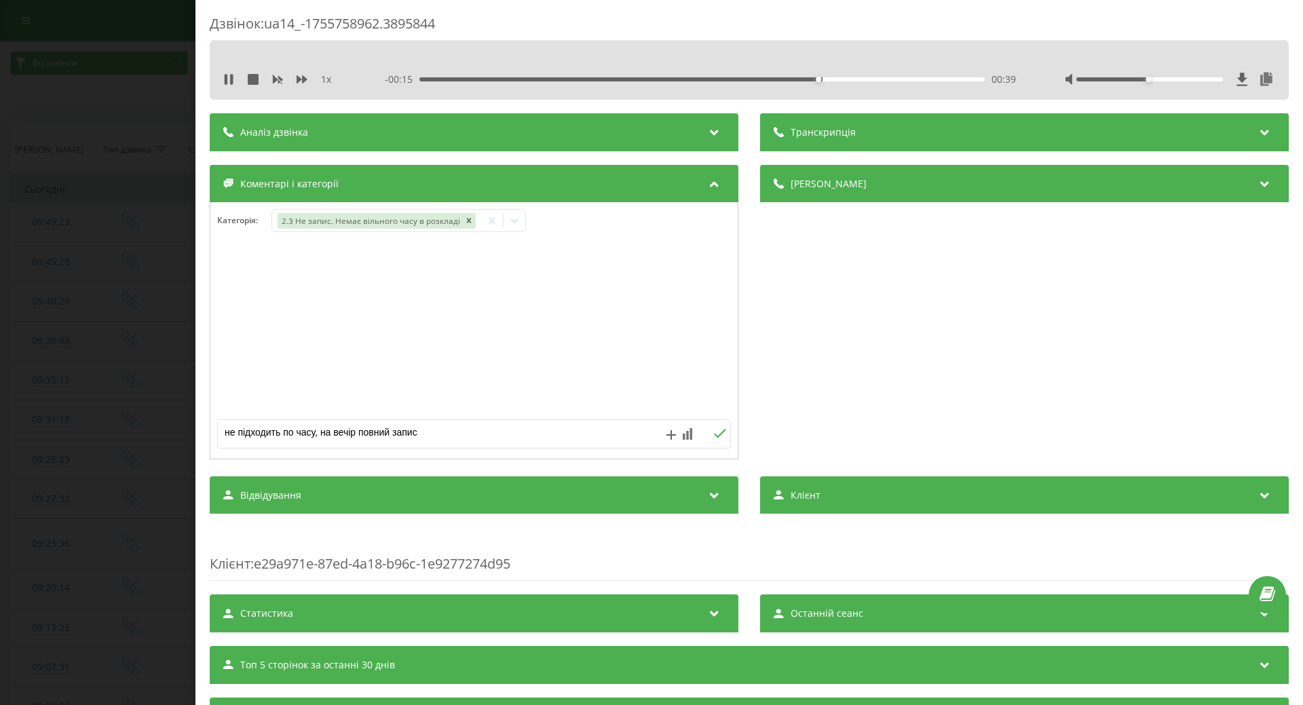
type textarea "не підходить по часу, на вечір повний запис"
click at [713, 431] on icon at bounding box center [719, 433] width 13 height 9
click at [129, 412] on div "Дзвінок : ua14_-1755758962.3895844 1 x - 00:11 00:43 00:43 Транскрипція Для AI-…" at bounding box center [651, 352] width 1303 height 705
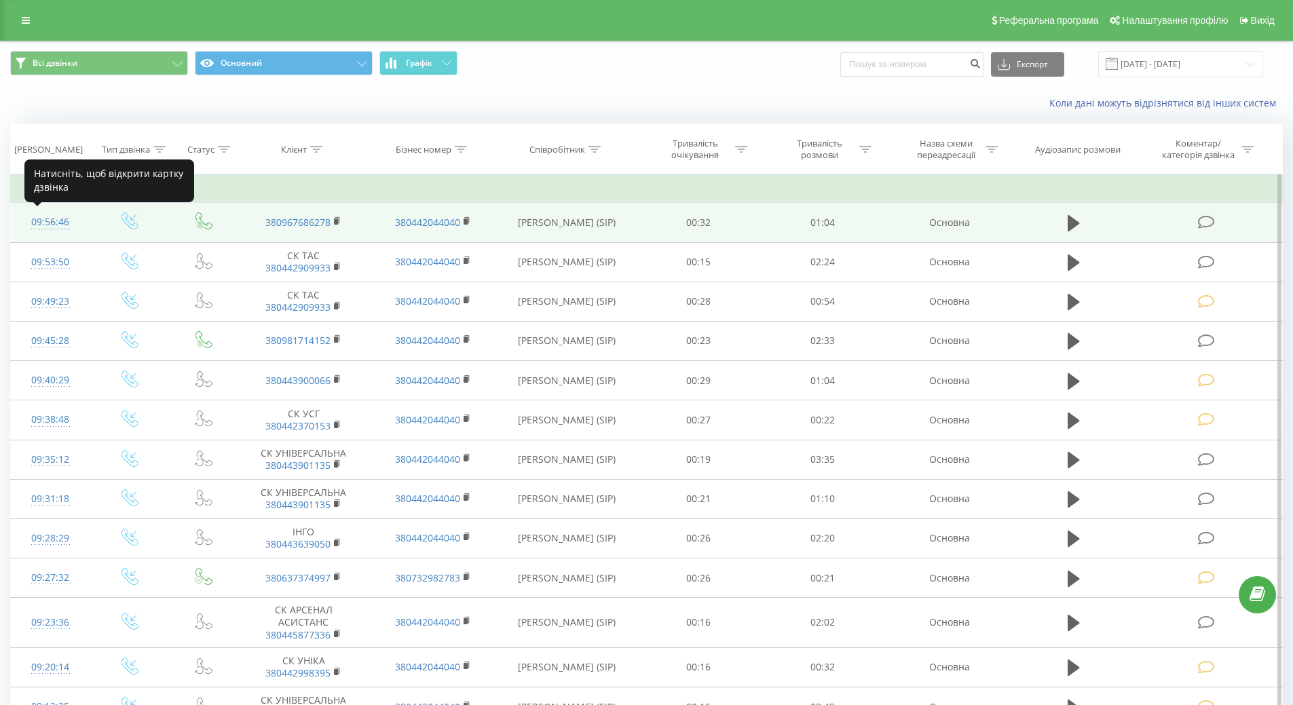
click at [56, 227] on div "09:56:46" at bounding box center [50, 222] width 52 height 26
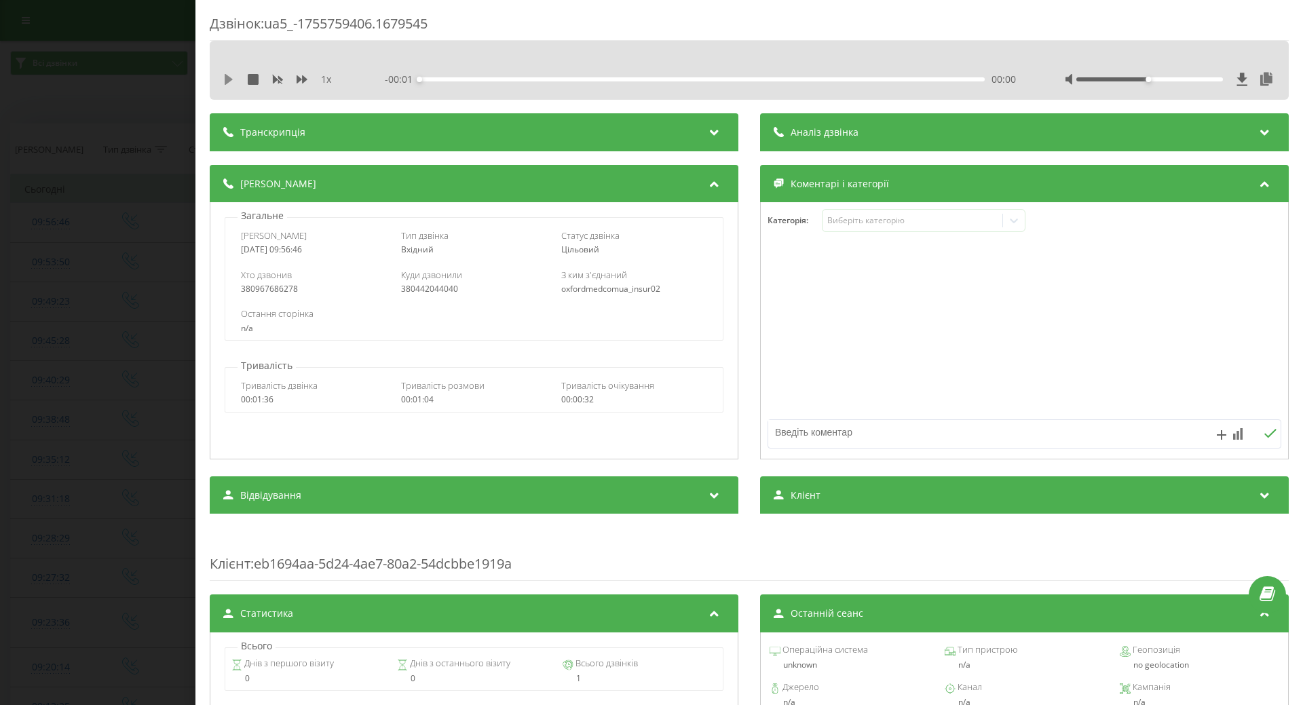
click at [227, 83] on icon at bounding box center [229, 79] width 8 height 11
click at [232, 84] on icon at bounding box center [231, 79] width 3 height 11
click at [1011, 224] on icon at bounding box center [1014, 221] width 14 height 14
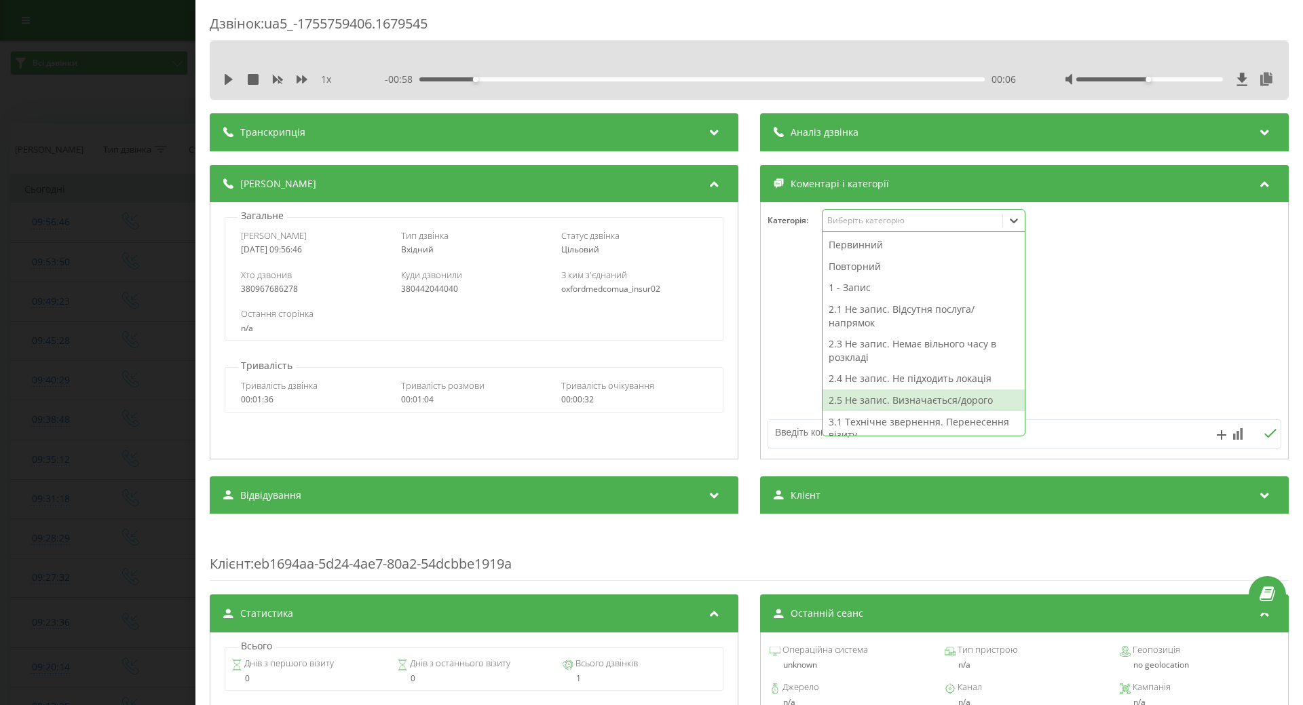
click at [905, 398] on div "2.5 Не запис. Визначається/дорого" at bounding box center [923, 400] width 202 height 22
click at [792, 427] on textarea at bounding box center [973, 432] width 410 height 24
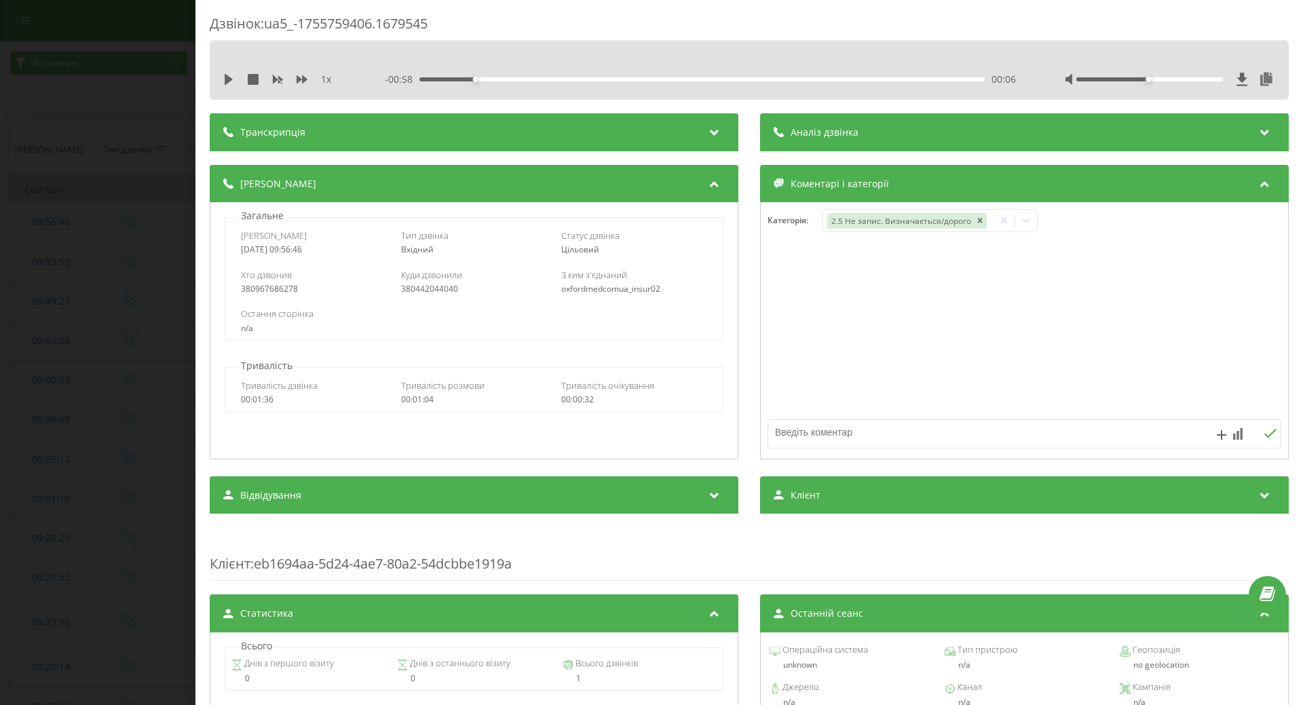
click at [90, 348] on div "Дзвінок : ua5_-1755759406.1679545 1 x - 00:58 00:06 00:06 Транскрипція Для AI-а…" at bounding box center [651, 352] width 1303 height 705
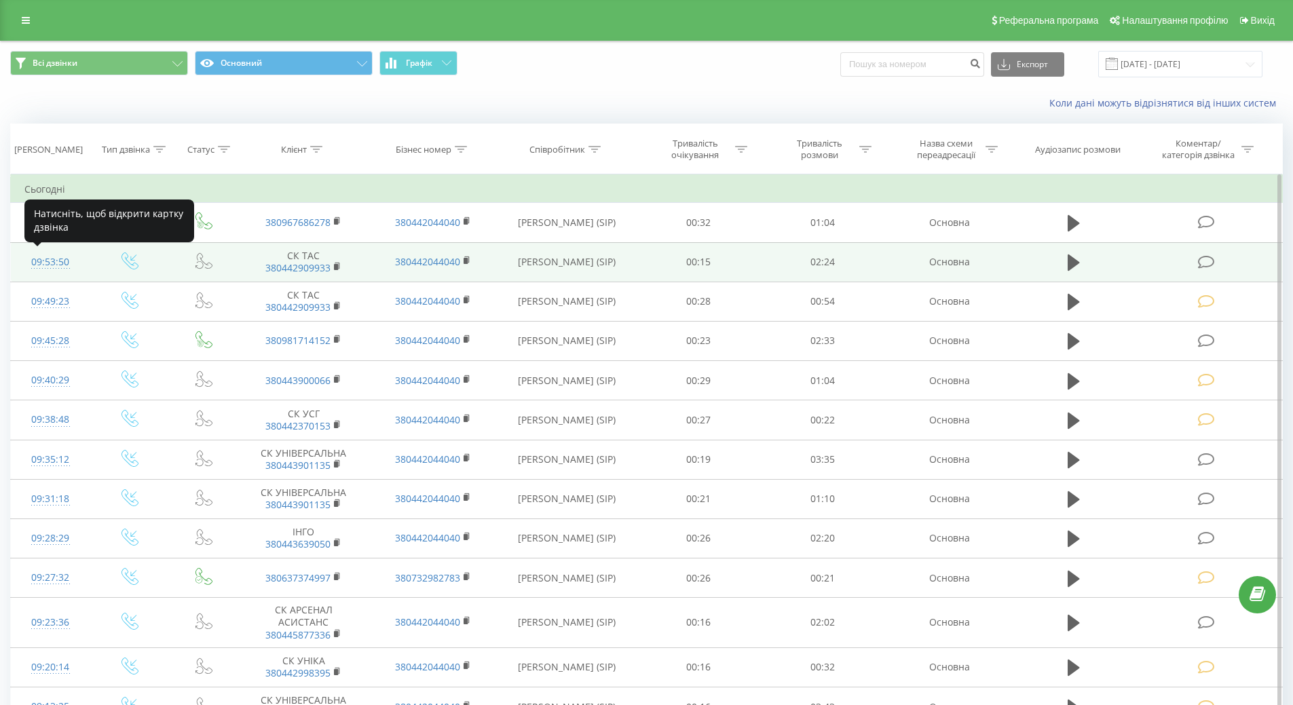
click at [69, 263] on div "09:53:50" at bounding box center [50, 262] width 52 height 26
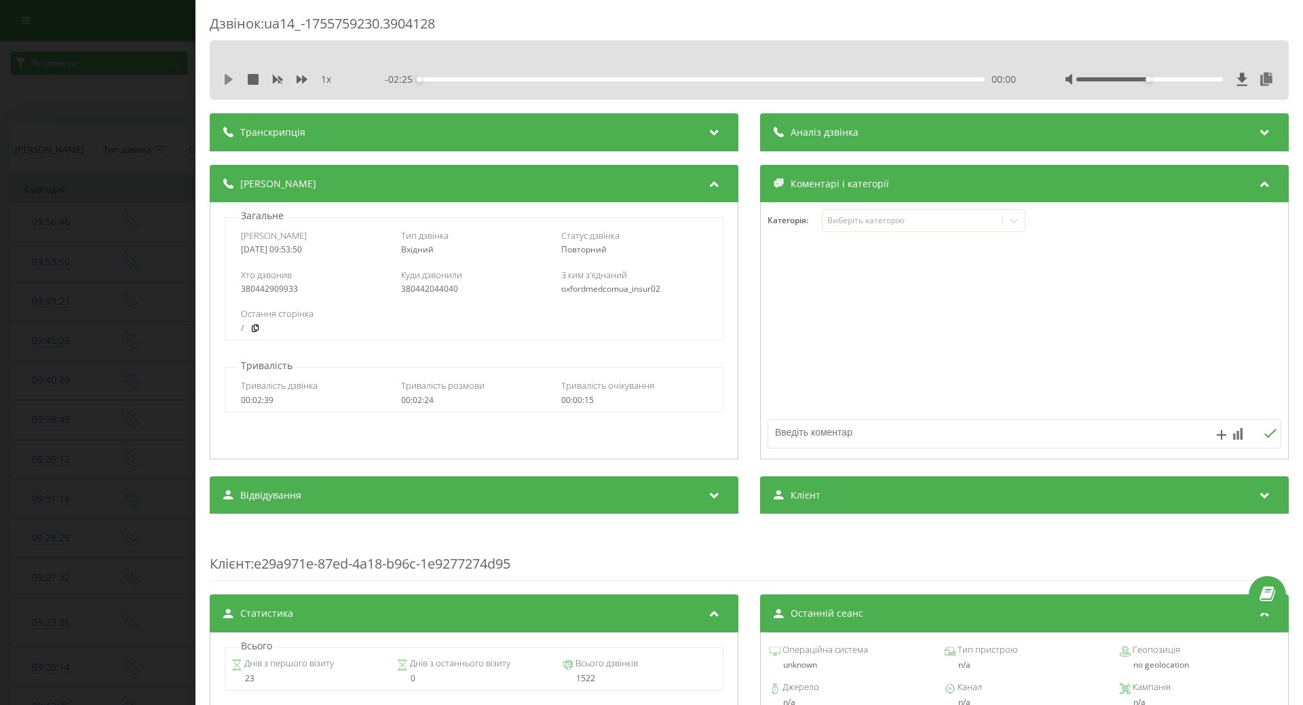
click at [230, 84] on icon at bounding box center [228, 79] width 11 height 11
click at [929, 221] on div "Виберіть категорію" at bounding box center [912, 220] width 170 height 11
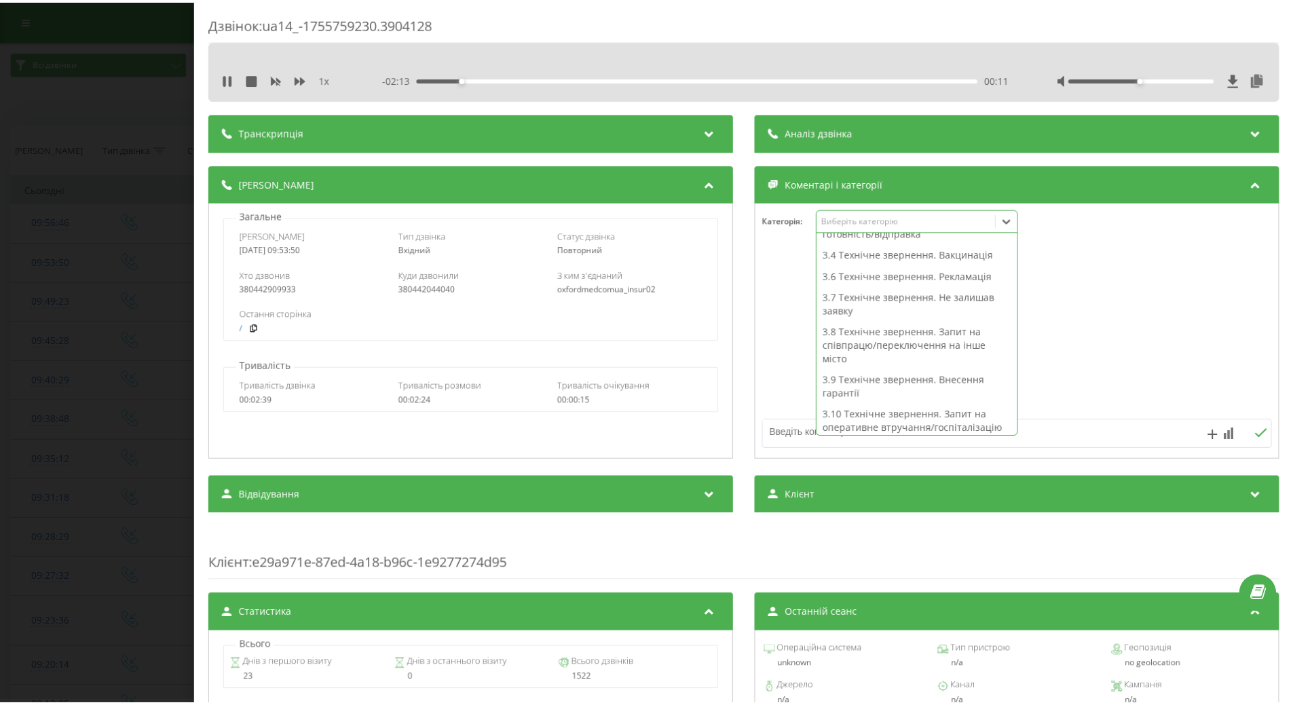
scroll to position [339, 0]
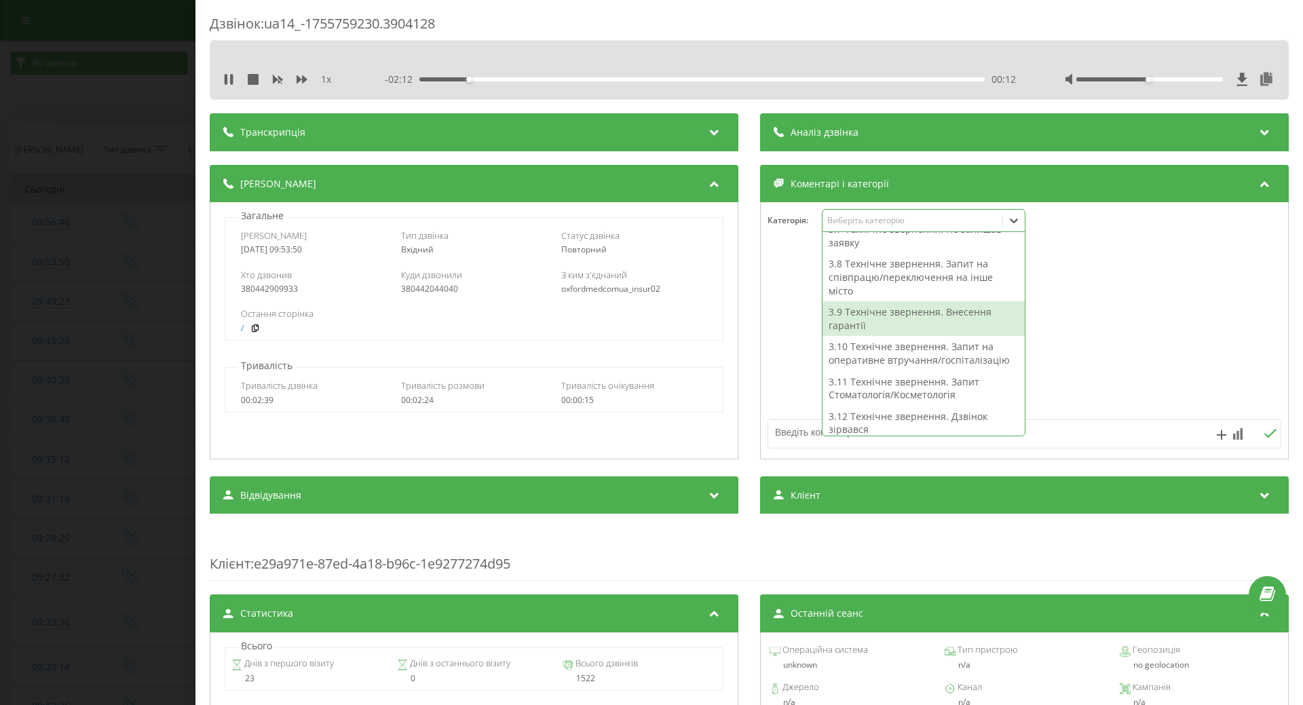
click at [953, 318] on div "3.9 Технічне звернення. Внесення гарантії" at bounding box center [923, 318] width 202 height 35
click at [769, 321] on div at bounding box center [1024, 331] width 527 height 163
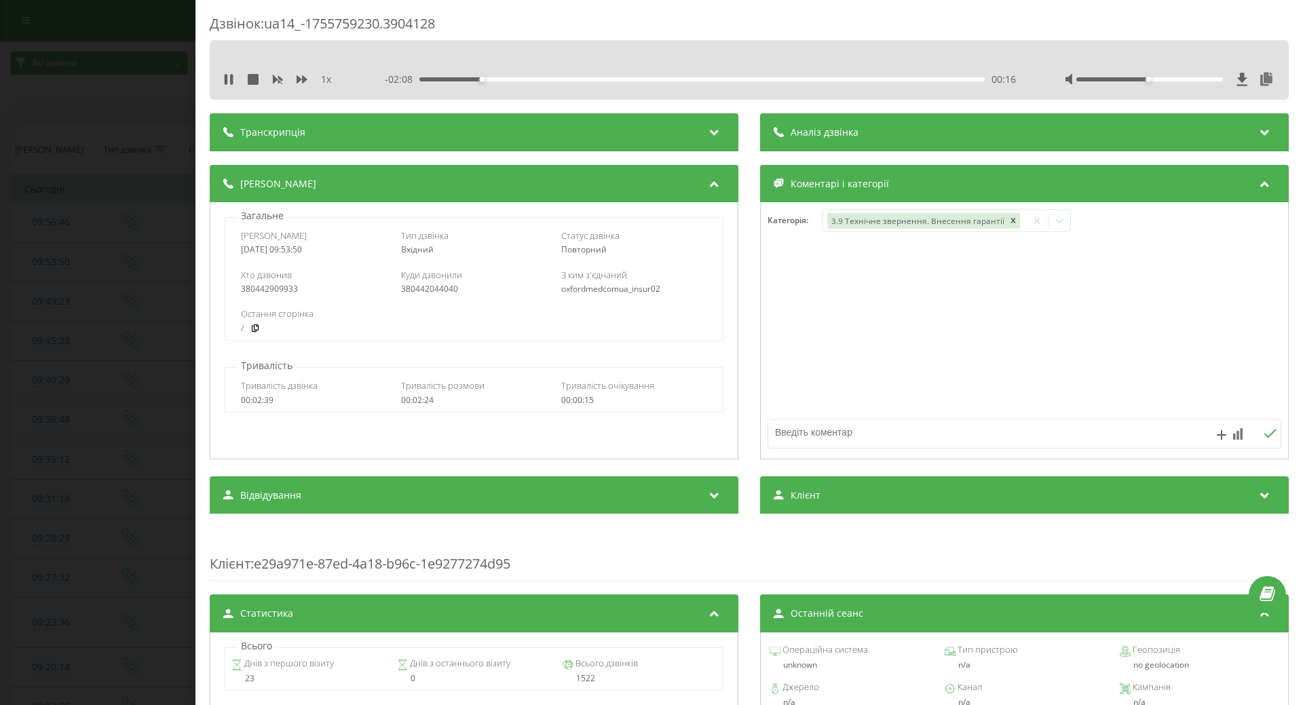
click at [98, 320] on div "Дзвінок : ua14_-1755759230.3904128 1 x - 02:08 00:16 00:16 Транскрипція Для AI-…" at bounding box center [651, 352] width 1303 height 705
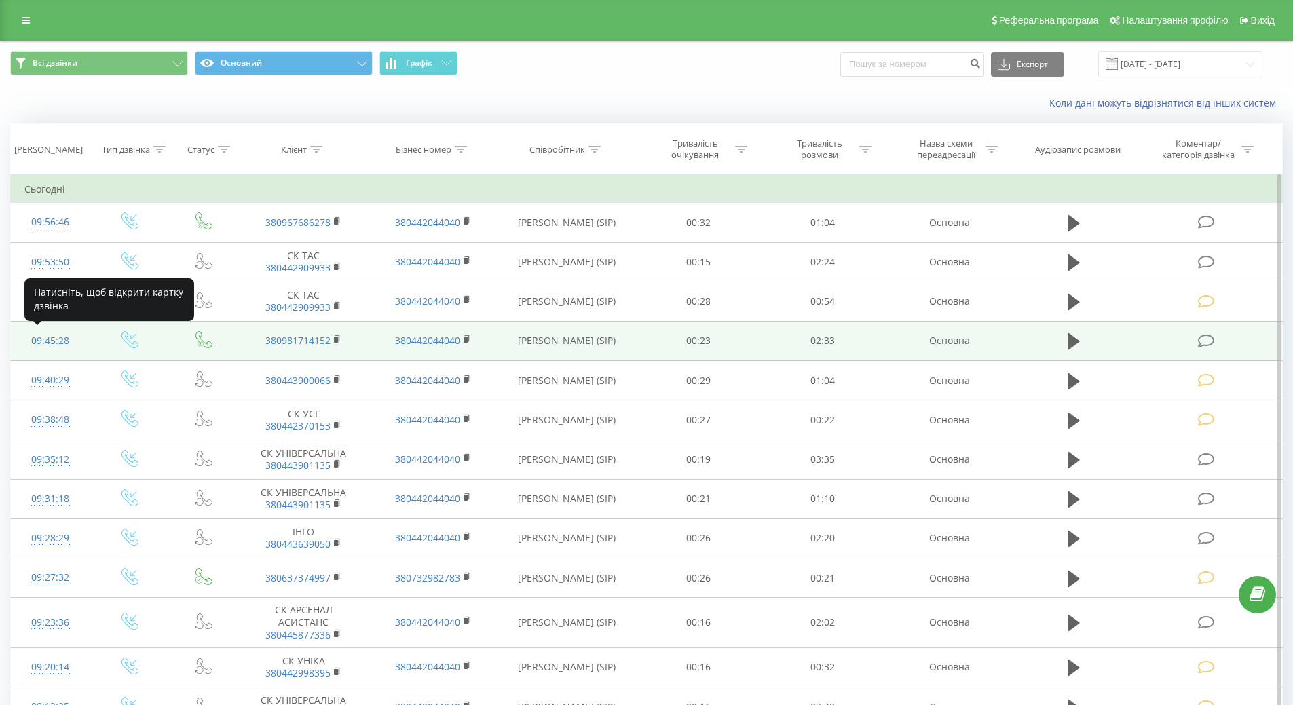
click at [52, 340] on div "09:45:28" at bounding box center [50, 341] width 52 height 26
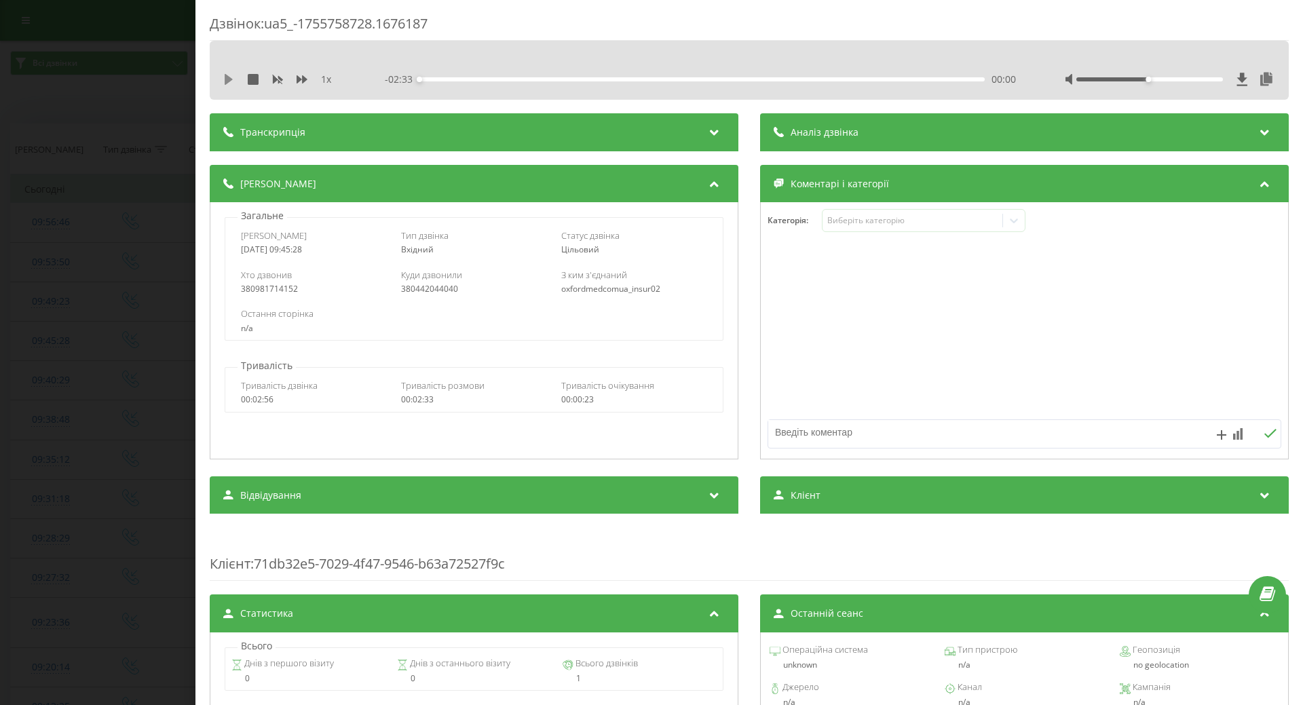
click at [224, 83] on icon at bounding box center [228, 79] width 11 height 11
click at [848, 219] on div "Виберіть категорію" at bounding box center [912, 220] width 170 height 11
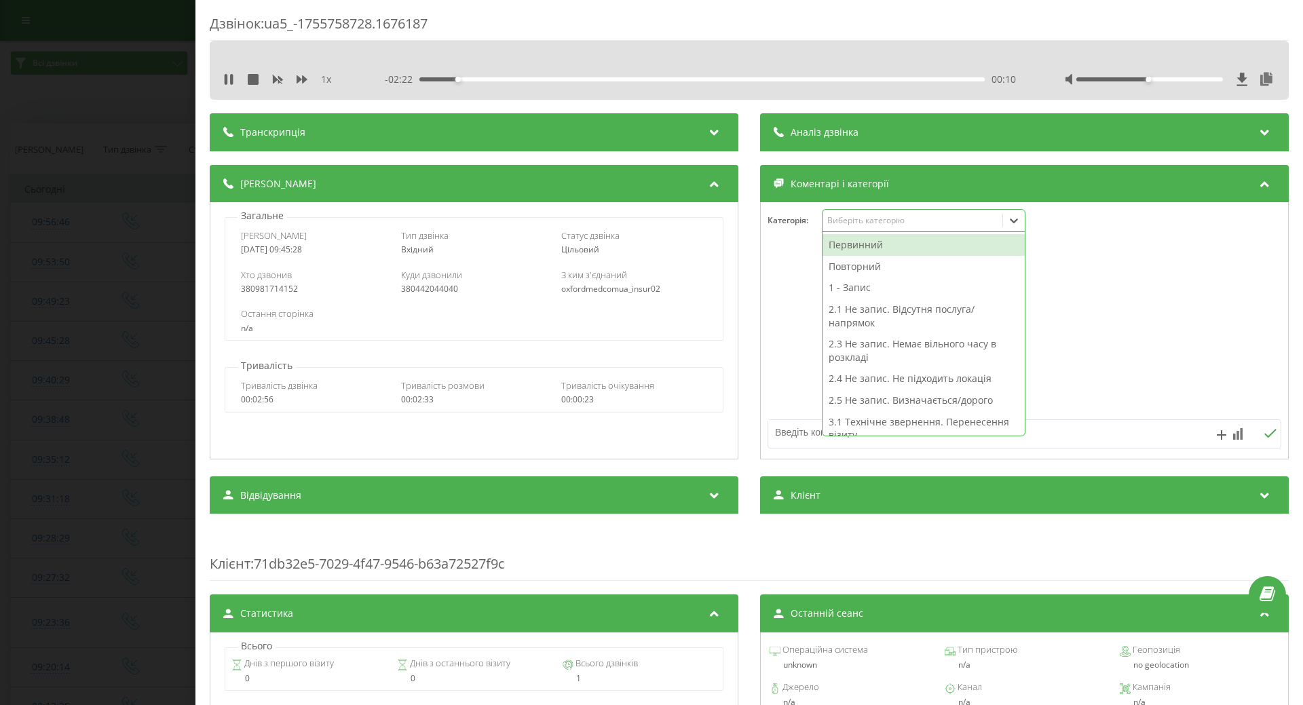
click at [857, 250] on div "Первинний" at bounding box center [923, 245] width 202 height 22
click at [848, 290] on div "2.1 Не запис. Відсутня послуга/напрямок" at bounding box center [923, 294] width 202 height 35
click at [111, 244] on div "Дзвінок : ua5_-1755758728.1676187 1 x - 02:20 00:13 00:13 Транскрипція Для AI-а…" at bounding box center [651, 352] width 1303 height 705
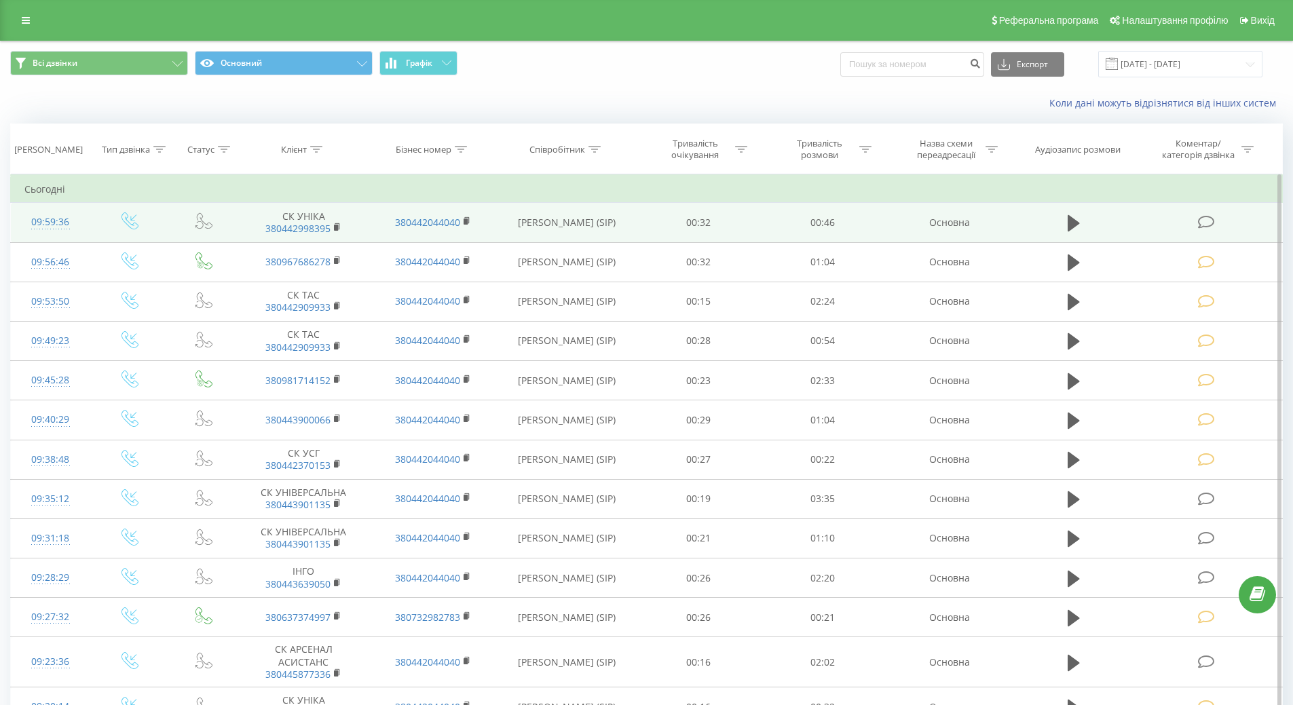
click at [1208, 215] on icon at bounding box center [1206, 222] width 17 height 14
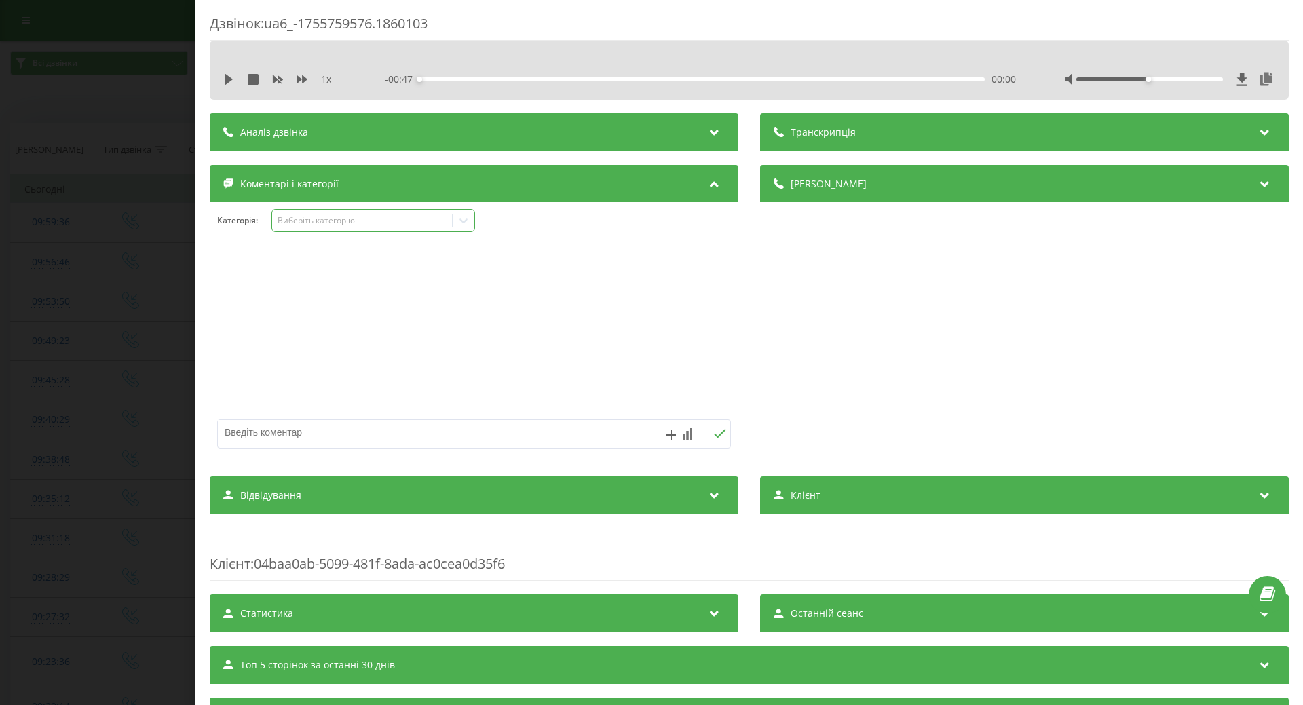
click at [470, 224] on icon at bounding box center [464, 221] width 14 height 14
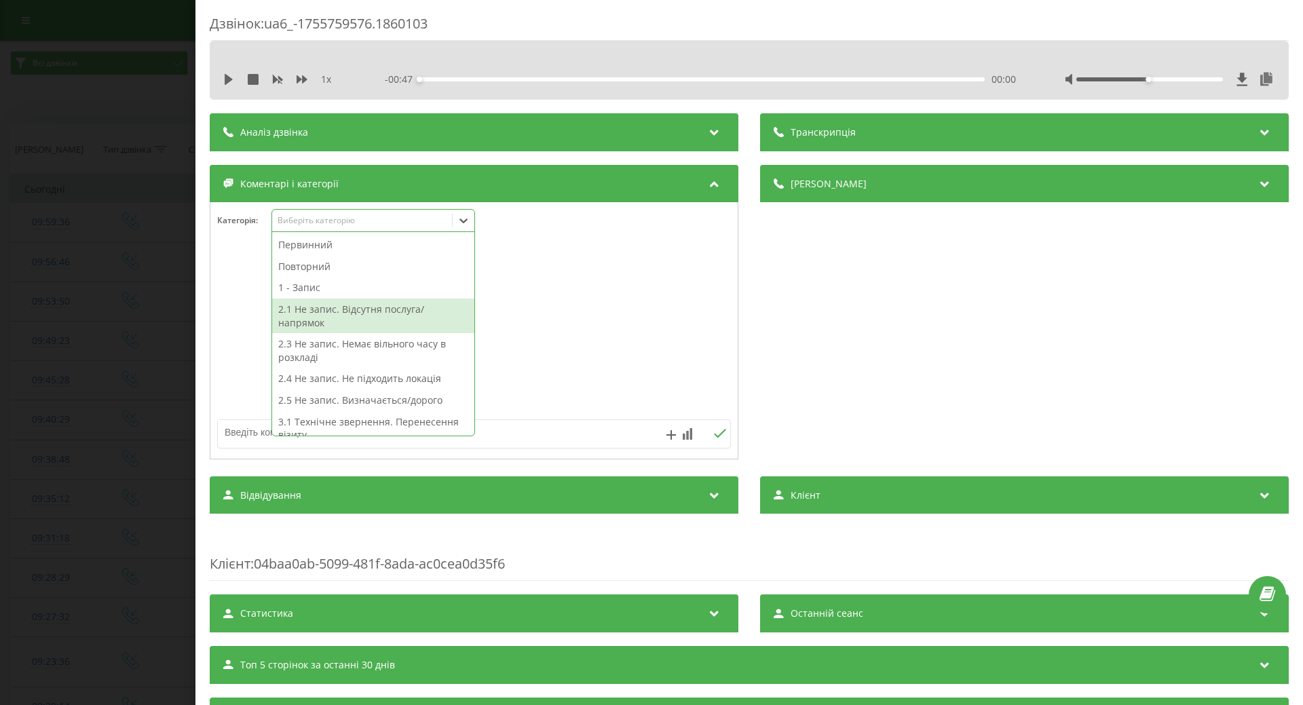
click at [351, 320] on div "2.1 Не запис. Відсутня послуга/напрямок" at bounding box center [373, 316] width 202 height 35
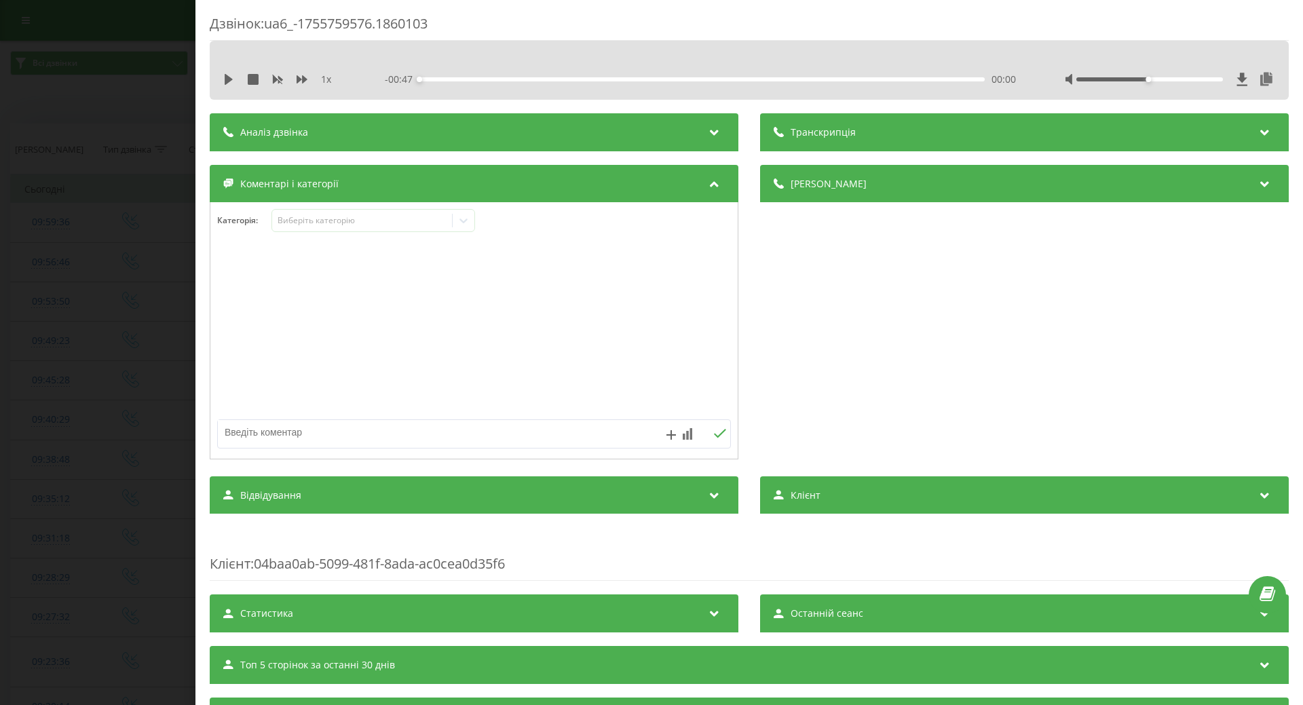
click at [237, 434] on textarea at bounding box center [423, 432] width 410 height 24
type textarea "офтальмолог Варшавський"
click at [711, 440] on button at bounding box center [719, 434] width 21 height 12
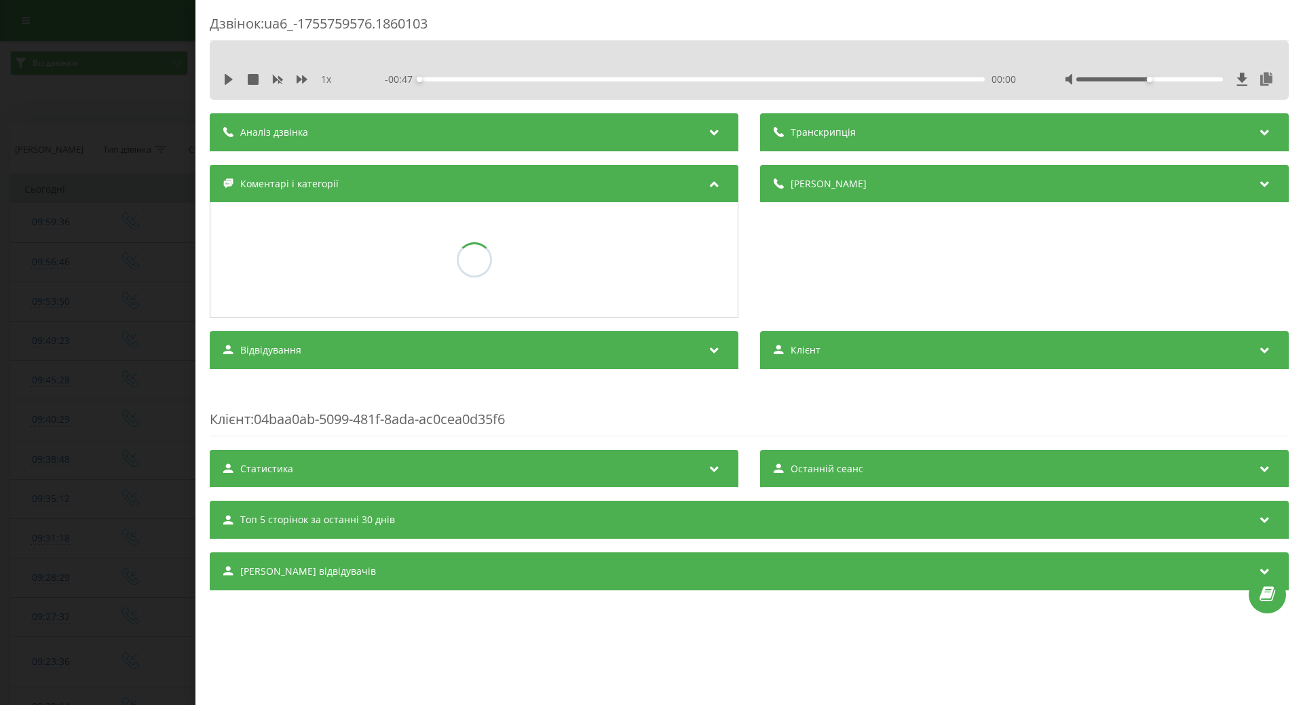
click at [158, 329] on div "Дзвінок : ua6_-1755759576.1860103 1 x - 00:47 00:00 00:00 Транскрипція Для AI-а…" at bounding box center [651, 352] width 1303 height 705
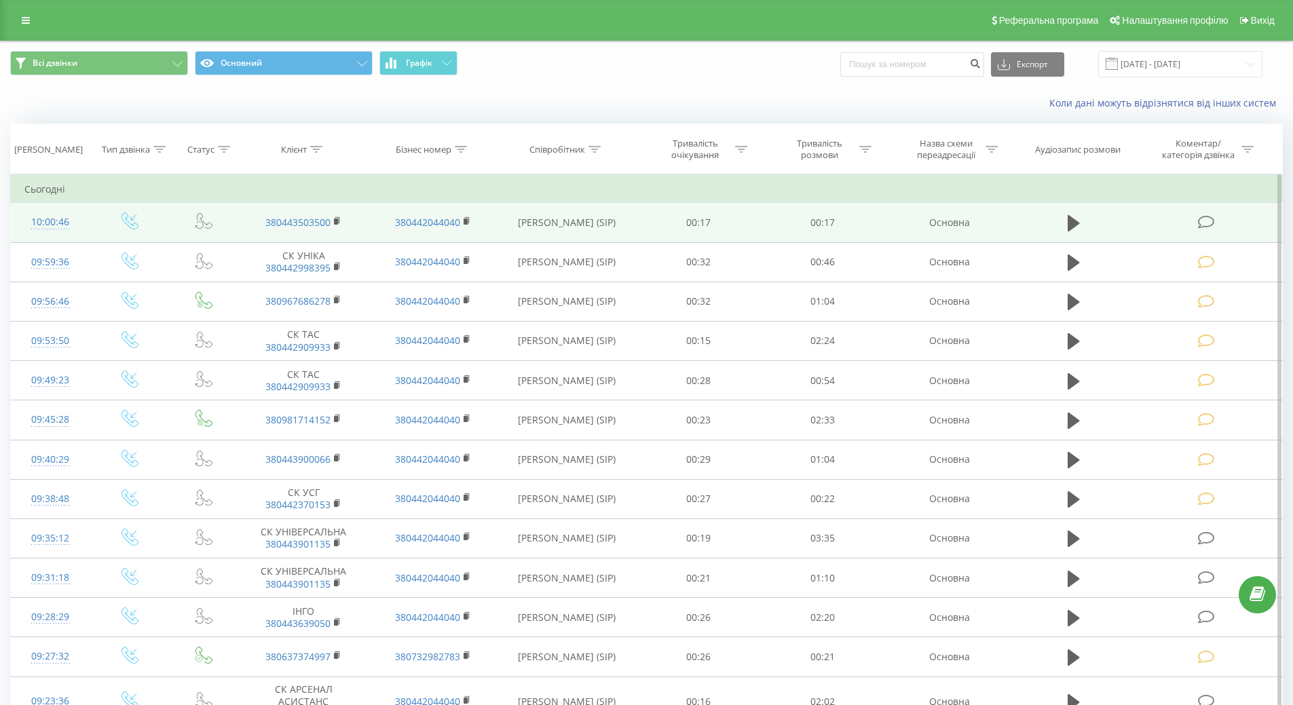
click at [1214, 219] on icon at bounding box center [1206, 222] width 17 height 14
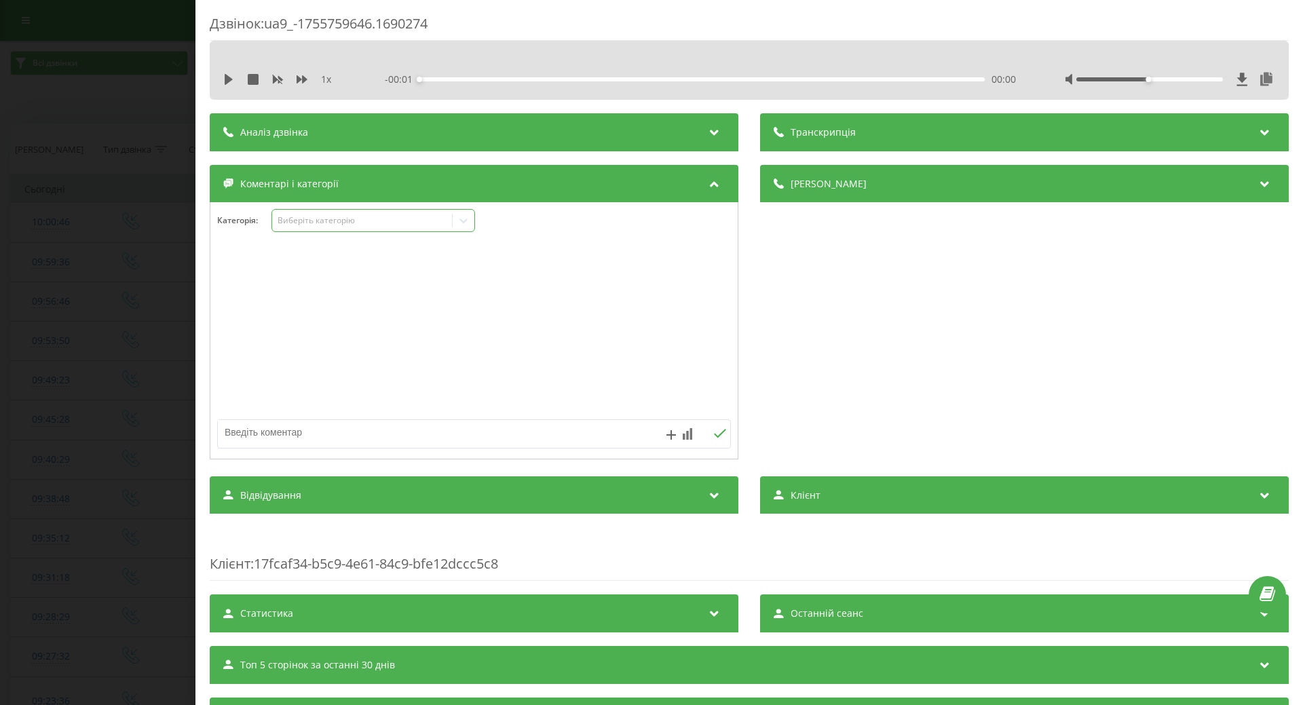
click at [463, 225] on icon at bounding box center [464, 221] width 14 height 14
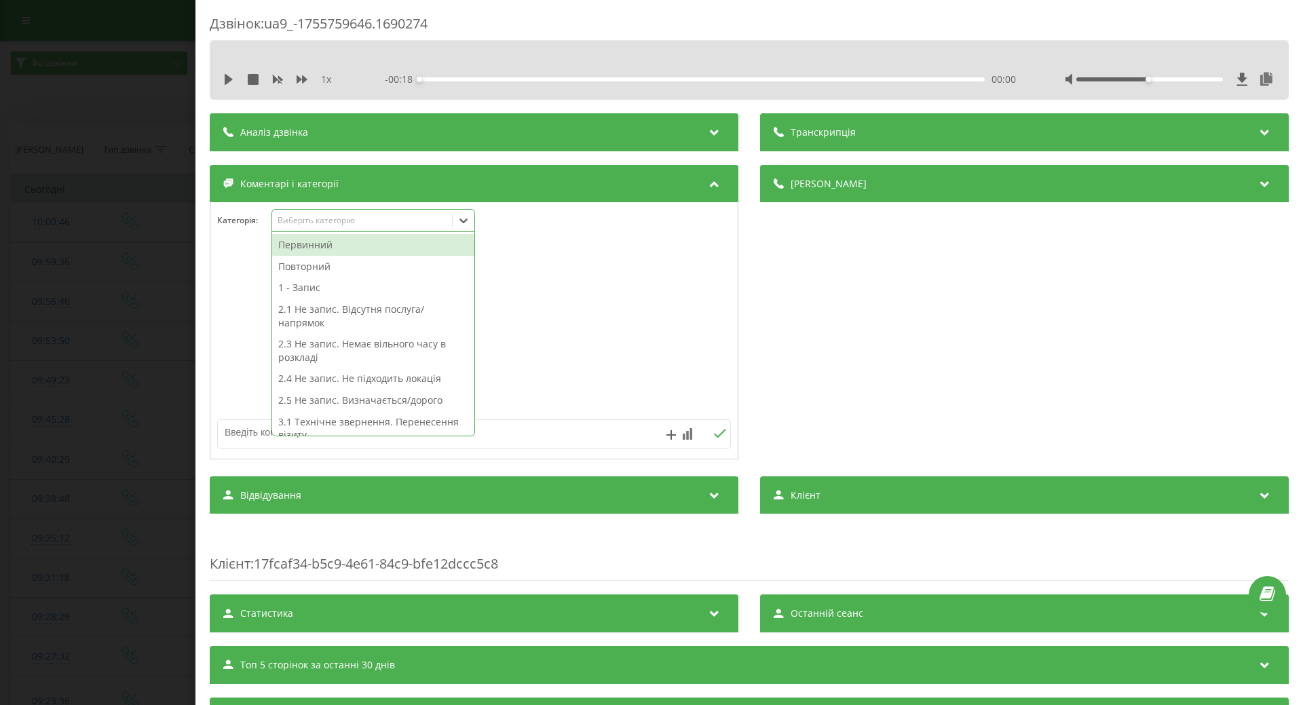
click at [332, 315] on div "2.1 Не запис. Відсутня послуга/напрямок" at bounding box center [373, 316] width 202 height 35
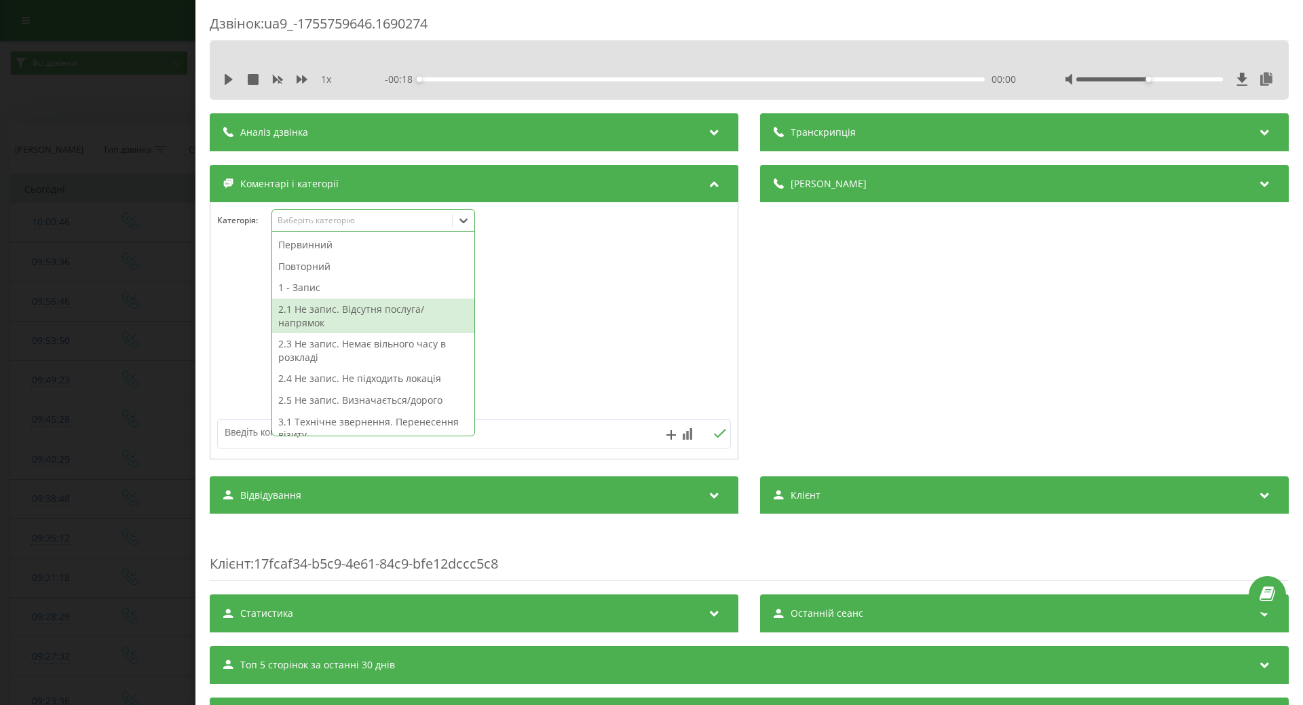
click at [239, 358] on div at bounding box center [473, 331] width 527 height 163
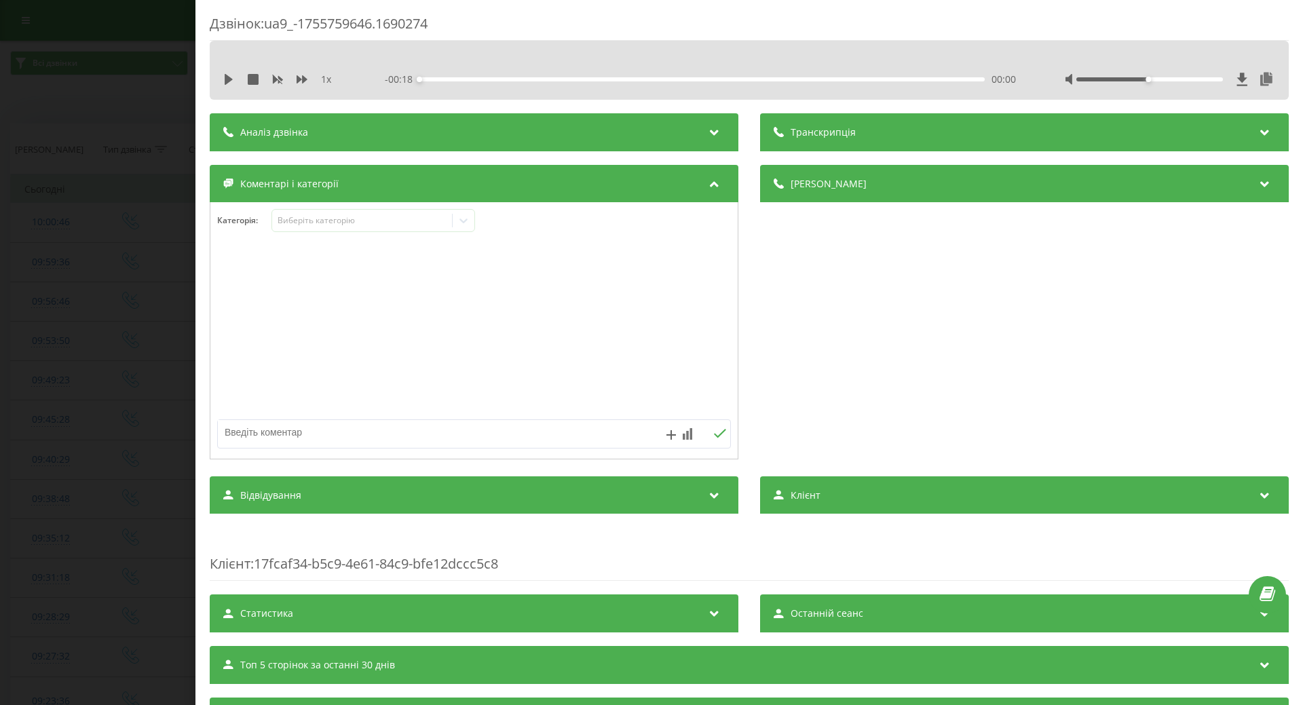
click at [245, 436] on textarea at bounding box center [423, 432] width 410 height 24
type textarea "дитячий невролог [PERSON_NAME]"
click at [109, 370] on div "Дзвінок : ua9_-1755759646.1690274 1 x - 00:18 00:00 00:00 Транскрипція Для AI-а…" at bounding box center [651, 352] width 1303 height 705
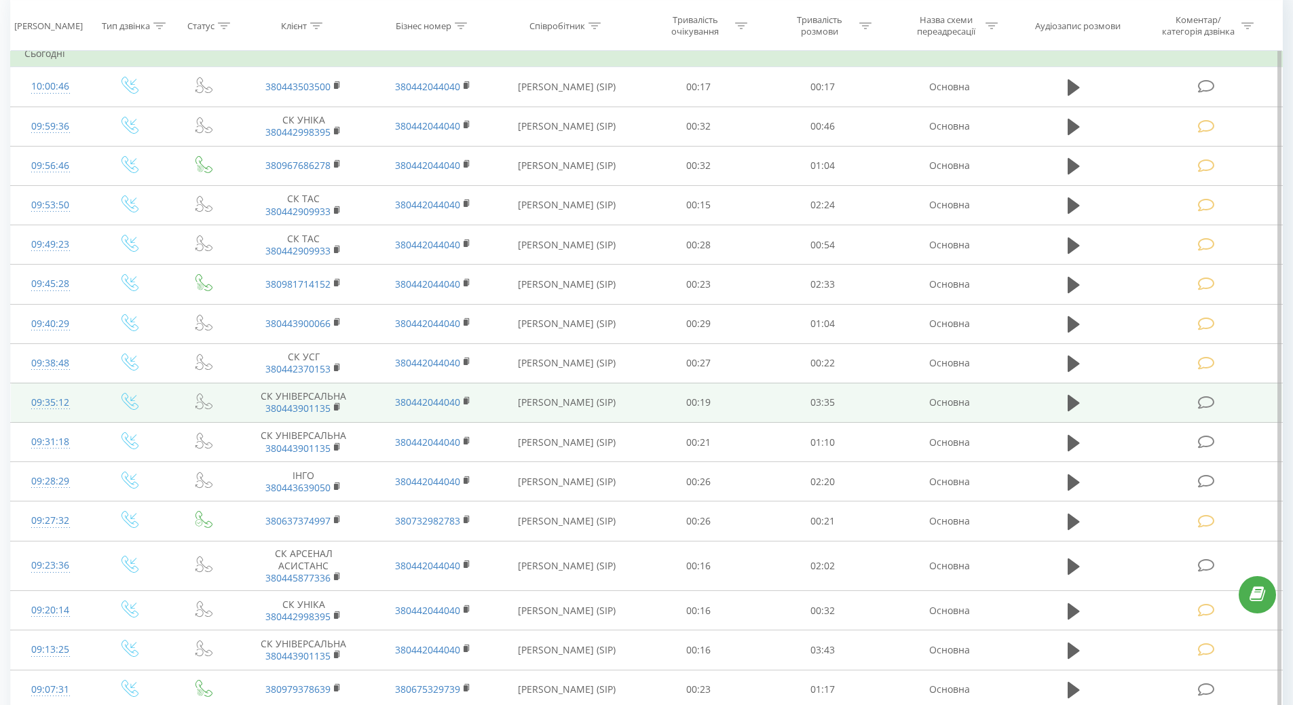
scroll to position [204, 0]
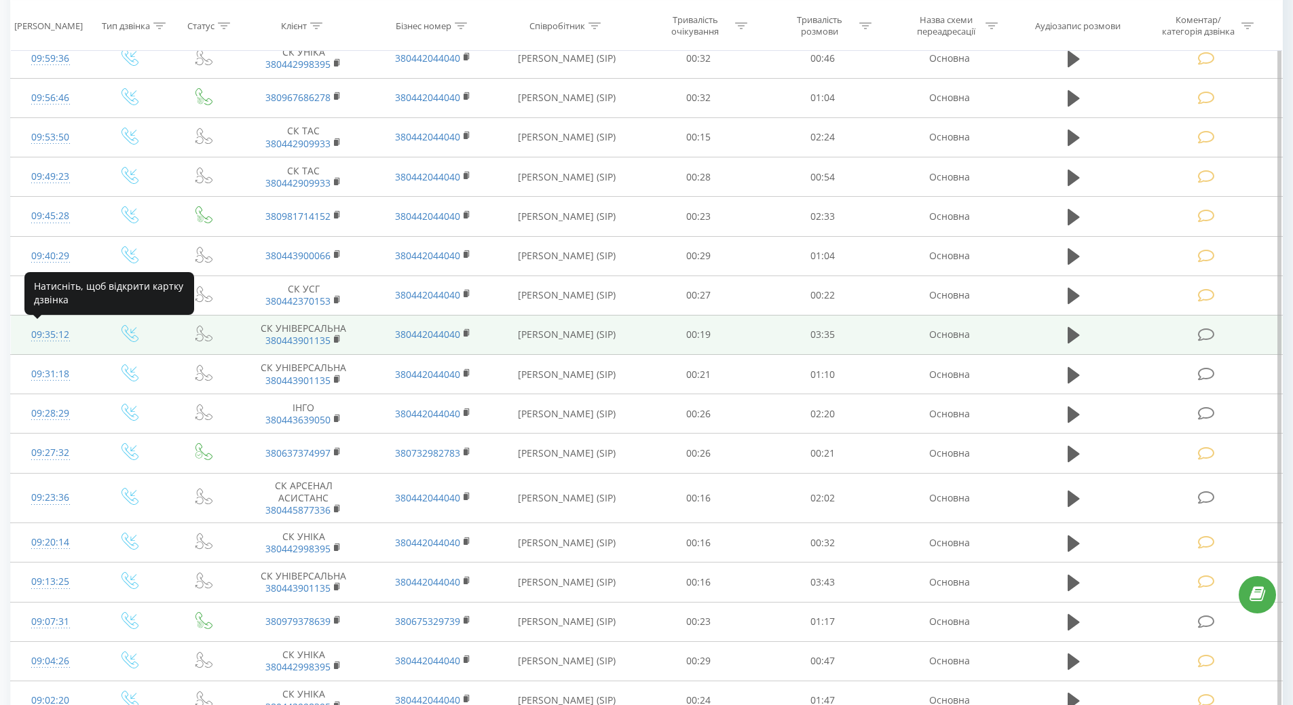
click at [52, 335] on div "09:35:12" at bounding box center [50, 335] width 52 height 26
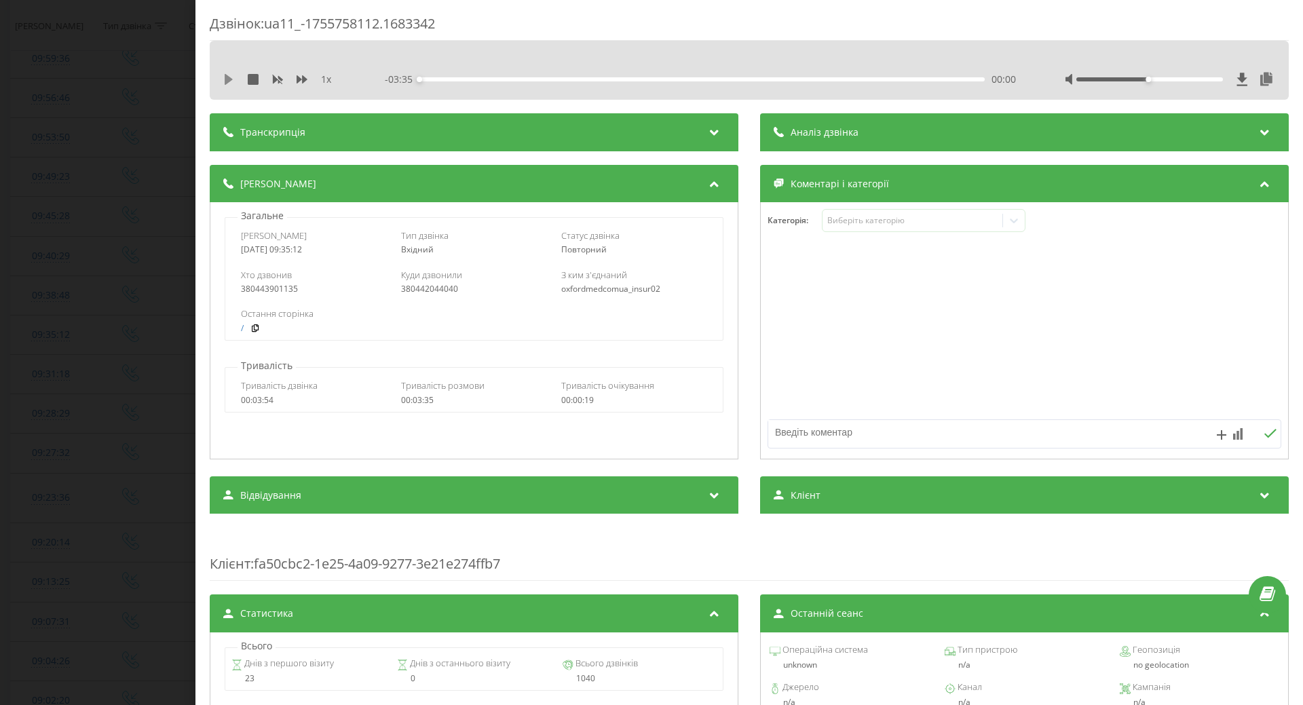
click at [226, 78] on icon at bounding box center [229, 79] width 8 height 11
click at [252, 80] on icon at bounding box center [253, 79] width 11 height 11
click at [1013, 225] on icon at bounding box center [1014, 221] width 14 height 14
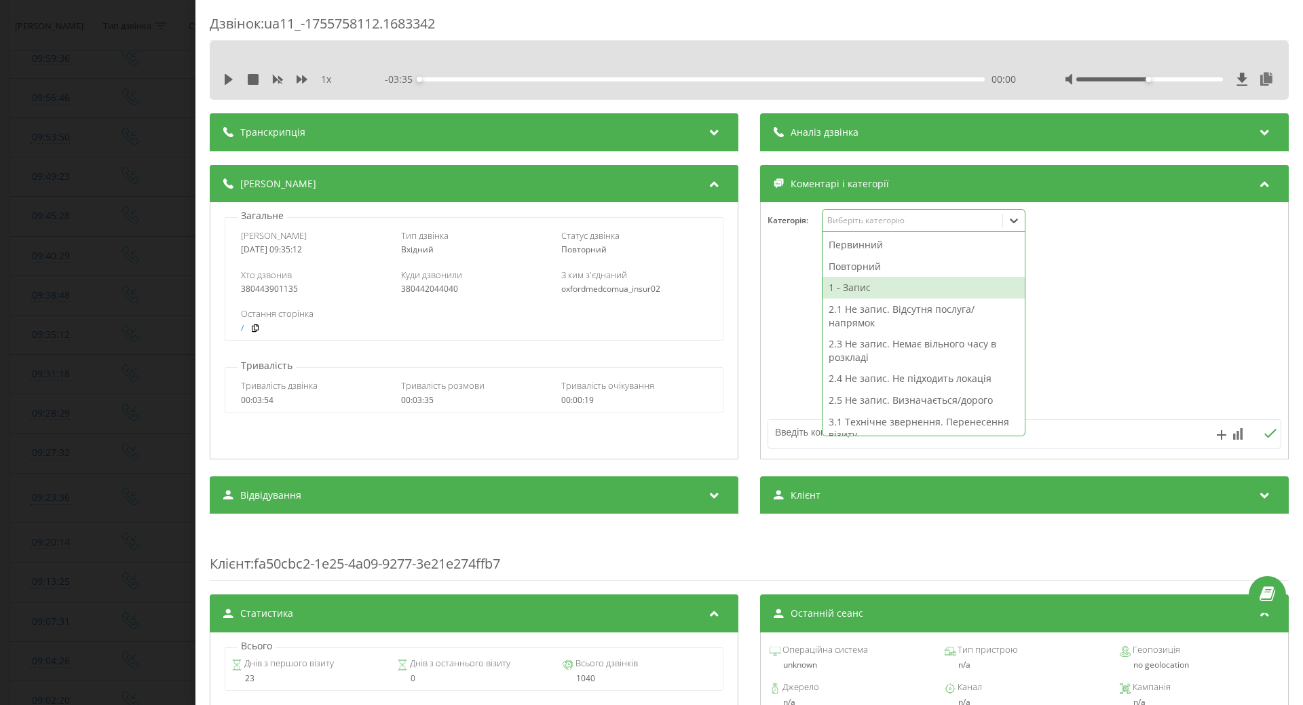
click at [896, 286] on div "1 - Запис" at bounding box center [923, 288] width 202 height 22
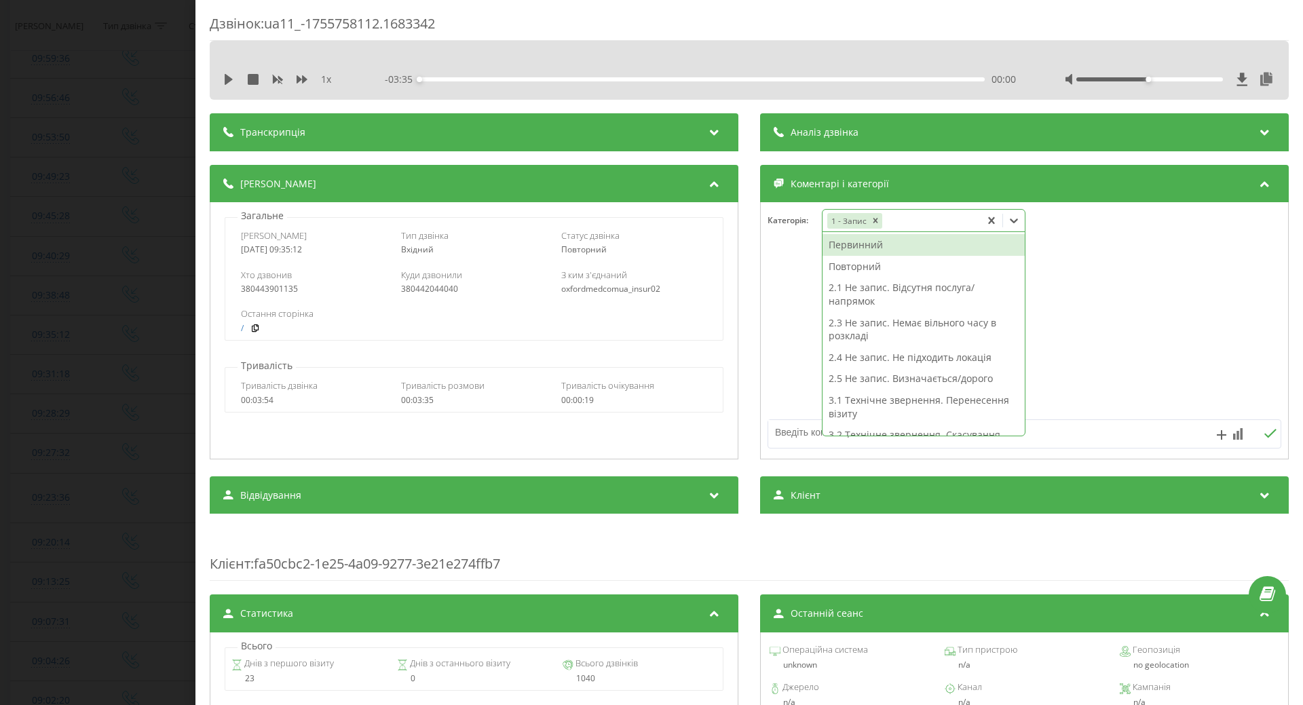
click at [883, 269] on div "Повторний" at bounding box center [923, 267] width 202 height 22
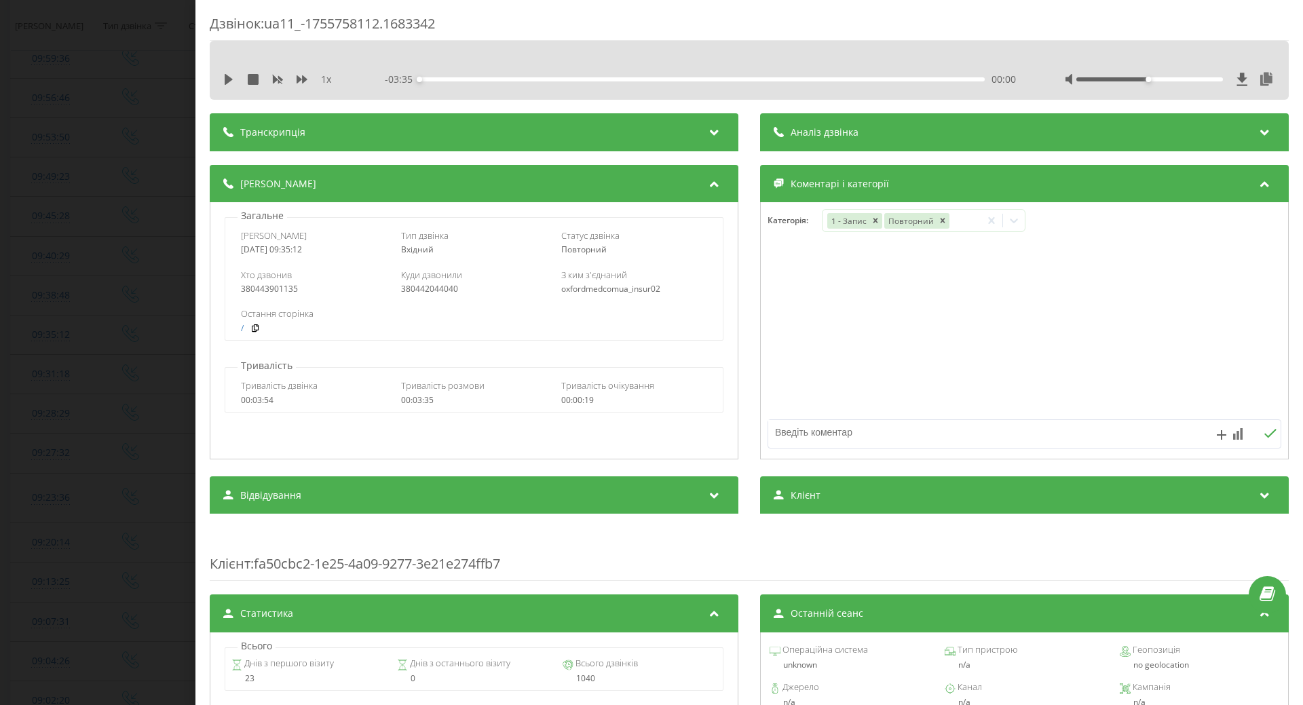
click at [785, 284] on div at bounding box center [1024, 331] width 527 height 163
click at [123, 410] on div "Дзвінок : ua11_-1755758112.1683342 1 x - 03:35 00:00 00:00 Транскрипція Для AI-…" at bounding box center [651, 352] width 1303 height 705
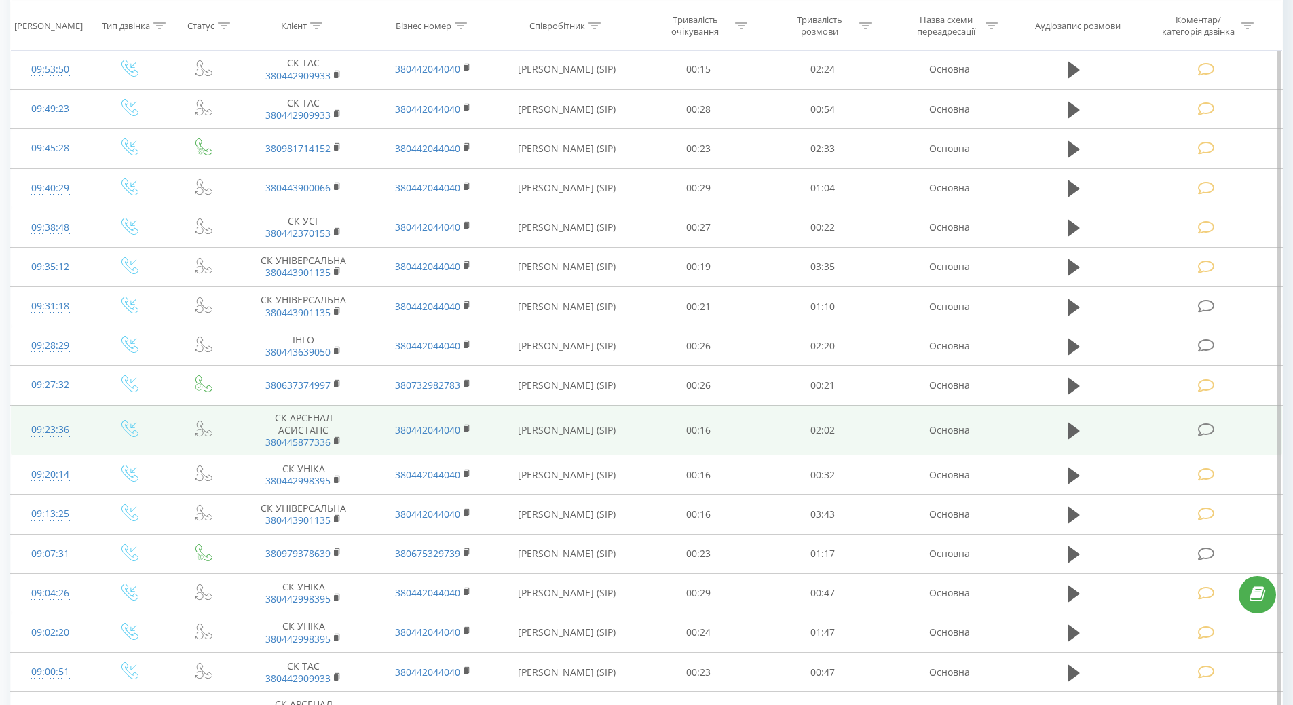
scroll to position [407, 0]
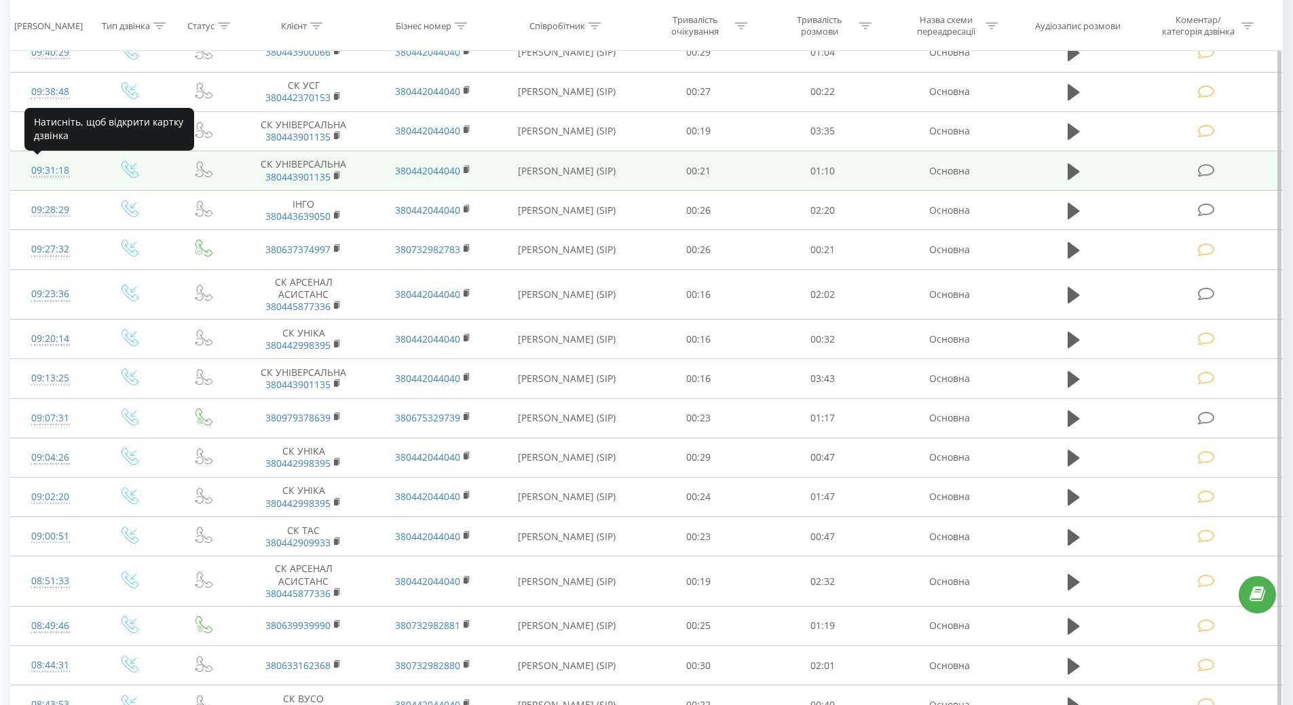
click at [58, 171] on div "09:31:18" at bounding box center [50, 170] width 52 height 26
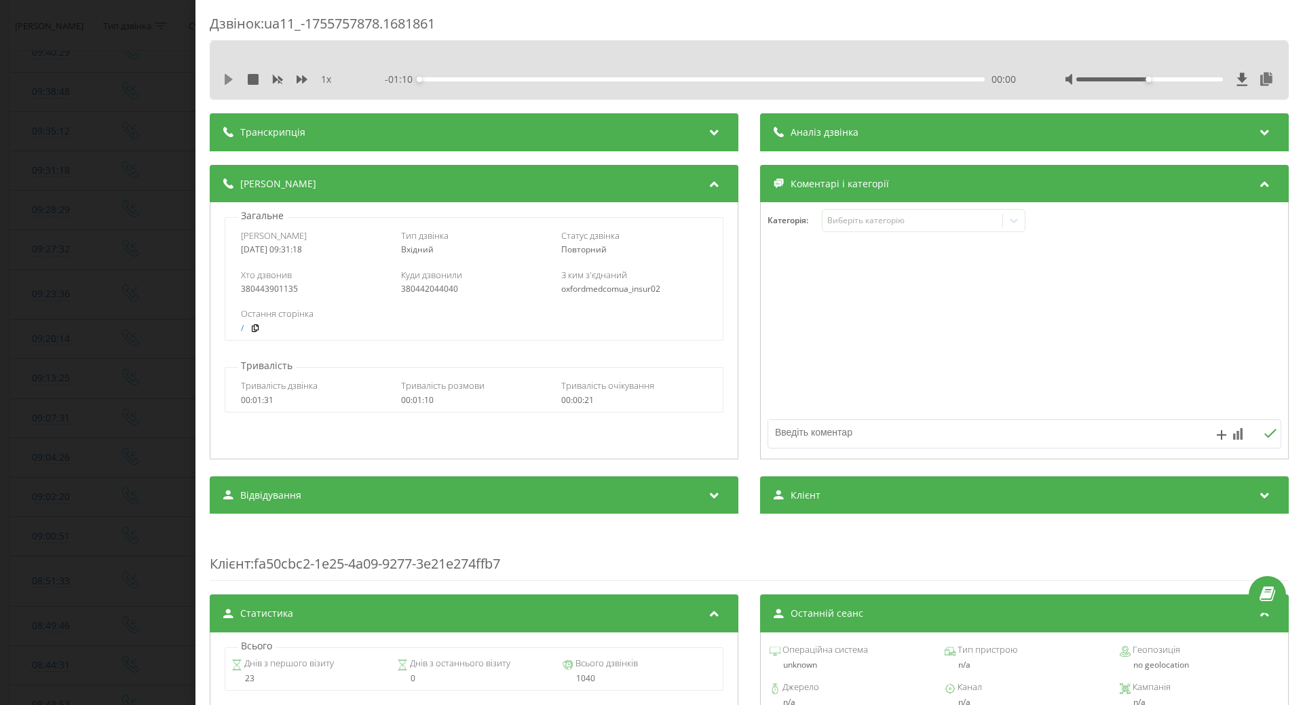
click at [229, 75] on icon at bounding box center [228, 79] width 11 height 11
click at [871, 223] on div "Виберіть категорію" at bounding box center [912, 220] width 170 height 11
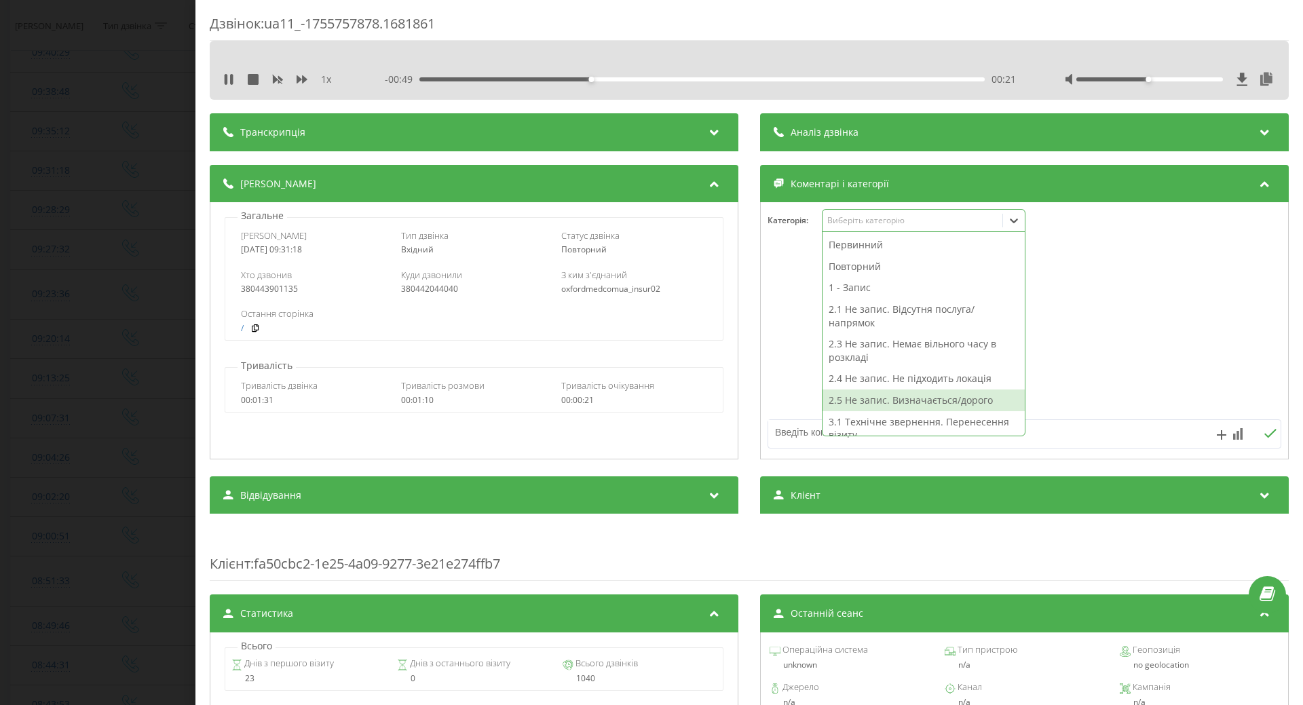
click at [882, 397] on div "2.5 Не запис. Визначається/дорого" at bounding box center [923, 400] width 202 height 22
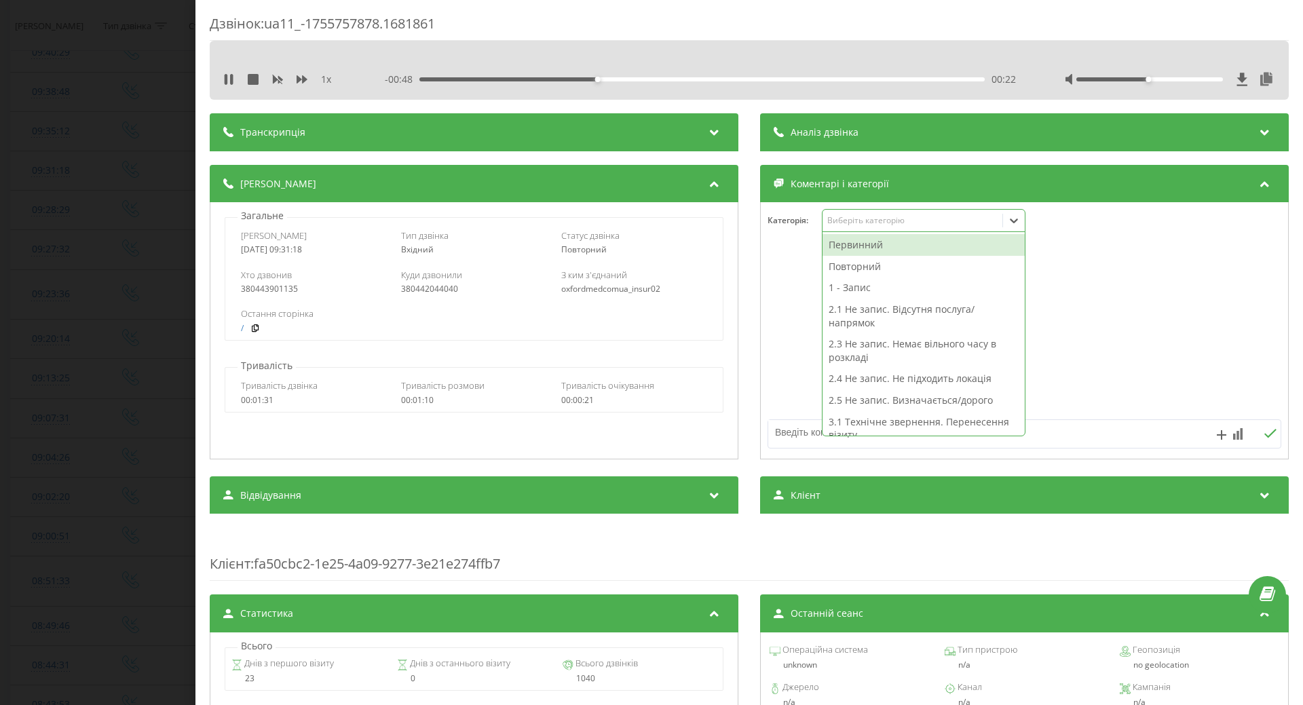
click at [786, 435] on textarea at bounding box center [973, 432] width 410 height 24
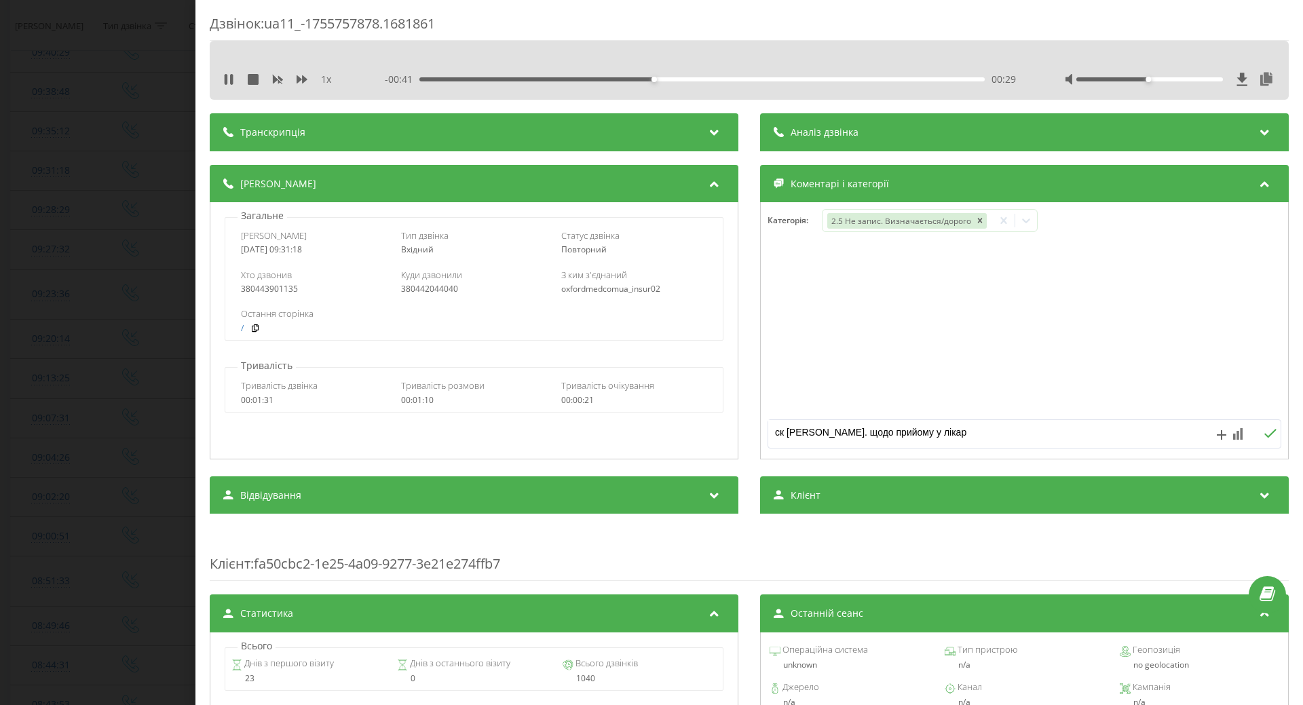
type textarea "ск надана інф. щодо прийому у лікаря"
click at [86, 440] on div "Дзвінок : ua11_-1755757878.1681861 1 x - 00:36 00:34 00:34 Транскрипція Для AI-…" at bounding box center [651, 352] width 1303 height 705
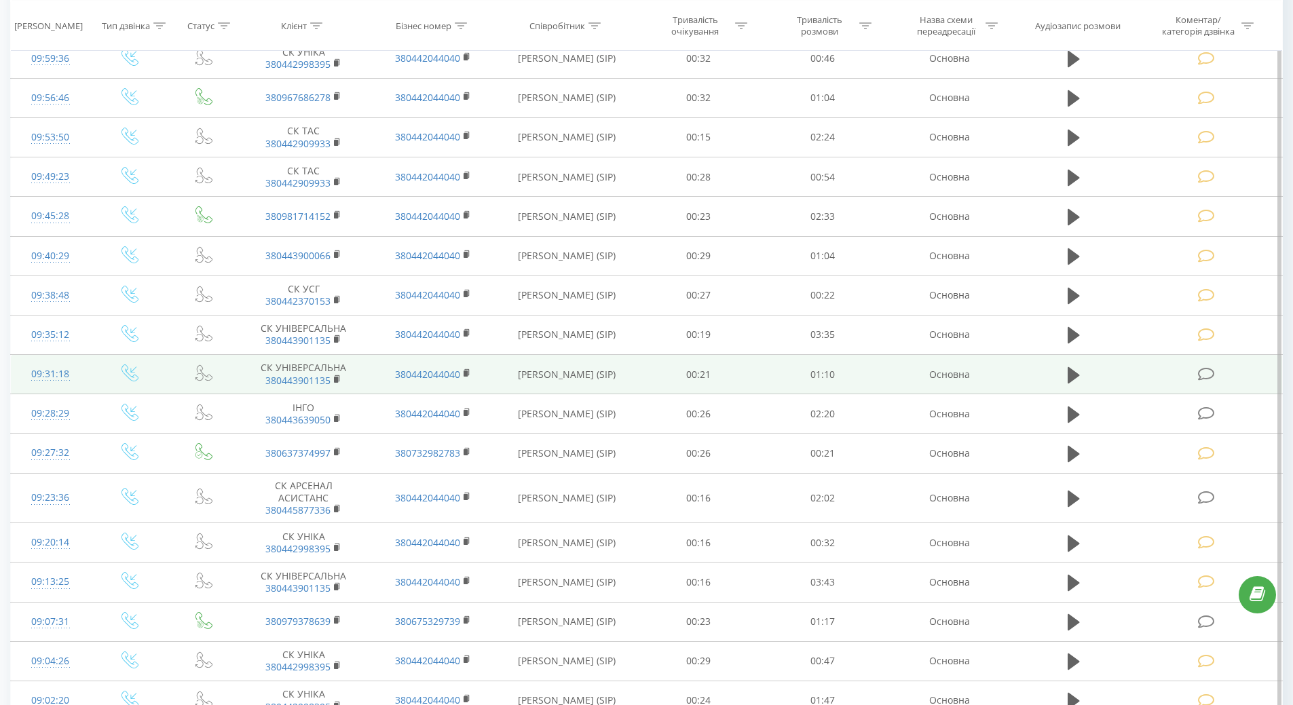
scroll to position [136, 0]
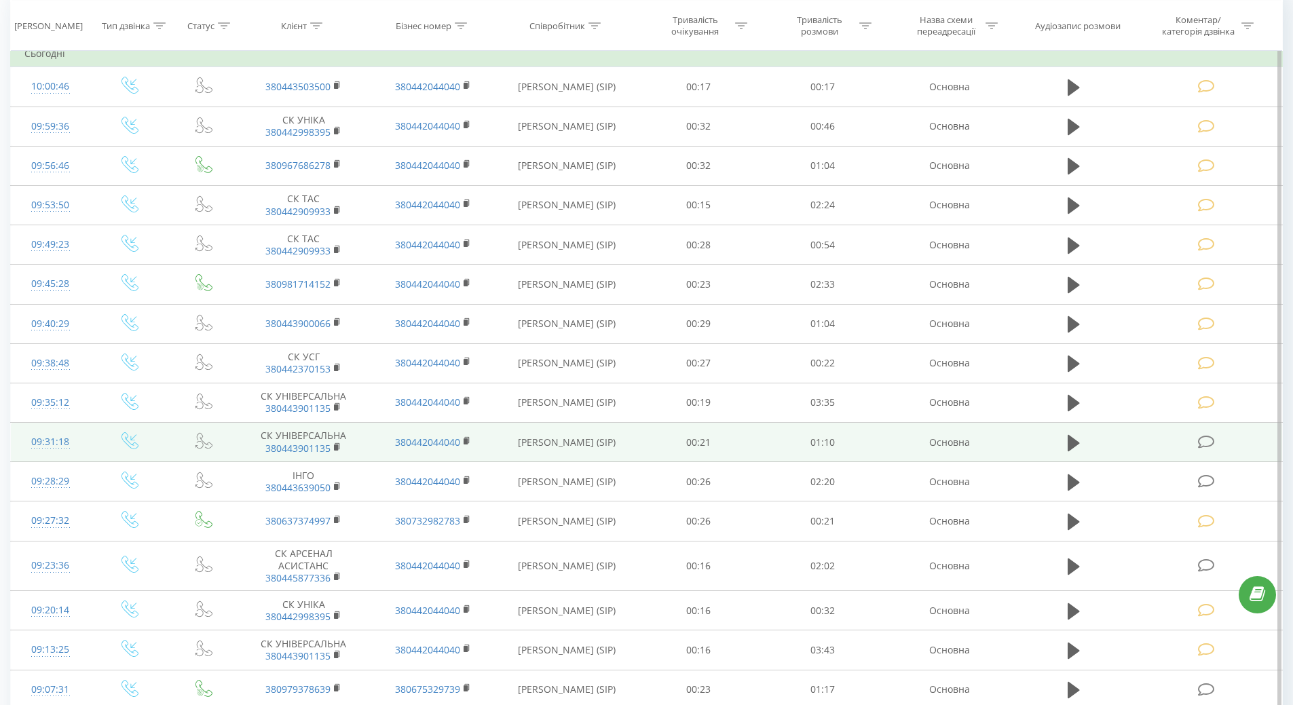
click at [33, 444] on div "09:31:18" at bounding box center [50, 442] width 52 height 26
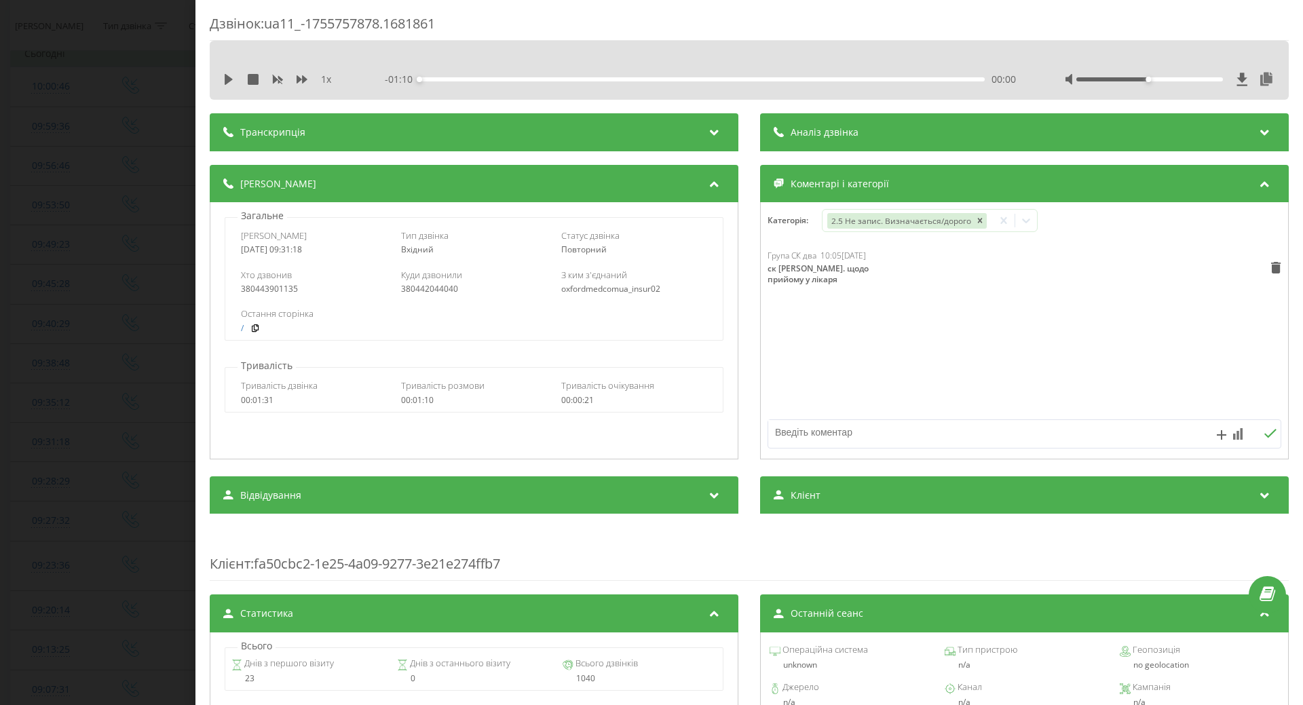
click at [58, 326] on div "Дзвінок : ua11_-1755757878.1681861 1 x - 01:10 00:00 00:00 Транскрипція Для AI-…" at bounding box center [651, 352] width 1303 height 705
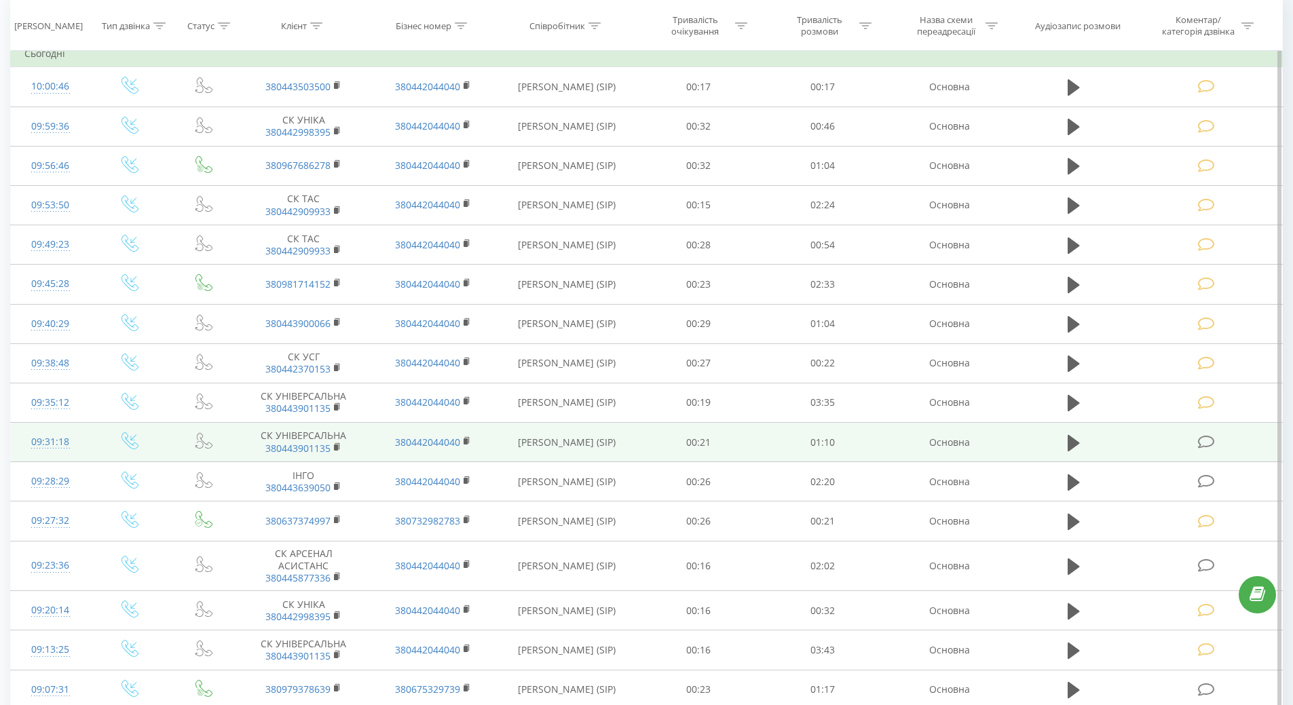
click at [62, 447] on div "09:31:18" at bounding box center [50, 442] width 52 height 26
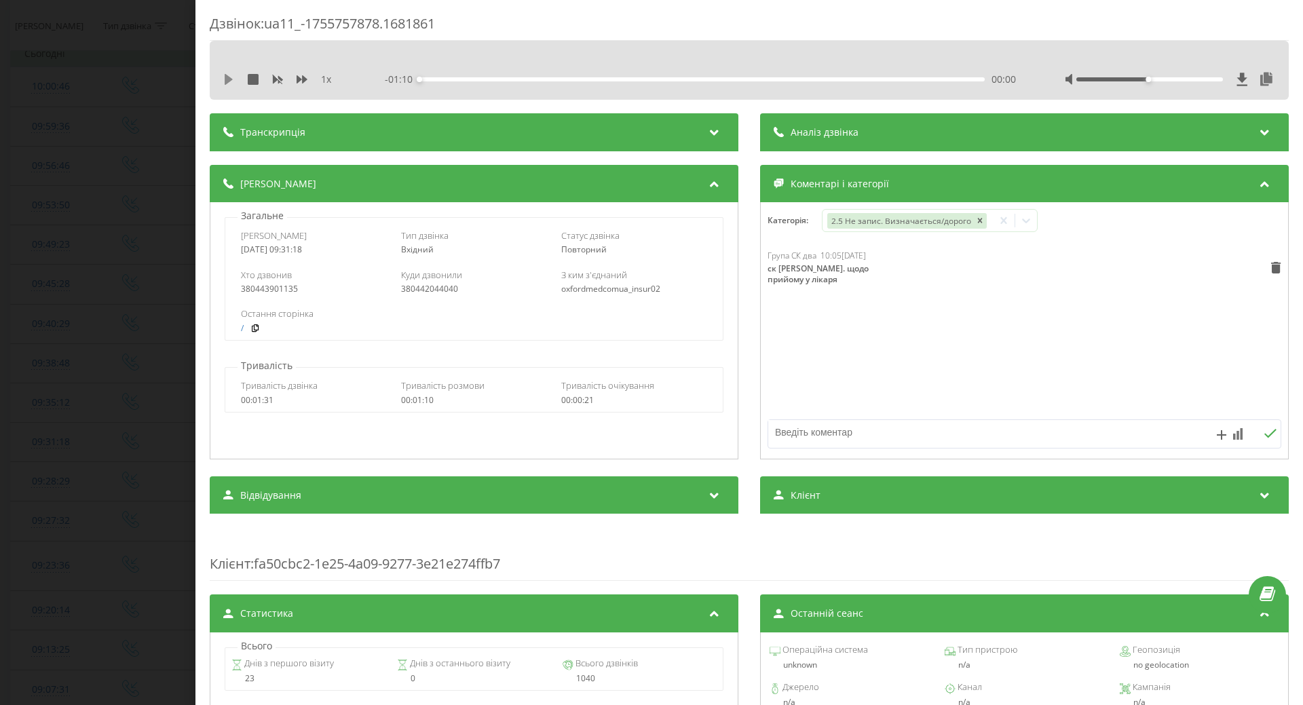
click at [227, 78] on icon at bounding box center [229, 79] width 8 height 11
click at [74, 404] on div "Дзвінок : ua11_-1755757878.1681861 1 x - 01:02 00:07 00:07 Транскрипція Для AI-…" at bounding box center [651, 352] width 1303 height 705
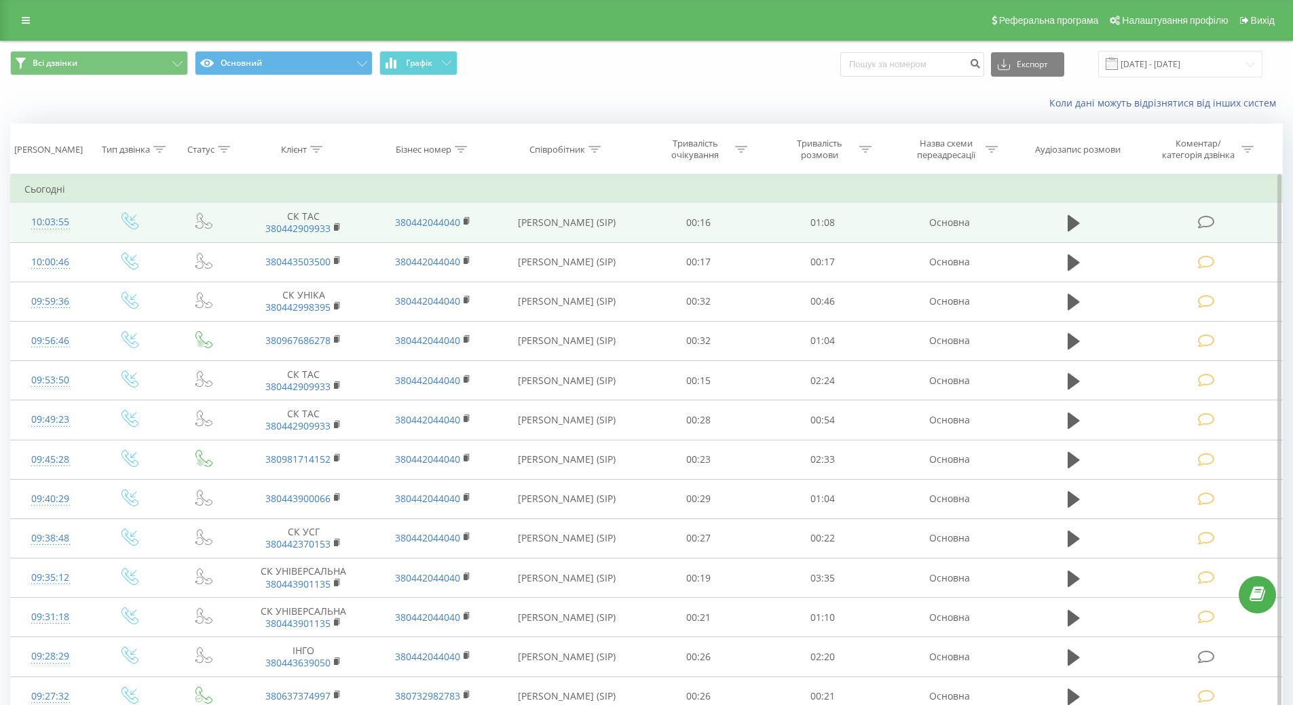
click at [1200, 223] on icon at bounding box center [1206, 222] width 17 height 14
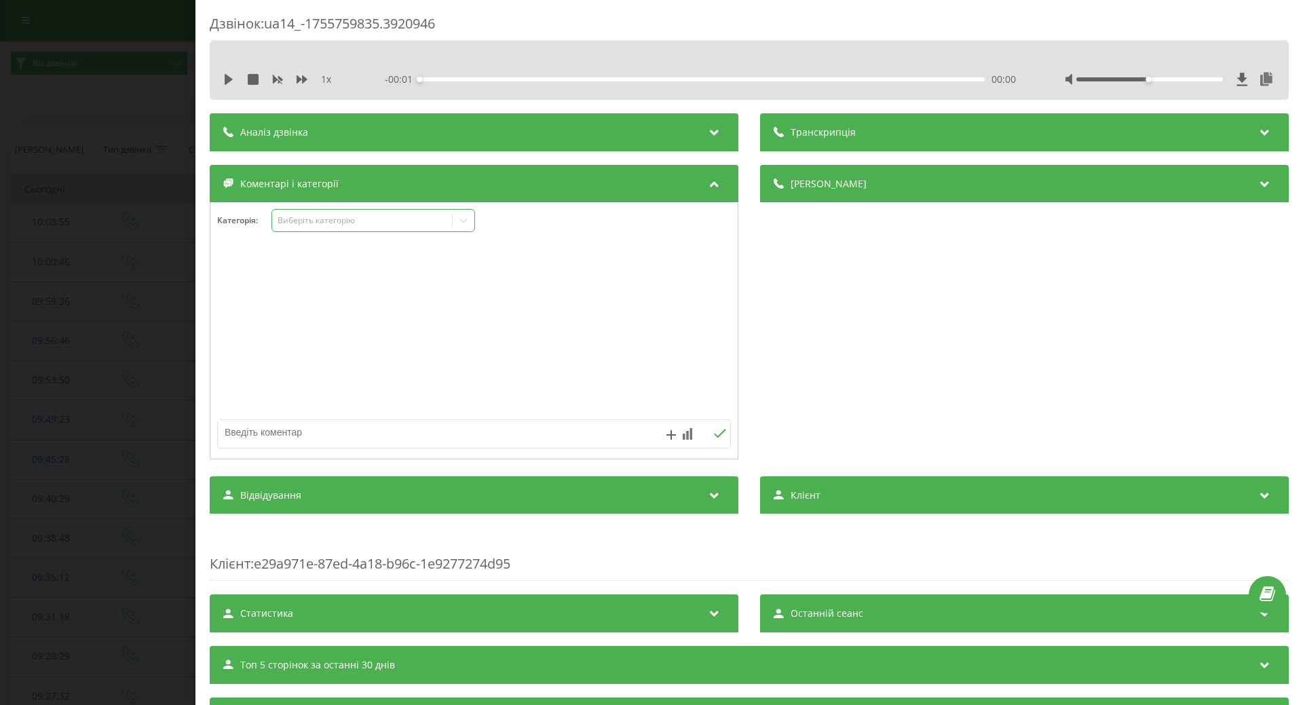
click at [470, 222] on icon at bounding box center [464, 221] width 14 height 14
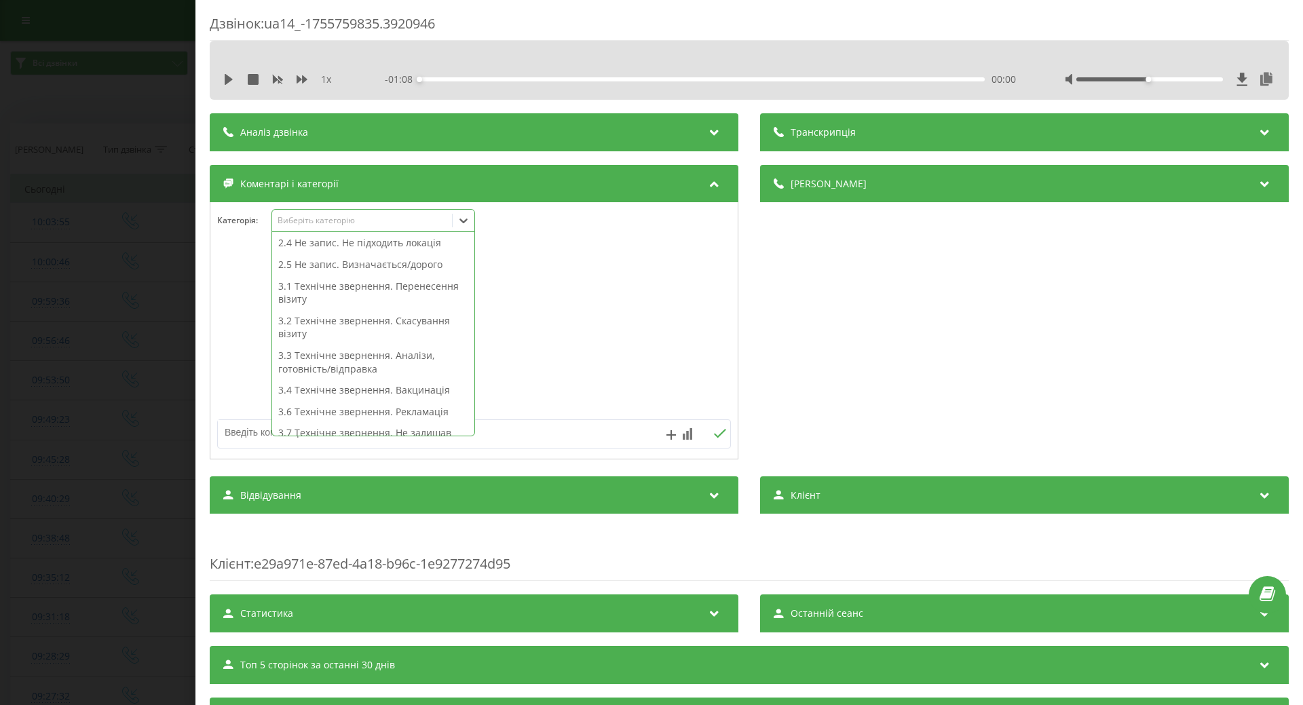
scroll to position [346, 0]
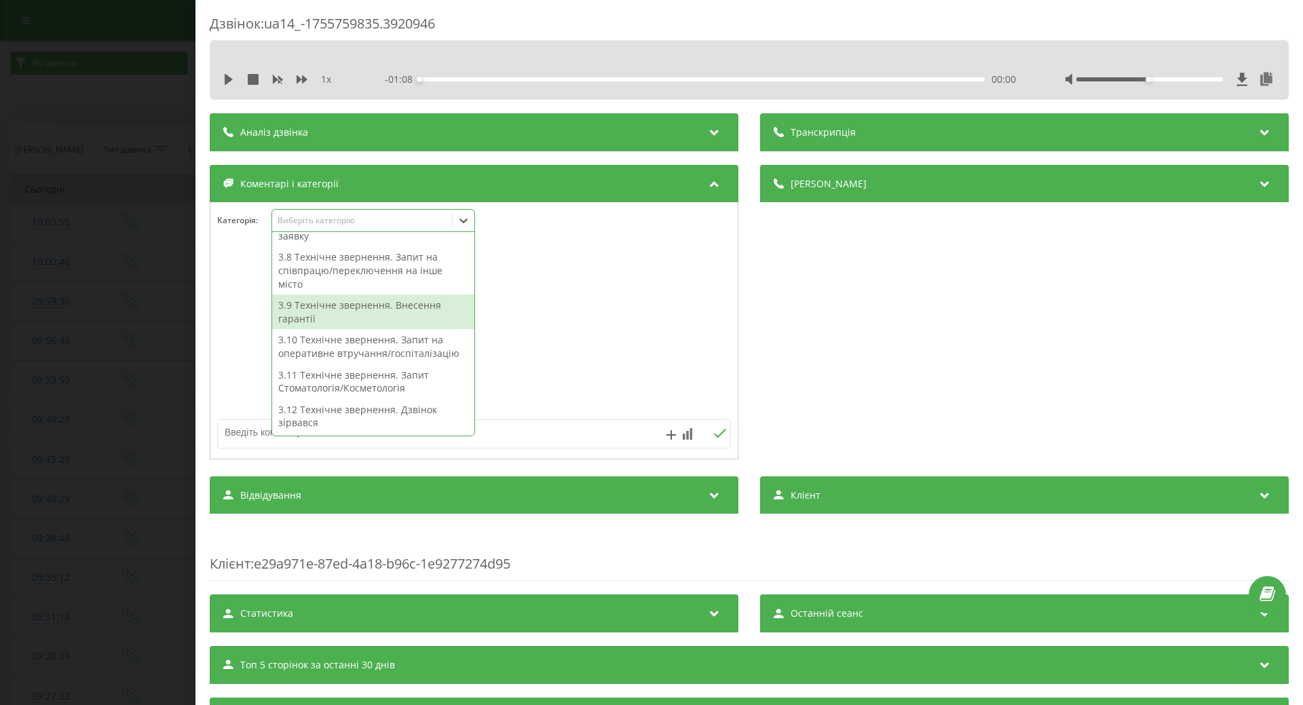
click at [354, 316] on div "3.9 Технічне звернення. Внесення гарантії" at bounding box center [373, 311] width 202 height 35
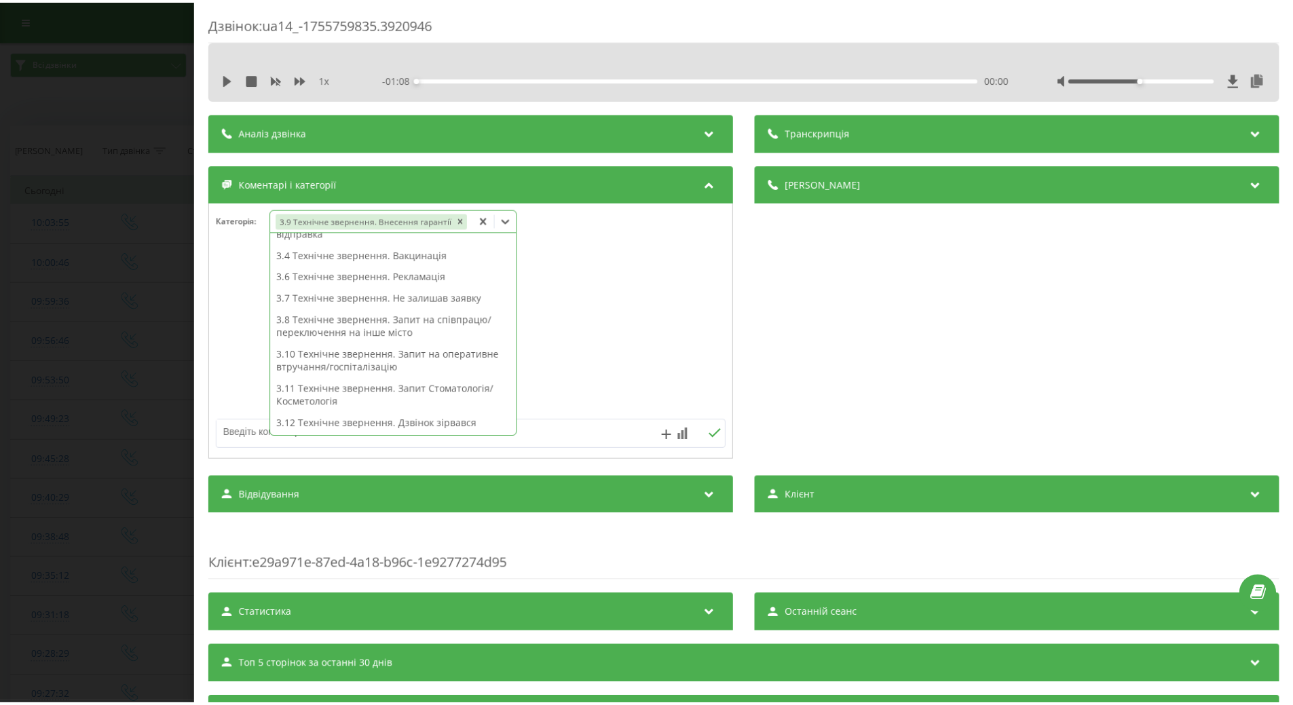
scroll to position [218, 0]
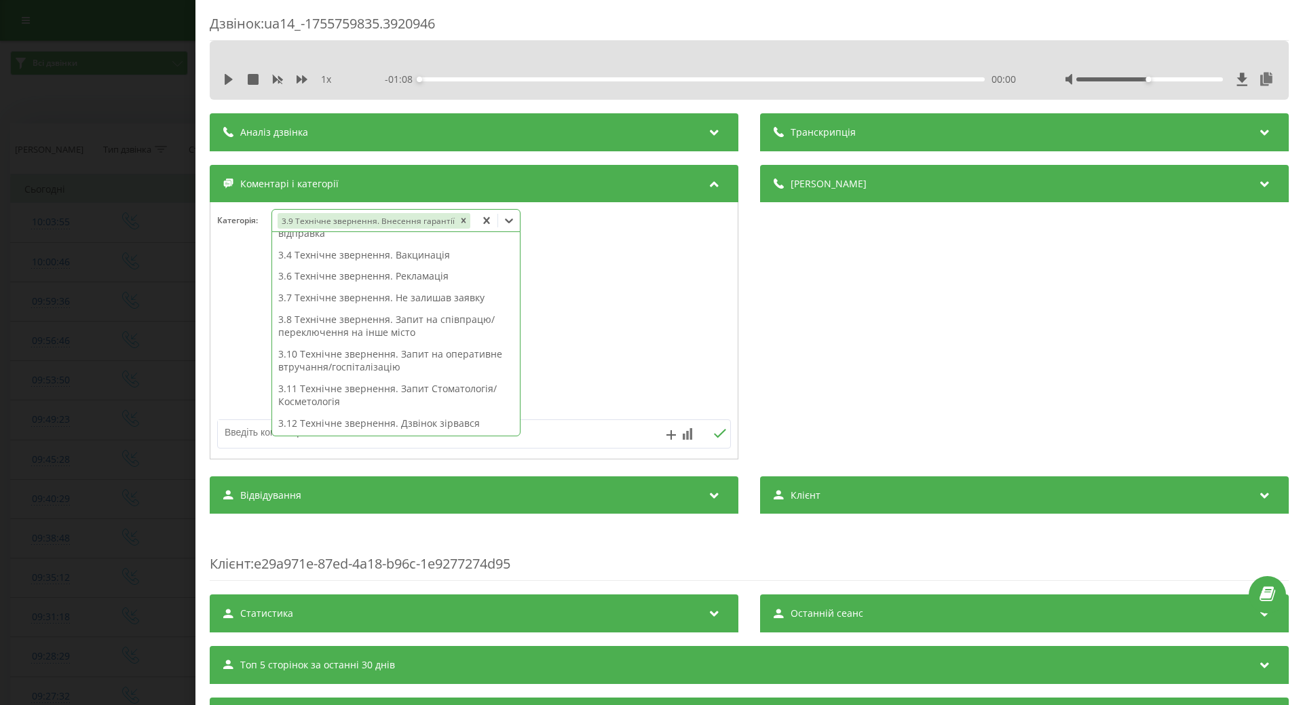
click at [618, 341] on div at bounding box center [473, 331] width 527 height 163
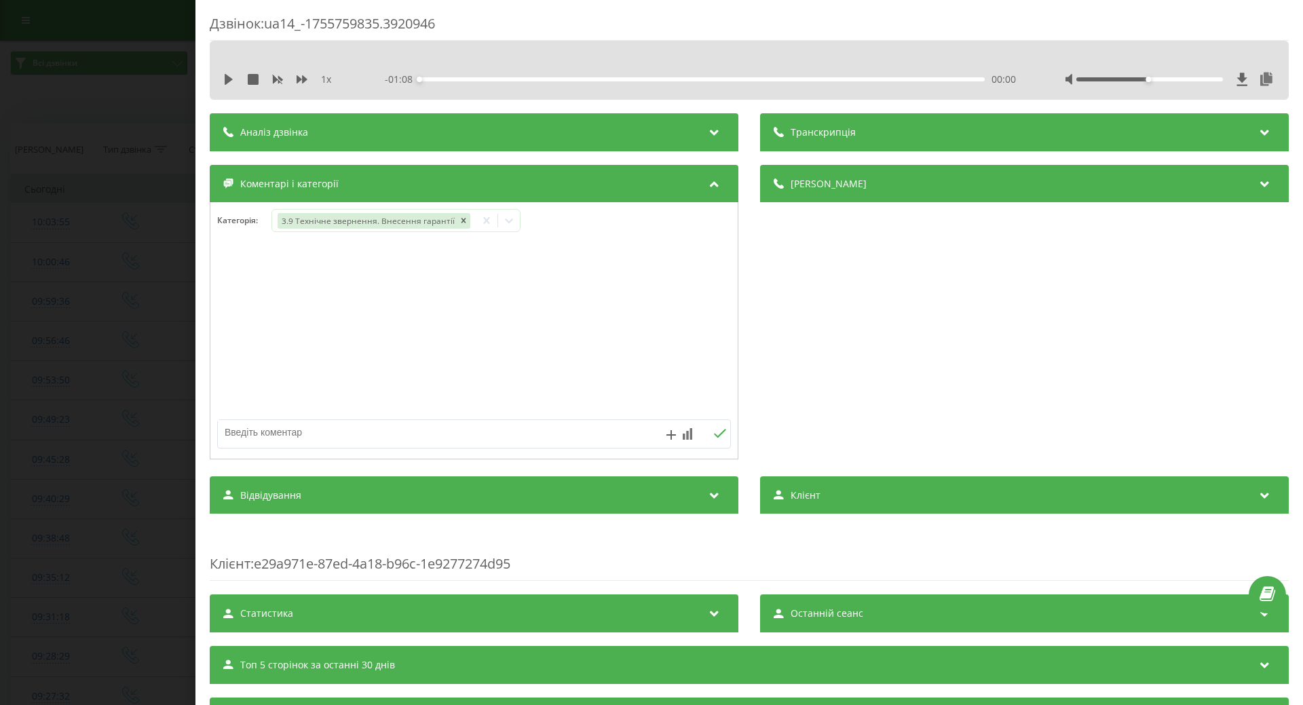
click at [110, 356] on div "Дзвінок : ua14_-1755759835.3920946 1 x - 01:08 00:00 00:00 Транскрипція Для AI-…" at bounding box center [651, 352] width 1303 height 705
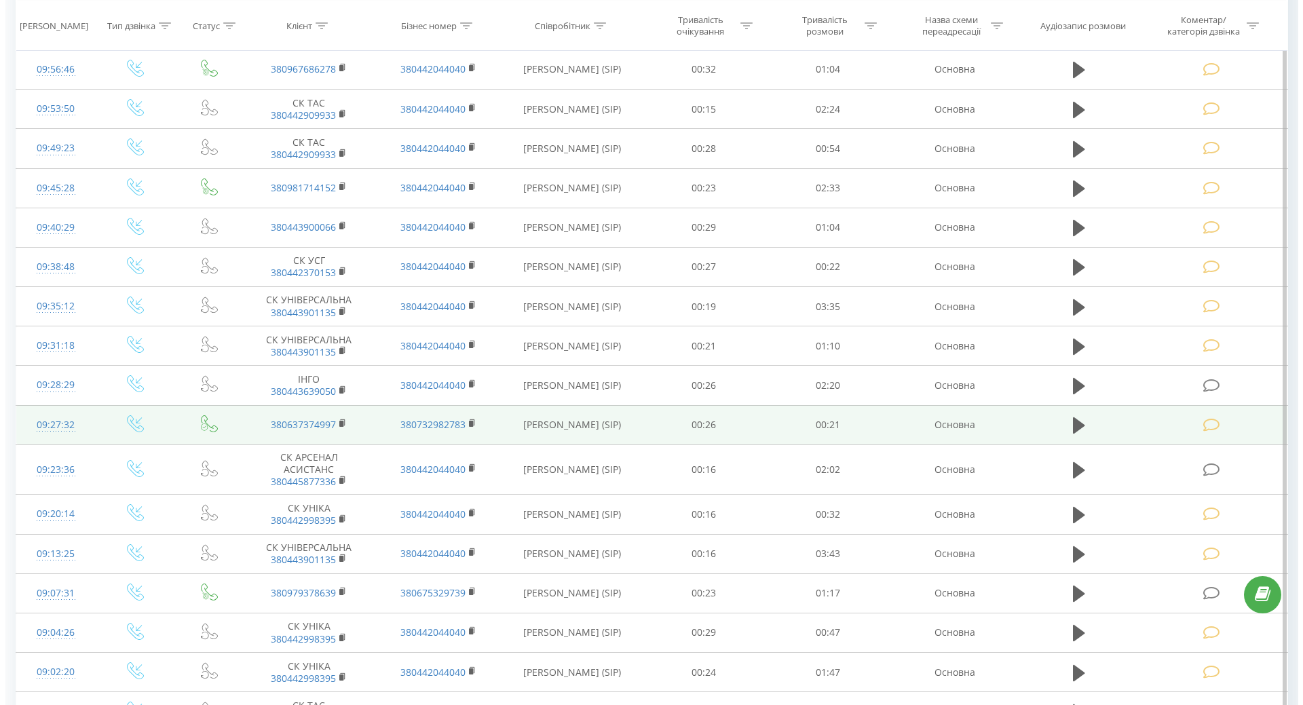
scroll to position [339, 0]
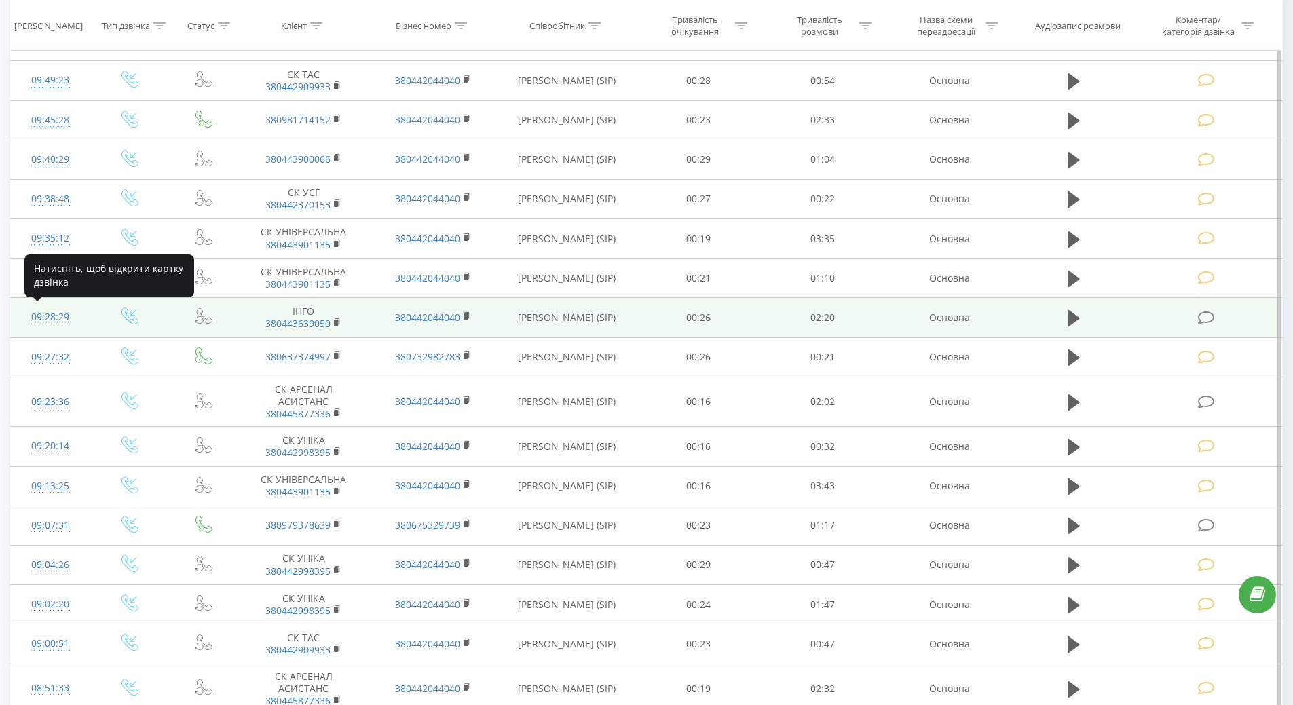
click at [55, 317] on div "09:28:29" at bounding box center [50, 317] width 52 height 26
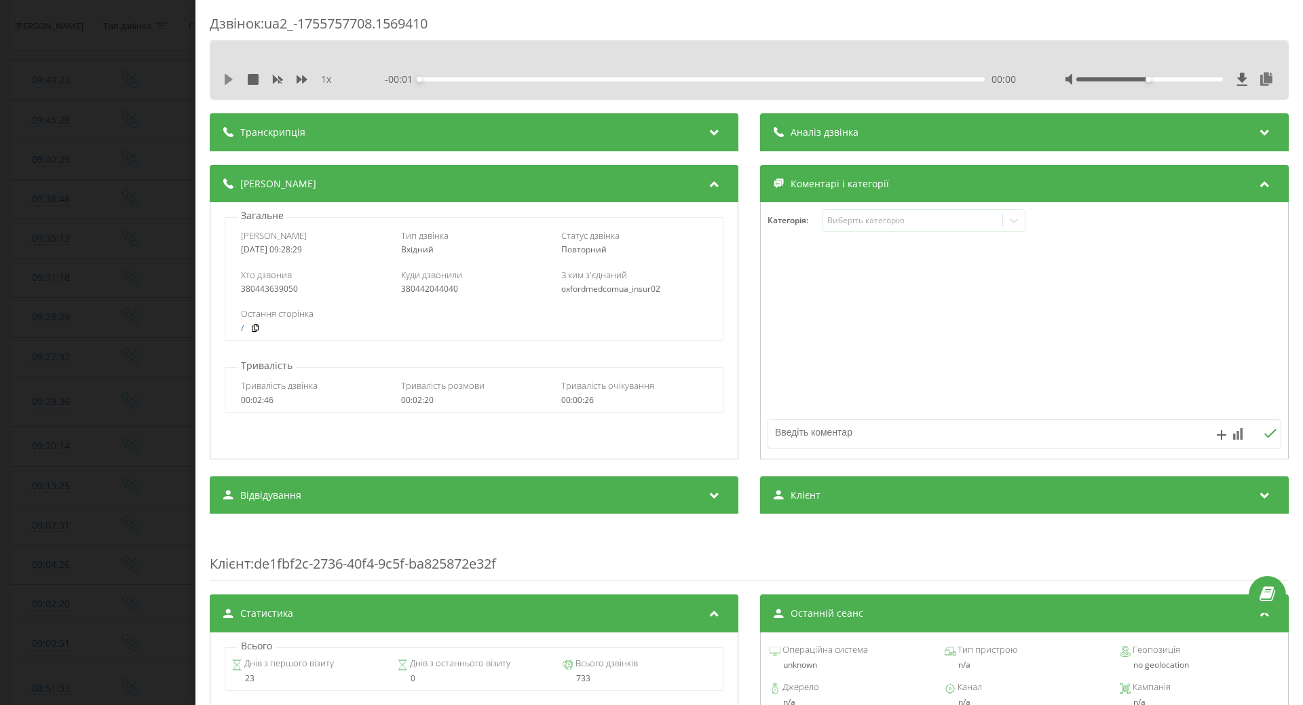
click at [230, 80] on icon at bounding box center [229, 79] width 8 height 11
click at [1010, 223] on icon at bounding box center [1014, 220] width 8 height 5
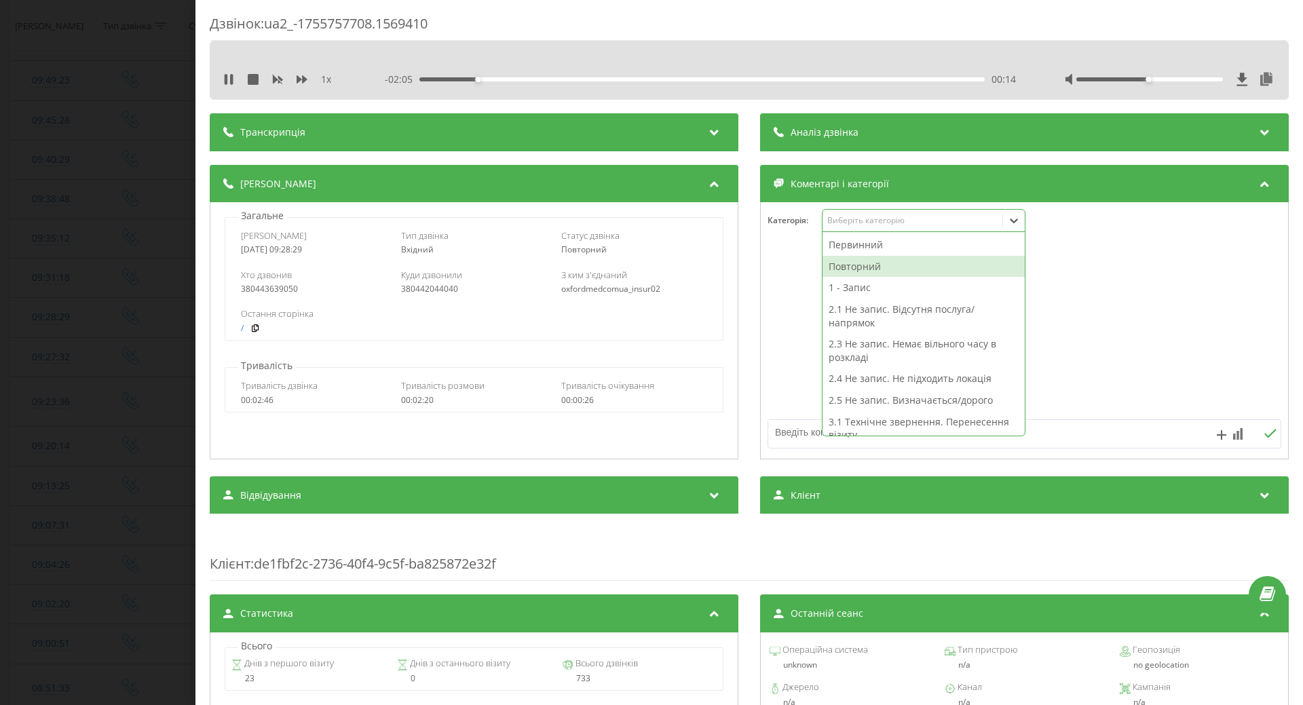
click at [859, 271] on div "Повторний" at bounding box center [923, 267] width 202 height 22
click at [847, 267] on div "1 - Запис" at bounding box center [923, 267] width 202 height 22
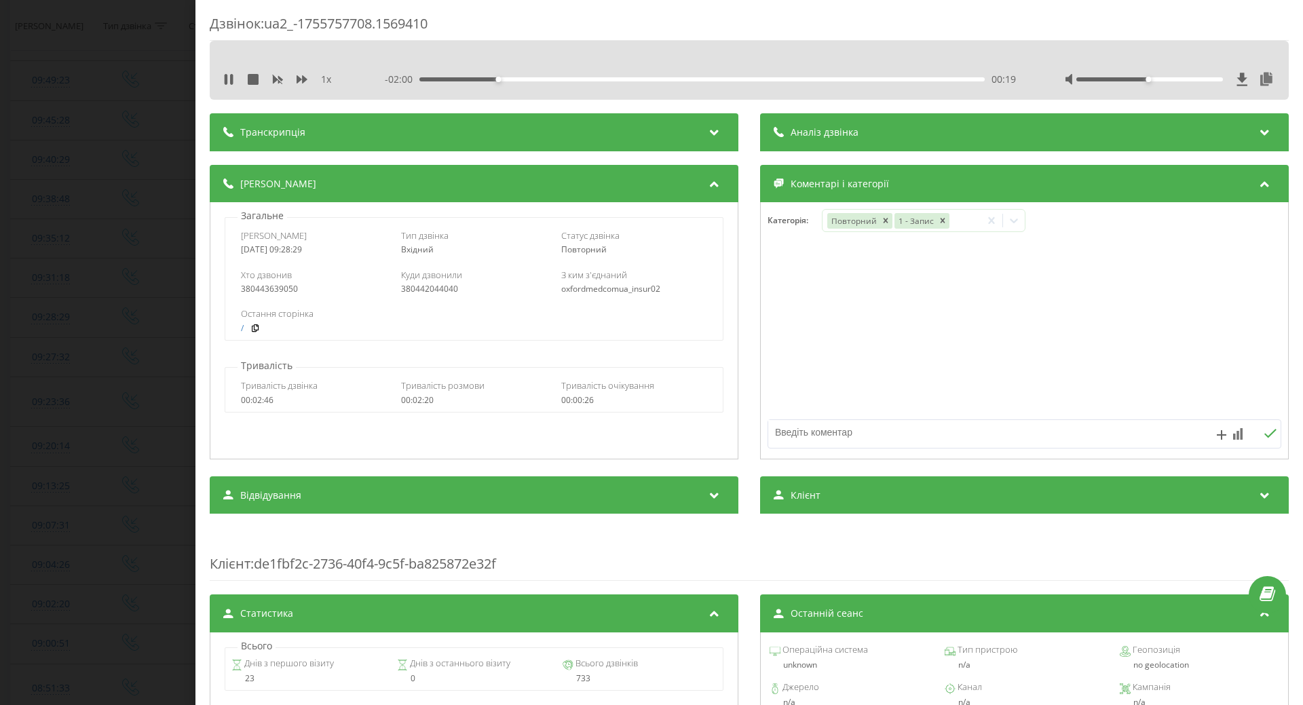
click at [770, 306] on div at bounding box center [1024, 331] width 527 height 163
click at [0, 280] on div "Дзвінок : ua2_-1755757708.1569410 1 x - 01:59 00:20 00:20 Транскрипція Для AI-а…" at bounding box center [651, 352] width 1303 height 705
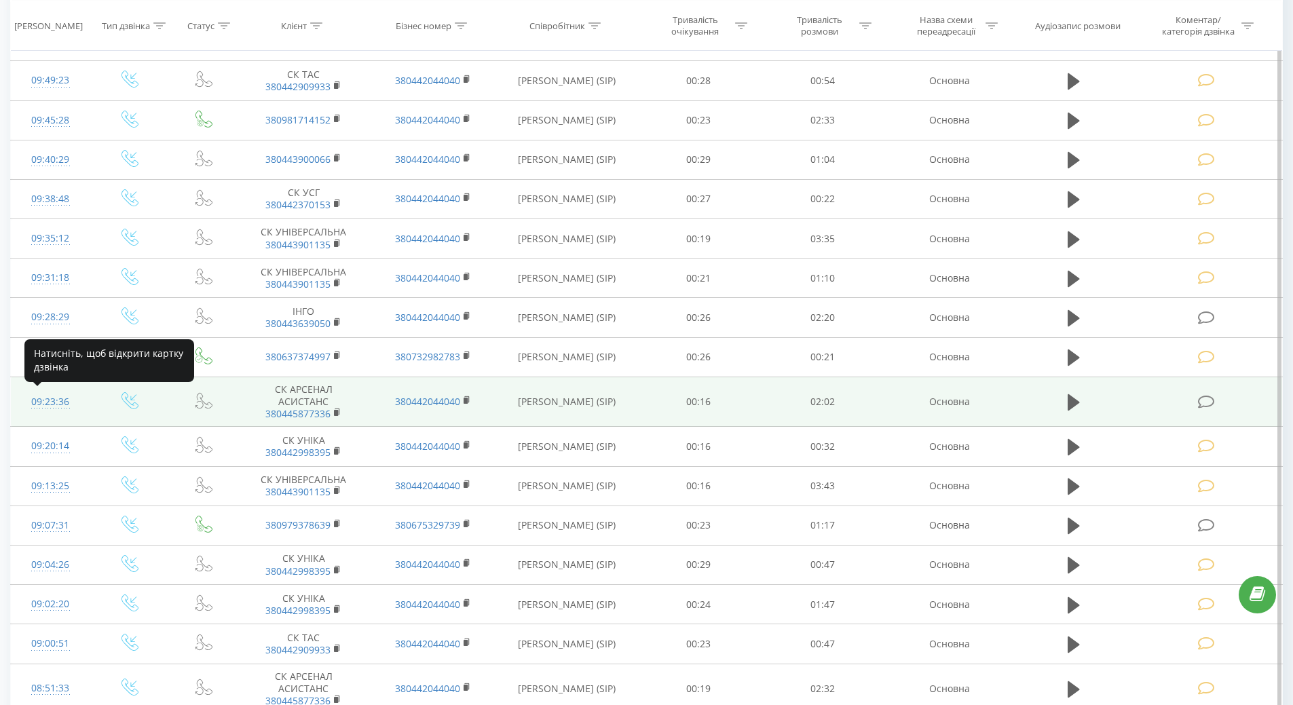
click at [43, 398] on div "09:23:36" at bounding box center [50, 402] width 52 height 26
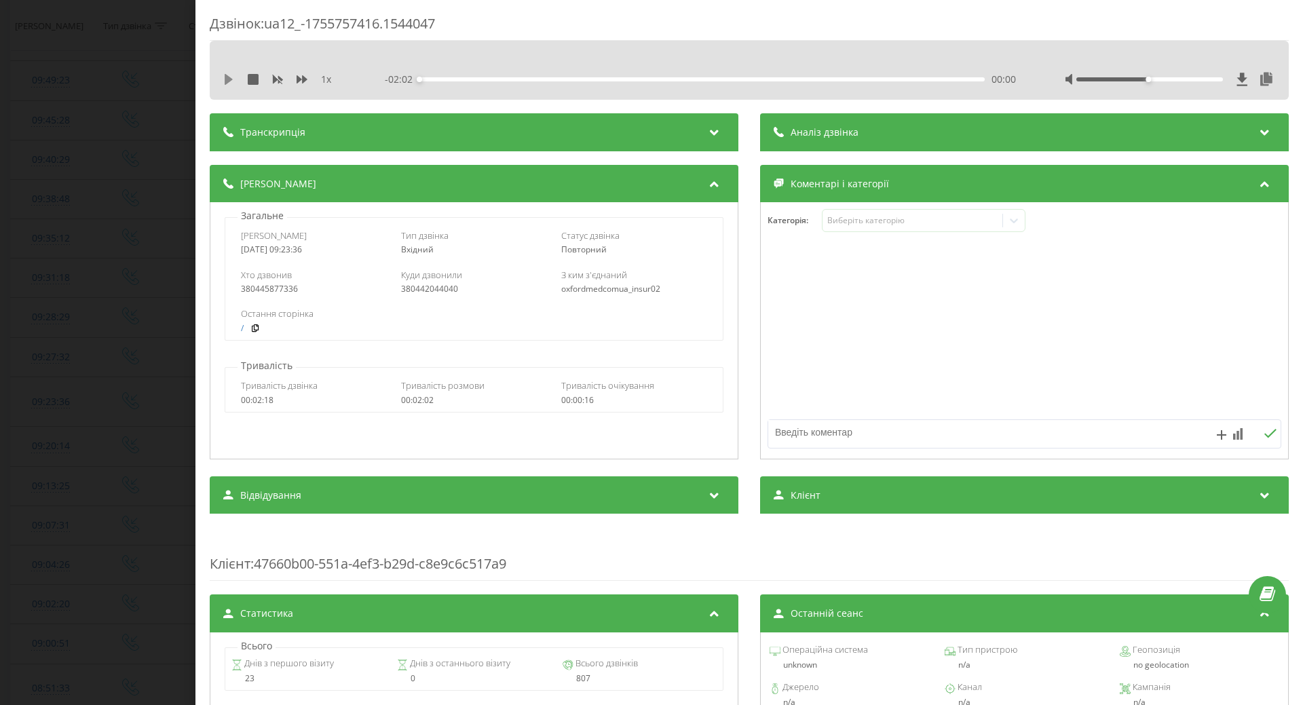
click at [227, 78] on icon at bounding box center [229, 79] width 8 height 11
click at [710, 84] on div "- 01:51 00:11 00:11" at bounding box center [700, 80] width 631 height 14
click at [716, 79] on div "00:12" at bounding box center [701, 79] width 565 height 4
click at [780, 77] on div "- 00:52 01:10 01:10" at bounding box center [700, 80] width 631 height 14
click at [780, 79] on div "01:10" at bounding box center [701, 79] width 565 height 4
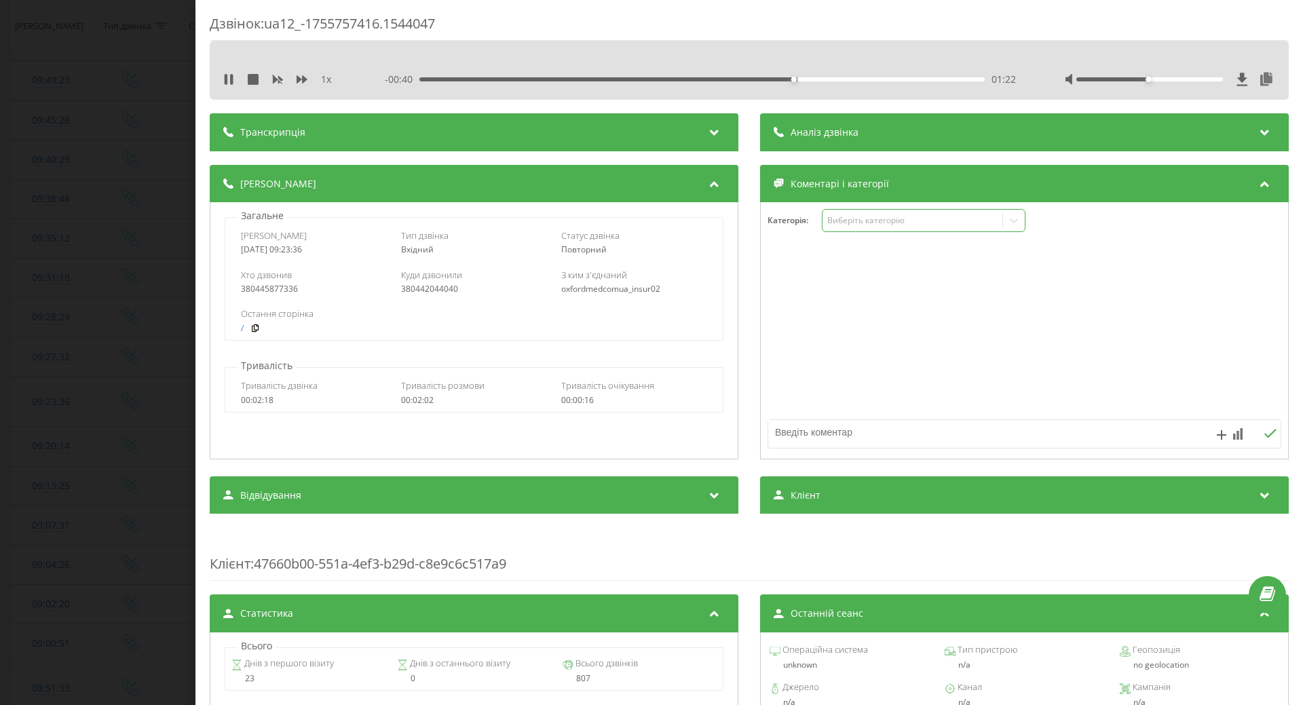
click at [1010, 221] on icon at bounding box center [1014, 221] width 14 height 14
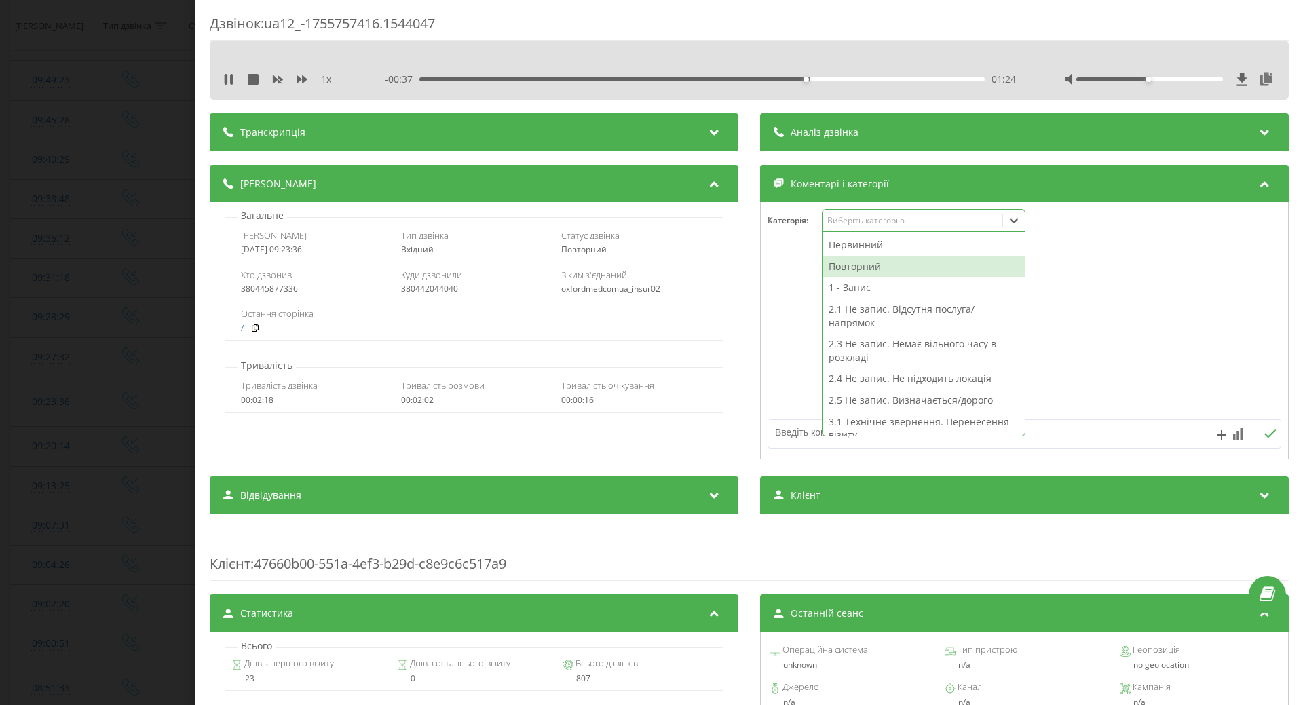
click at [854, 265] on div "Повторний" at bounding box center [923, 267] width 202 height 22
click at [850, 265] on div "1 - Запис" at bounding box center [923, 267] width 202 height 22
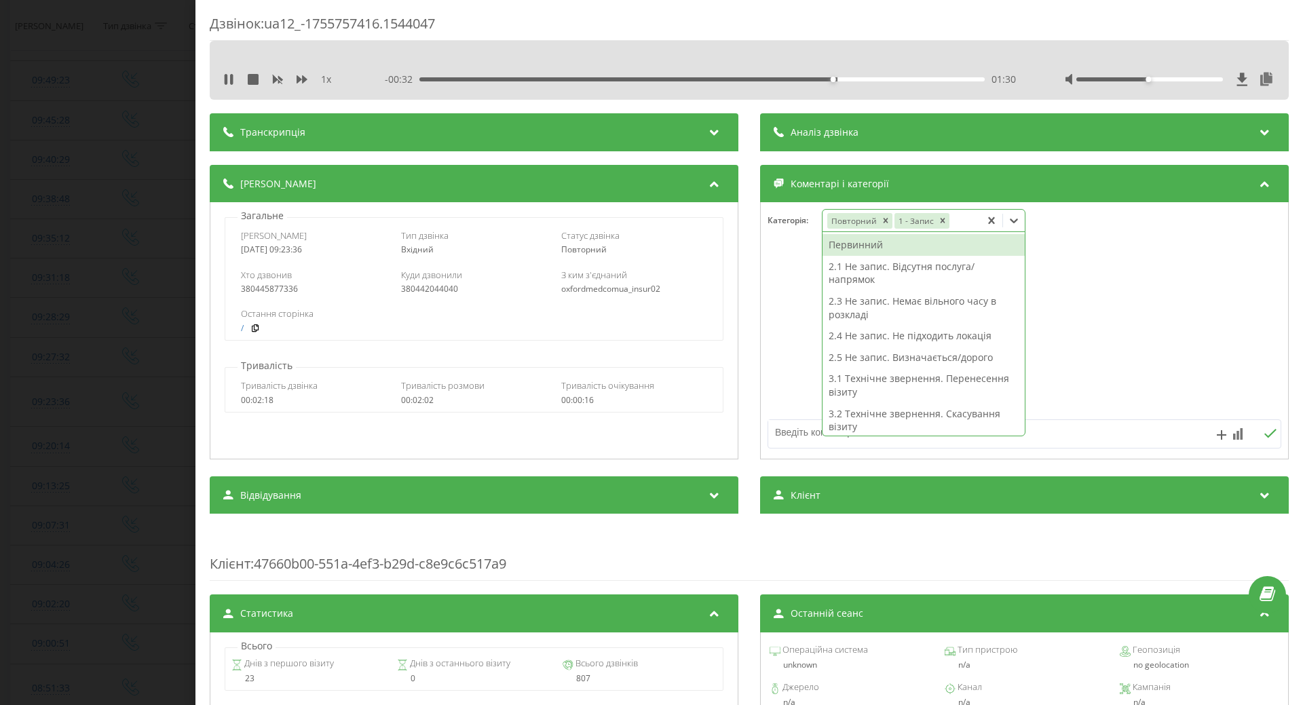
click at [57, 252] on div "Дзвінок : ua12_-1755757416.1544047 1 x - 00:32 01:30 01:30 Транскрипція Для AI-…" at bounding box center [651, 352] width 1303 height 705
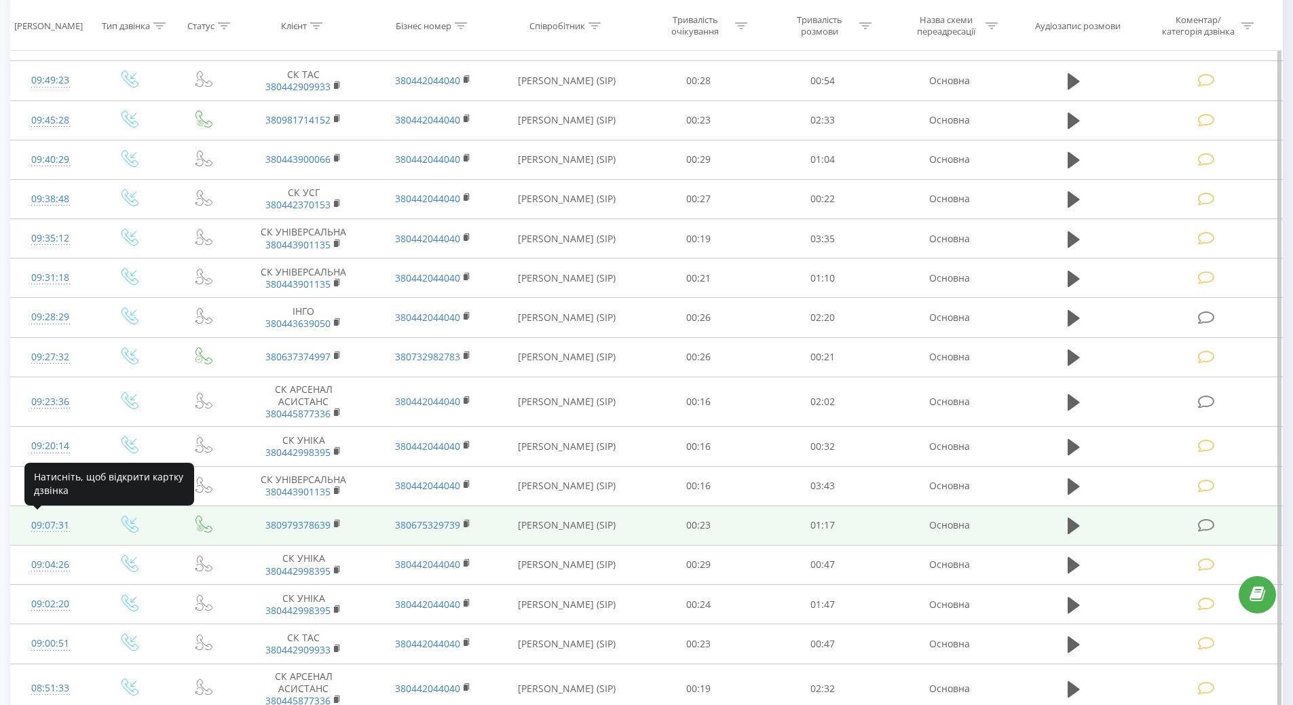
click at [36, 521] on div "09:07:31" at bounding box center [50, 525] width 52 height 26
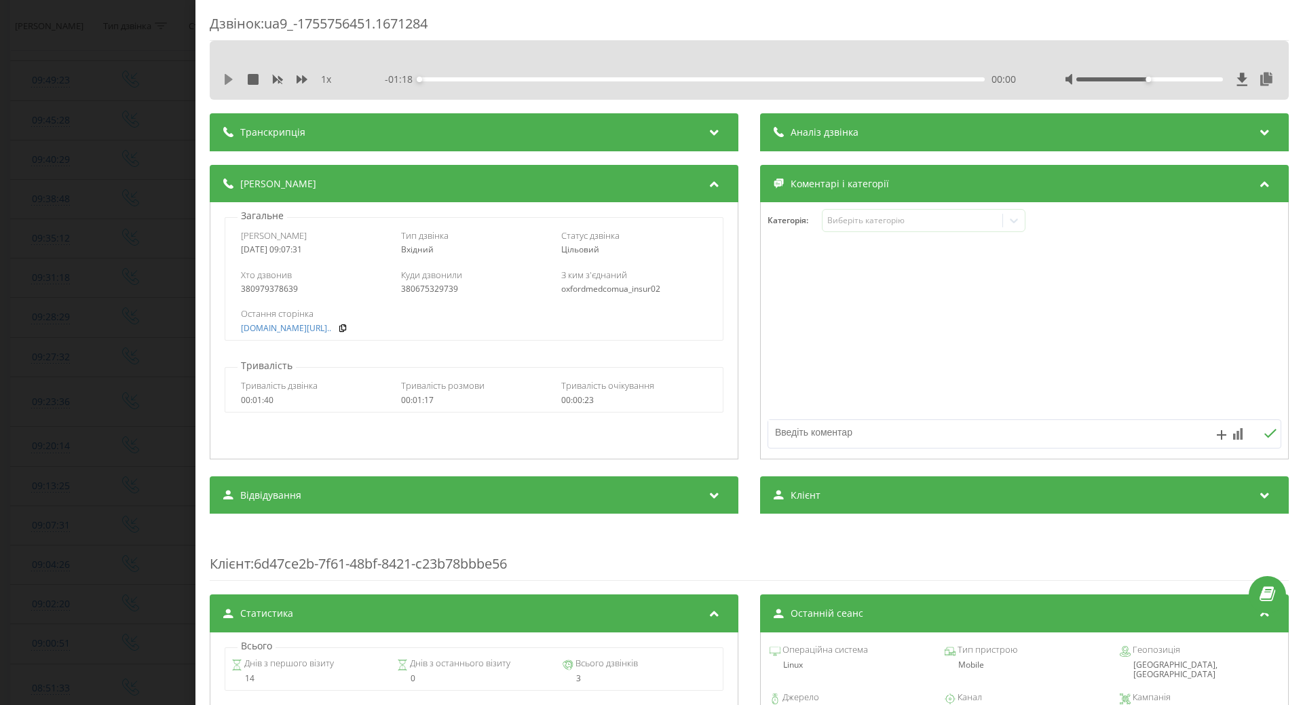
click at [229, 78] on icon at bounding box center [229, 79] width 8 height 11
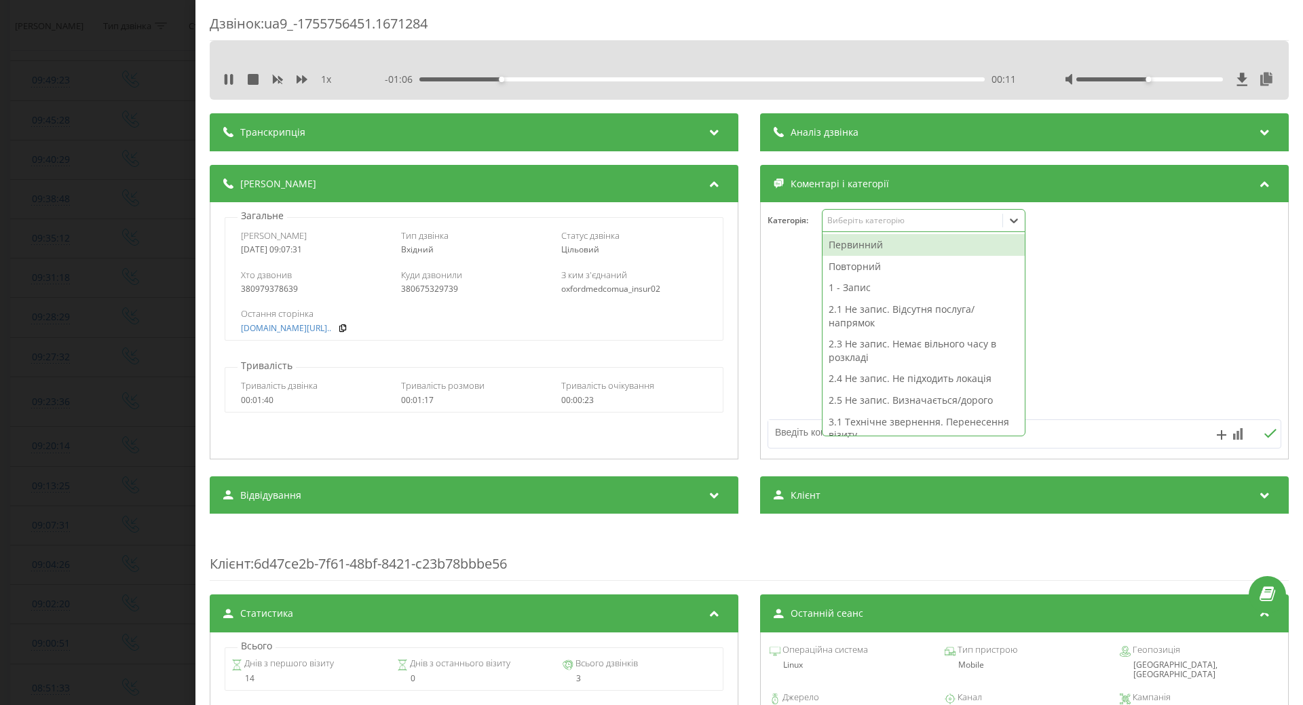
click at [1009, 221] on icon at bounding box center [1014, 221] width 14 height 14
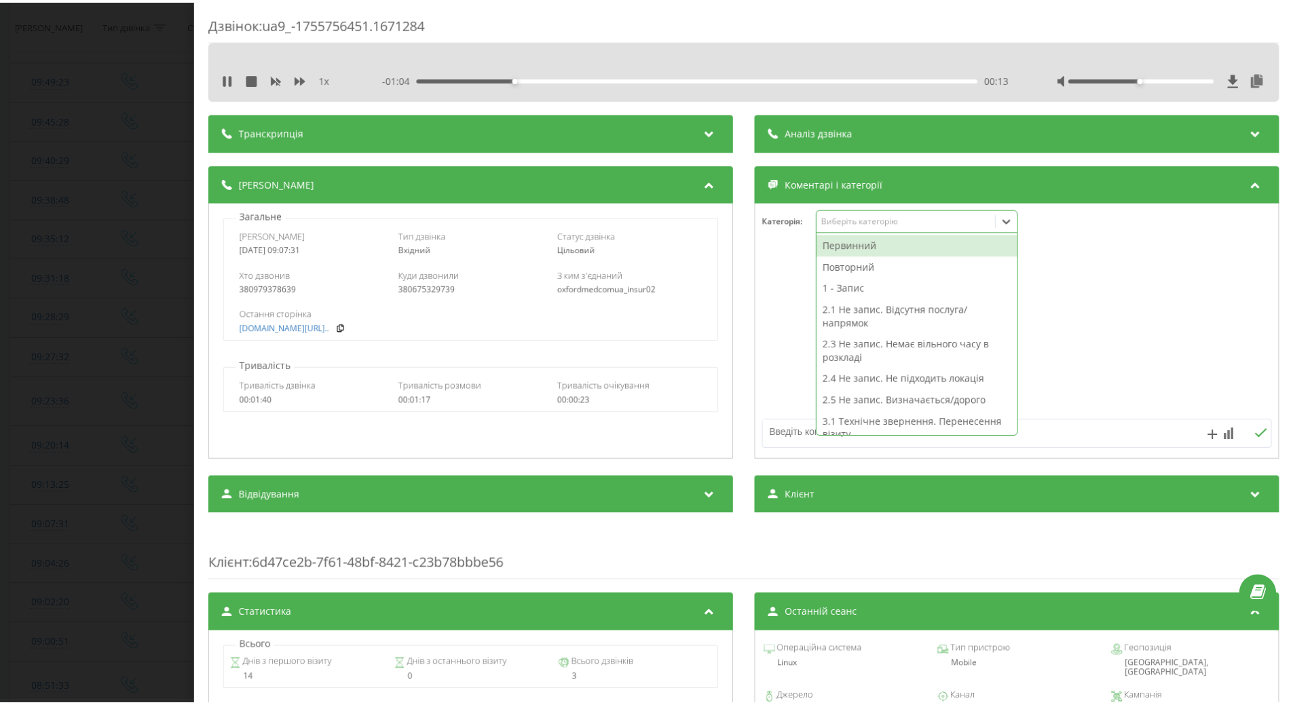
scroll to position [68, 0]
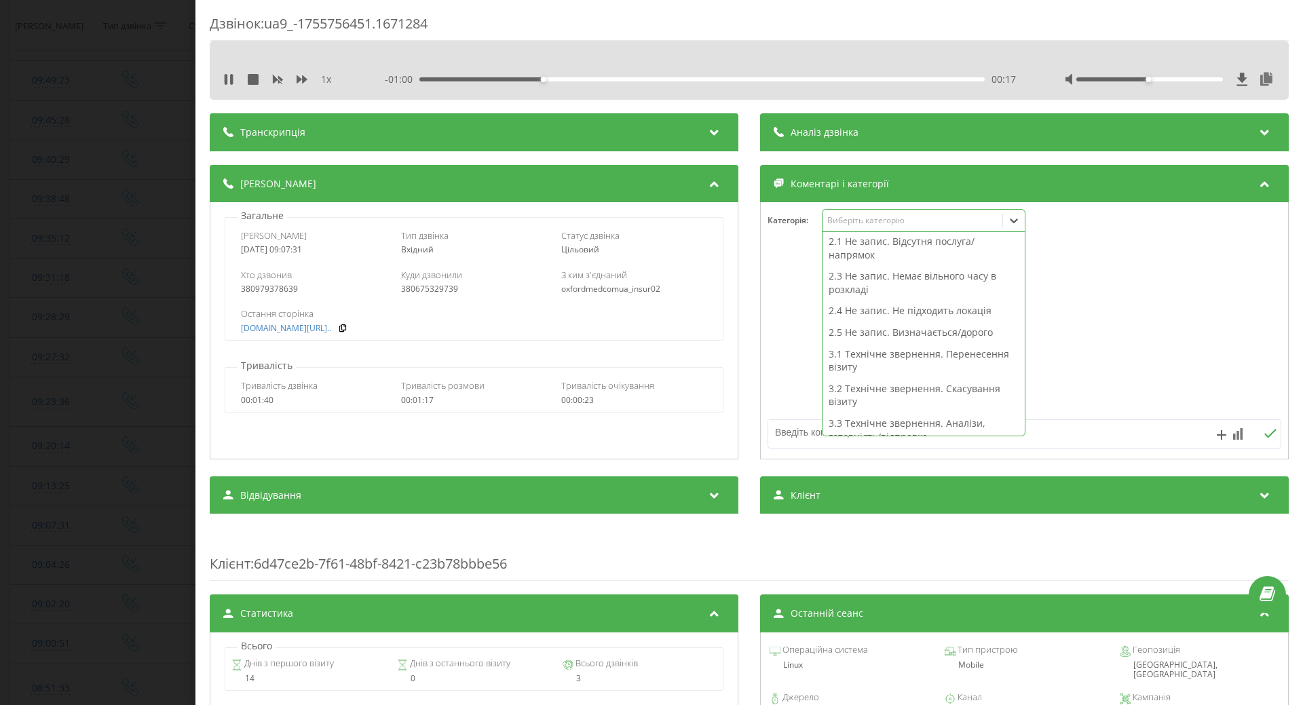
click at [860, 336] on div "2.5 Не запис. Визначається/дорого" at bounding box center [923, 333] width 202 height 22
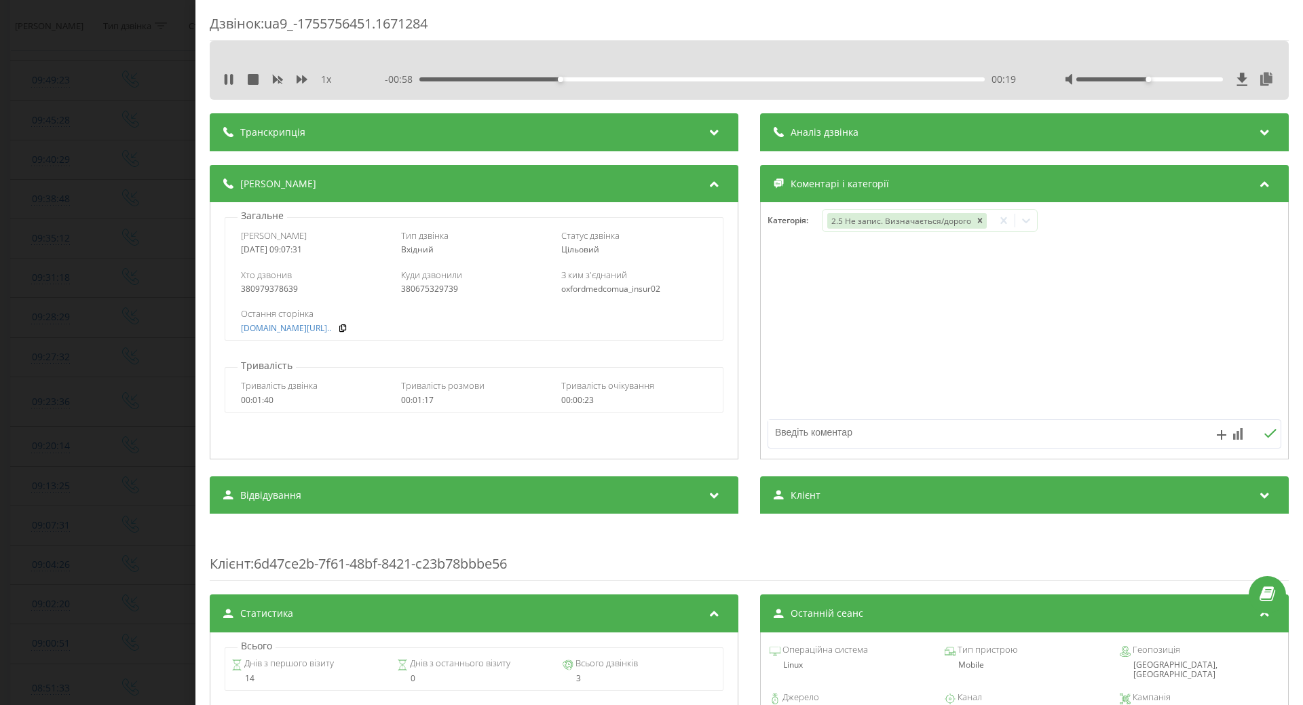
click at [719, 81] on div "- 00:58 00:19 00:19" at bounding box center [700, 80] width 631 height 14
click at [727, 76] on div "- 00:57 00:20 00:20" at bounding box center [700, 80] width 631 height 14
click at [740, 77] on div "- 00:57 00:21 00:21" at bounding box center [700, 80] width 631 height 14
click at [748, 79] on div "00:46" at bounding box center [701, 79] width 565 height 4
click at [893, 79] on div "01:06" at bounding box center [701, 79] width 565 height 4
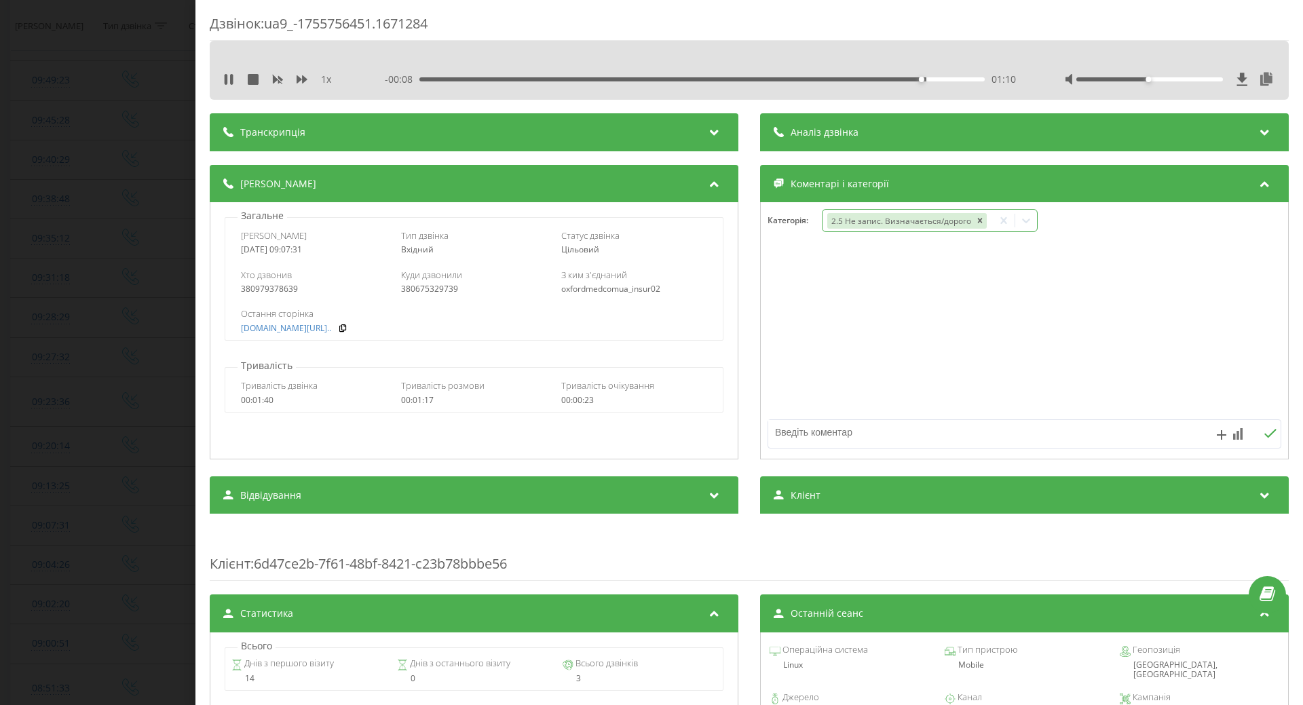
click at [1019, 218] on icon at bounding box center [1026, 221] width 14 height 14
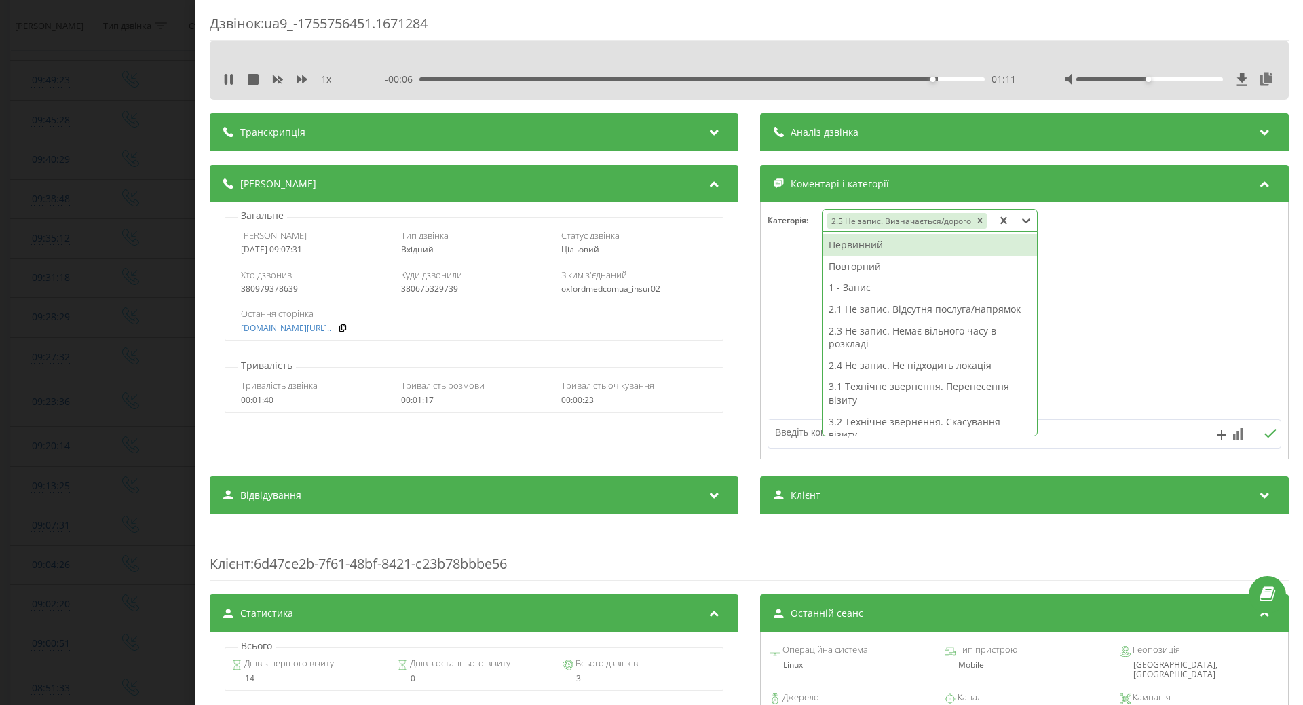
click at [848, 286] on div "1 - Запис" at bounding box center [929, 288] width 214 height 22
click at [848, 267] on div "Повторний" at bounding box center [929, 267] width 214 height 22
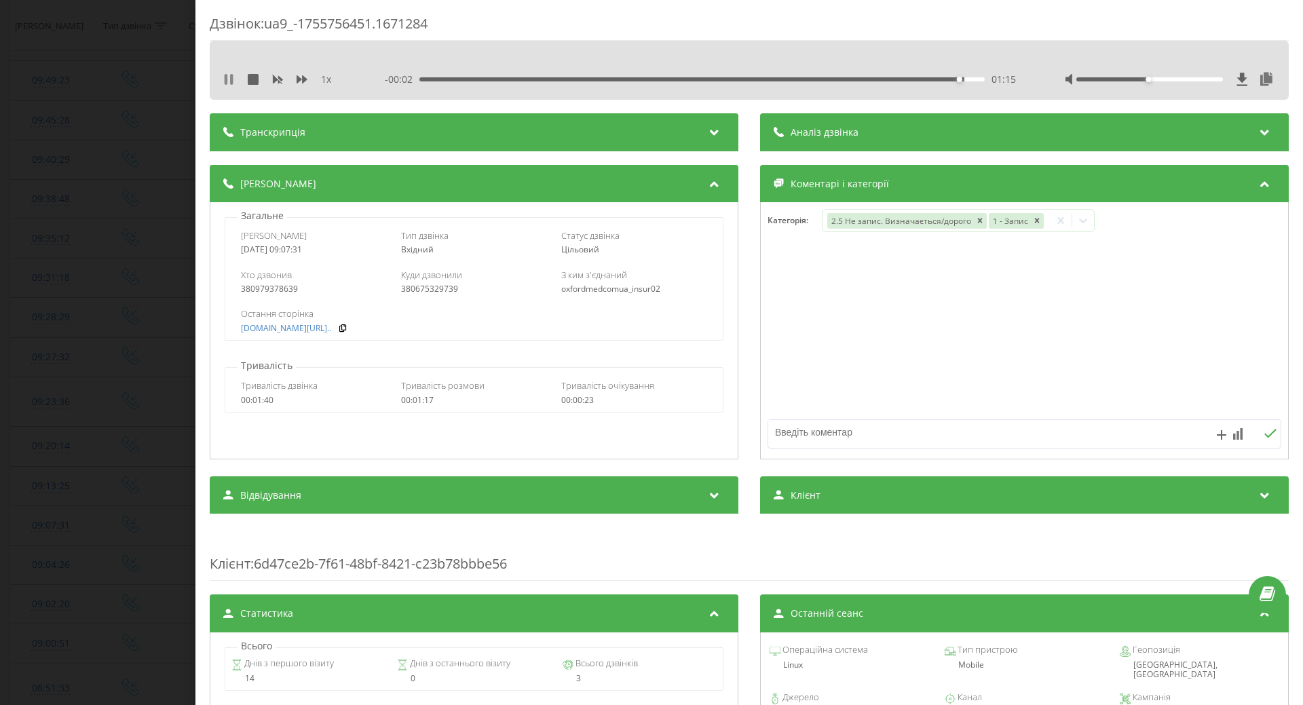
click at [228, 78] on icon at bounding box center [228, 79] width 11 height 11
click at [978, 219] on icon "Remove 2.5 Не запис. Визначається/дорого" at bounding box center [980, 220] width 5 height 5
click at [104, 332] on div "Дзвінок : ua9_-1755756451.1671284 1 x - 00:02 01:15 01:15 Транскрипція Для AI-а…" at bounding box center [651, 352] width 1303 height 705
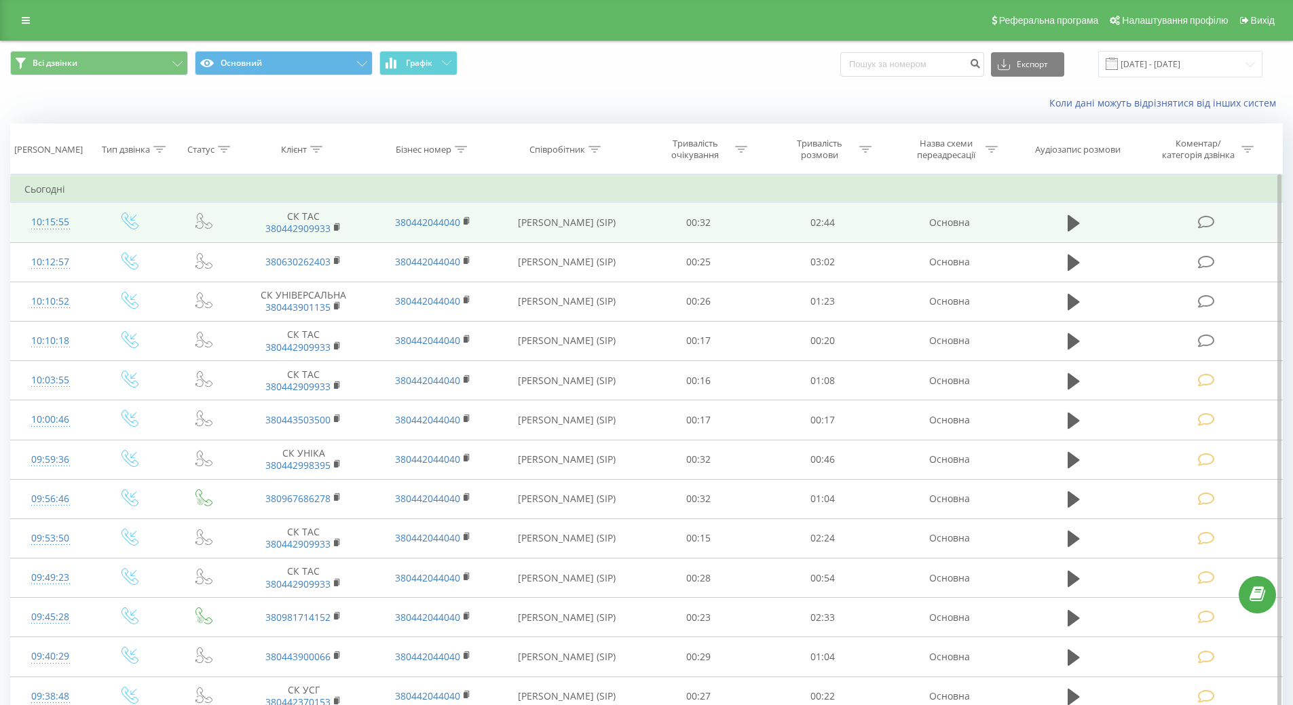
click at [1209, 222] on icon at bounding box center [1206, 222] width 17 height 14
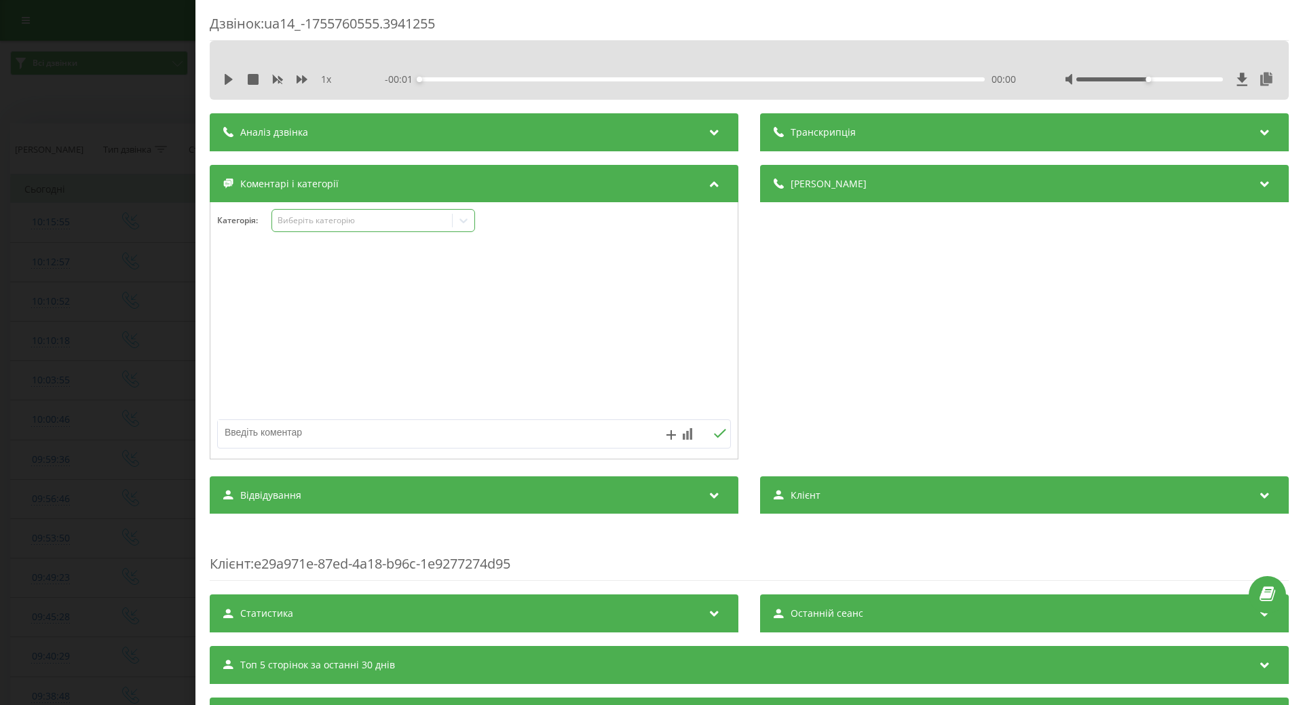
click at [461, 225] on icon at bounding box center [464, 221] width 14 height 14
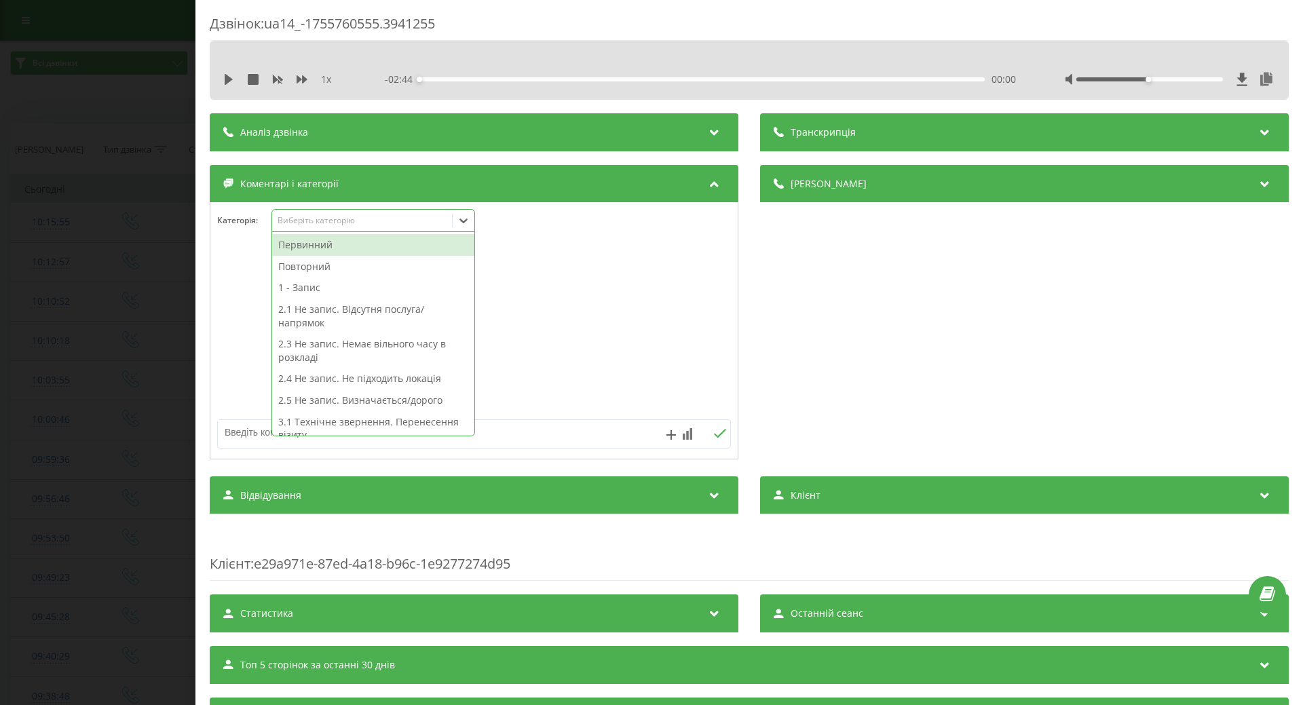
click at [300, 251] on div "Первинний" at bounding box center [373, 245] width 202 height 22
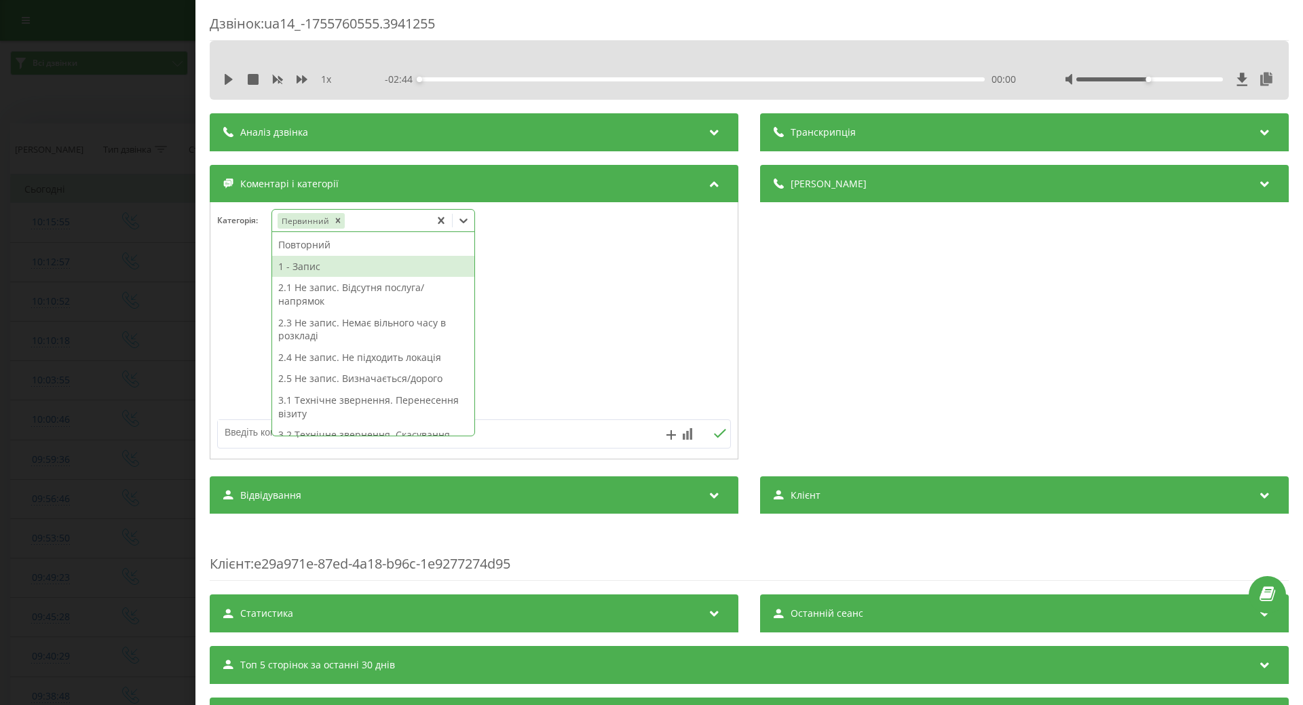
click at [311, 270] on div "1 - Запис" at bounding box center [373, 267] width 202 height 22
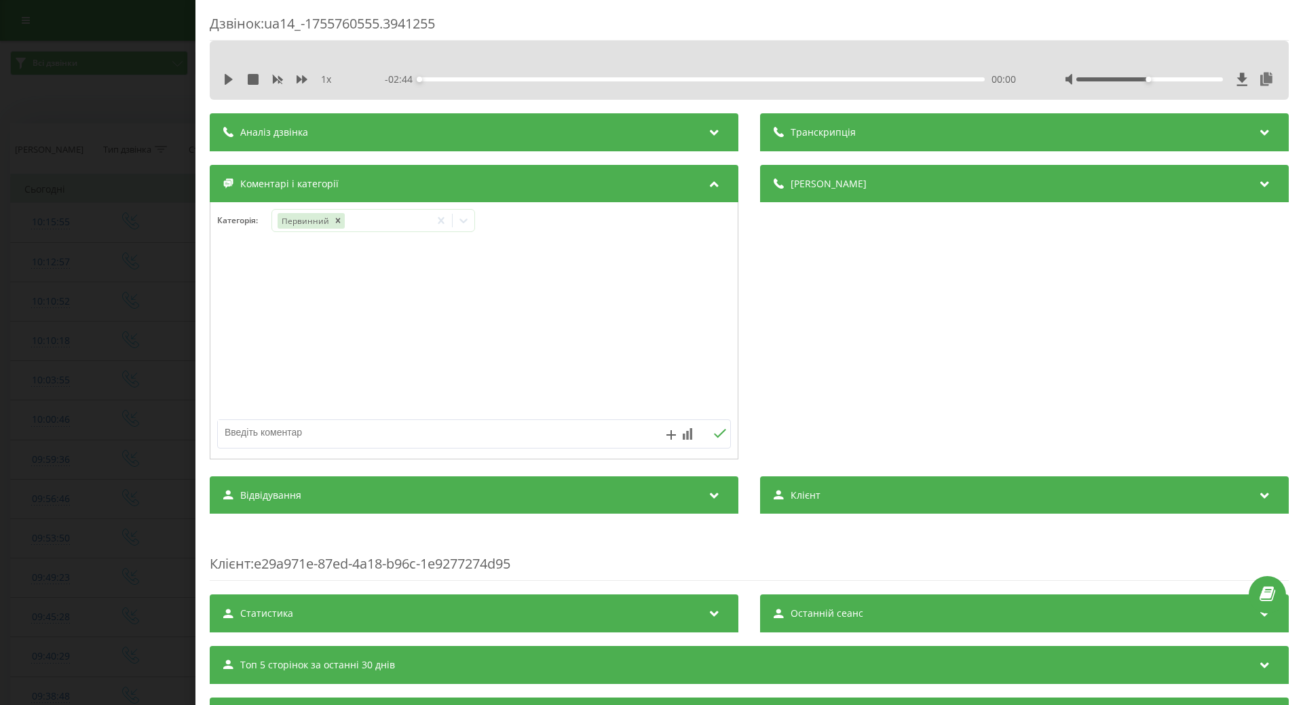
click at [244, 298] on div at bounding box center [473, 331] width 527 height 163
click at [163, 296] on div "Дзвінок : ua14_-1755760555.3941255 1 x - 02:44 00:00 00:00 Транскрипція Для AI-…" at bounding box center [651, 352] width 1303 height 705
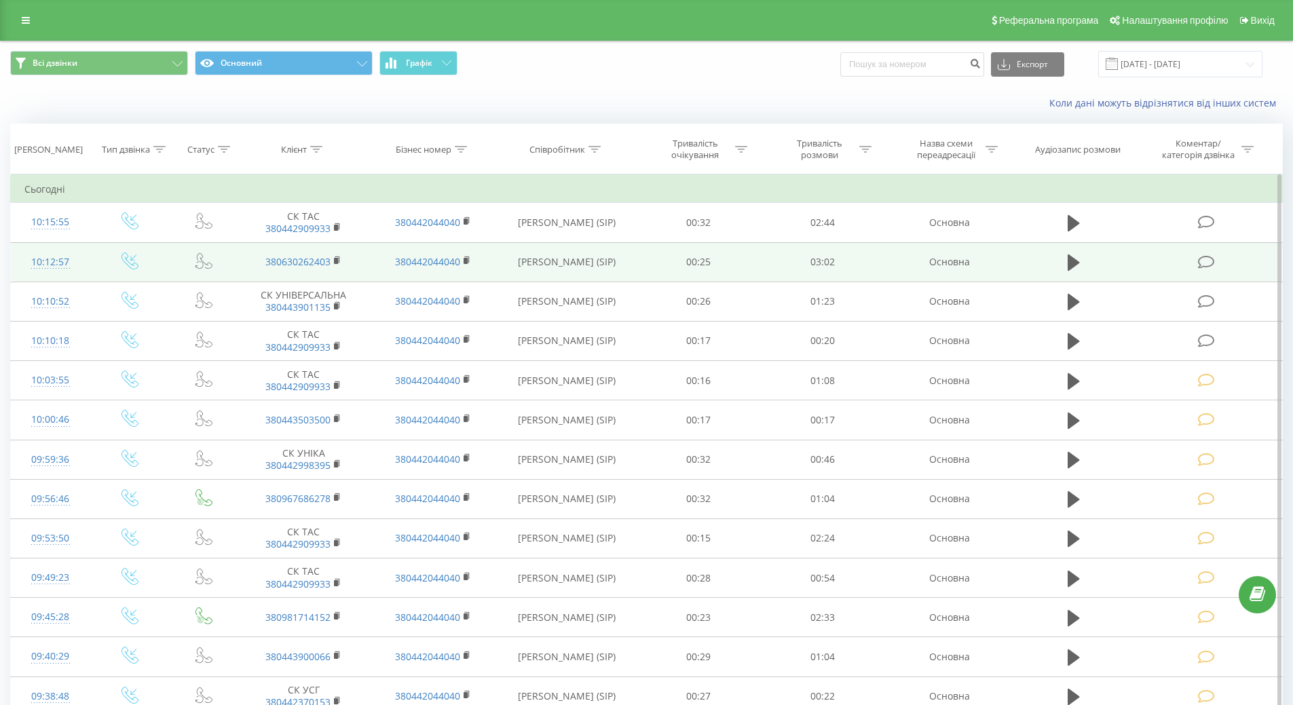
click at [1206, 265] on icon at bounding box center [1206, 262] width 17 height 14
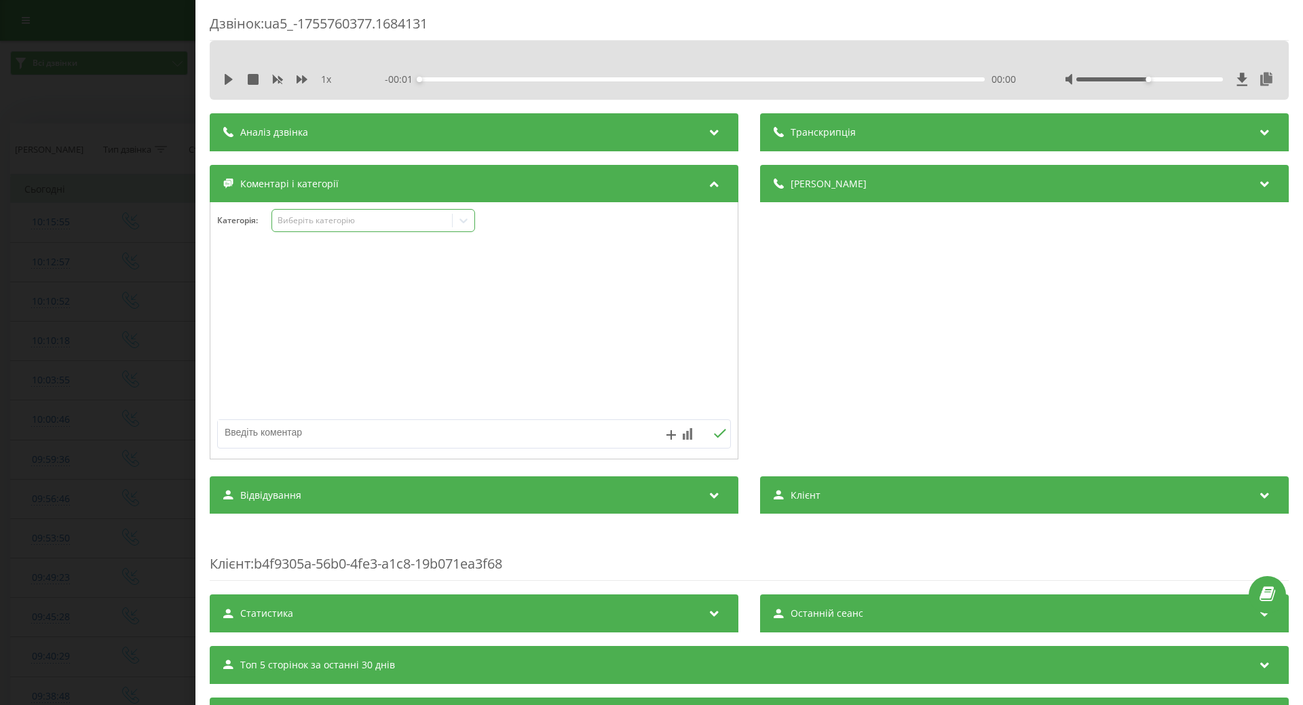
click at [463, 220] on icon at bounding box center [464, 221] width 14 height 14
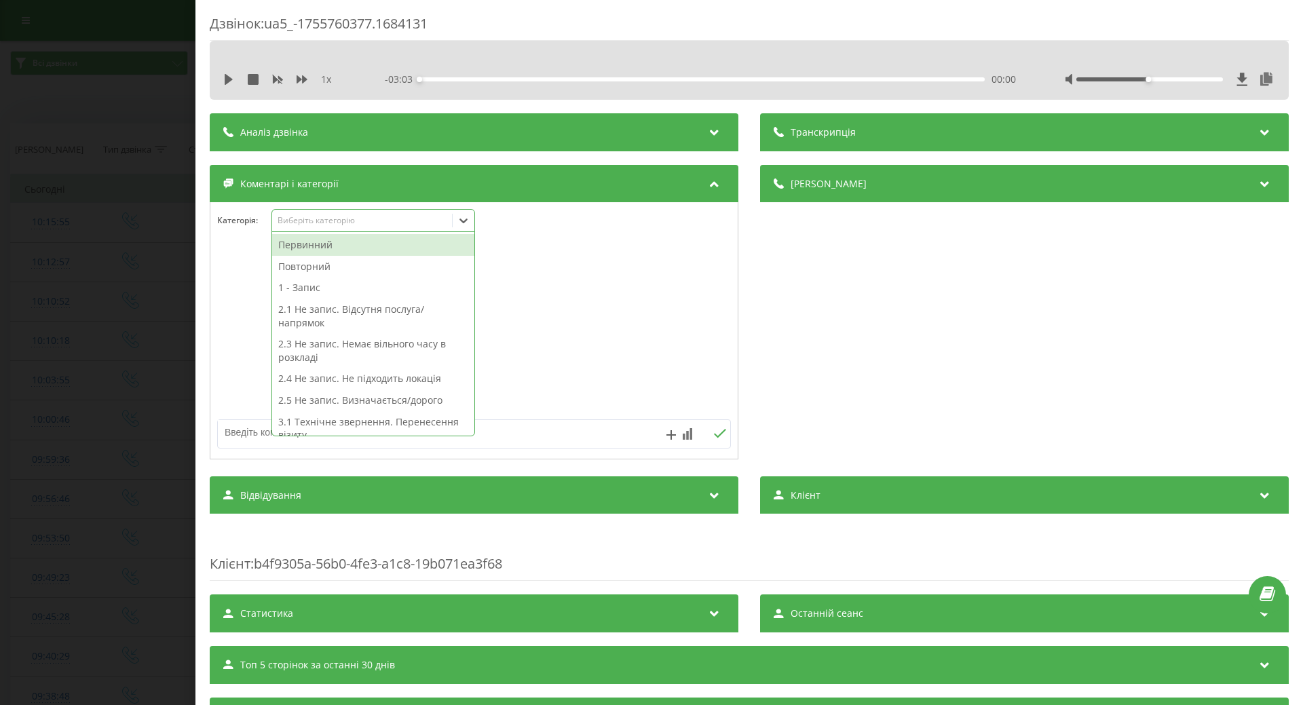
click at [321, 246] on div "Первинний" at bounding box center [373, 245] width 202 height 22
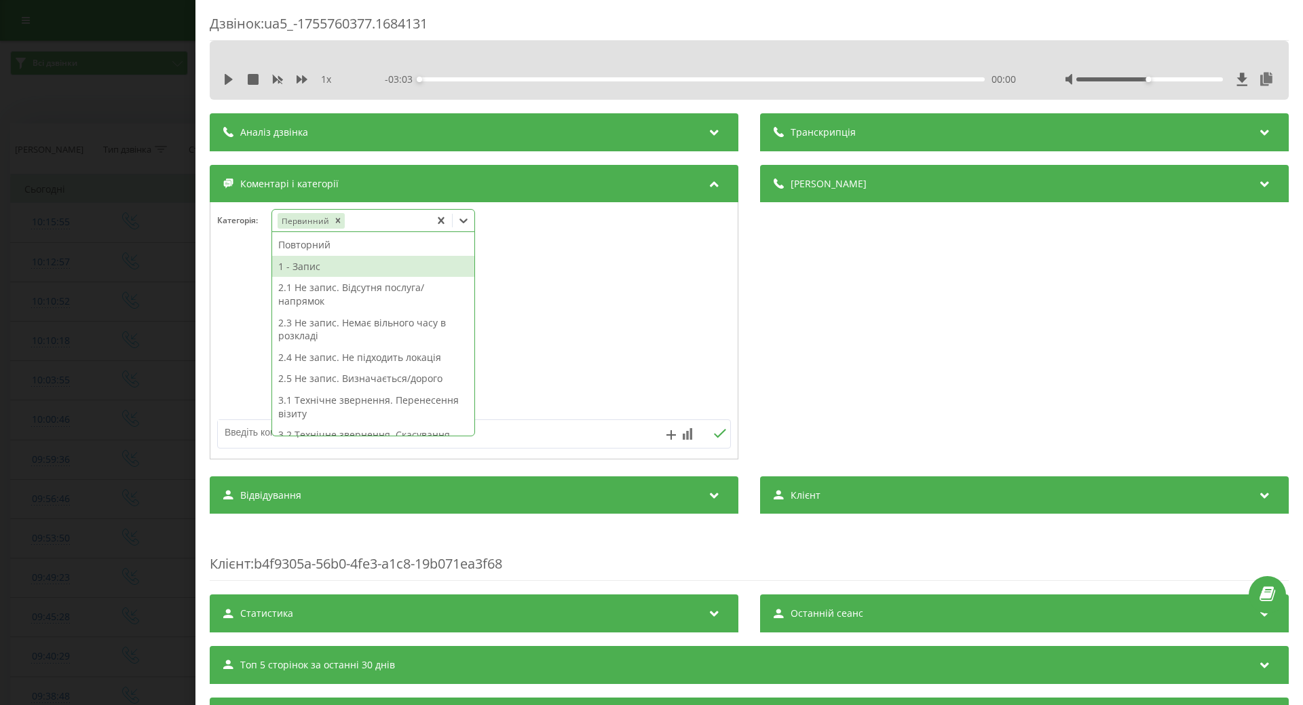
click at [289, 273] on div "1 - Запис" at bounding box center [373, 267] width 202 height 22
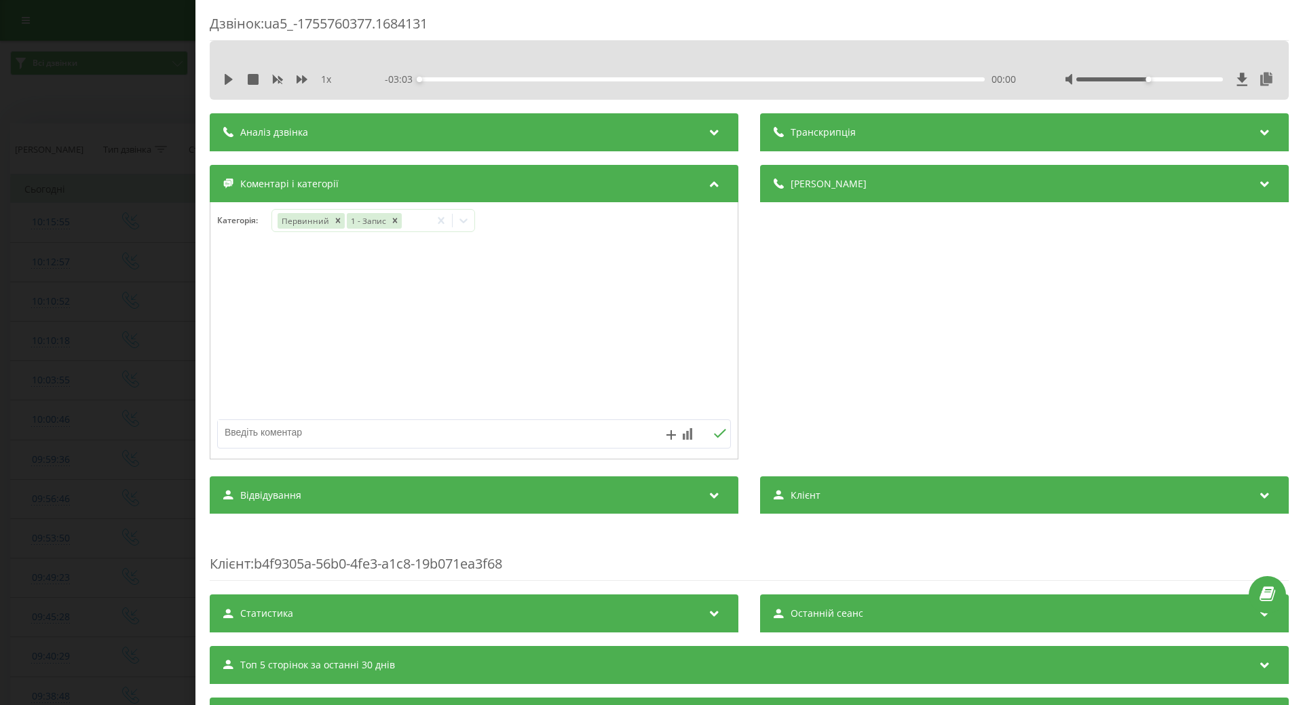
click at [237, 293] on div at bounding box center [473, 331] width 527 height 163
click at [104, 310] on div "Дзвінок : ua5_-1755760377.1684131 1 x - 03:03 00:00 00:00 Транскрипція Для AI-а…" at bounding box center [651, 352] width 1303 height 705
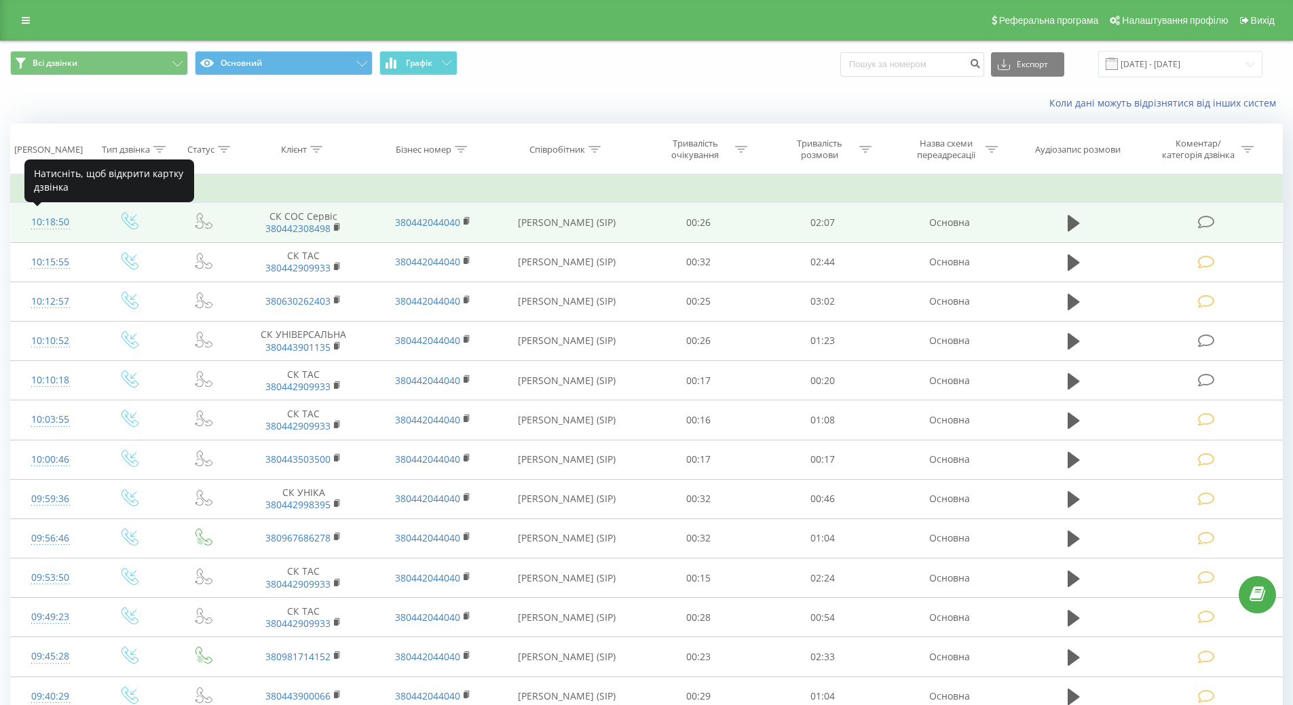
click at [50, 220] on div "10:18:50" at bounding box center [50, 222] width 52 height 26
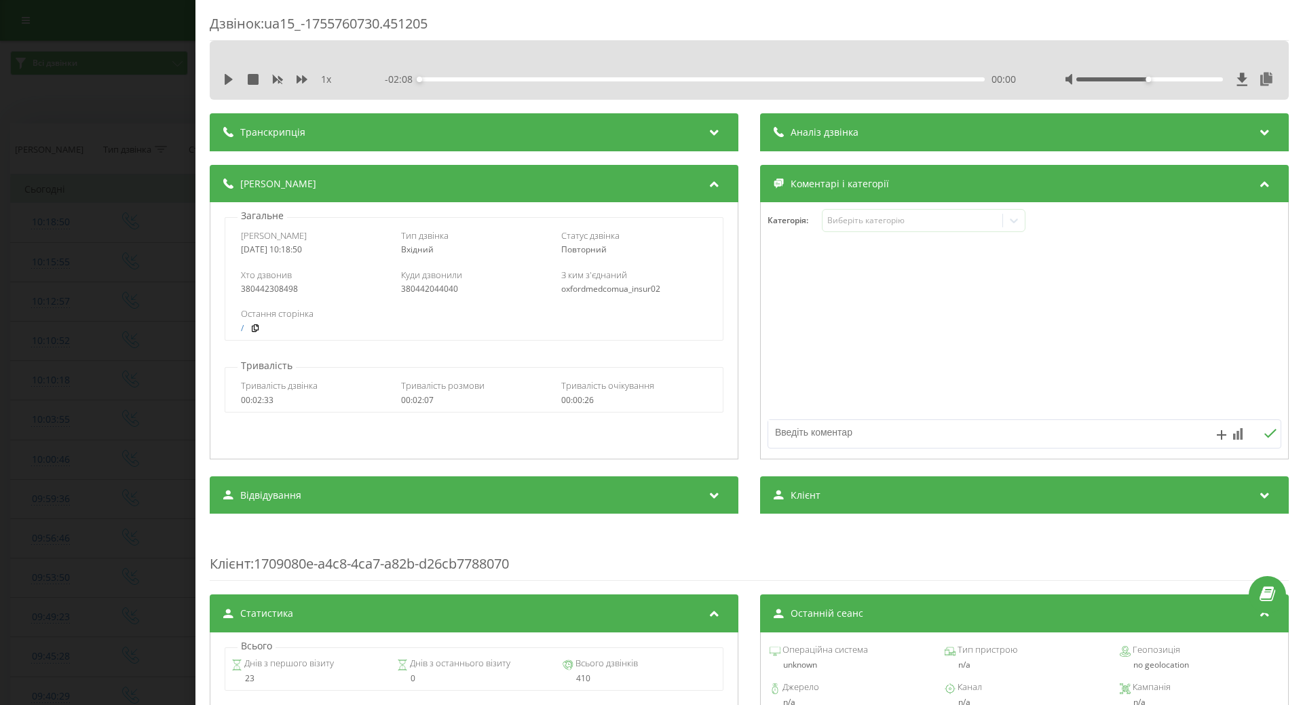
click at [227, 73] on div "1 x" at bounding box center [286, 80] width 126 height 14
click at [229, 79] on icon at bounding box center [229, 79] width 8 height 11
drag, startPoint x: 226, startPoint y: 74, endPoint x: 356, endPoint y: 111, distance: 135.5
click at [229, 73] on div "1 x" at bounding box center [286, 80] width 126 height 14
click at [229, 81] on icon at bounding box center [228, 79] width 11 height 11
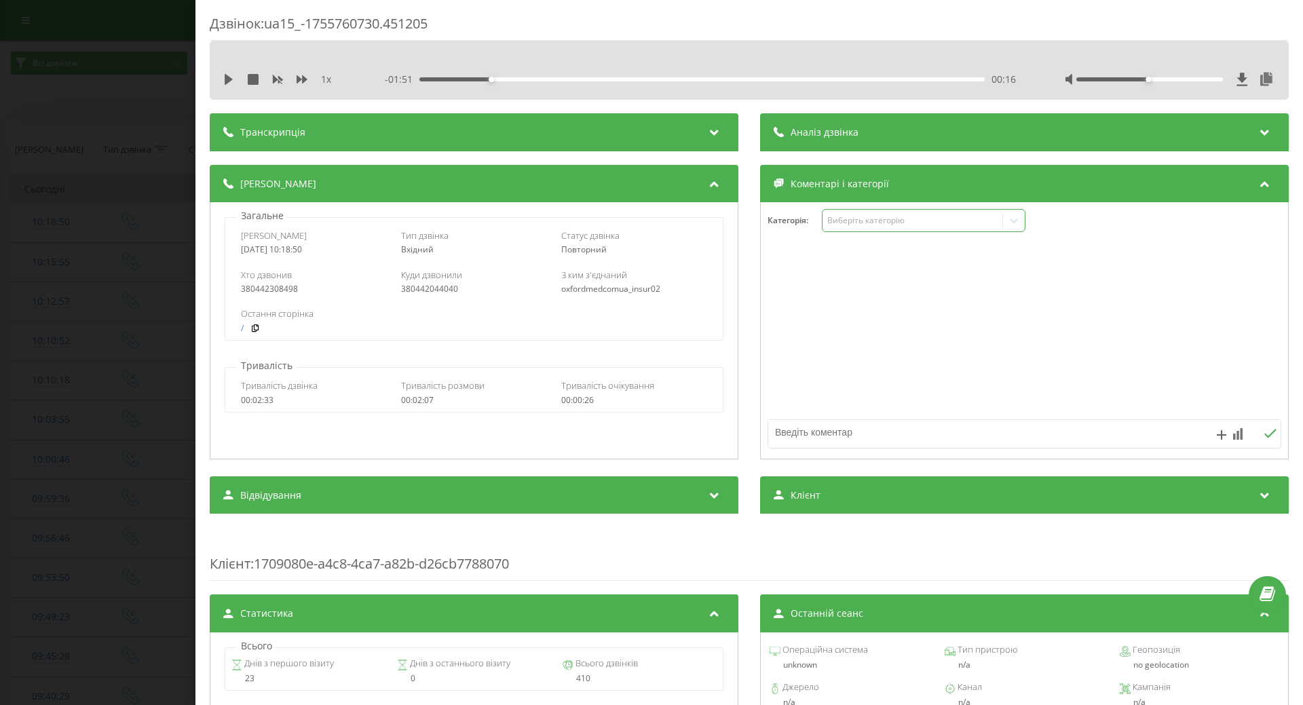
click at [1014, 220] on icon at bounding box center [1014, 221] width 14 height 14
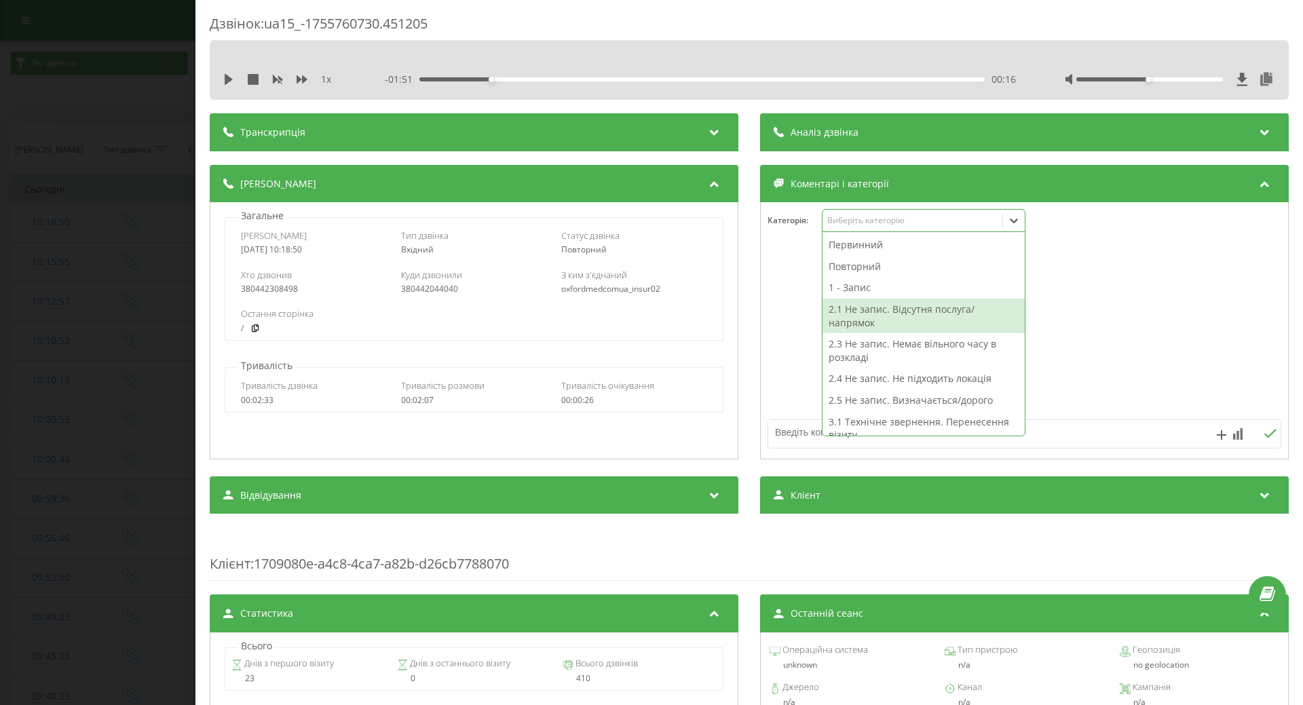
click at [895, 313] on div "2.1 Не запис. Відсутня послуга/напрямок" at bounding box center [923, 316] width 202 height 35
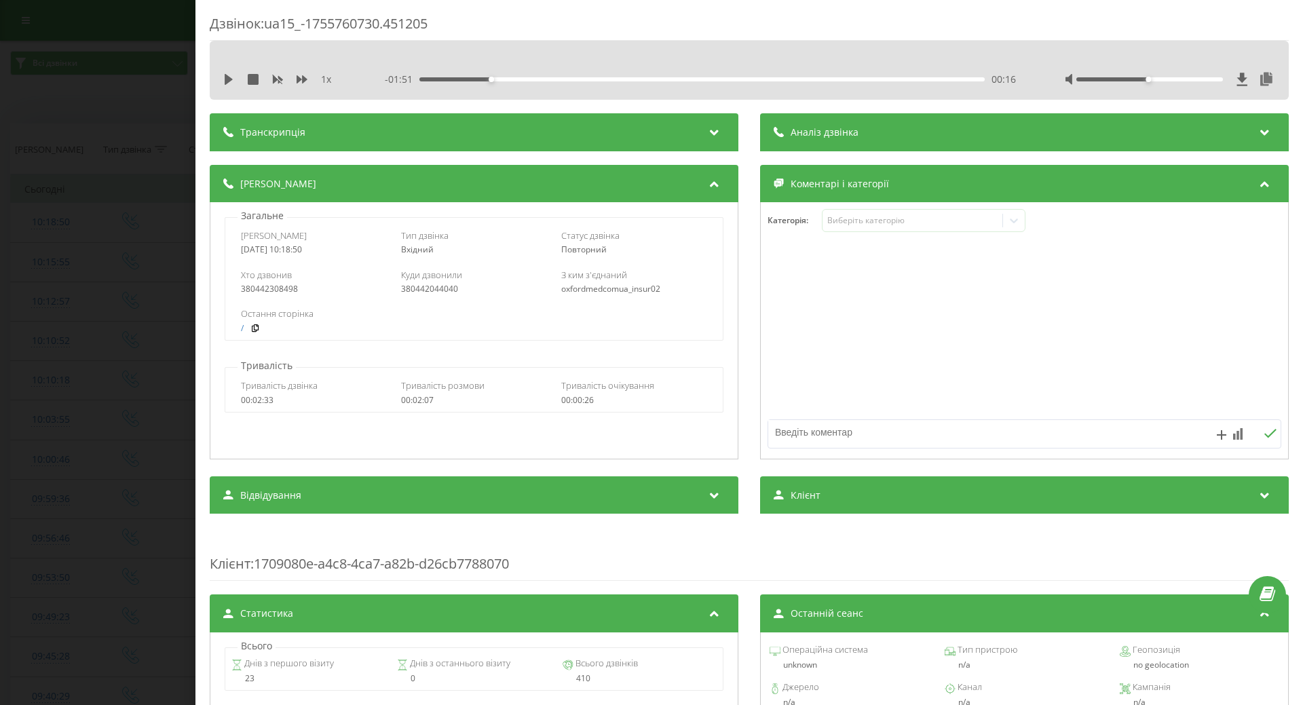
click at [791, 431] on textarea at bounding box center [973, 432] width 410 height 24
type textarea "на липківького педіатр сьогодніне приймає, не поєднуються візити"
click at [159, 362] on div "Дзвінок : ua15_-1755760730.451205 1 x - 01:51 00:16 00:16 Транскрипція Для AI-а…" at bounding box center [651, 352] width 1303 height 705
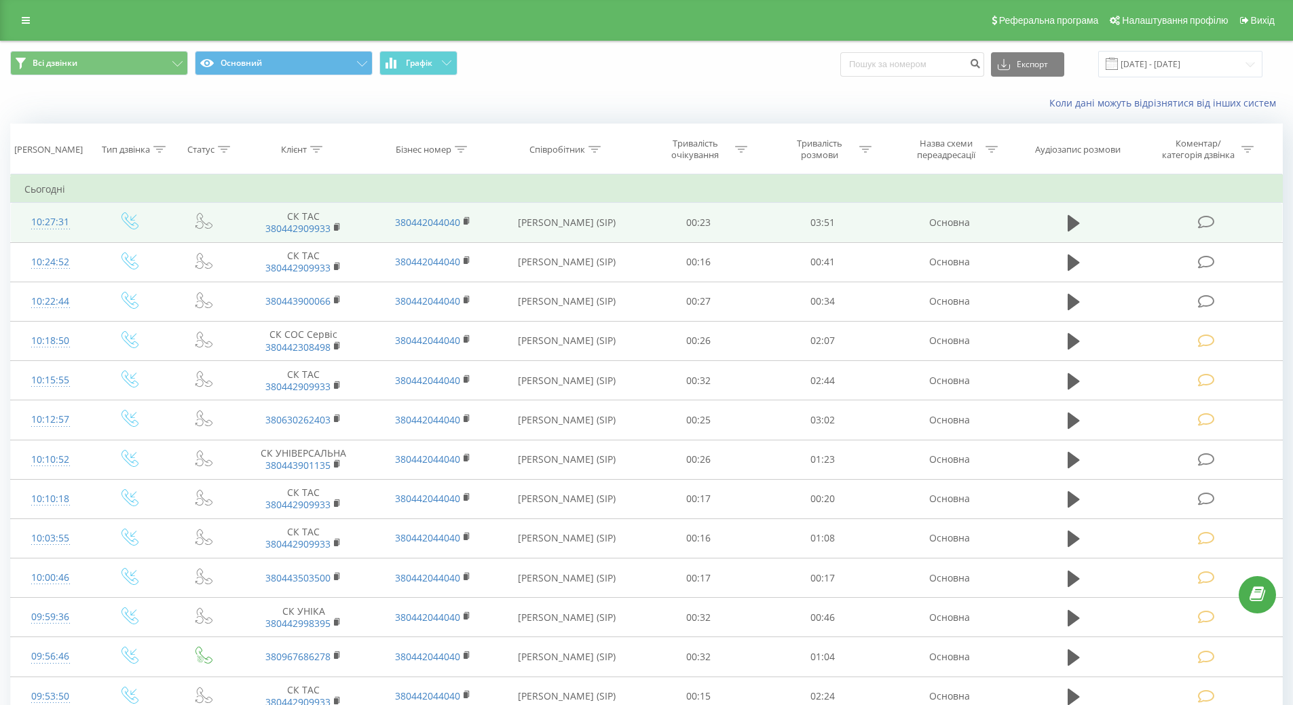
click at [1209, 227] on icon at bounding box center [1206, 222] width 17 height 14
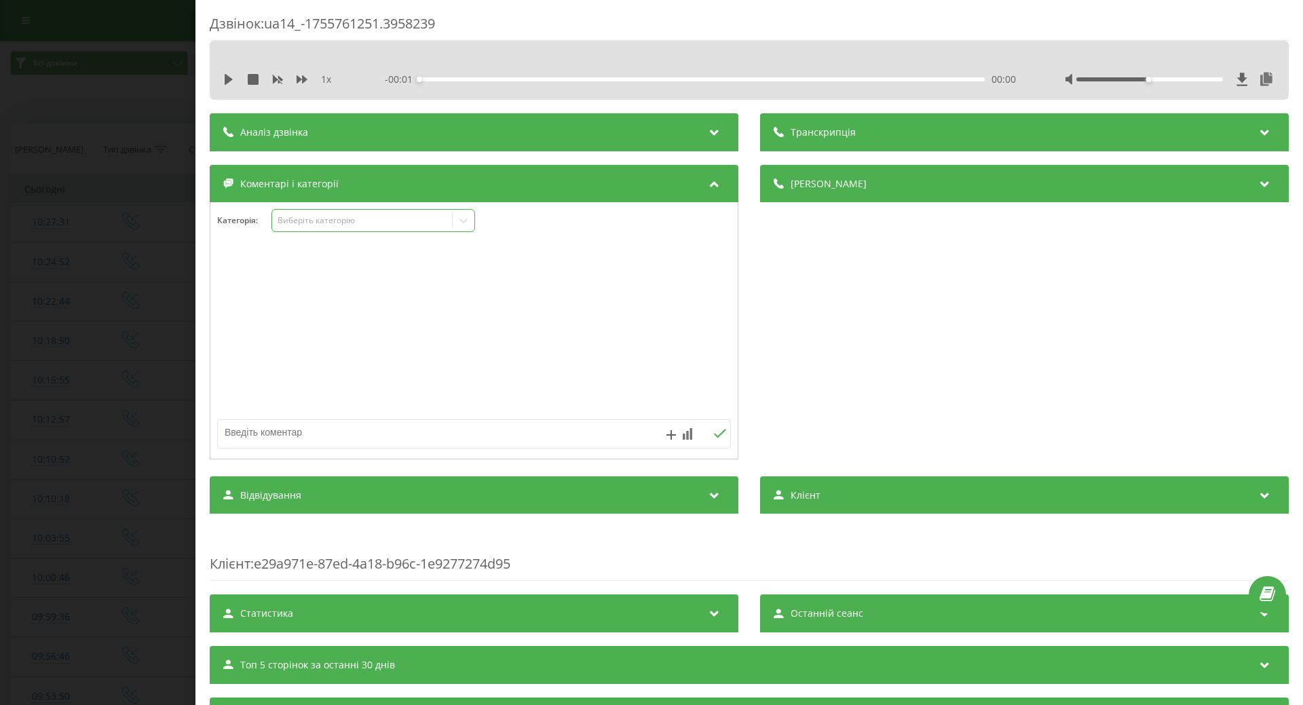
click at [463, 221] on icon at bounding box center [463, 220] width 8 height 5
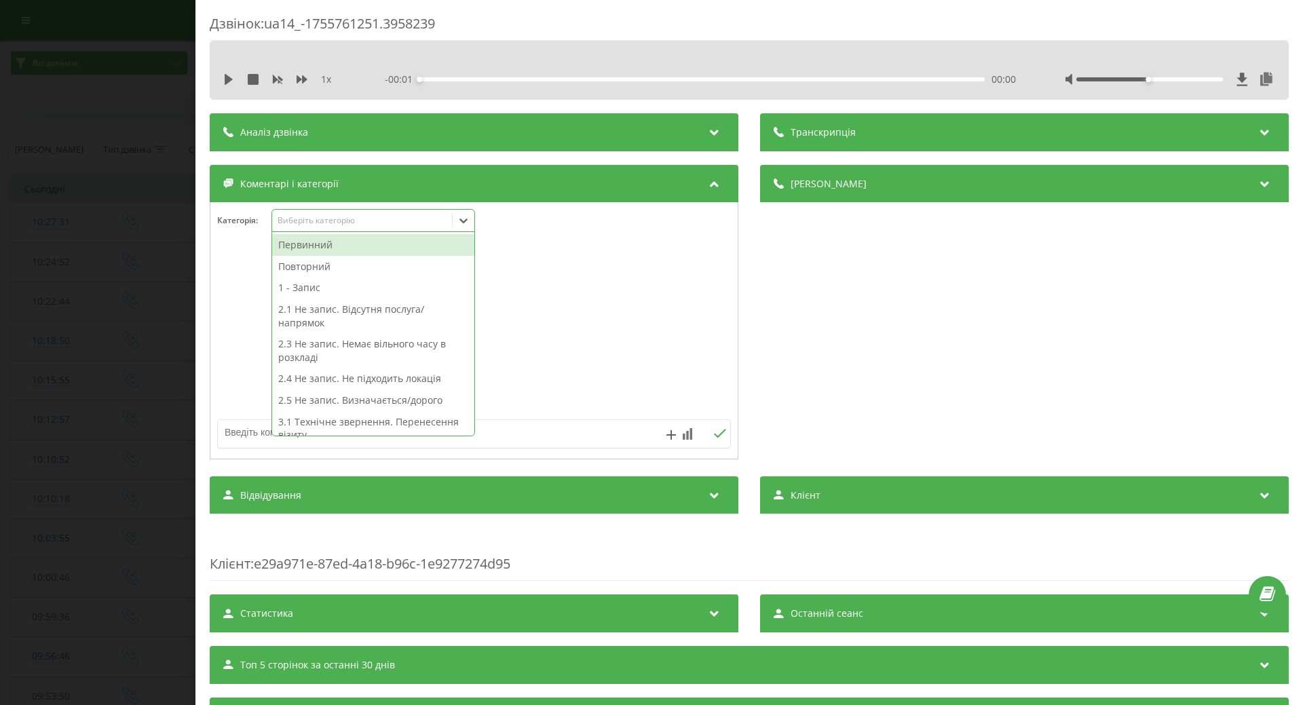
click at [317, 251] on div "Первинний" at bounding box center [373, 245] width 202 height 22
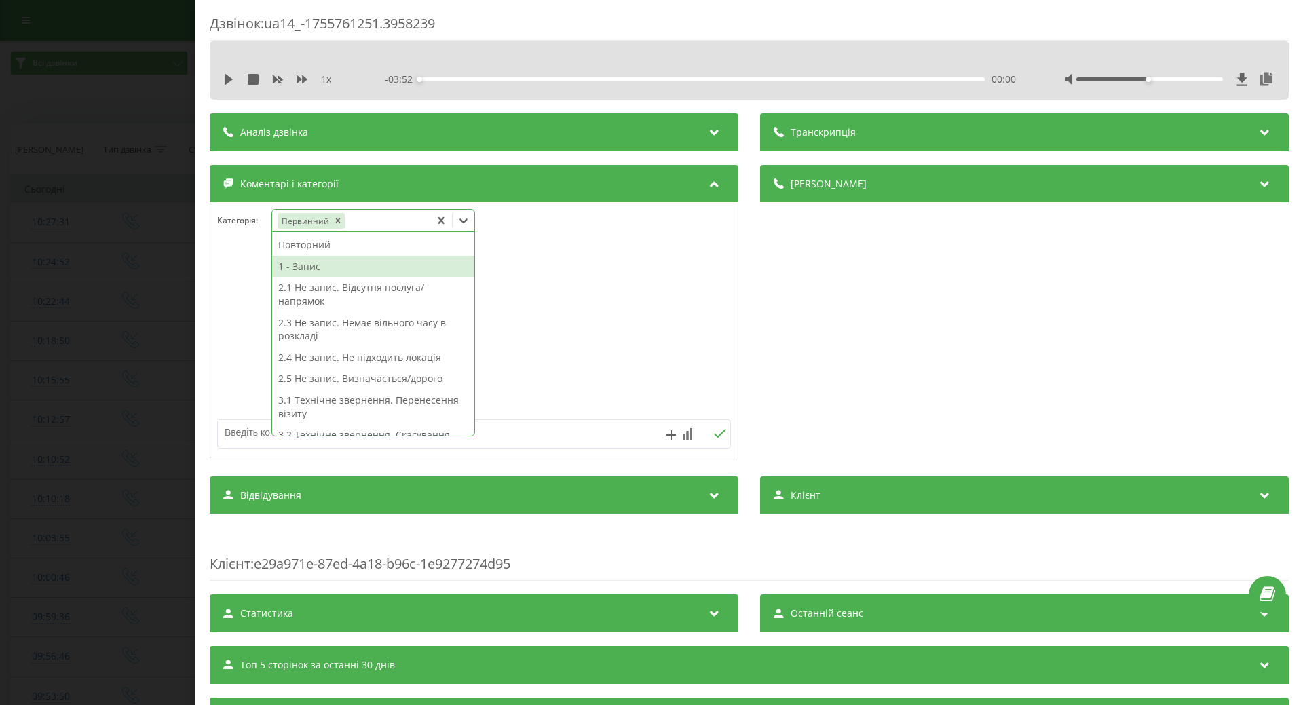
click at [311, 265] on div "1 - Запис" at bounding box center [373, 267] width 202 height 22
click at [109, 296] on div "Дзвінок : ua14_-1755761251.3958239 1 x - 03:52 00:00 00:00 Транскрипція Для AI-…" at bounding box center [651, 352] width 1303 height 705
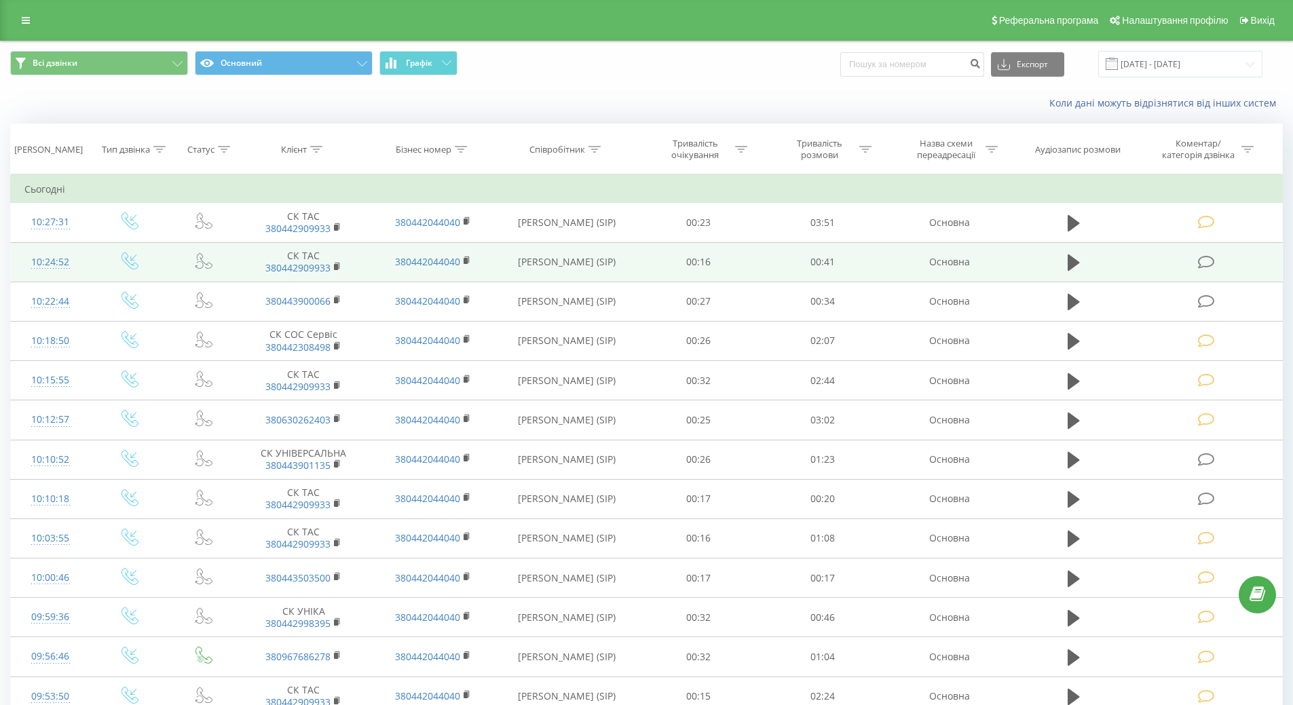
click at [53, 261] on div "10:24:52" at bounding box center [50, 262] width 52 height 26
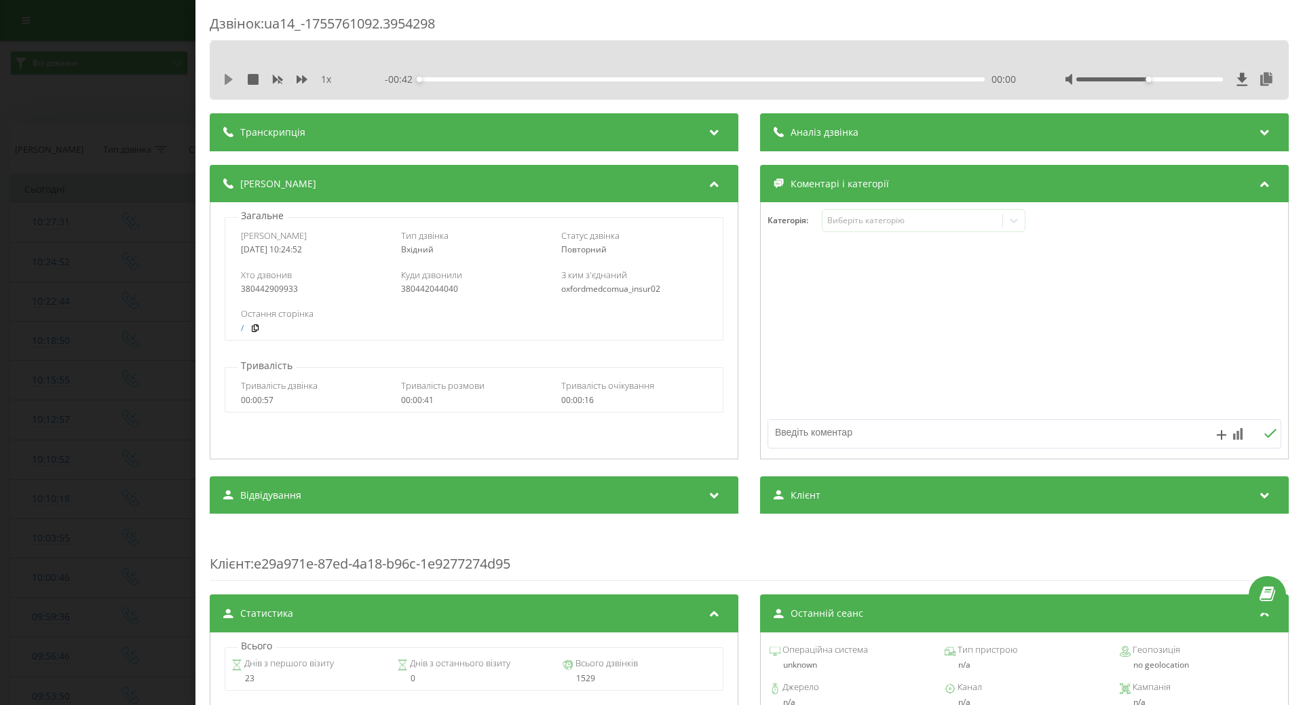
click at [227, 79] on icon at bounding box center [229, 79] width 8 height 11
click at [898, 215] on div "Виберіть категорію" at bounding box center [912, 220] width 170 height 11
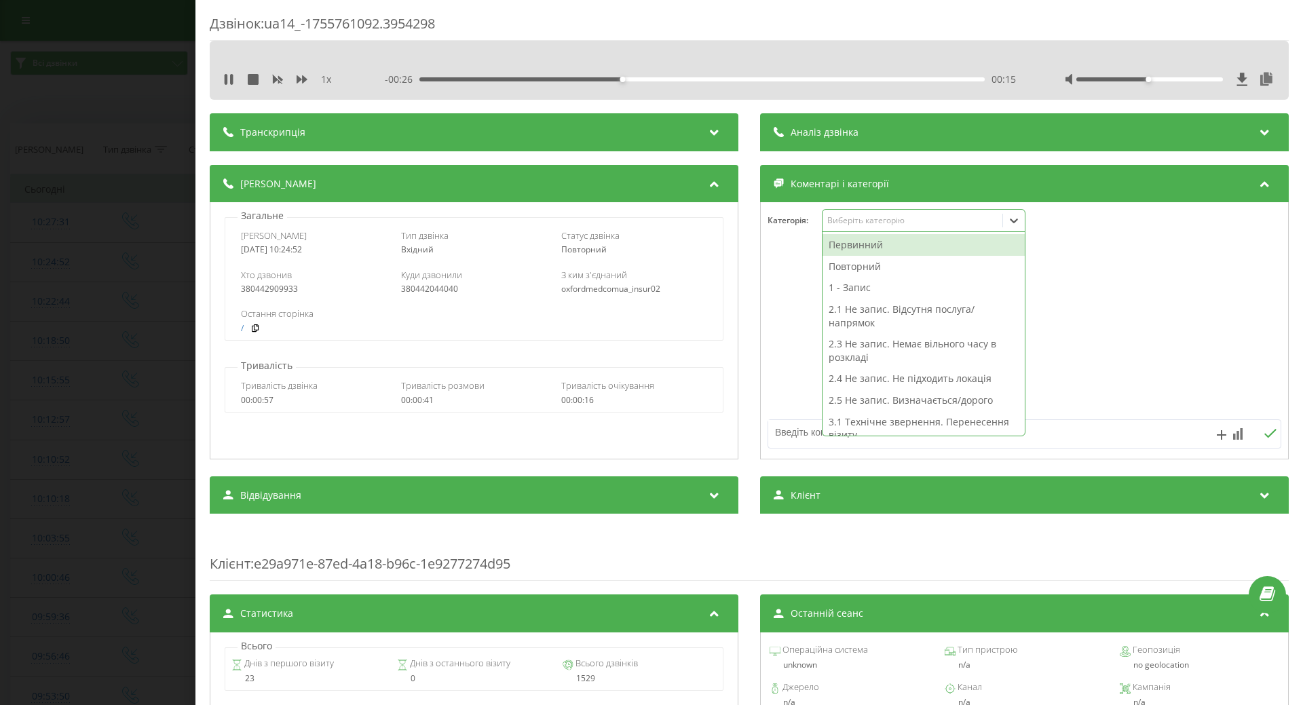
click at [792, 79] on div "00:15" at bounding box center [701, 79] width 565 height 4
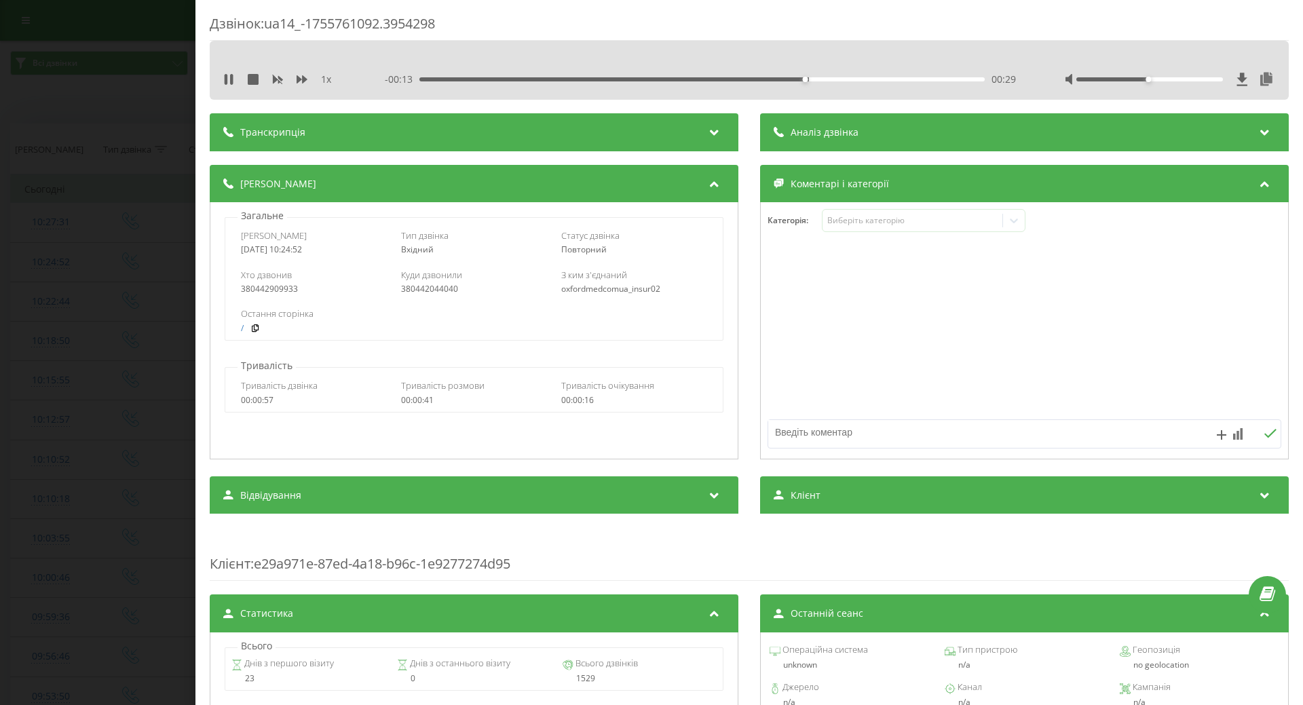
click at [886, 82] on div "- 00:13 00:29 00:29" at bounding box center [700, 80] width 631 height 14
click at [907, 79] on div "00:36" at bounding box center [701, 79] width 565 height 4
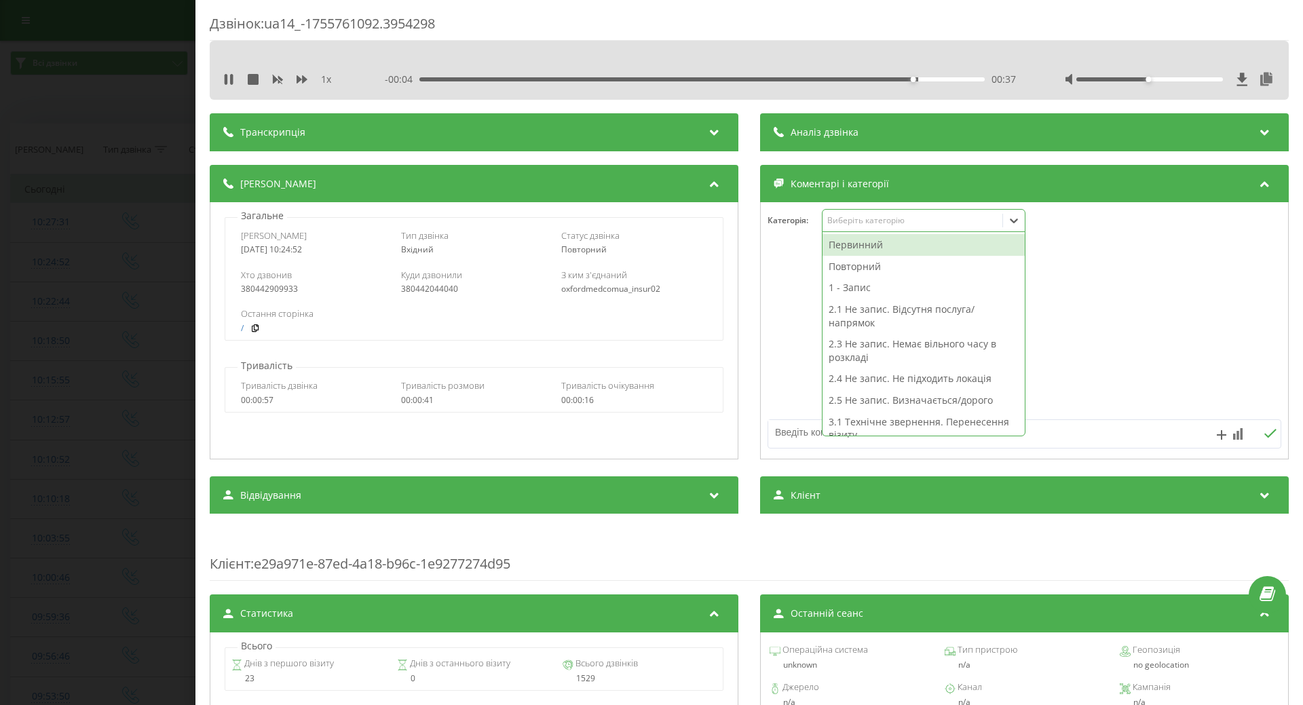
click at [1012, 223] on icon at bounding box center [1014, 221] width 14 height 14
click at [883, 395] on div "2.5 Не запис. Визначається/дорого" at bounding box center [923, 400] width 202 height 22
click at [793, 438] on textarea at bounding box center [973, 432] width 410 height 24
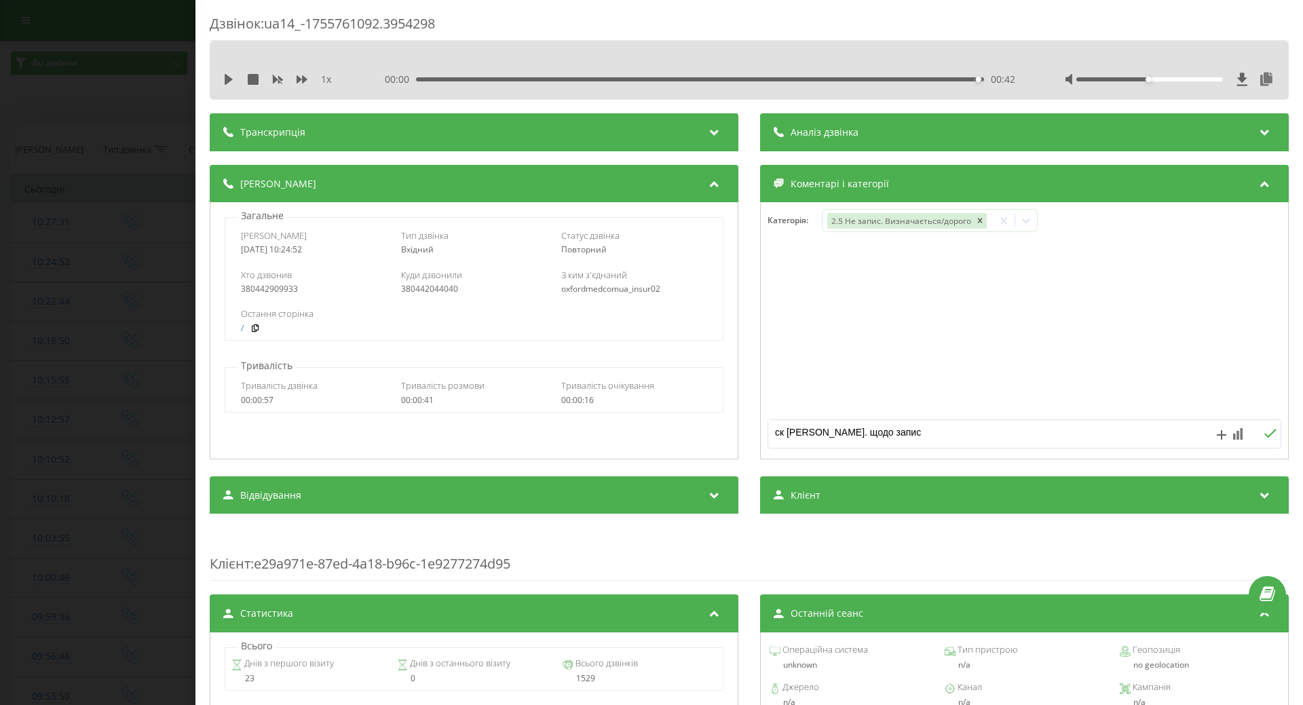
type textarea "ск надана інф. щодо запису"
click at [924, 434] on textarea "ск надана інф. щодо запису" at bounding box center [973, 432] width 410 height 24
click at [16, 180] on div "Дзвінок : ua14_-1755761092.3954298 1 x 00:00 00:42 00:42 Транскрипція Для AI-ан…" at bounding box center [651, 352] width 1303 height 705
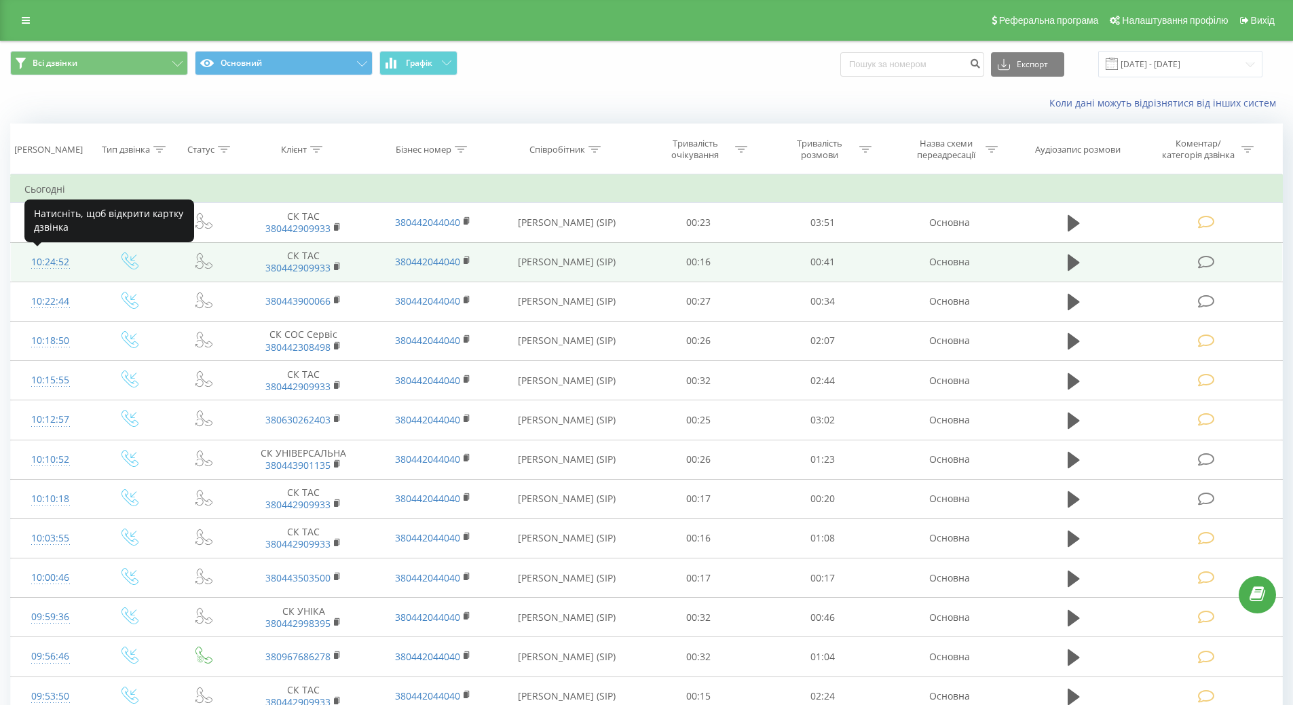
click at [52, 260] on div "10:24:52" at bounding box center [50, 262] width 52 height 26
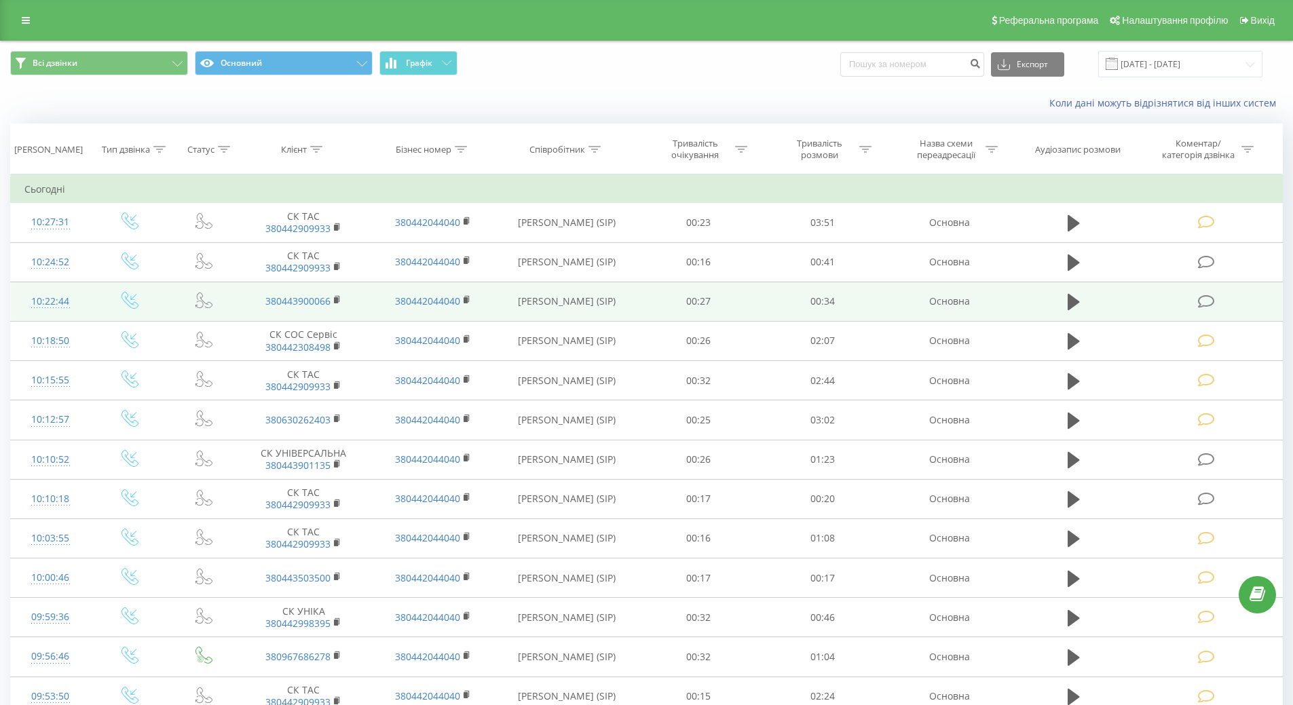
click at [54, 304] on div "10:22:44" at bounding box center [50, 301] width 52 height 26
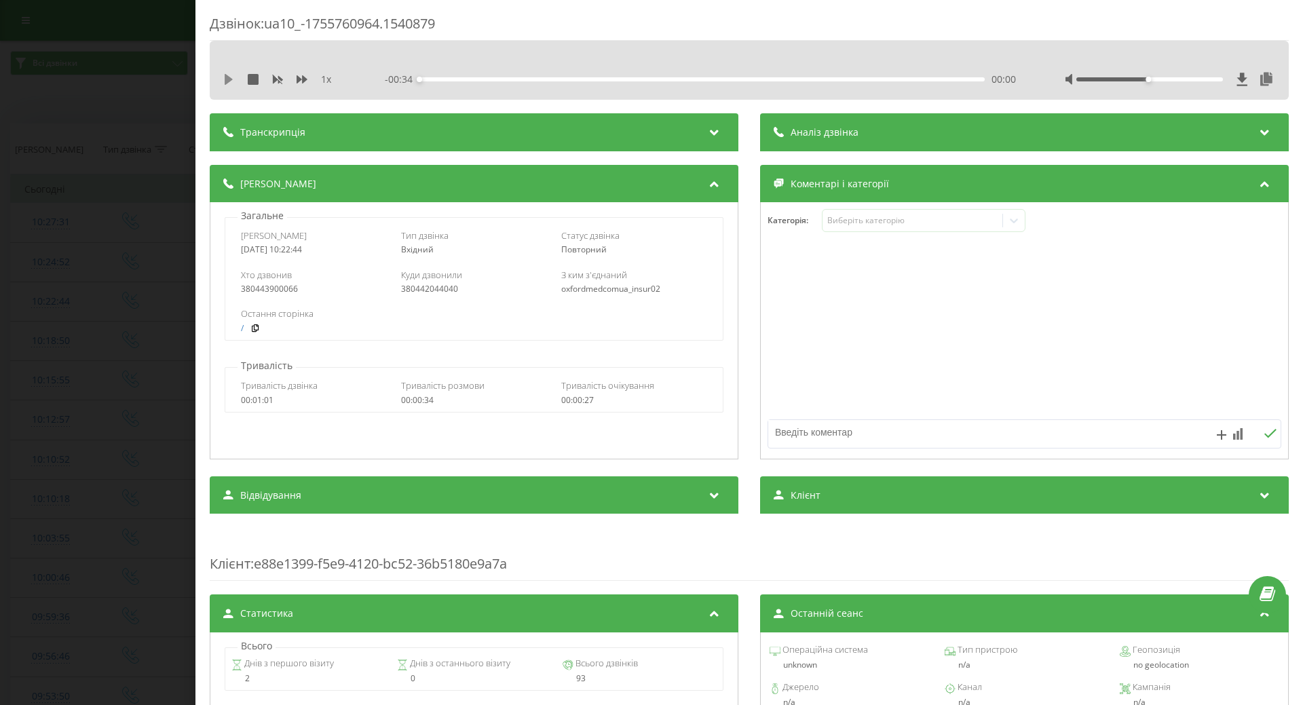
click at [225, 80] on icon at bounding box center [229, 79] width 8 height 11
drag, startPoint x: 225, startPoint y: 81, endPoint x: 754, endPoint y: 193, distance: 540.2
click at [229, 83] on icon at bounding box center [228, 79] width 11 height 11
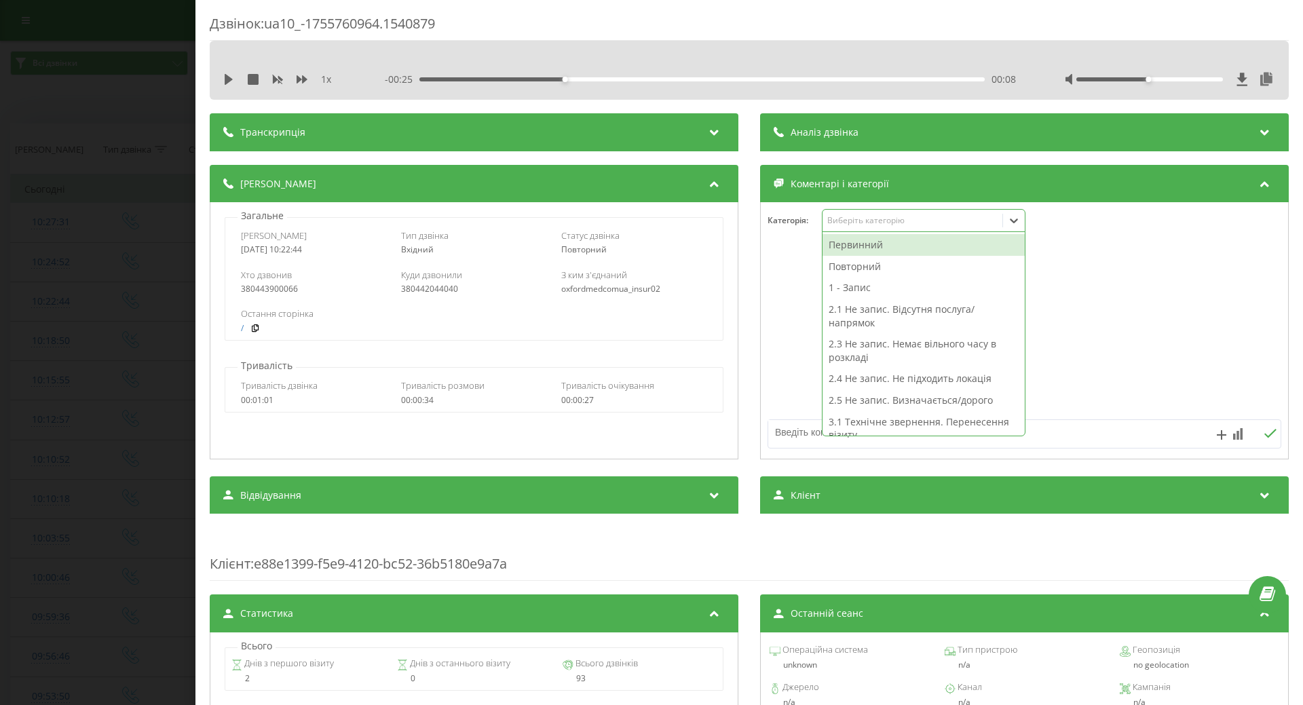
click at [1019, 219] on div at bounding box center [1014, 221] width 22 height 22
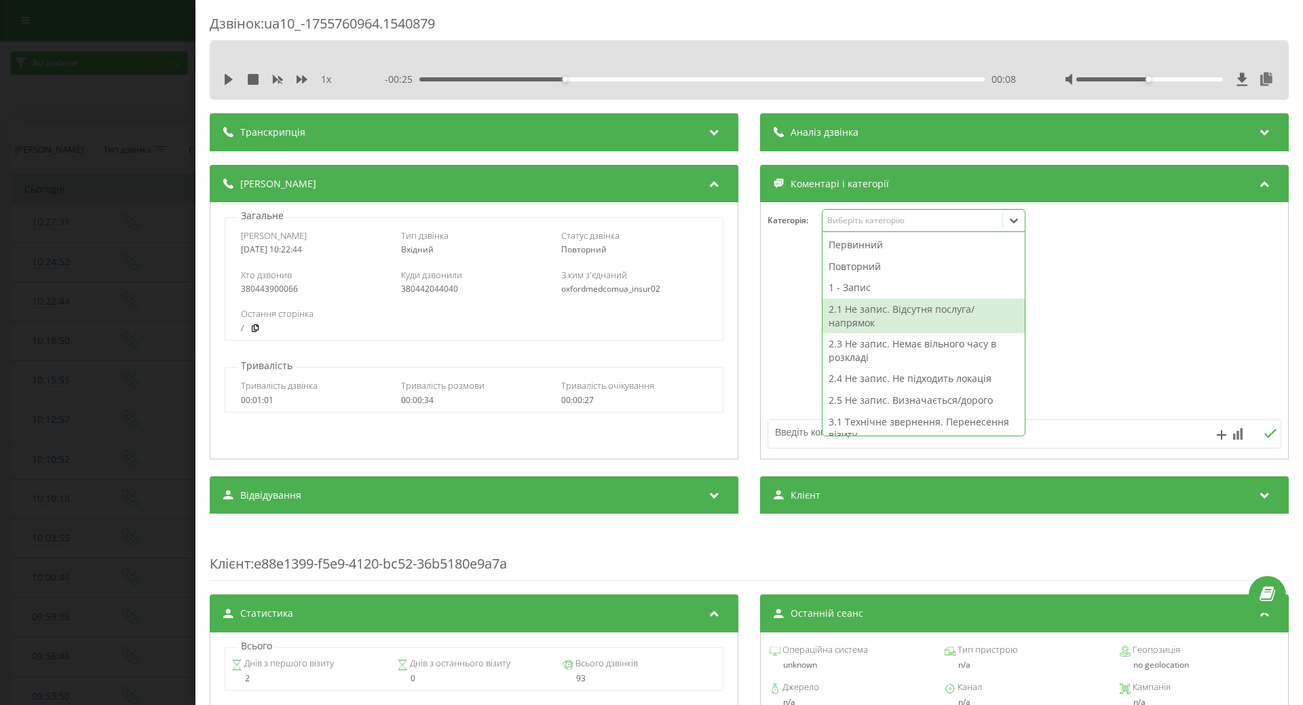
click at [898, 311] on div "2.1 Не запис. Відсутня послуга/напрямок" at bounding box center [923, 316] width 202 height 35
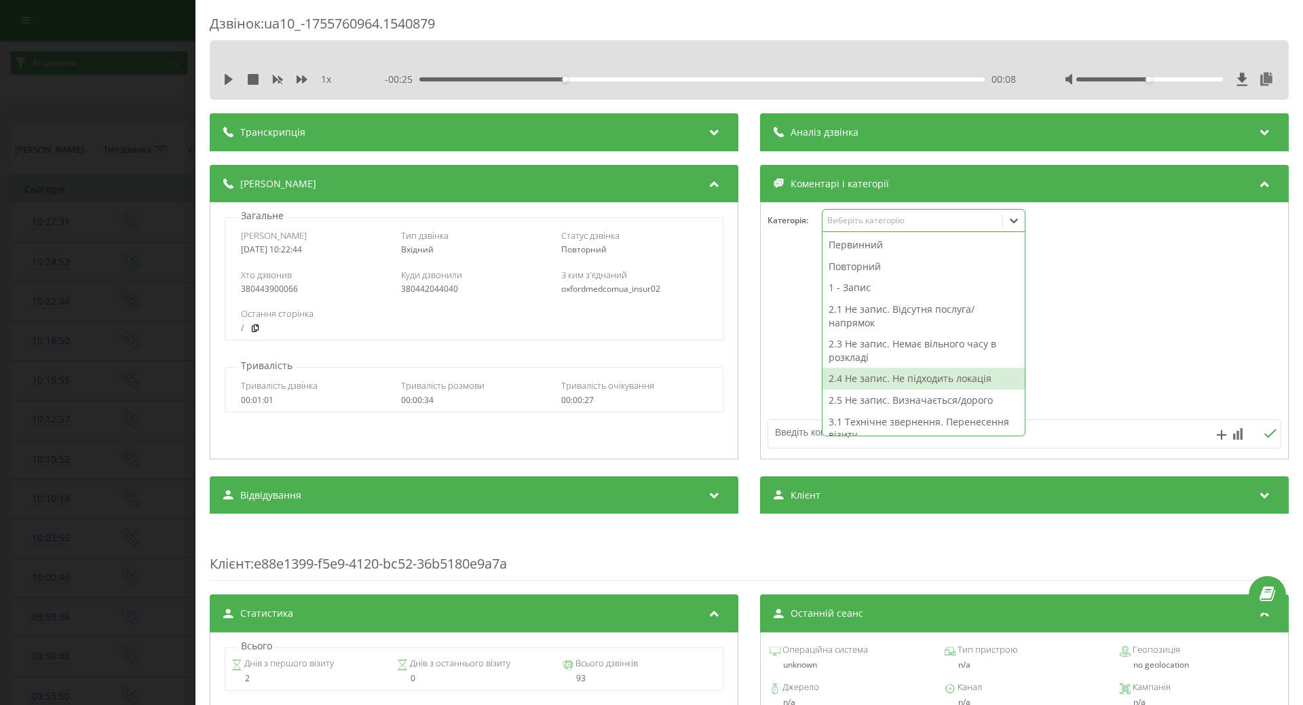
click at [786, 433] on textarea at bounding box center [973, 432] width 410 height 24
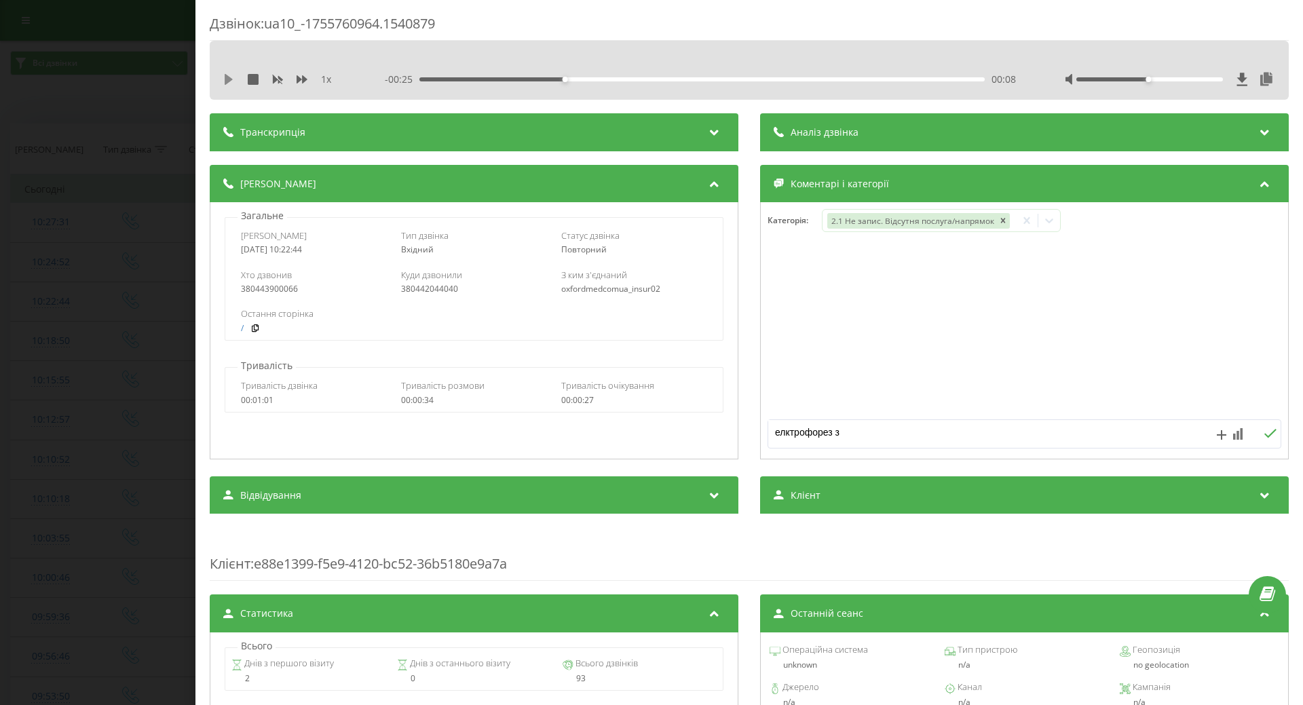
click at [225, 83] on icon at bounding box center [229, 79] width 8 height 11
click at [518, 77] on div "00:11" at bounding box center [701, 79] width 565 height 4
click at [839, 439] on textarea "елктрофорез з" at bounding box center [973, 432] width 410 height 24
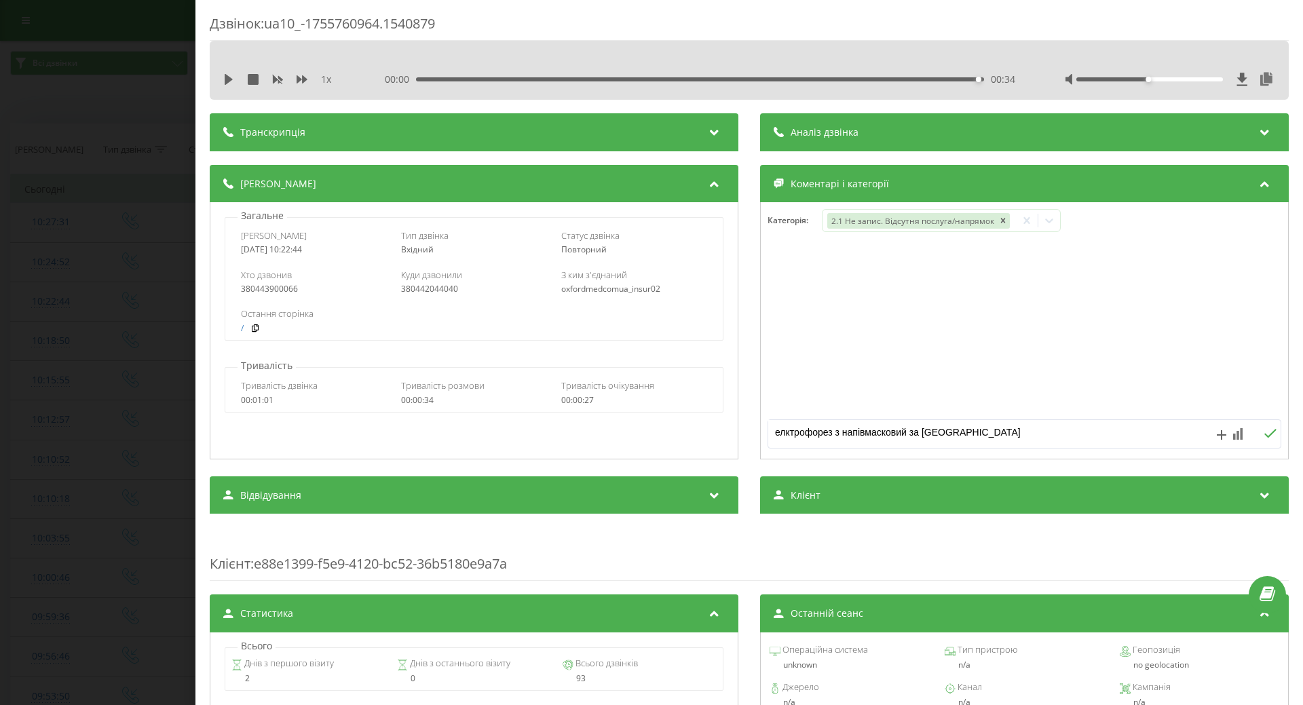
type textarea "елктрофорез з напівмасковий за Берганьє"
click at [1264, 435] on icon at bounding box center [1270, 433] width 12 height 9
click at [146, 305] on div "Дзвінок : ua10_-1755760964.1540879 1 x 00:00 00:34 00:34 Транскрипція Для AI-ан…" at bounding box center [651, 352] width 1303 height 705
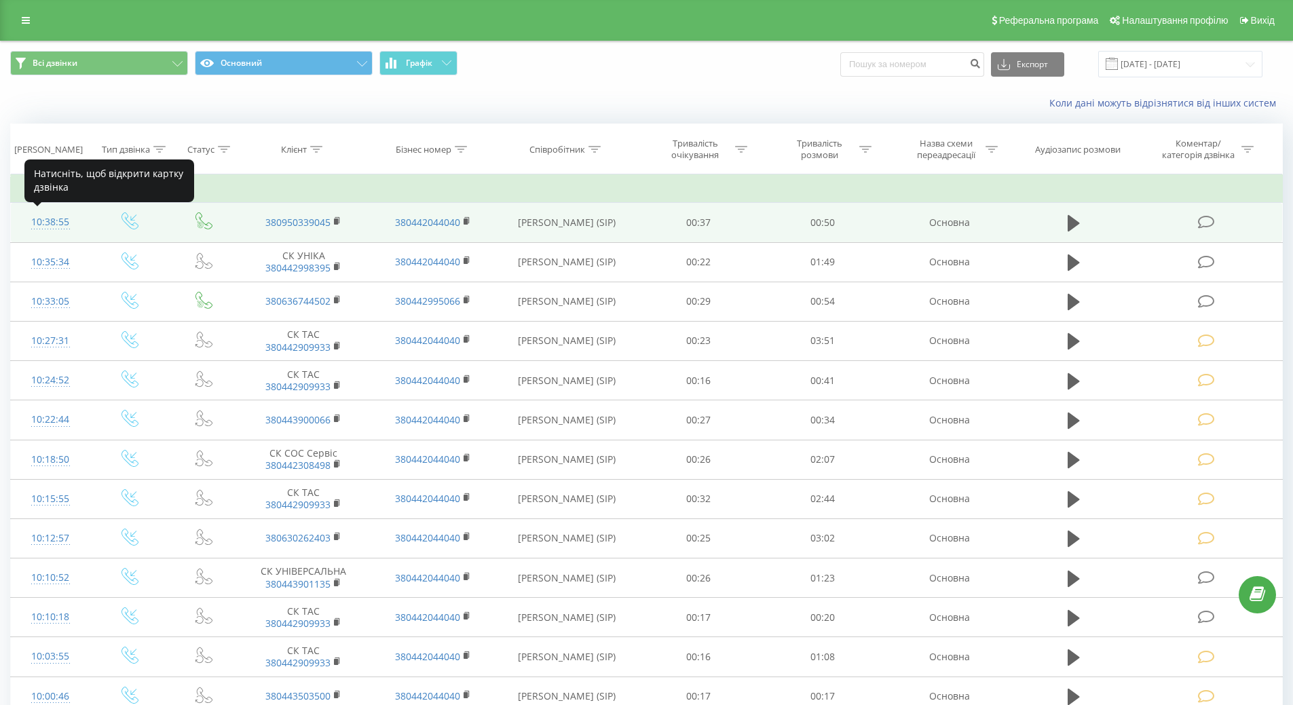
drag, startPoint x: 32, startPoint y: 223, endPoint x: 58, endPoint y: 224, distance: 25.8
click at [33, 223] on div "10:38:55" at bounding box center [50, 222] width 52 height 26
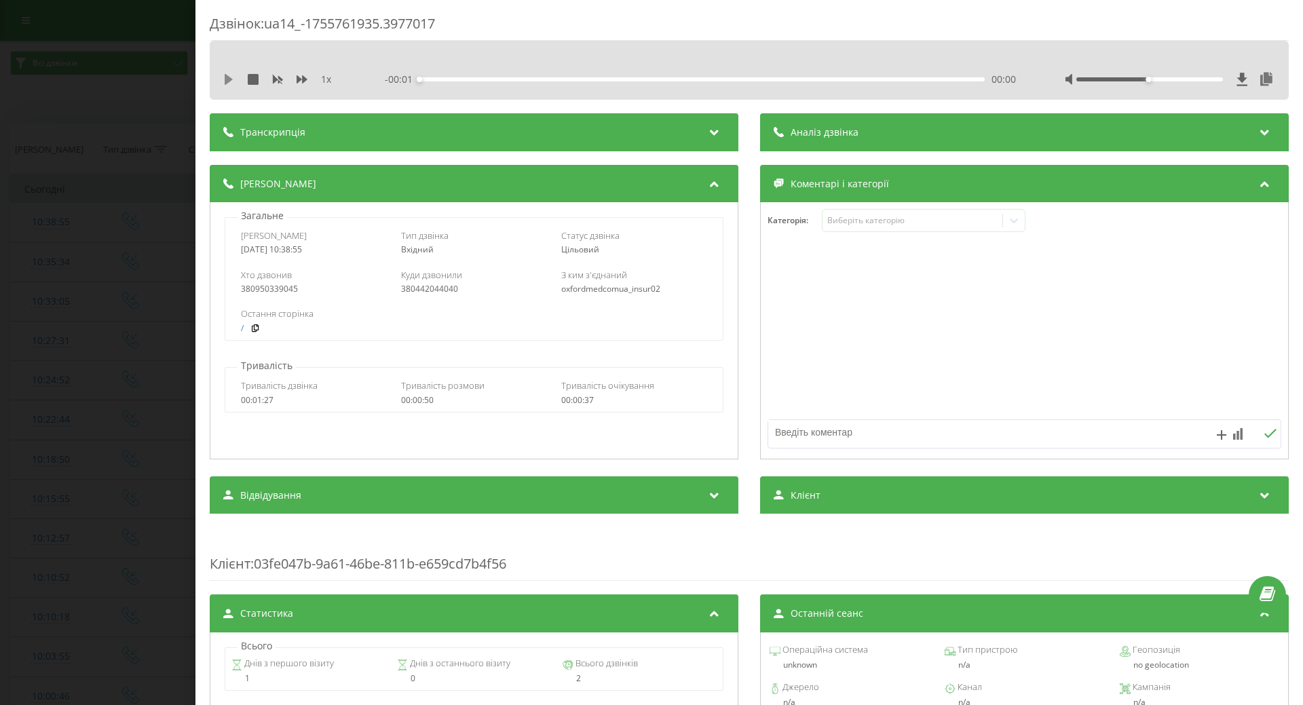
click at [226, 75] on icon at bounding box center [229, 79] width 8 height 11
click at [1007, 223] on icon at bounding box center [1014, 221] width 14 height 14
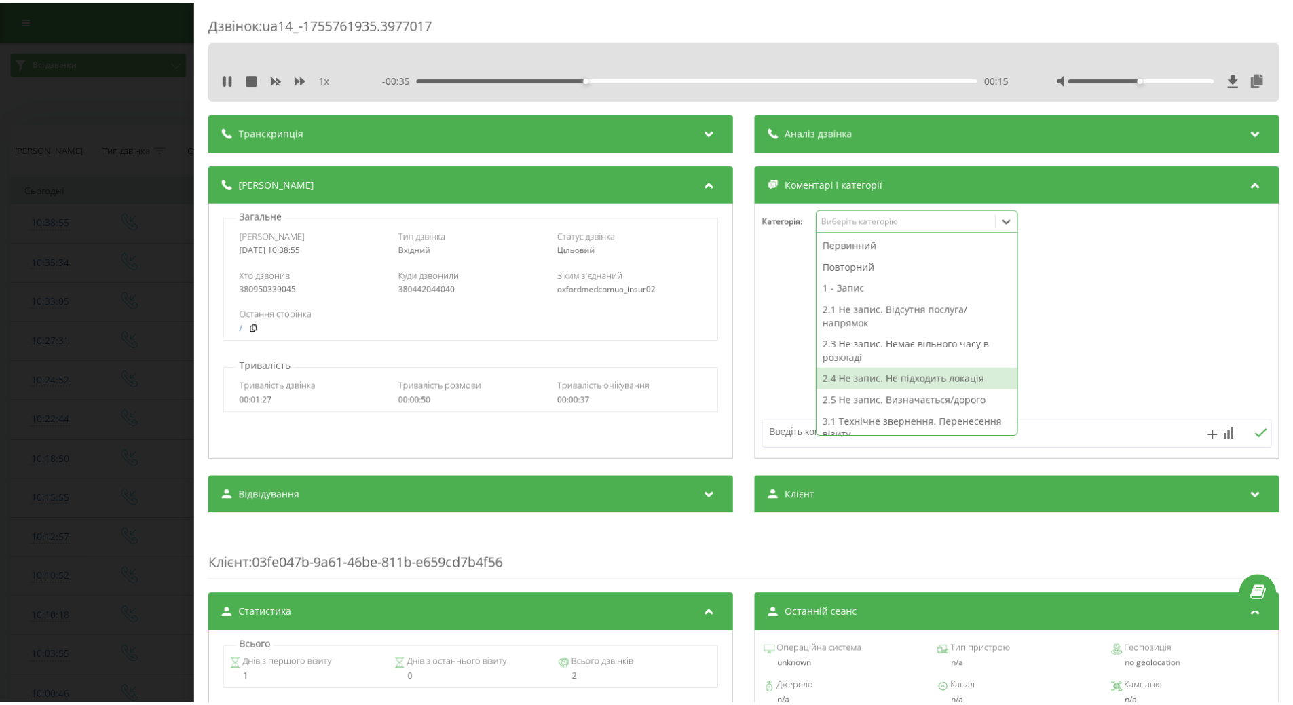
scroll to position [68, 0]
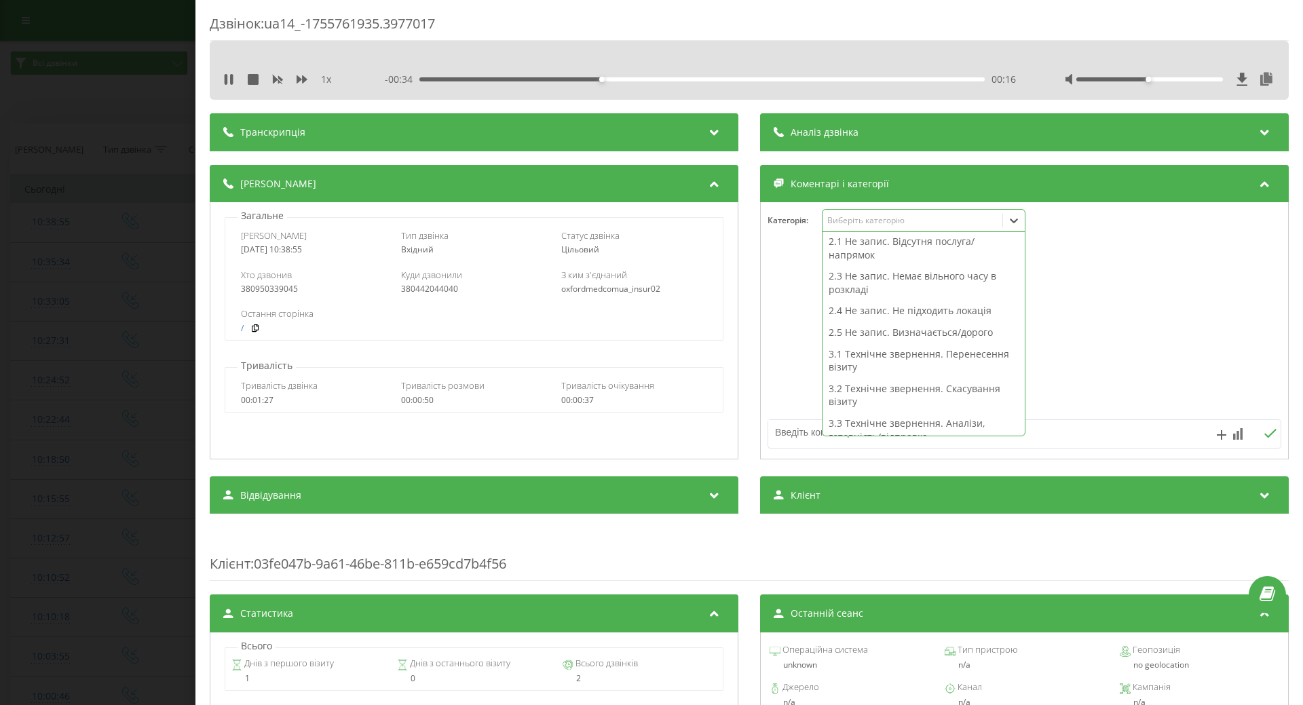
click at [925, 388] on div "3.2 Технічне звернення. Скасування візиту" at bounding box center [923, 395] width 202 height 35
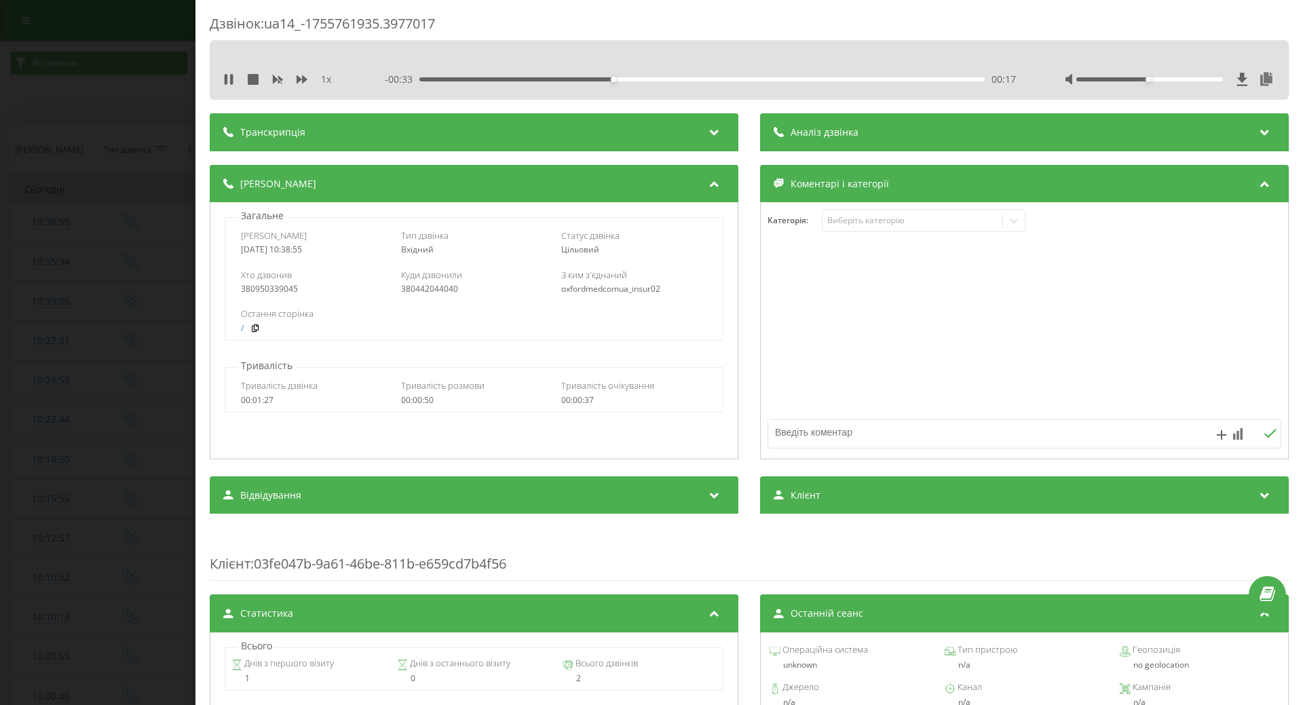
click at [793, 389] on div at bounding box center [1024, 331] width 527 height 163
click at [79, 364] on div "Дзвінок : ua14_-1755761935.3977017 1 x - 00:31 00:19 00:19 Транскрипція Для AI-…" at bounding box center [651, 352] width 1303 height 705
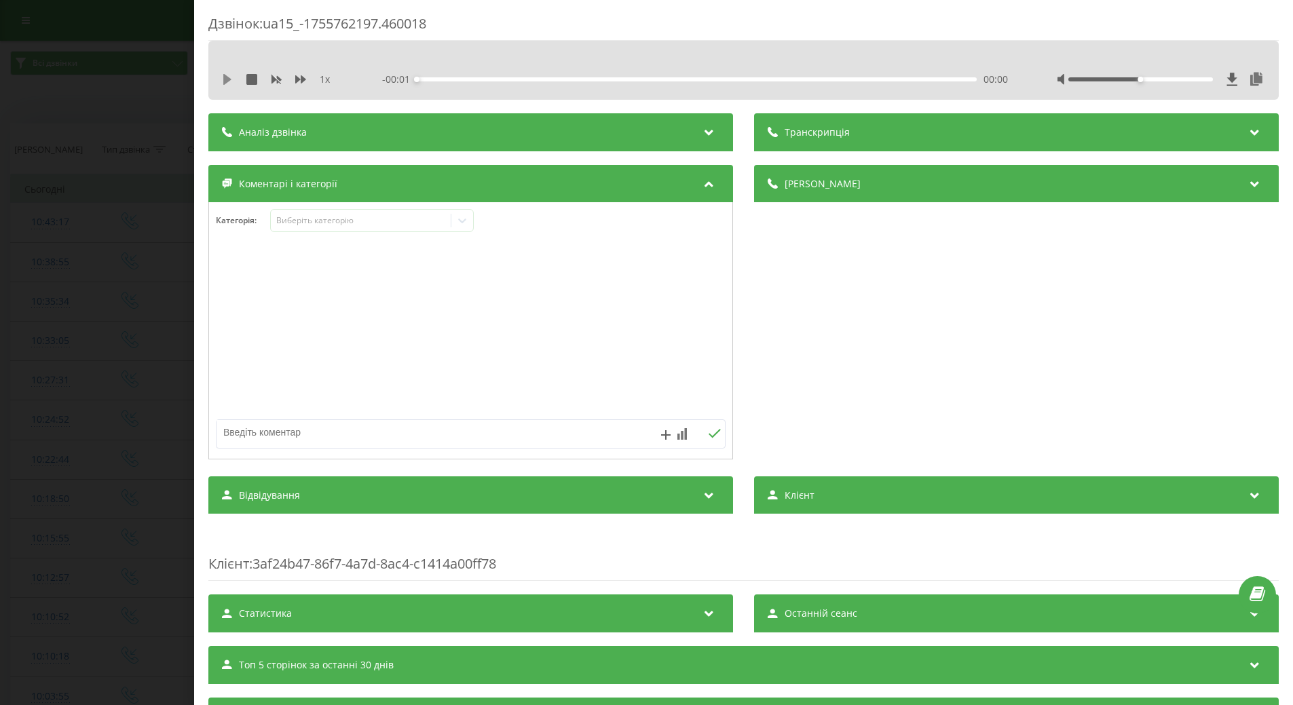
click at [226, 77] on icon at bounding box center [227, 79] width 8 height 11
click at [461, 226] on icon at bounding box center [464, 221] width 14 height 14
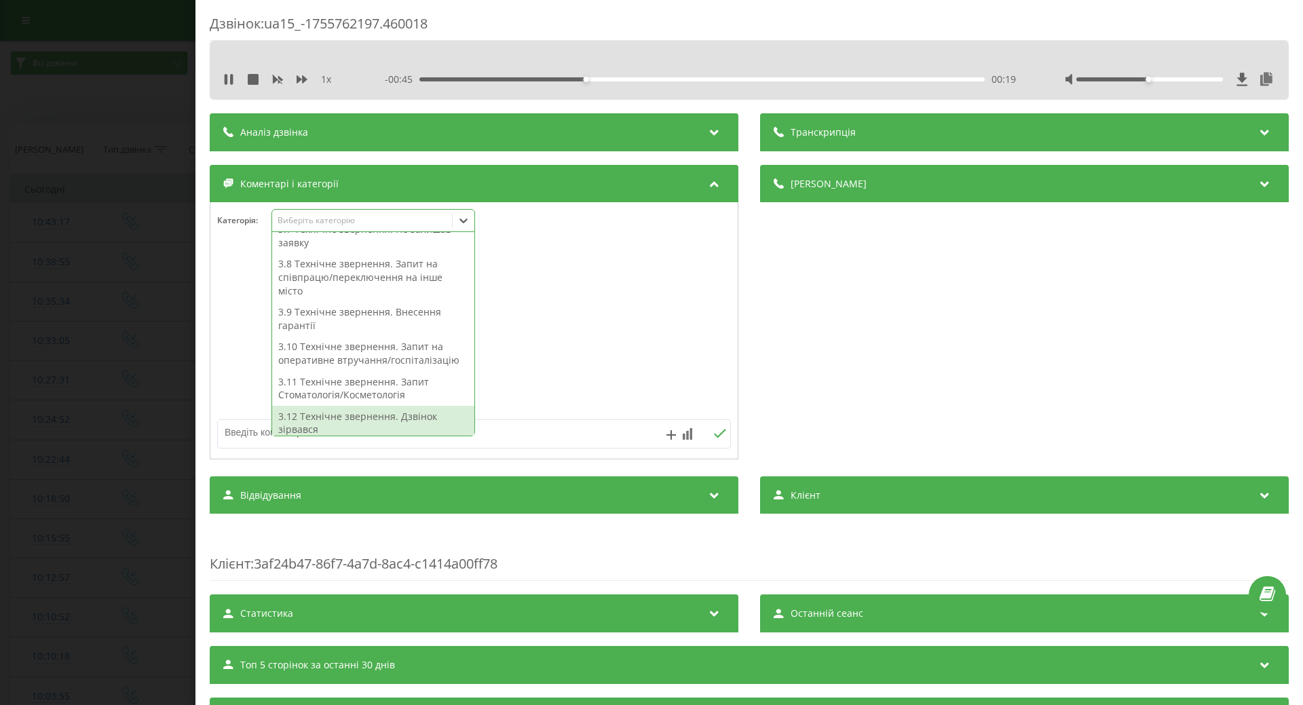
scroll to position [346, 0]
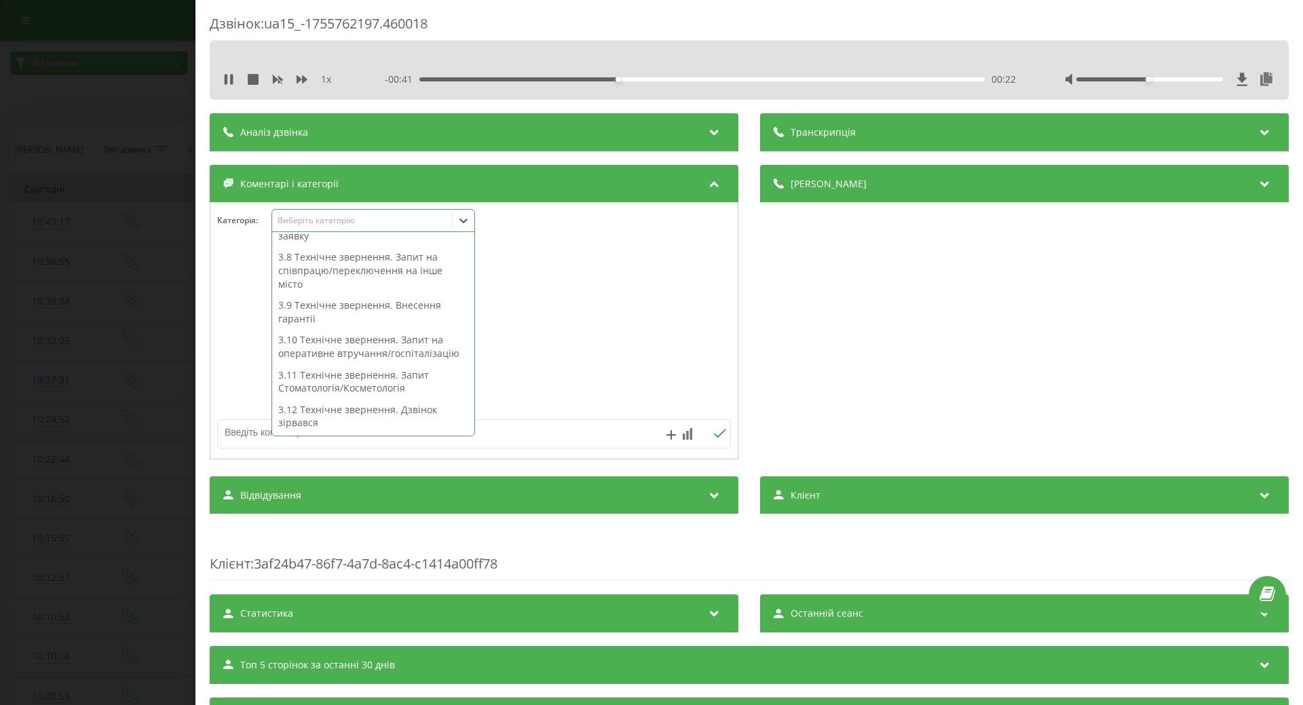
click at [381, 358] on div "3.10 Технічне звернення. Запит на оперативне втручання/госпіталізацію" at bounding box center [373, 346] width 202 height 35
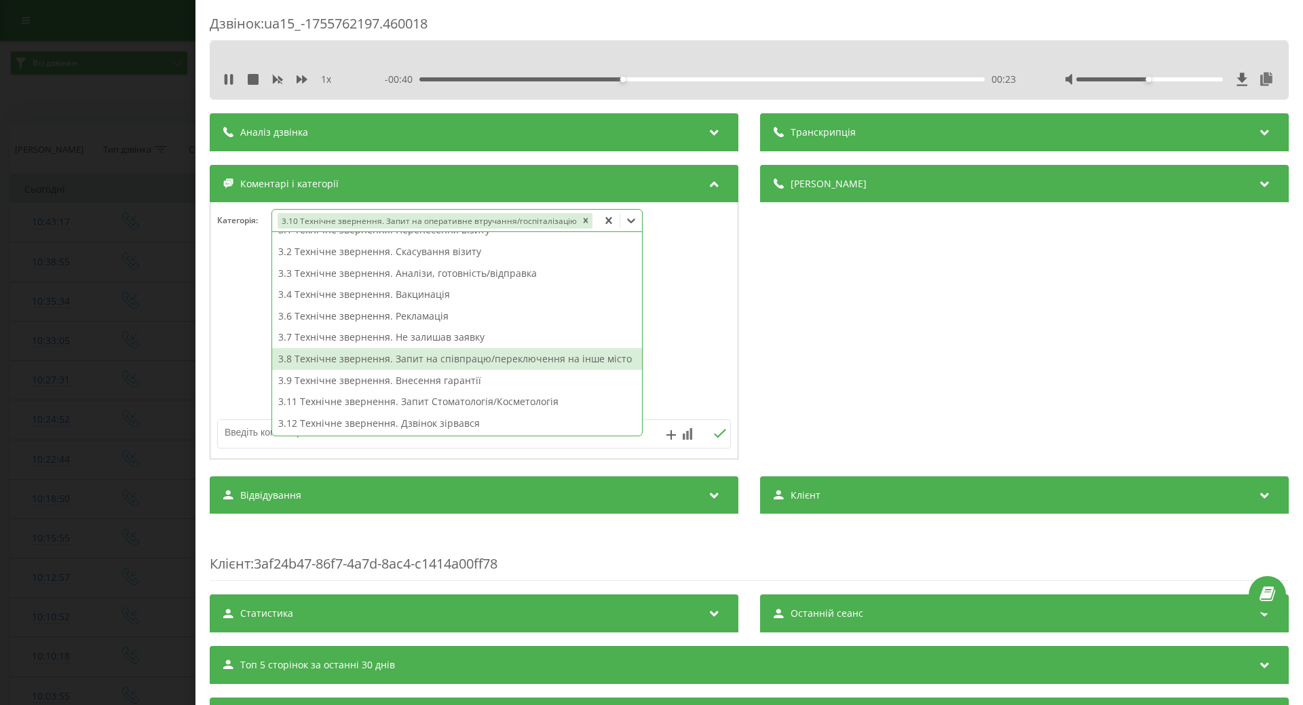
scroll to position [178, 0]
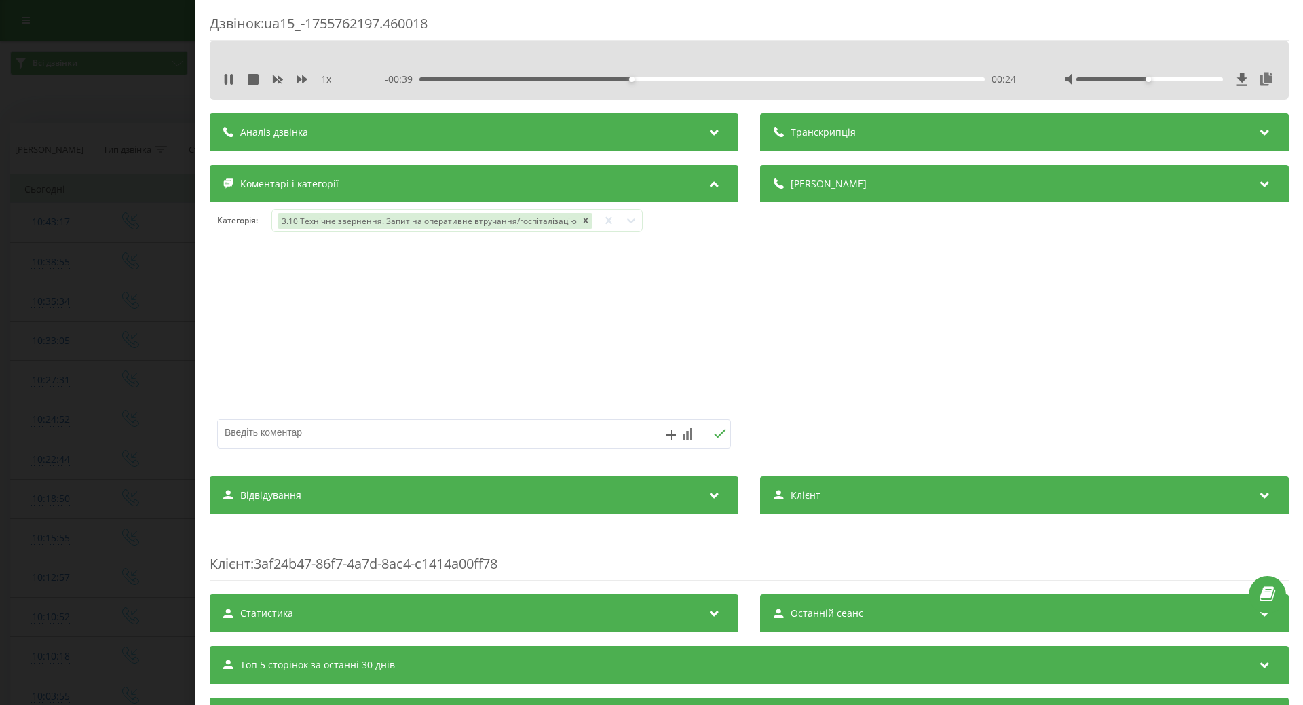
click at [240, 438] on textarea at bounding box center [423, 432] width 410 height 24
click at [172, 407] on div "Дзвінок : ua15_-1755762197.460018 1 x - 00:39 00:24 00:24 Транскрипція Для AI-а…" at bounding box center [651, 352] width 1303 height 705
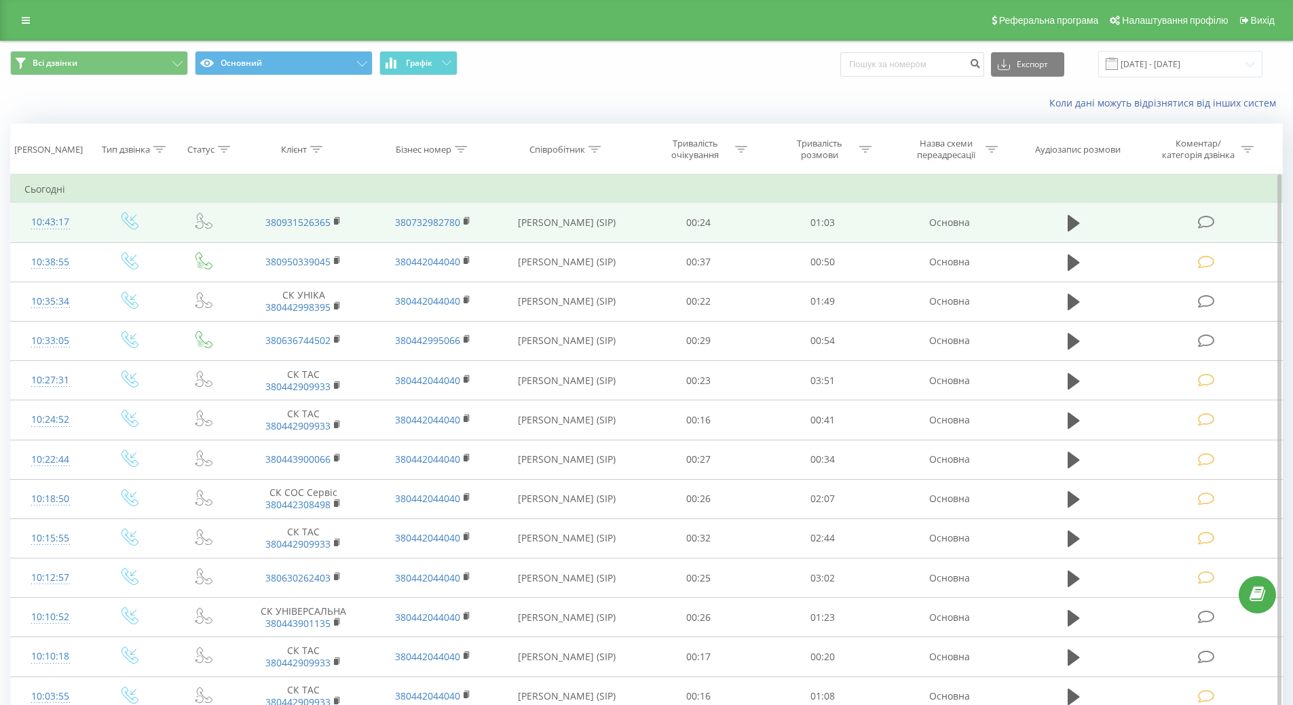
click at [1204, 219] on icon at bounding box center [1206, 222] width 17 height 14
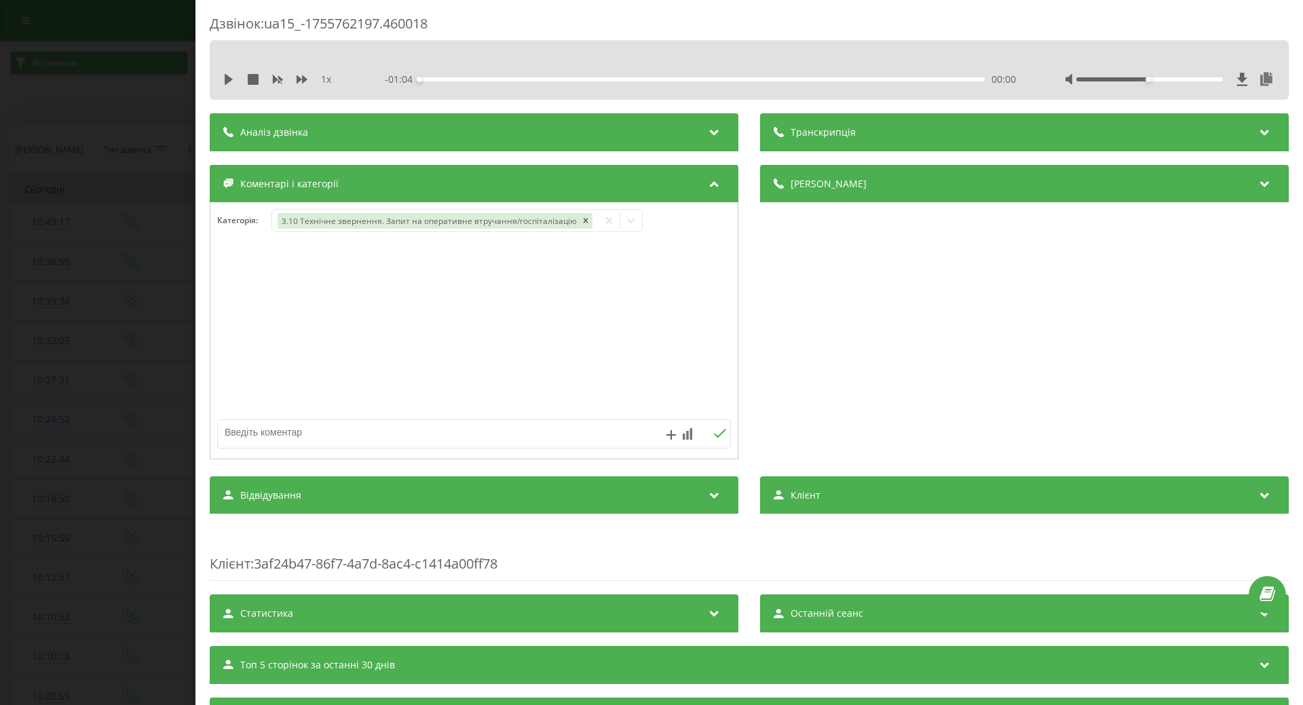
drag, startPoint x: 299, startPoint y: 431, endPoint x: 286, endPoint y: 430, distance: 12.2
click at [297, 431] on textarea at bounding box center [423, 432] width 410 height 24
type textarea "запит передано на Березняки"
click at [0, 200] on div "Дзвінок : ua15_-1755762197.460018 1 x - 01:04 00:00 00:00 Транскрипція Для AI-а…" at bounding box center [651, 352] width 1303 height 705
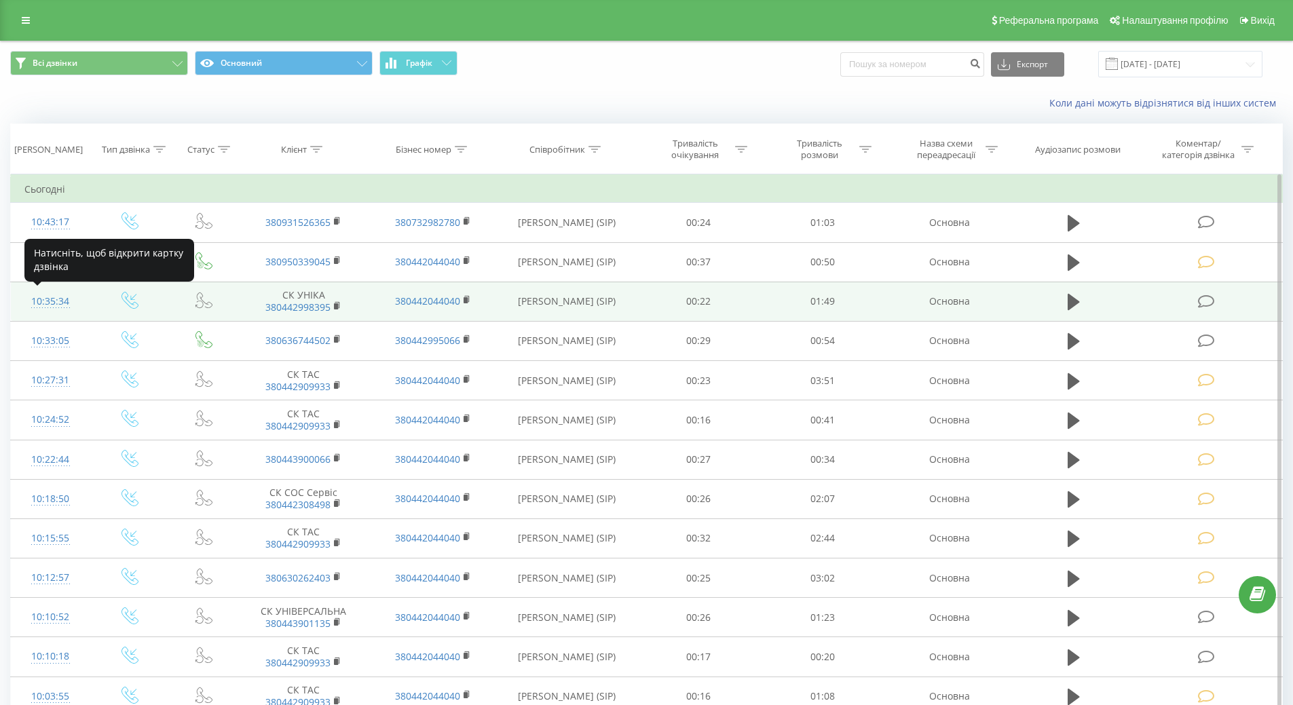
click at [54, 304] on div "10:35:34" at bounding box center [50, 301] width 52 height 26
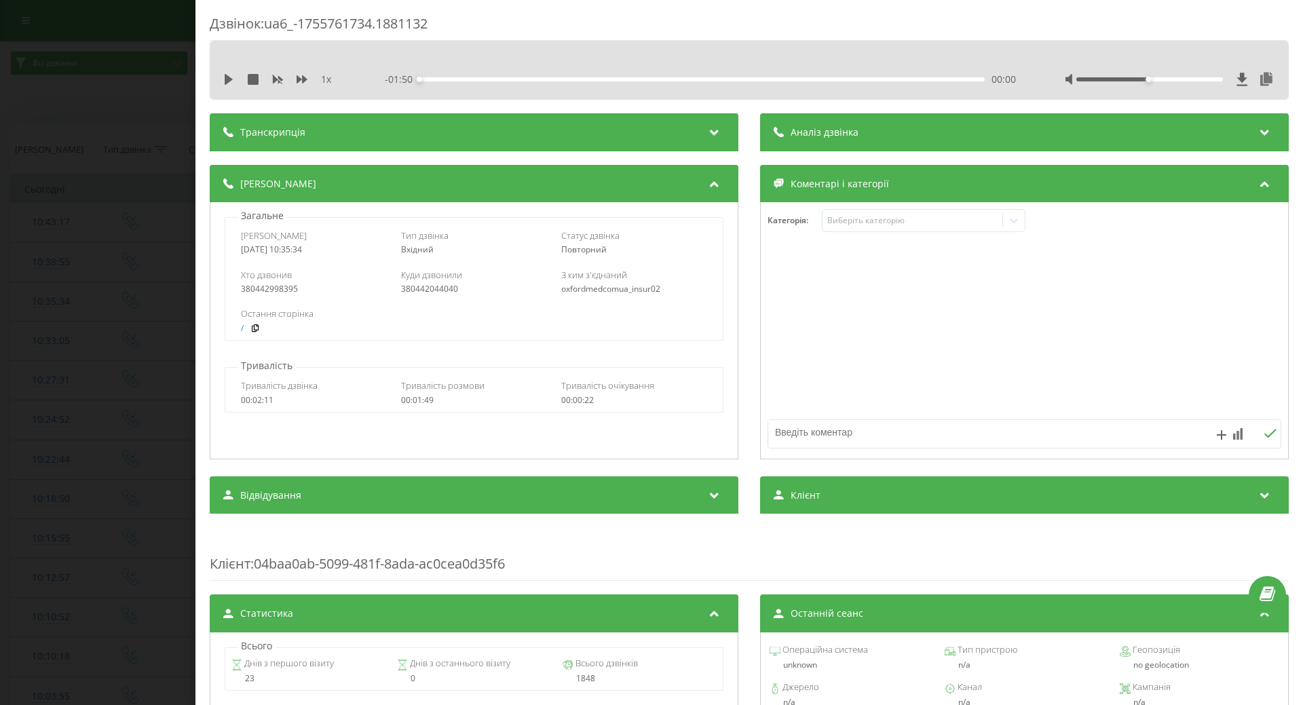
click at [222, 82] on div "1 x - 01:50 00:00 00:00" at bounding box center [749, 79] width 1059 height 20
click at [227, 78] on icon at bounding box center [229, 79] width 8 height 11
click at [1010, 227] on icon at bounding box center [1014, 221] width 14 height 14
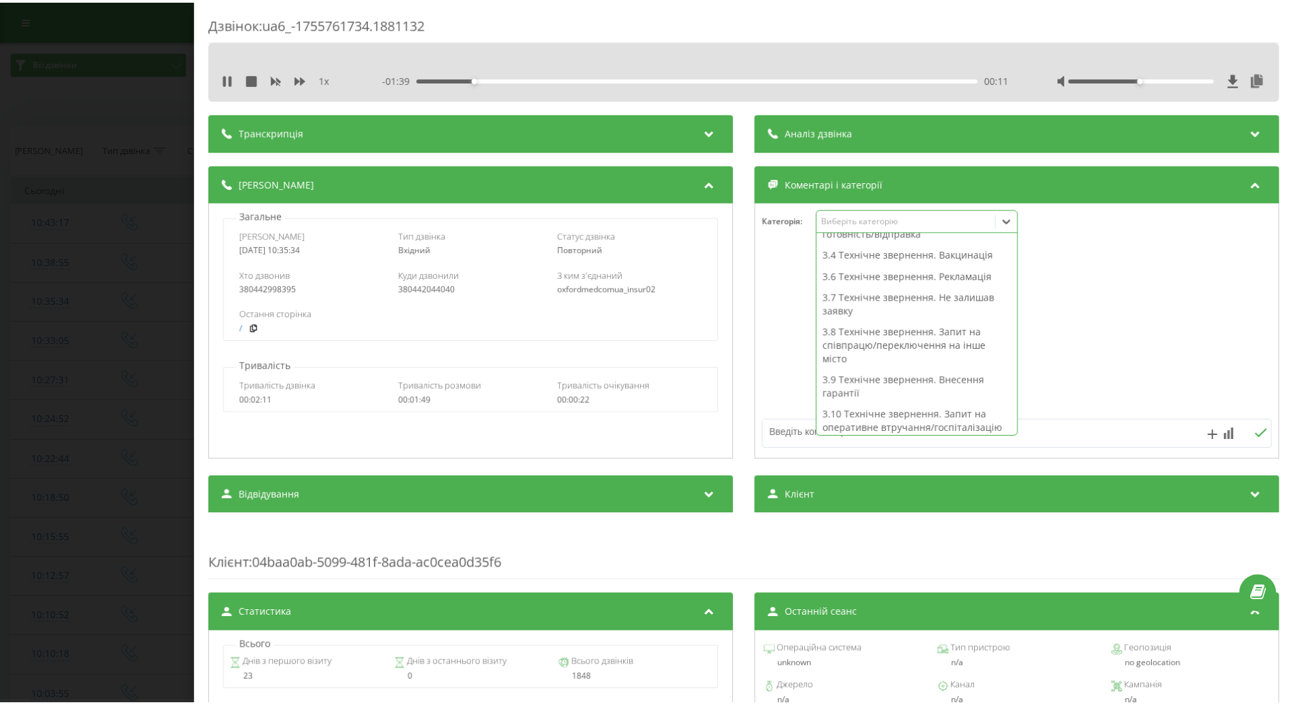
scroll to position [346, 0]
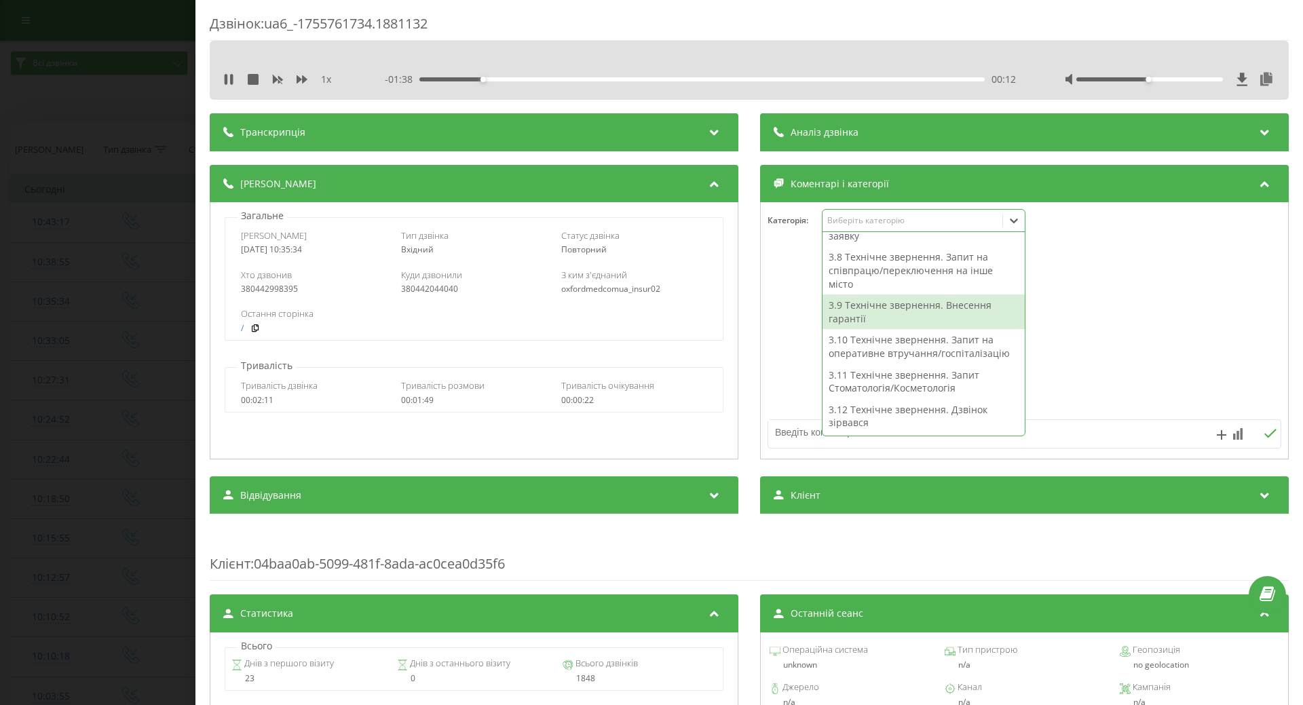
drag, startPoint x: 907, startPoint y: 318, endPoint x: 879, endPoint y: 322, distance: 28.1
click at [905, 317] on div "3.9 Технічне звернення. Внесення гарантії" at bounding box center [923, 311] width 202 height 35
click at [788, 337] on div at bounding box center [1024, 331] width 527 height 163
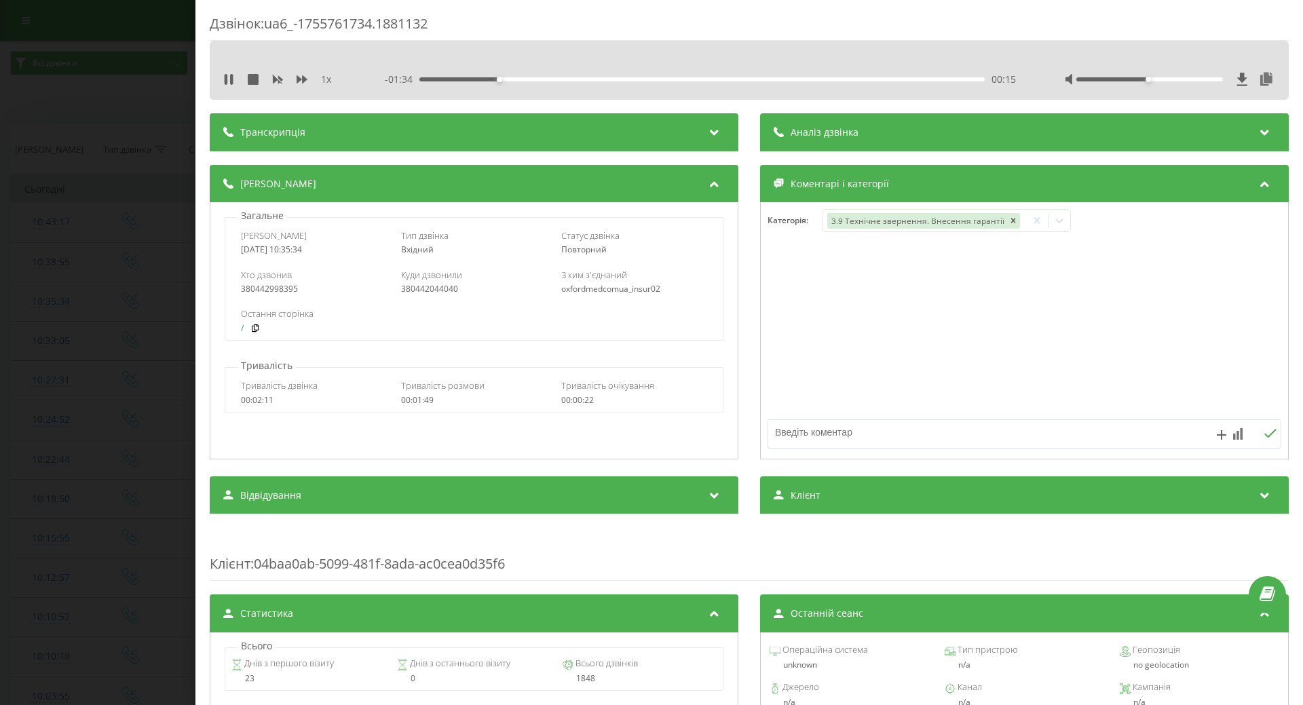
click at [131, 368] on div "Дзвінок : ua6_-1755761734.1881132 1 x - 01:34 00:15 00:15 Транскрипція Для AI-а…" at bounding box center [651, 352] width 1303 height 705
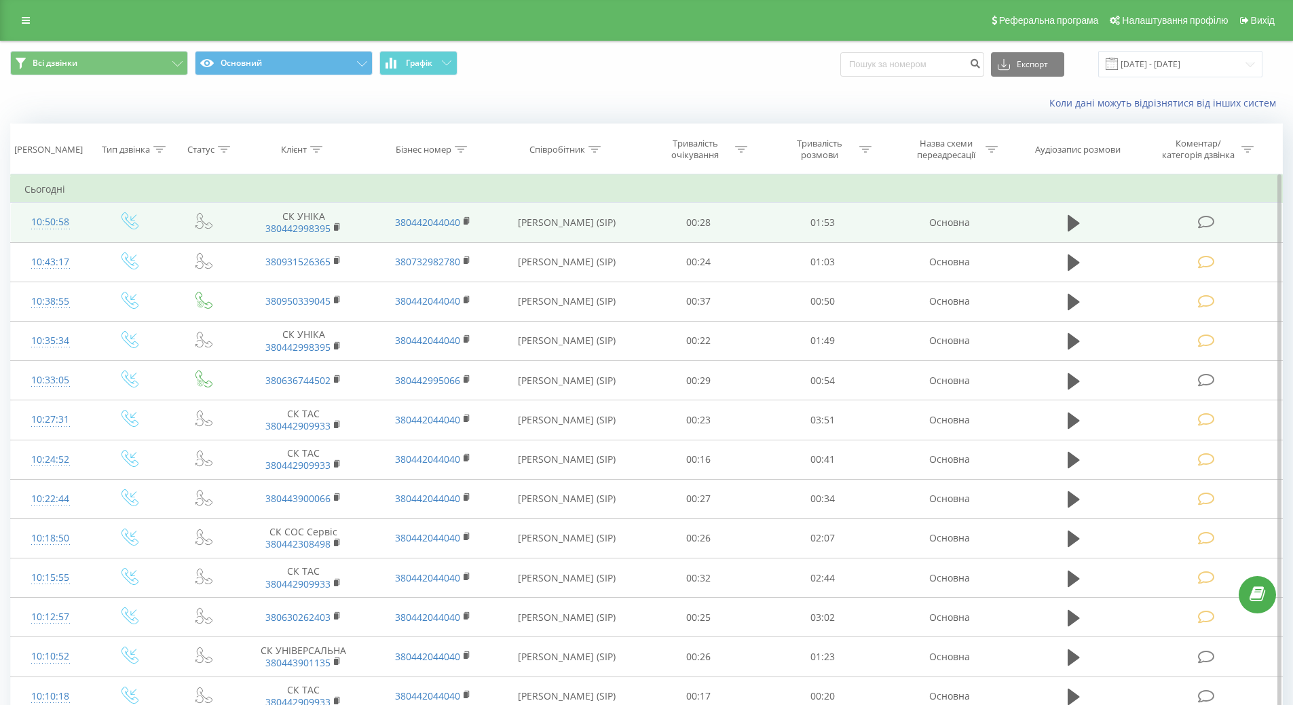
click at [1206, 223] on icon at bounding box center [1206, 222] width 17 height 14
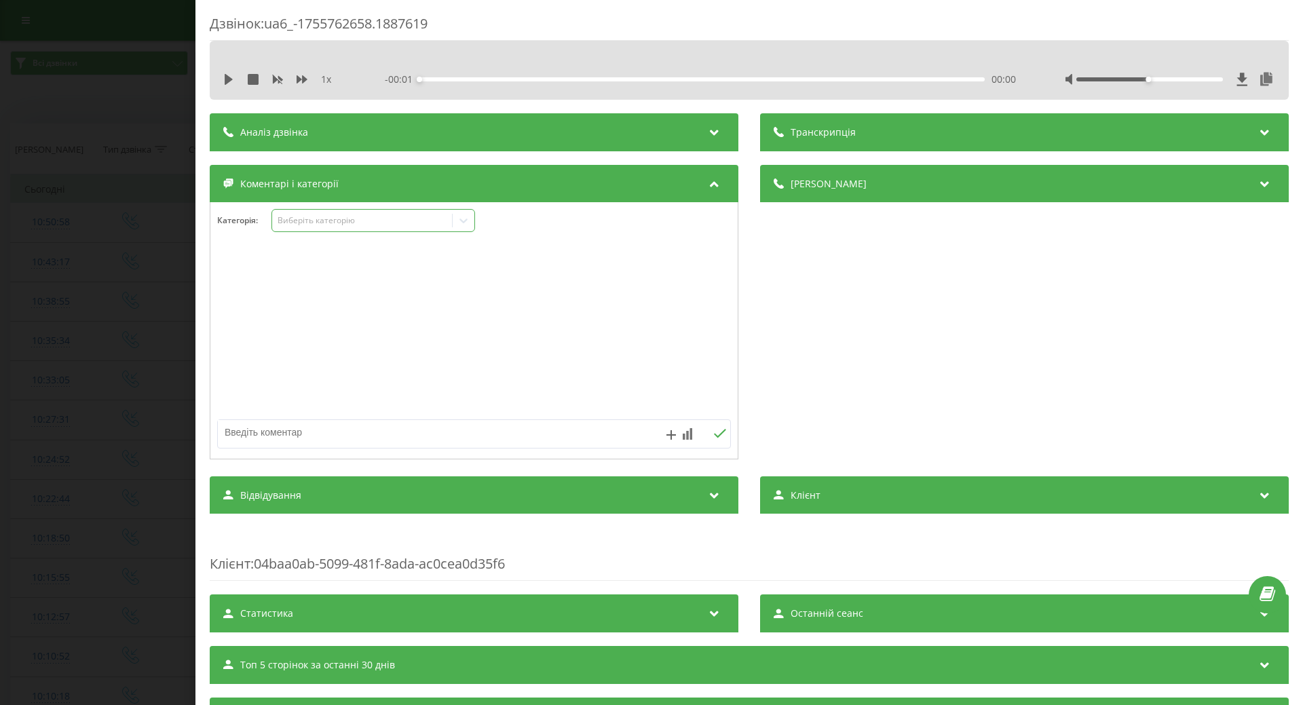
click at [461, 218] on icon at bounding box center [464, 221] width 14 height 14
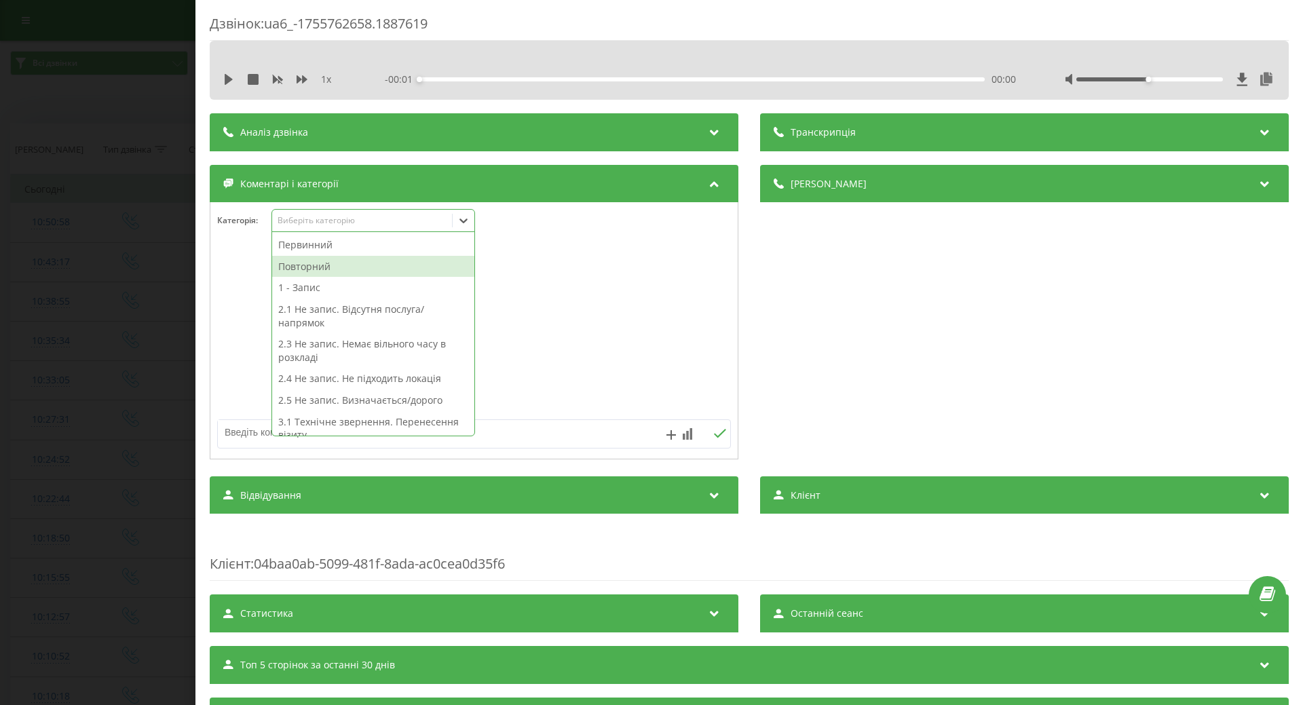
click at [309, 267] on div "Повторний" at bounding box center [373, 267] width 202 height 22
click at [301, 266] on div "1 - Запис" at bounding box center [373, 267] width 202 height 22
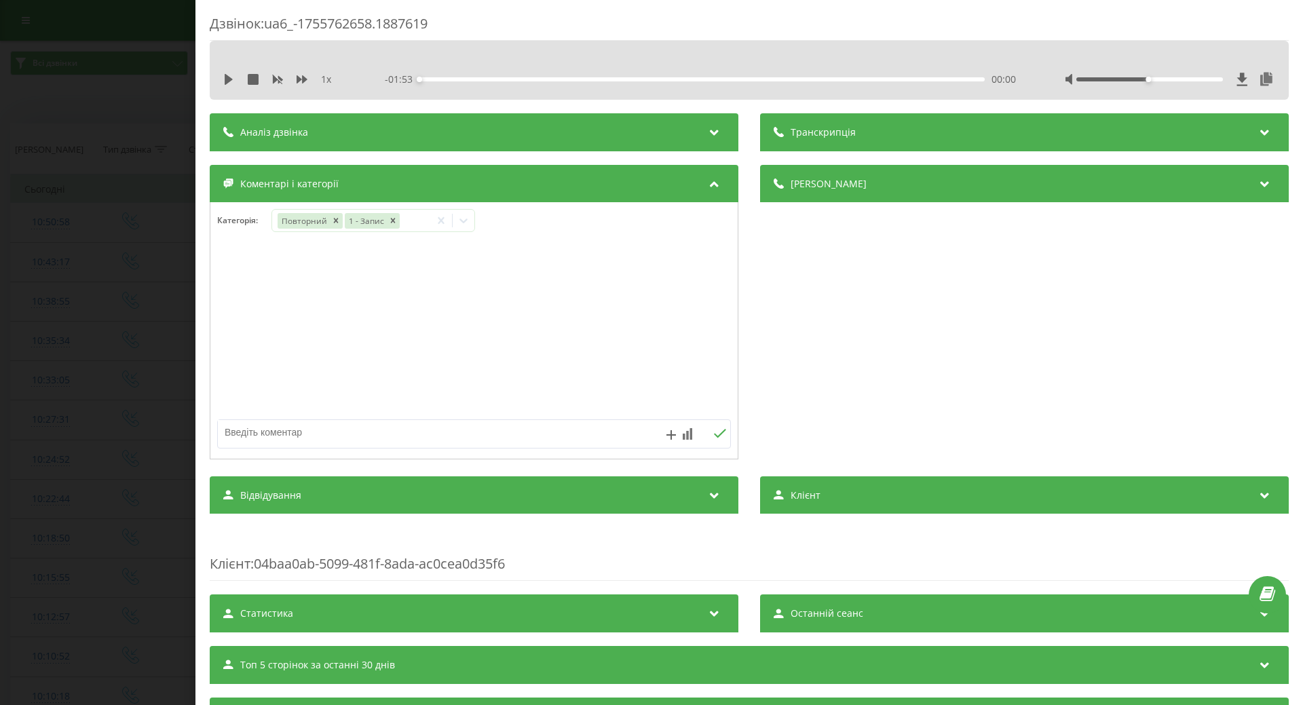
click at [240, 304] on div at bounding box center [473, 331] width 527 height 163
click at [109, 297] on div "Дзвінок : ua6_-1755762658.1887619 1 x - 01:53 00:00 00:00 Транскрипція Для AI-а…" at bounding box center [651, 352] width 1303 height 705
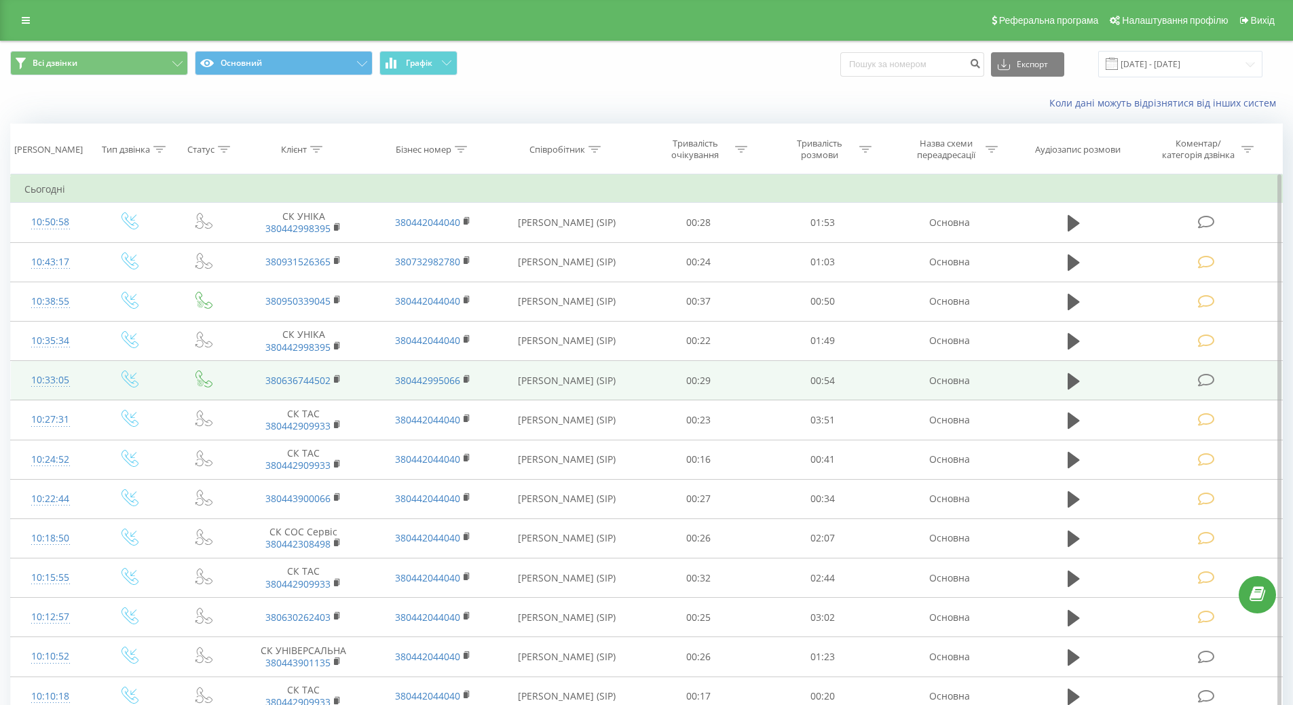
click at [1206, 383] on icon at bounding box center [1206, 380] width 17 height 14
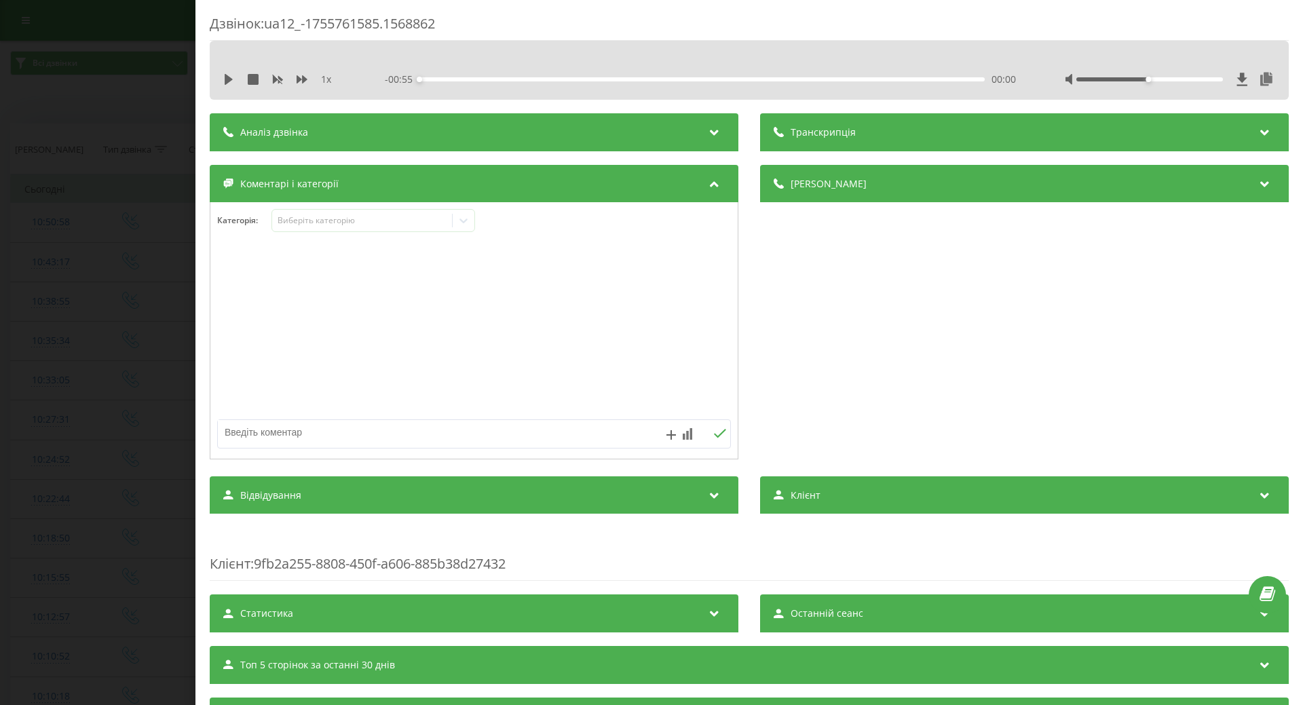
click at [128, 174] on div "Дзвінок : ua12_-1755761585.1568862 1 x - 00:55 00:00 00:00 Транскрипція Для AI-…" at bounding box center [651, 352] width 1303 height 705
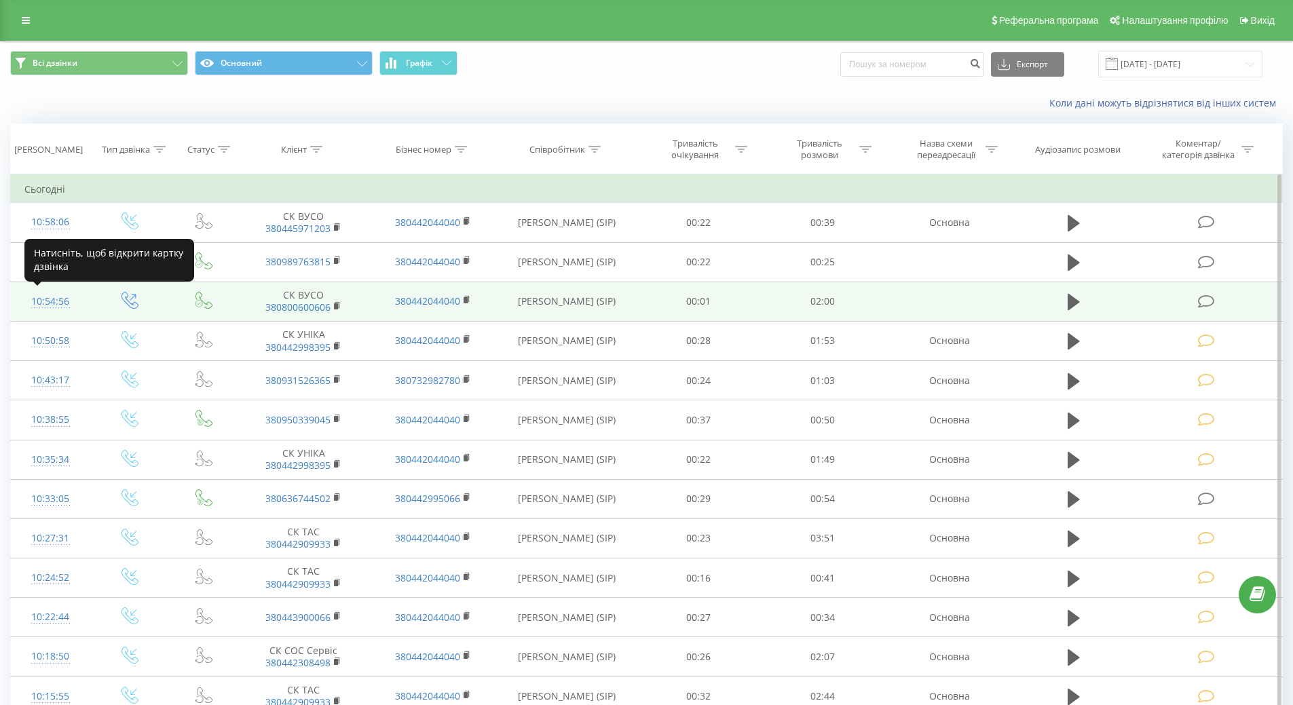
click at [42, 302] on div "10:54:56" at bounding box center [50, 301] width 52 height 26
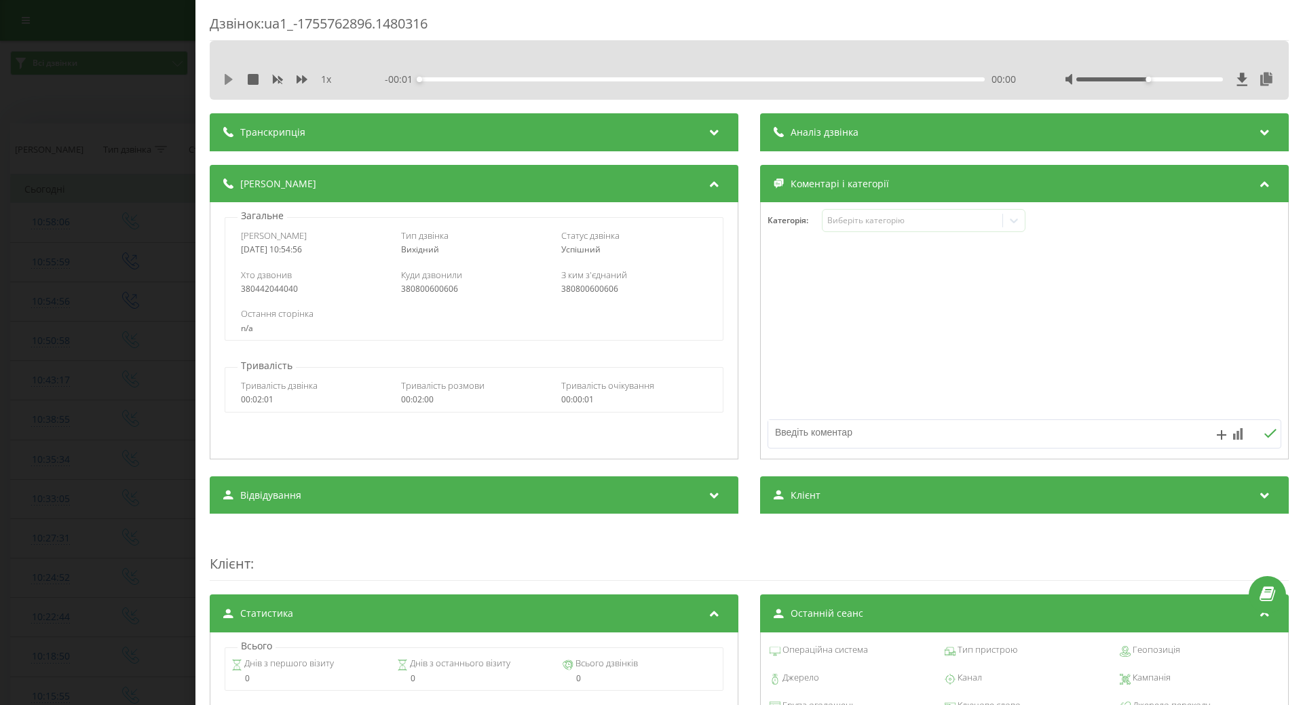
click at [225, 82] on icon at bounding box center [228, 79] width 11 height 11
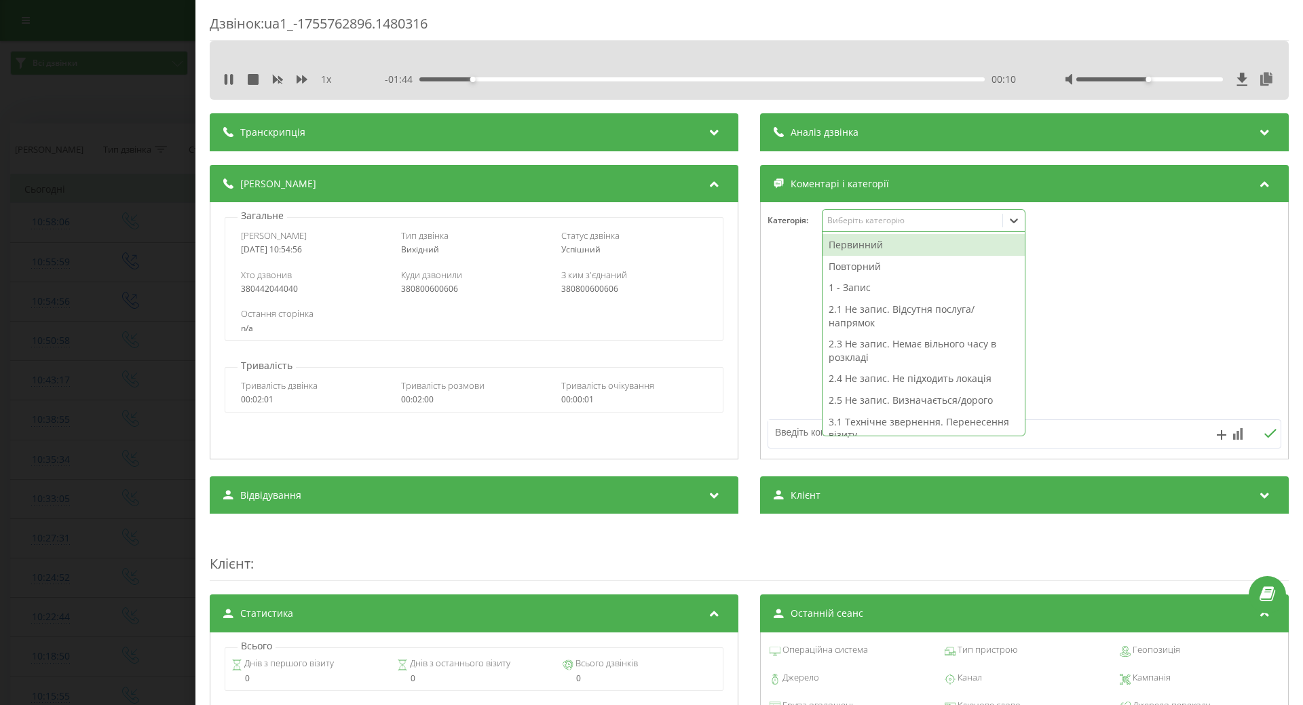
drag, startPoint x: 916, startPoint y: 223, endPoint x: 875, endPoint y: 226, distance: 40.8
click at [911, 227] on div "Виберіть категорію" at bounding box center [912, 220] width 180 height 13
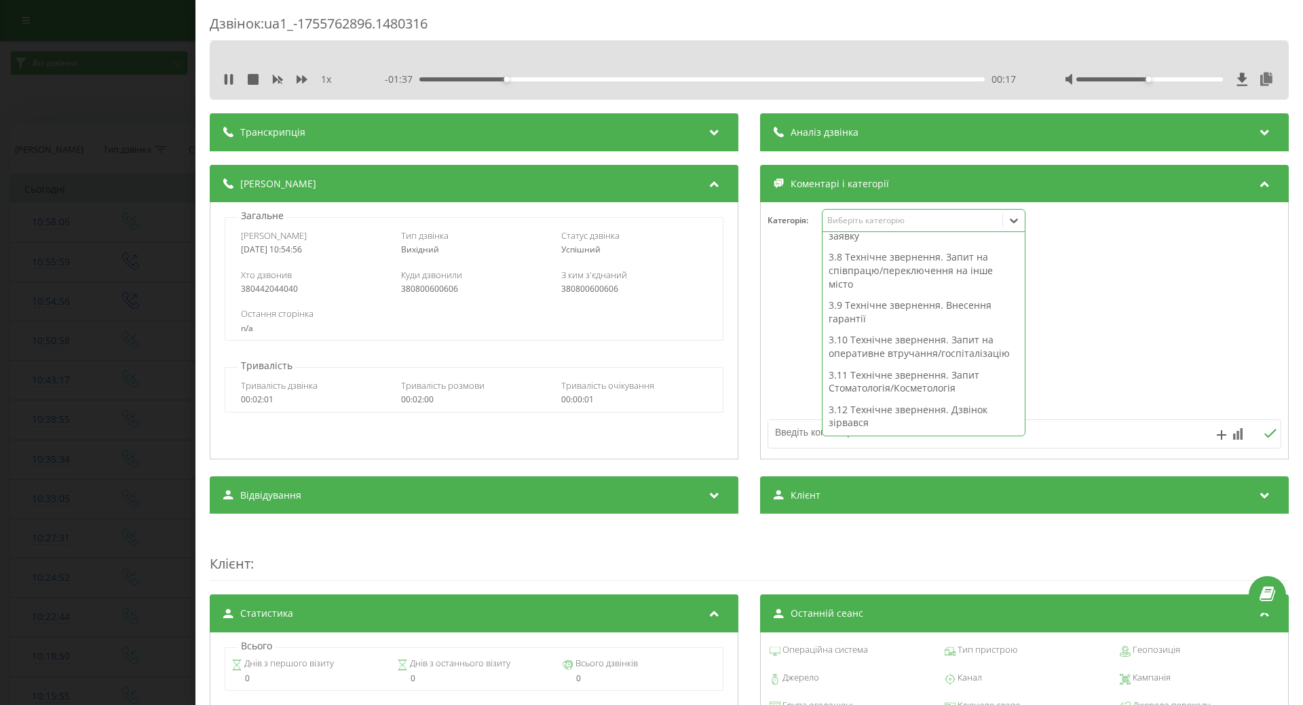
scroll to position [278, 0]
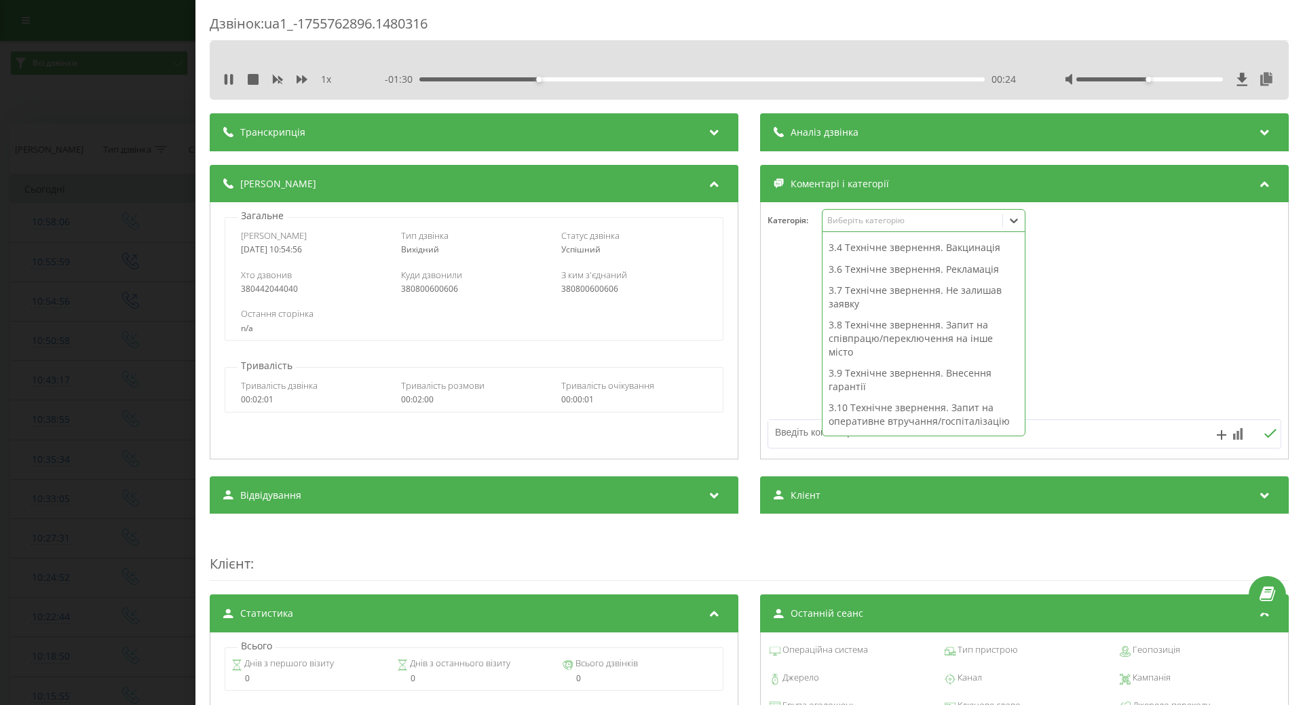
click at [917, 292] on div "3.7 Технічне звернення. Не залишав заявку" at bounding box center [923, 297] width 202 height 35
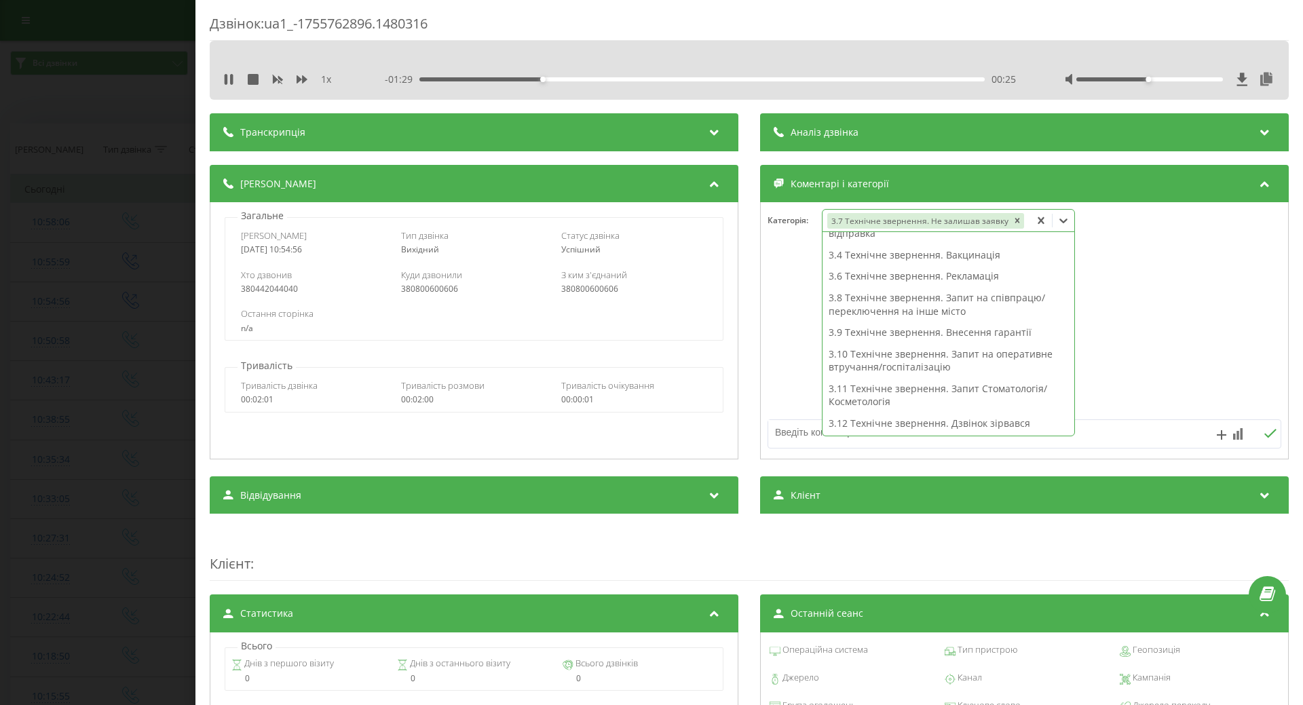
scroll to position [218, 0]
click at [789, 439] on textarea at bounding box center [973, 432] width 410 height 24
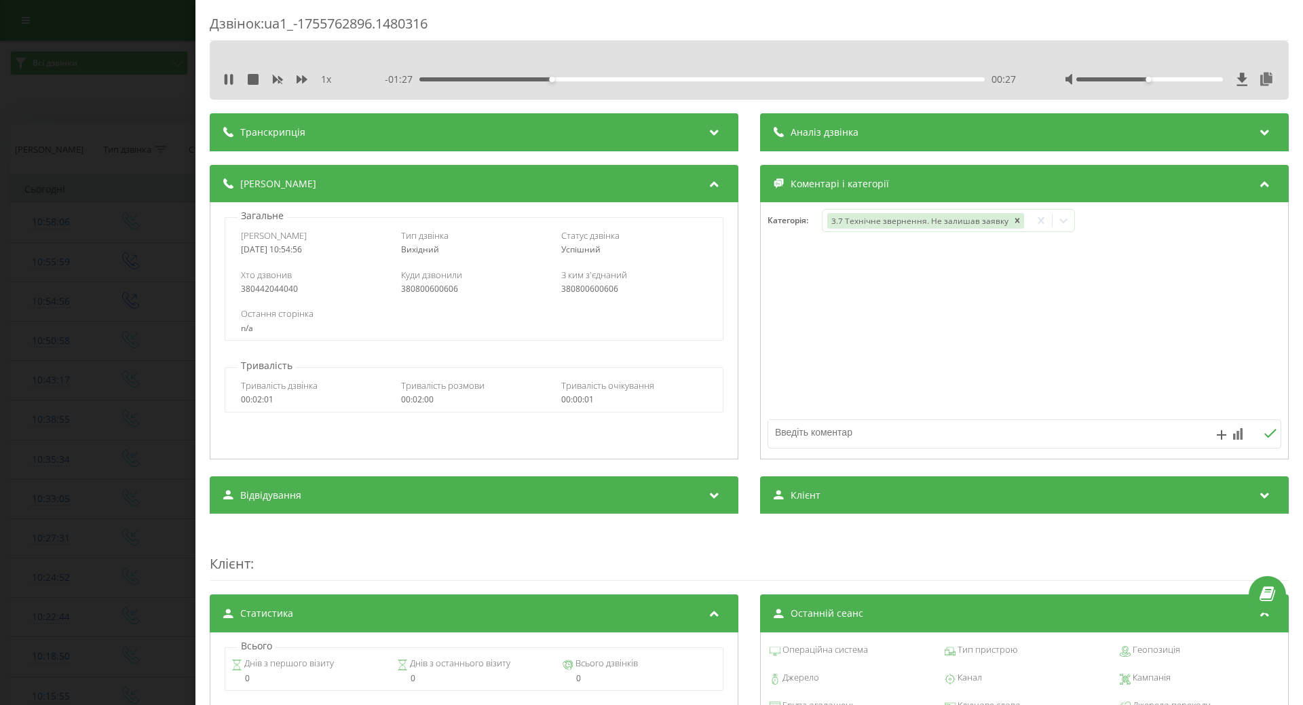
type textarea "х"
type textarea "заміна перпарату"
click at [76, 265] on div "Дзвінок : ua1_-1755762896.1480316 1 x - 01:20 00:34 00:34 Транскрипція Для AI-а…" at bounding box center [651, 352] width 1303 height 705
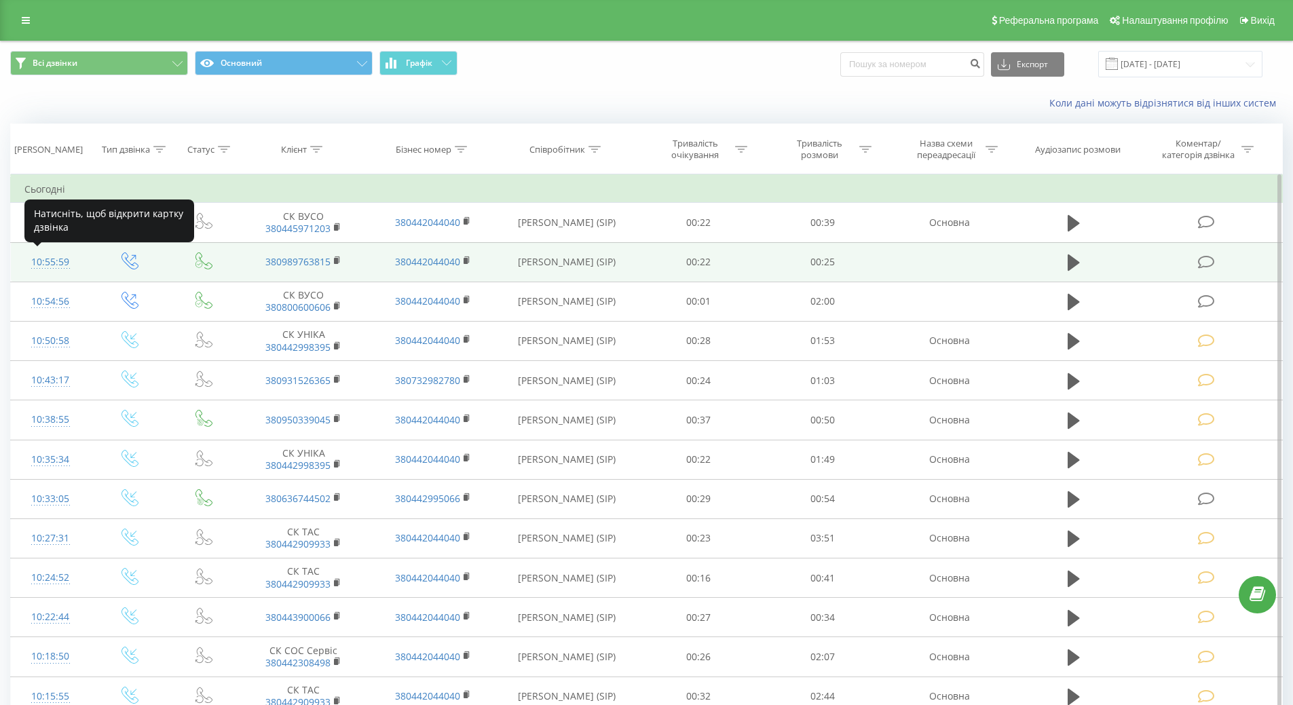
click at [62, 256] on div "10:55:59" at bounding box center [50, 262] width 52 height 26
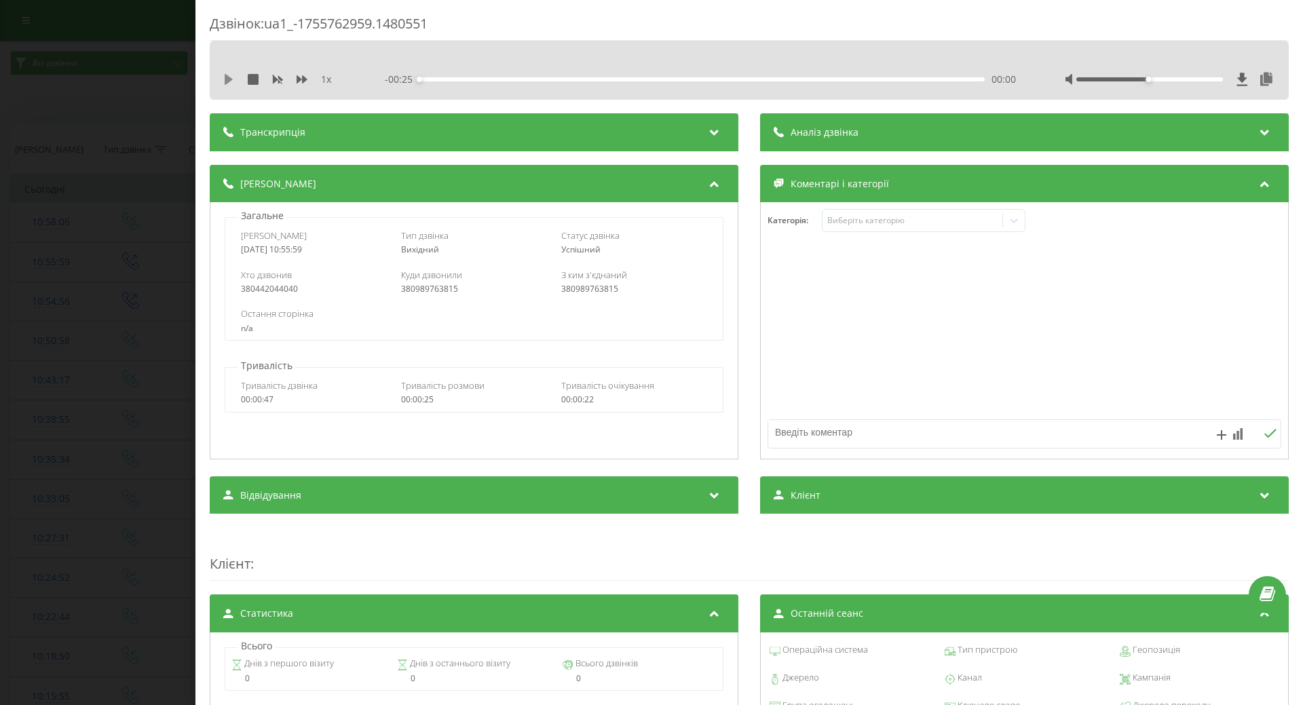
click at [227, 80] on icon at bounding box center [229, 79] width 8 height 11
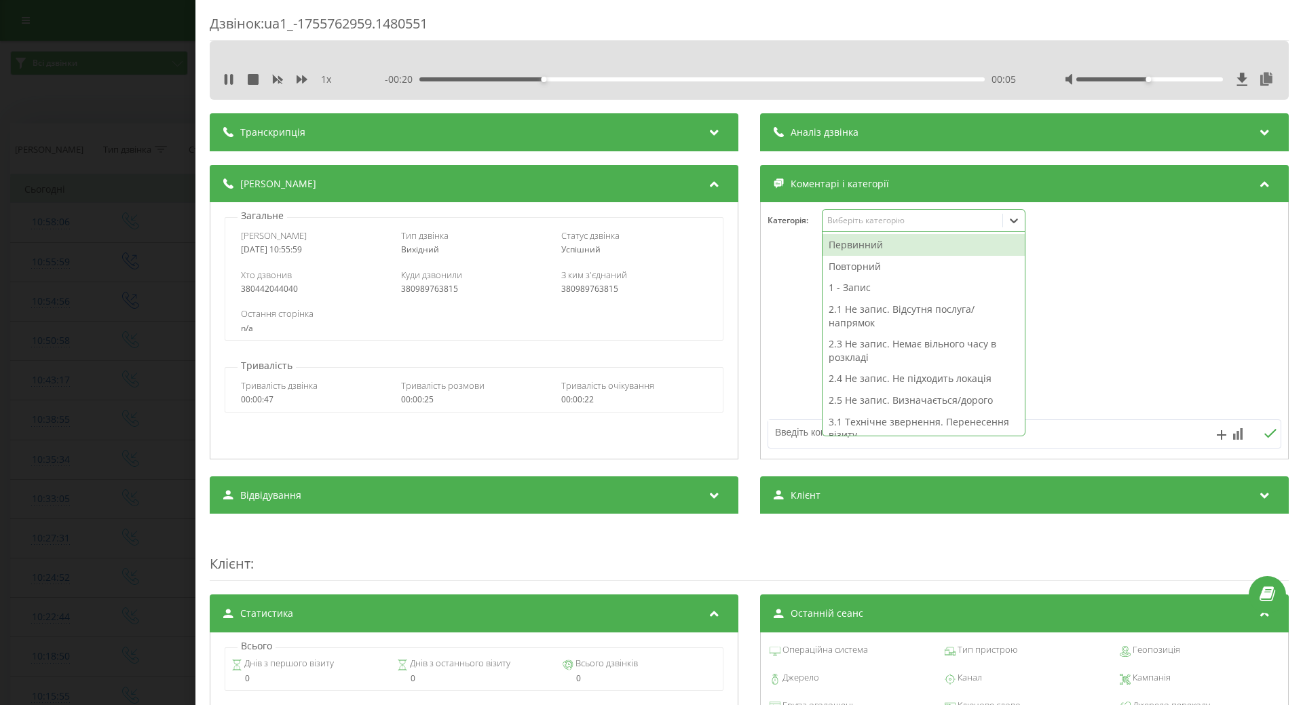
click at [1007, 220] on icon at bounding box center [1014, 221] width 14 height 14
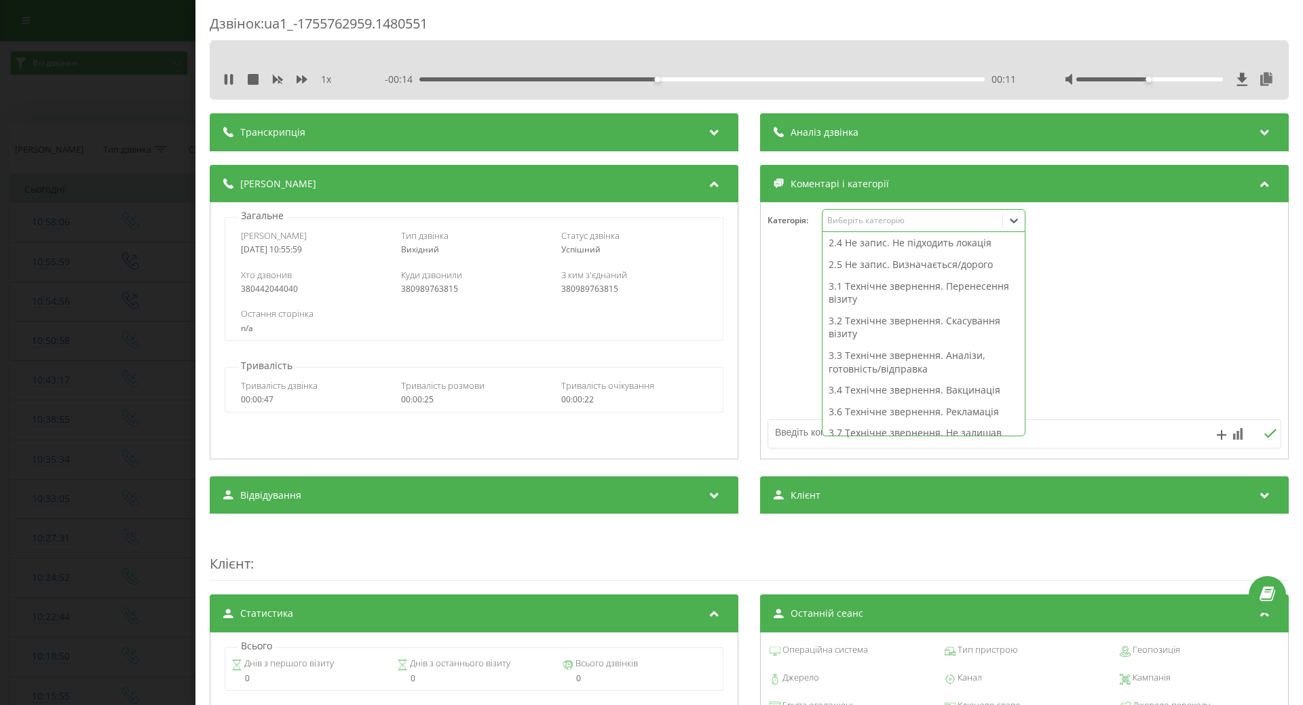
scroll to position [271, 0]
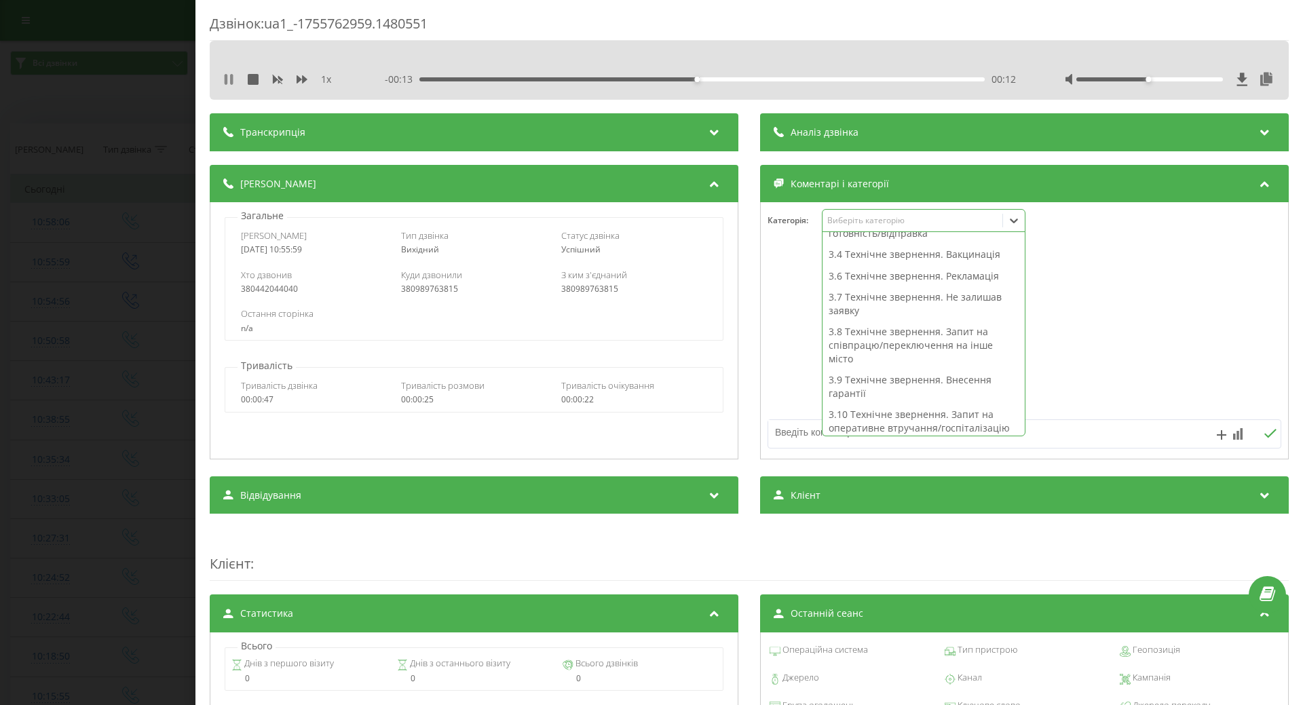
click at [225, 80] on icon at bounding box center [226, 79] width 3 height 11
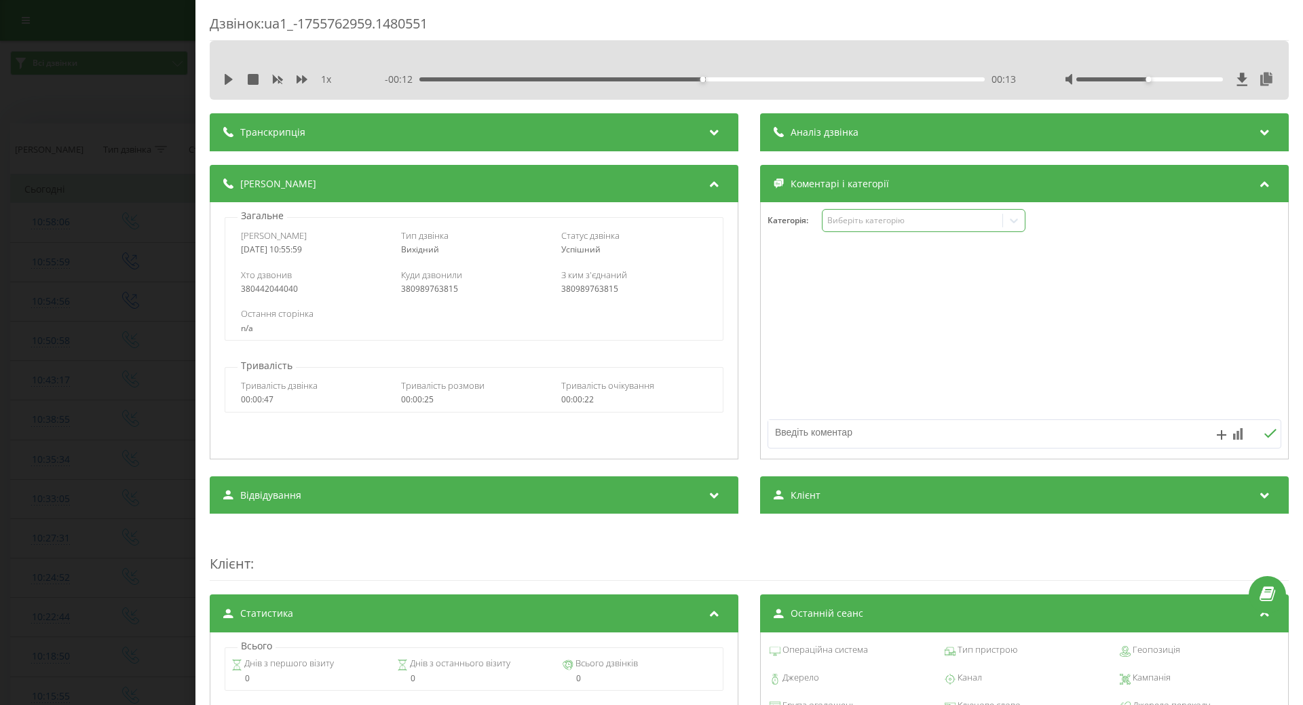
click at [1008, 224] on icon at bounding box center [1014, 221] width 14 height 14
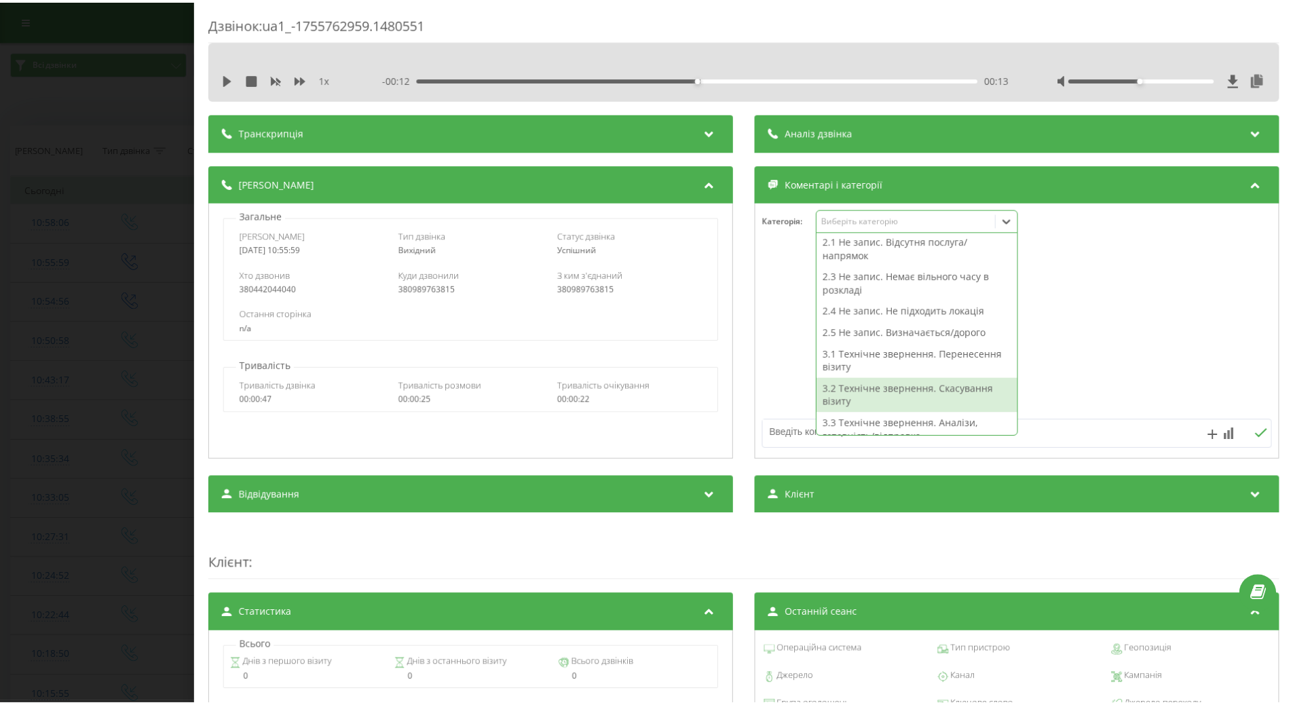
scroll to position [204, 0]
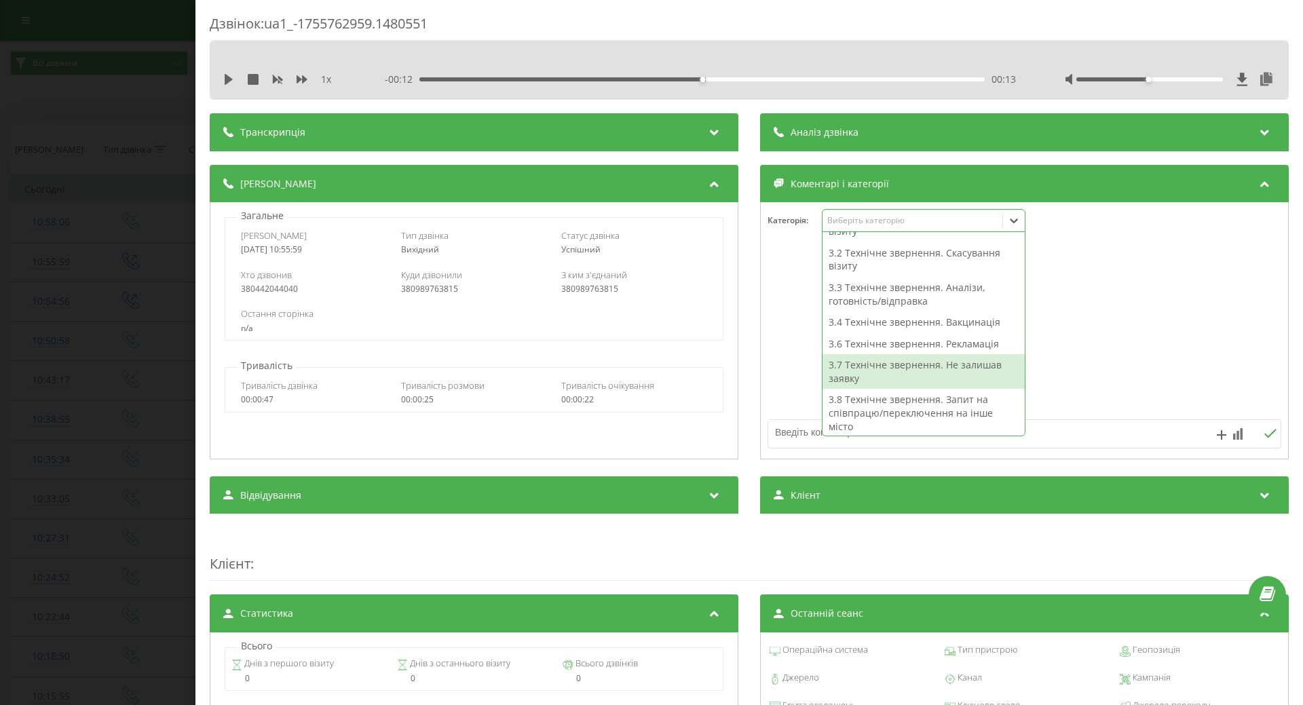
click at [872, 373] on div "3.7 Технічне звернення. Не залишав заявку" at bounding box center [923, 371] width 202 height 35
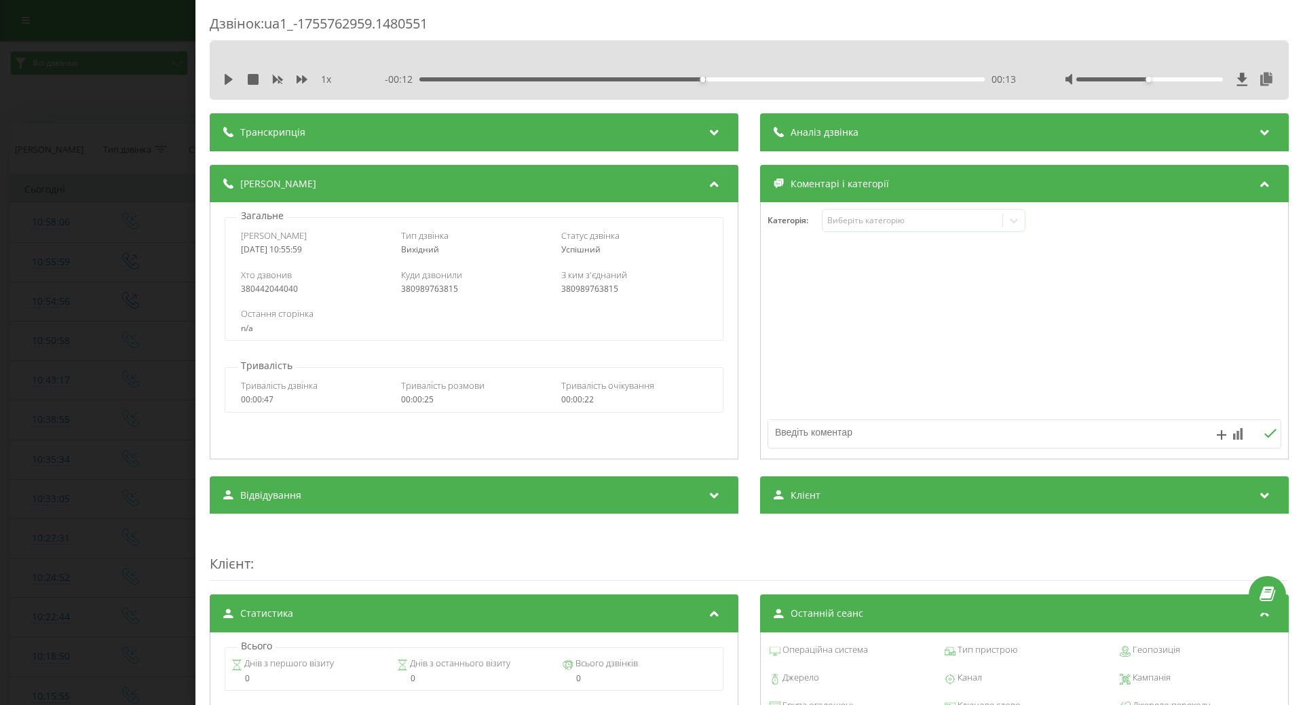
click at [785, 430] on textarea at bounding box center [973, 432] width 410 height 24
click at [816, 435] on textarea "внутрі" at bounding box center [973, 432] width 410 height 24
type textarea "внутрішній дзвінок, заміна перапарту"
click at [1263, 429] on icon at bounding box center [1269, 433] width 13 height 9
click at [67, 341] on div "Дзвінок : ua1_-1755762959.1480551 1 x - 00:12 00:13 00:13 Транскрипція Для AI-а…" at bounding box center [651, 352] width 1303 height 705
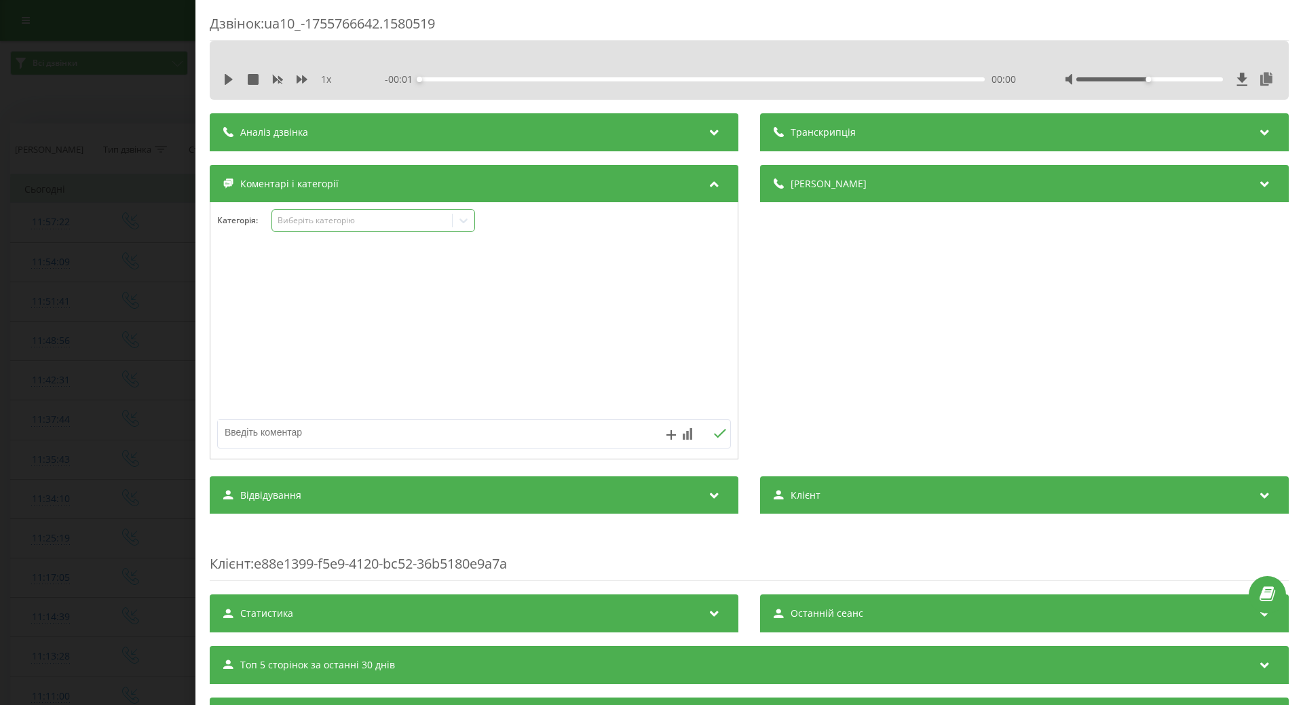
click at [466, 221] on icon at bounding box center [463, 220] width 8 height 5
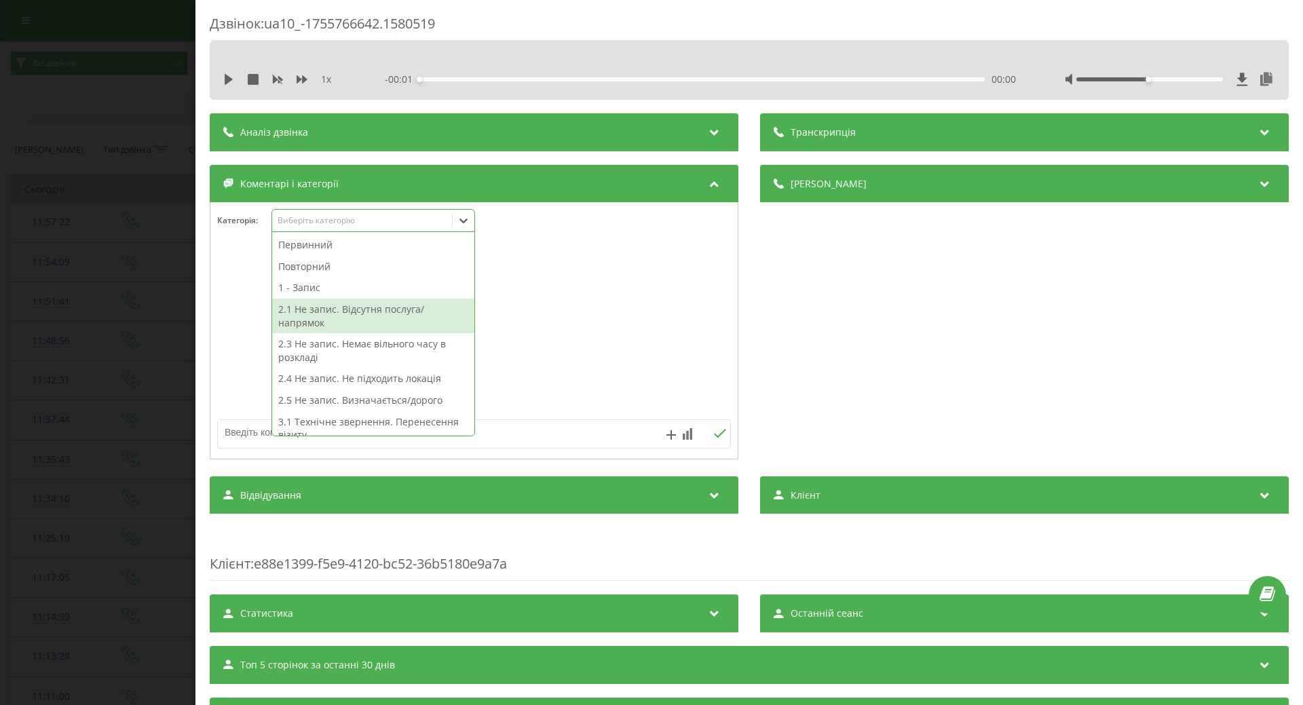
click at [317, 310] on div "2.1 Не запис. Відсутня послуга/напрямок" at bounding box center [373, 316] width 202 height 35
click at [246, 360] on div at bounding box center [473, 331] width 527 height 163
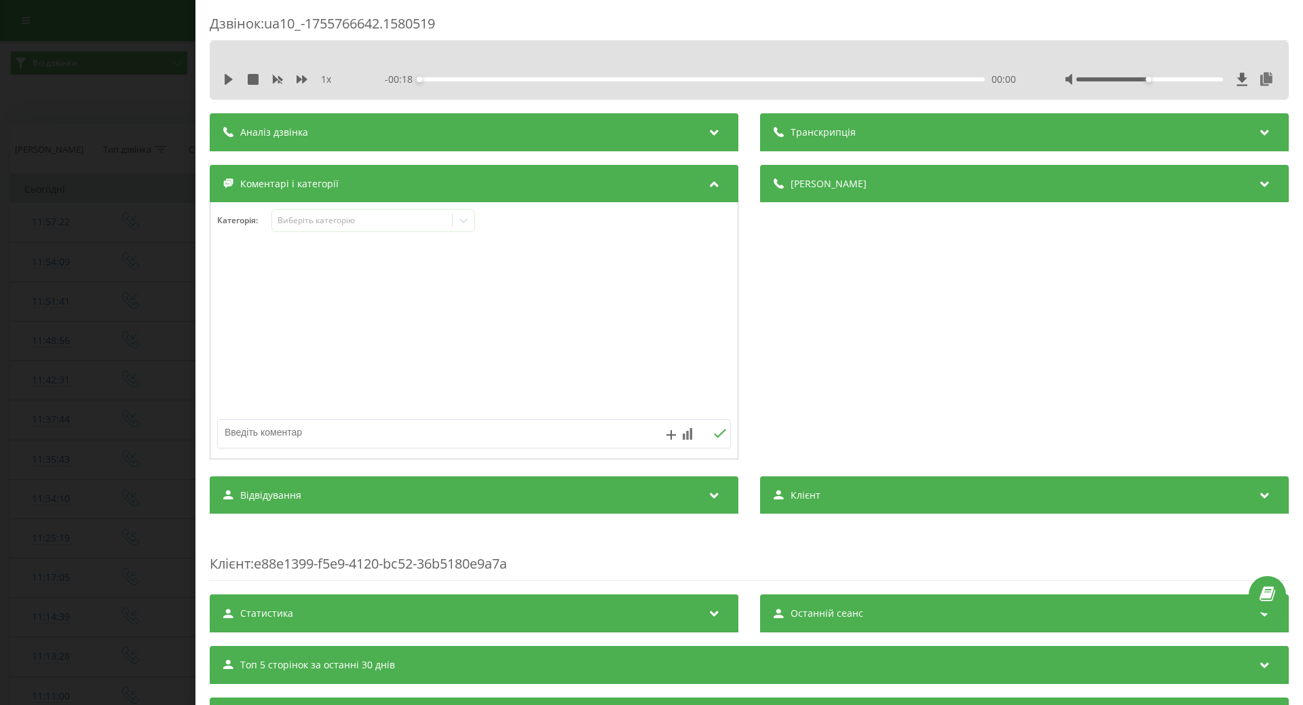
click at [242, 439] on textarea at bounding box center [423, 432] width 410 height 24
type textarea "аудіометрія, темпонометрія"
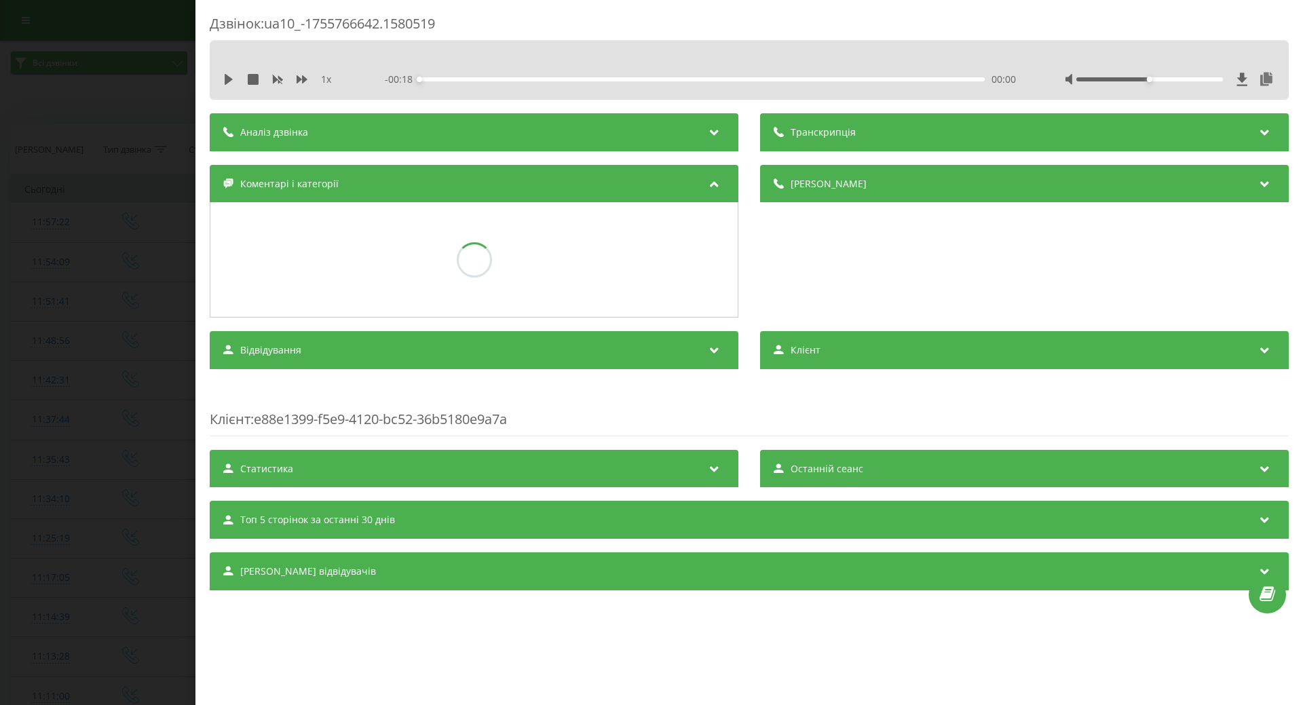
click at [9, 340] on div "Дзвінок : ua10_-1755766642.1580519 1 x - 00:18 00:00 00:00 Транскрипція Для AI-…" at bounding box center [651, 352] width 1303 height 705
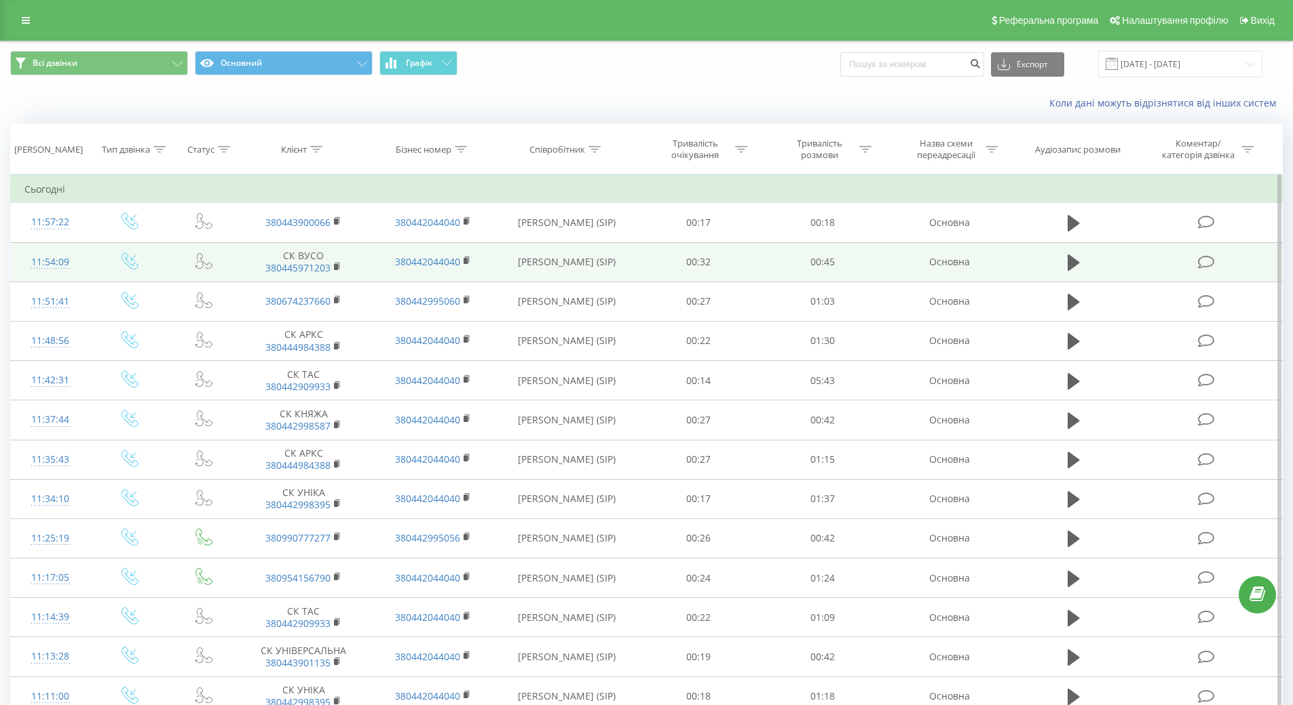
click at [1200, 256] on icon at bounding box center [1206, 262] width 17 height 14
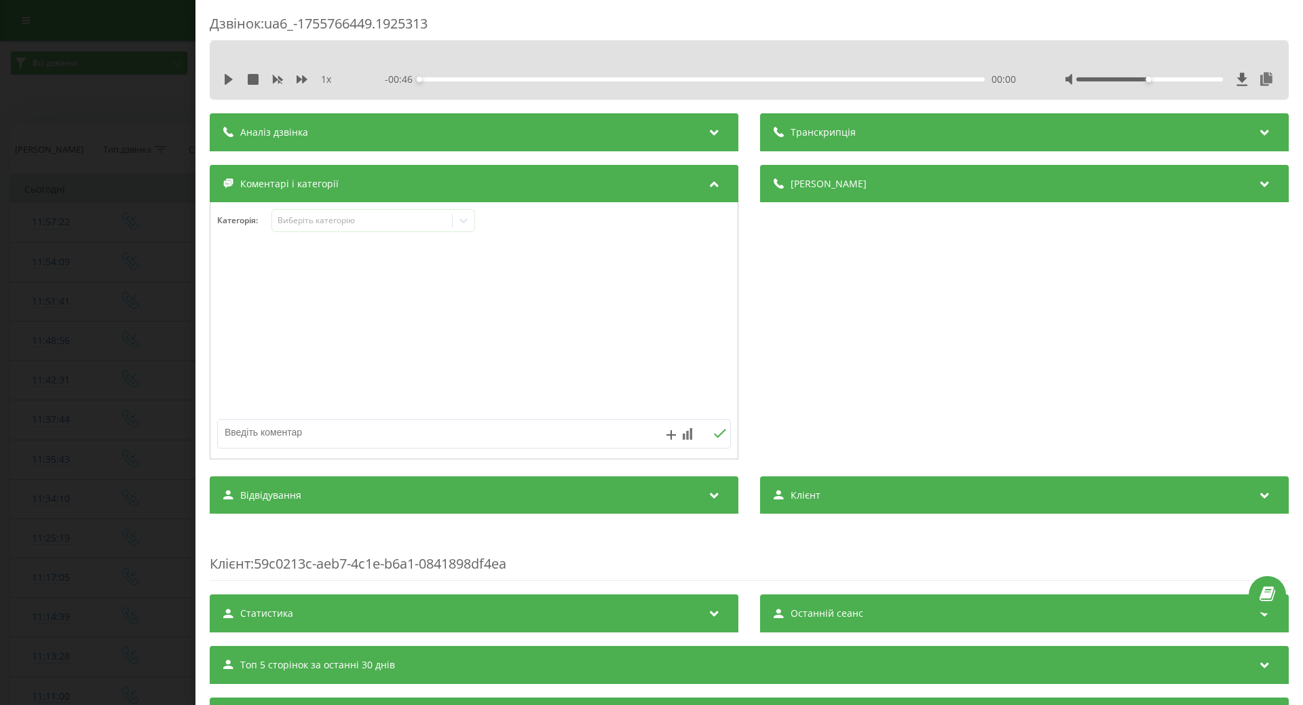
drag, startPoint x: 153, startPoint y: 305, endPoint x: 136, endPoint y: 301, distance: 18.3
click at [153, 306] on div "Дзвінок : ua6_-1755766449.1925313 1 x - 00:46 00:00 00:00 Транскрипція Для AI-а…" at bounding box center [651, 352] width 1303 height 705
